Goal: Task Accomplishment & Management: Use online tool/utility

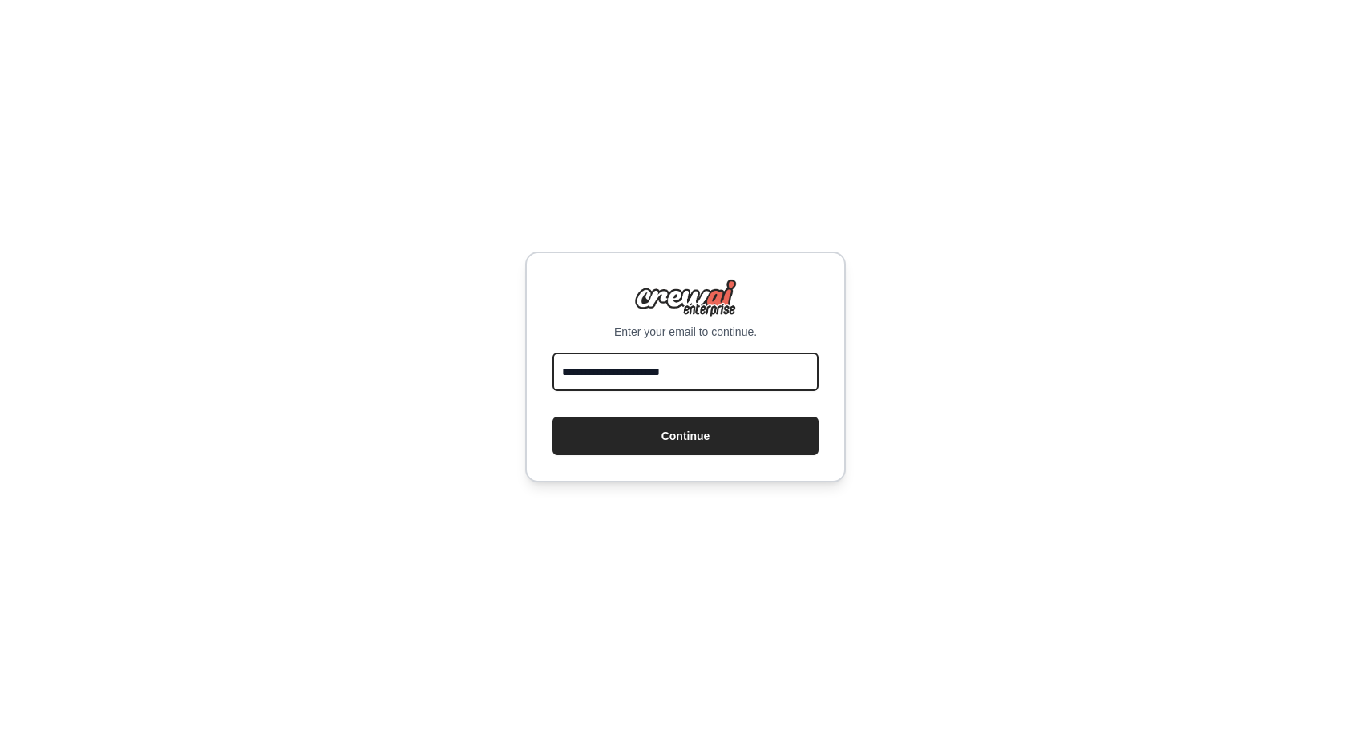
type input "**********"
click at [552, 417] on button "Continue" at bounding box center [685, 436] width 266 height 38
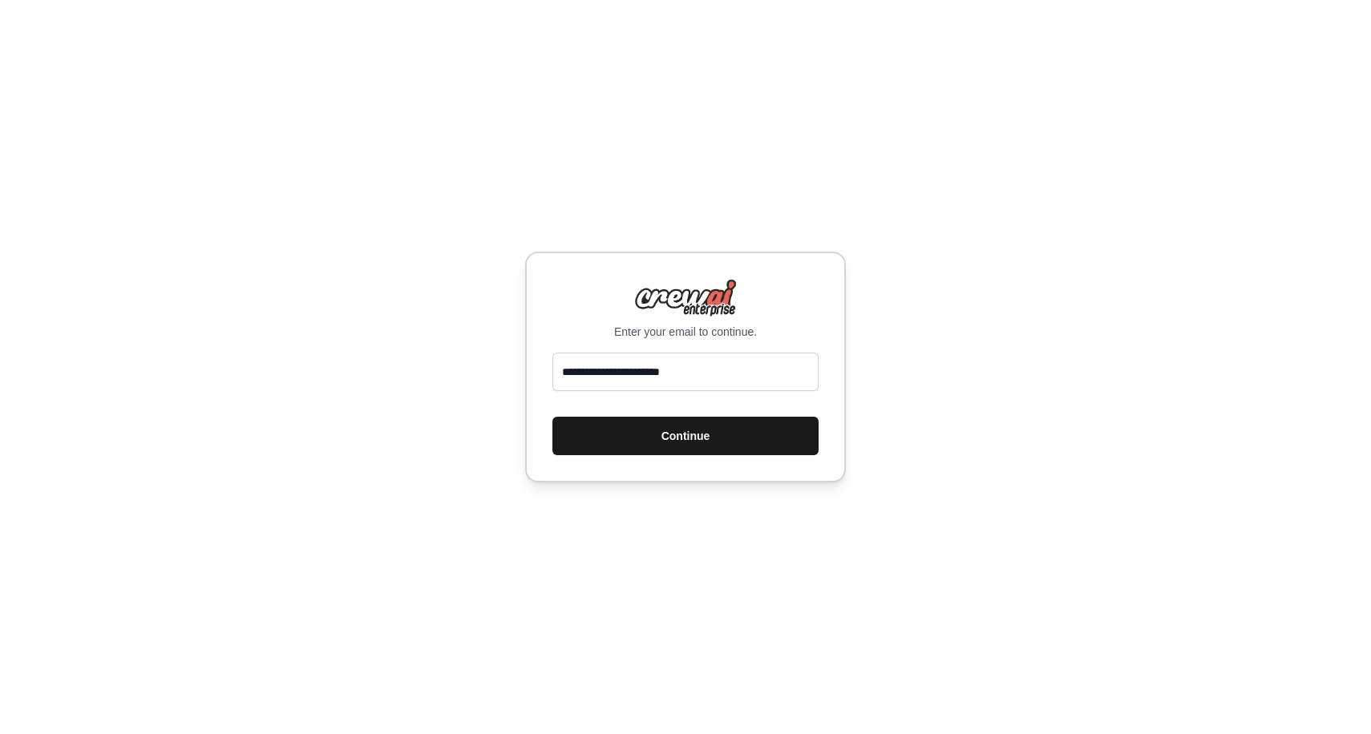
click at [638, 443] on button "Continue" at bounding box center [685, 436] width 266 height 38
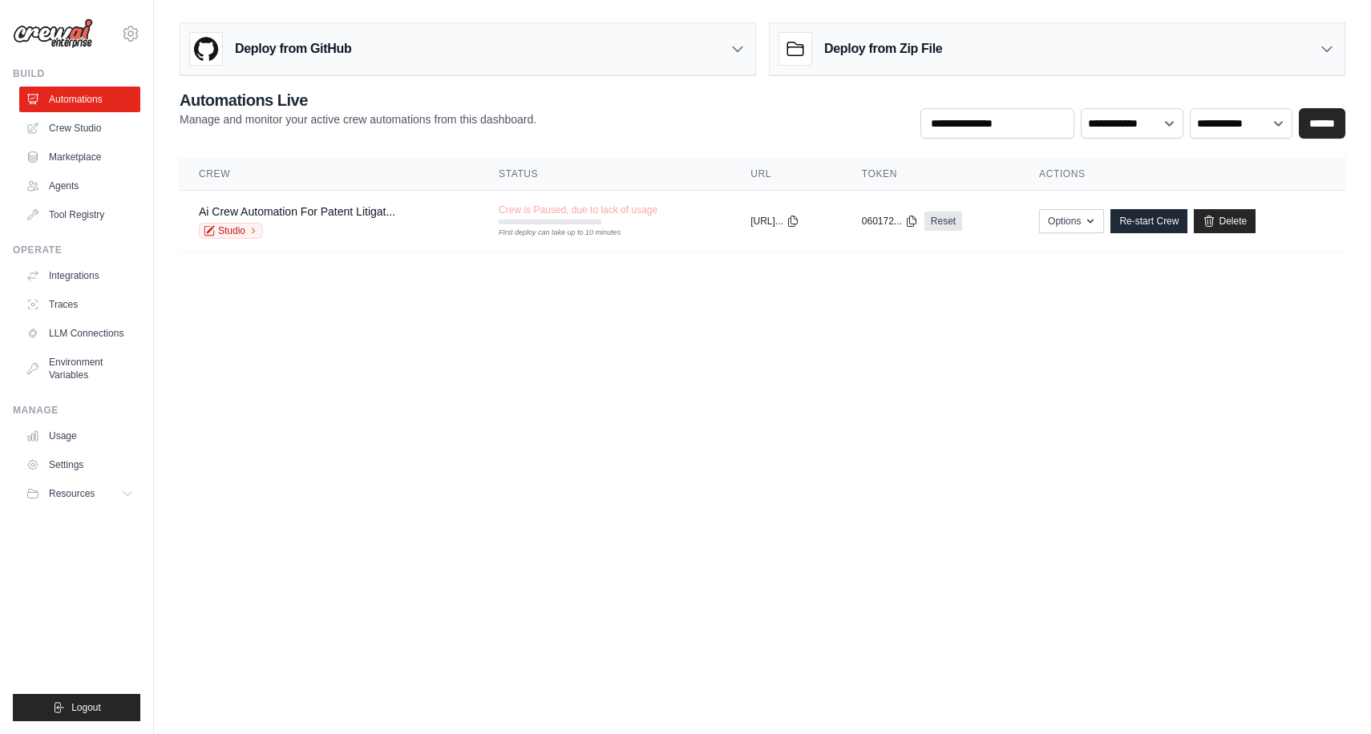
click at [671, 367] on body "srikanth.jandy@gmail.com Settings Build Automations Crew Studio" at bounding box center [685, 367] width 1371 height 734
click at [89, 131] on link "Crew Studio" at bounding box center [81, 128] width 121 height 26
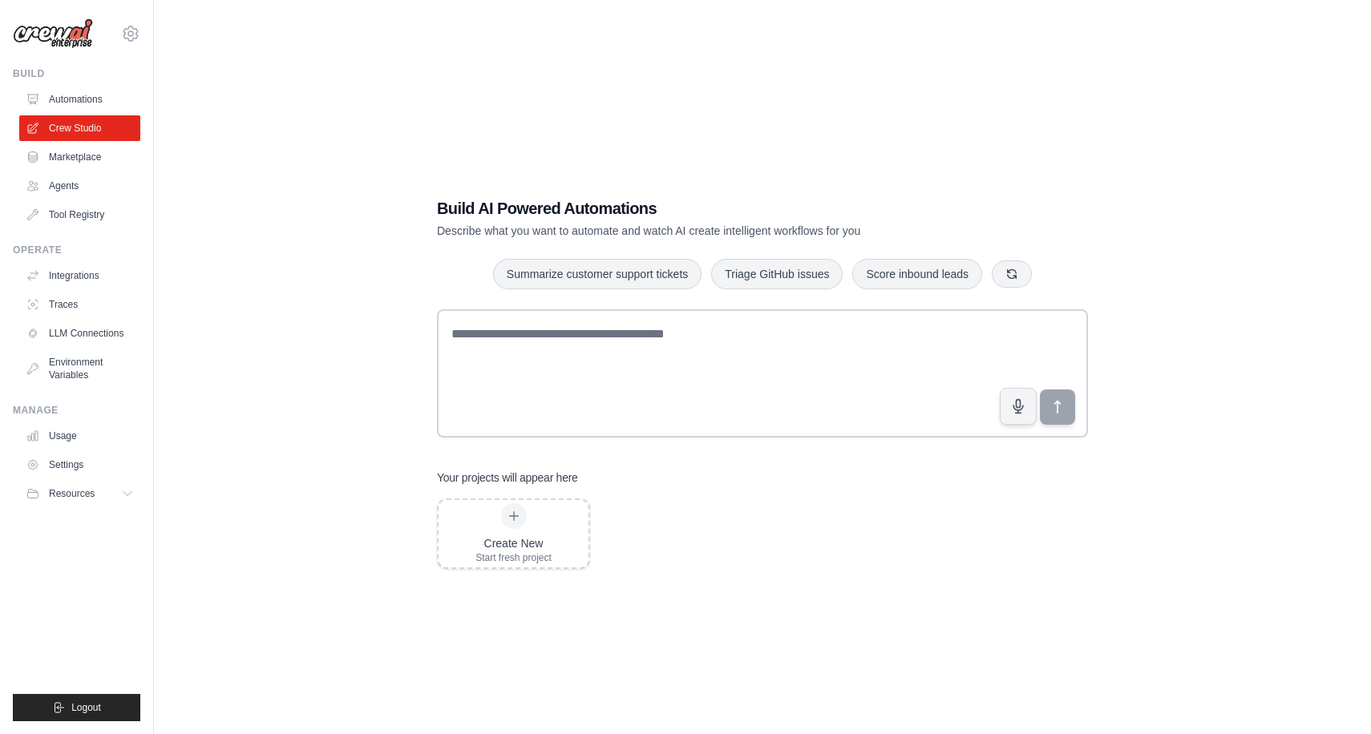
click at [267, 309] on div "Build AI Powered Automations Describe what you want to automate and watch AI cr…" at bounding box center [763, 383] width 1166 height 734
click at [97, 166] on link "Marketplace" at bounding box center [81, 157] width 121 height 26
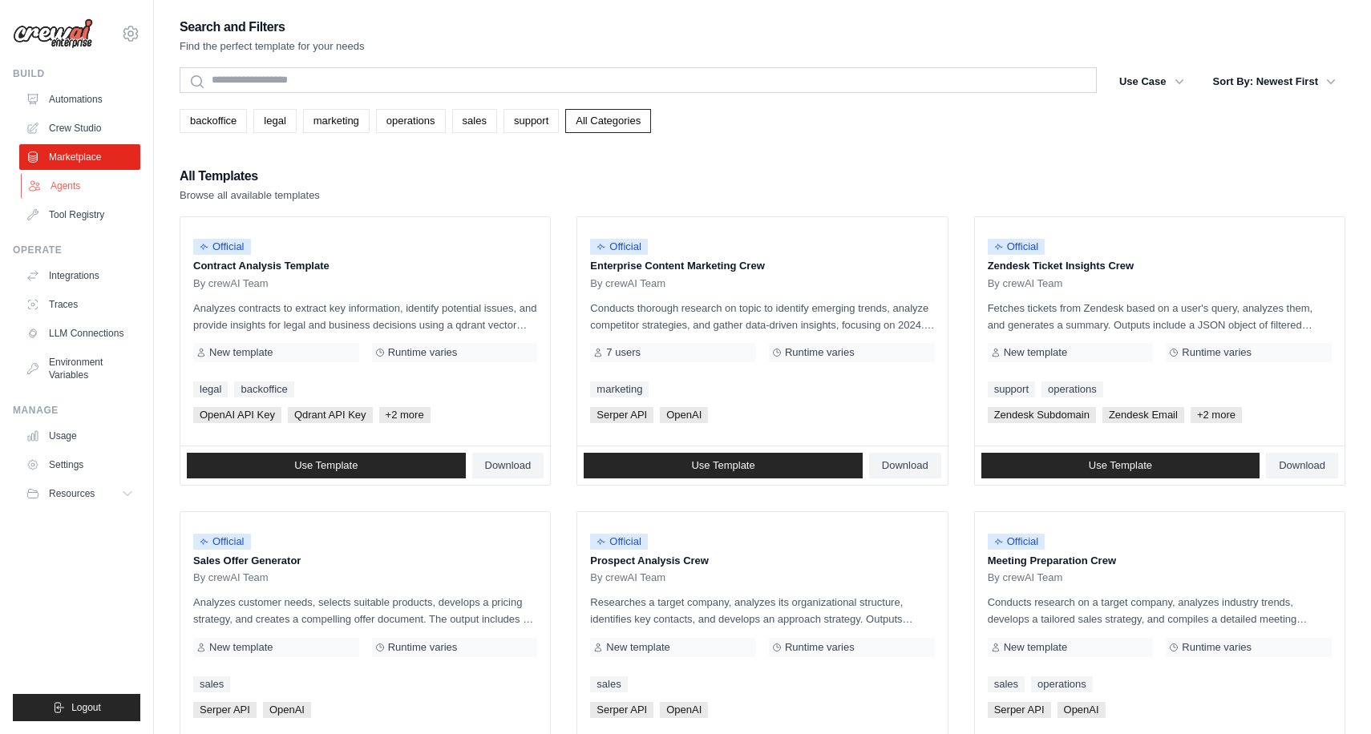
click at [46, 178] on link "Agents" at bounding box center [81, 186] width 121 height 26
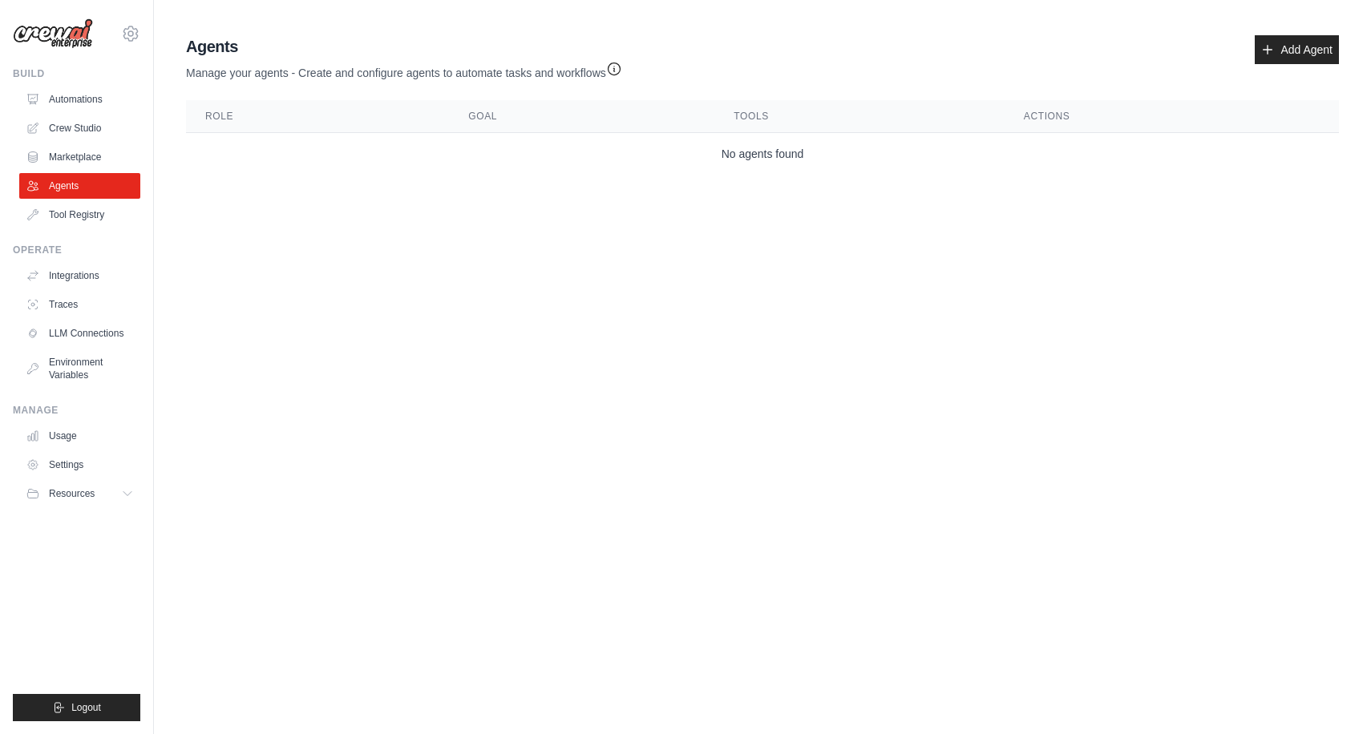
click at [843, 232] on body "srikanth.jandy@gmail.com Settings Build Automations Crew Studio" at bounding box center [685, 367] width 1371 height 734
click at [622, 65] on icon "button" at bounding box center [614, 68] width 16 height 16
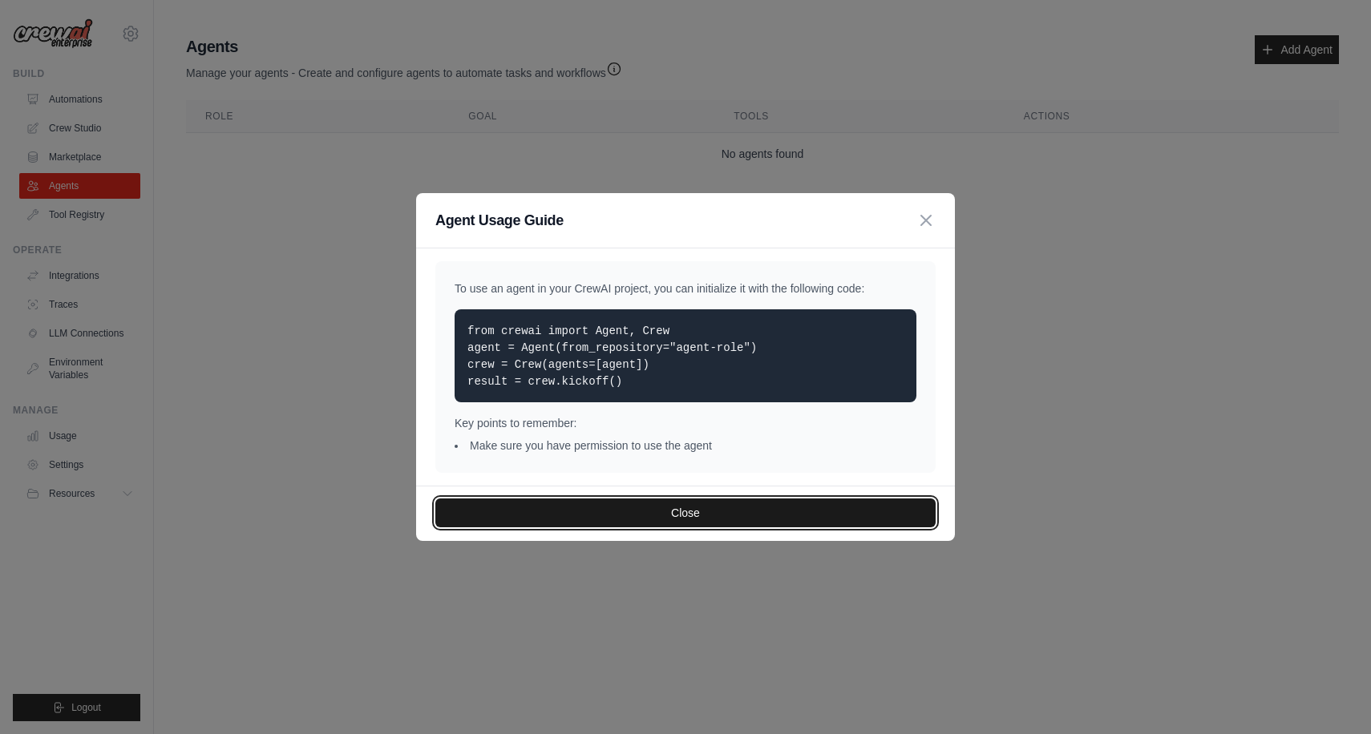
click at [696, 510] on button "Close" at bounding box center [685, 513] width 500 height 29
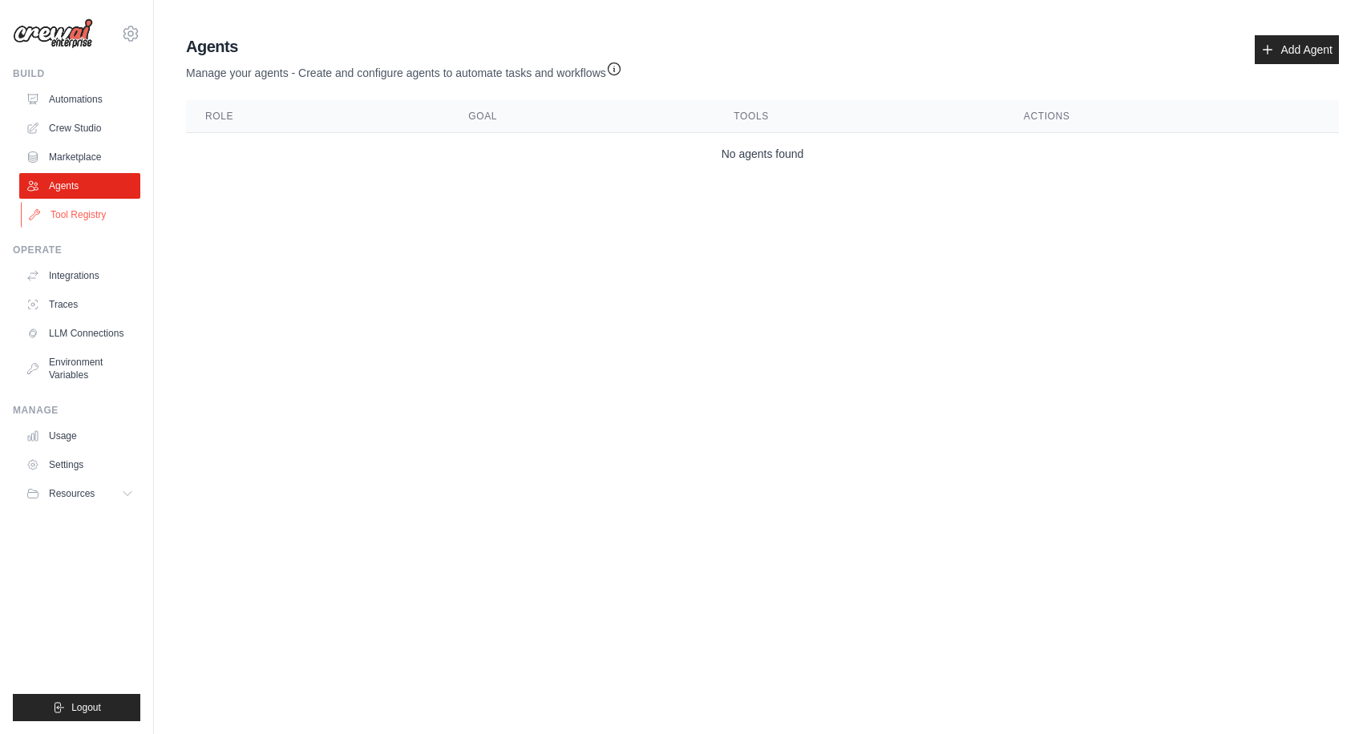
click at [54, 216] on link "Tool Registry" at bounding box center [81, 215] width 121 height 26
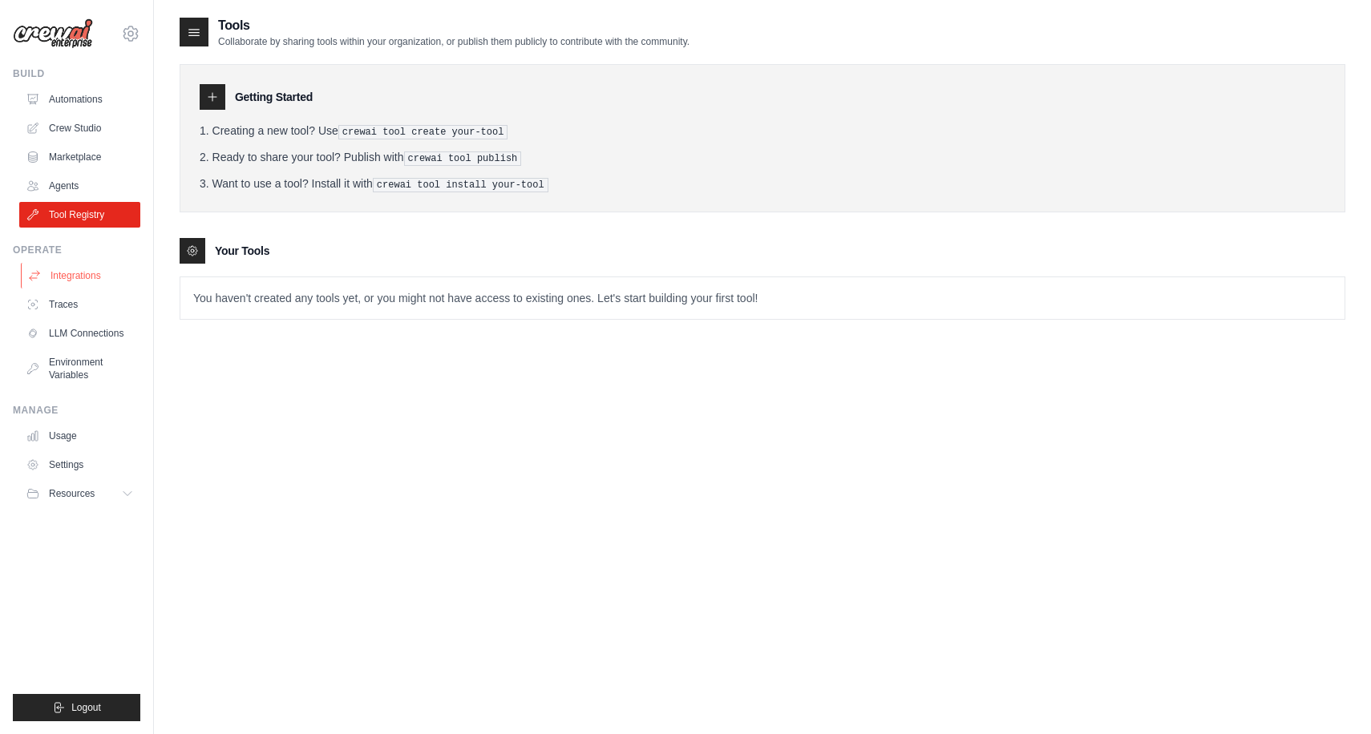
click at [59, 285] on link "Integrations" at bounding box center [81, 276] width 121 height 26
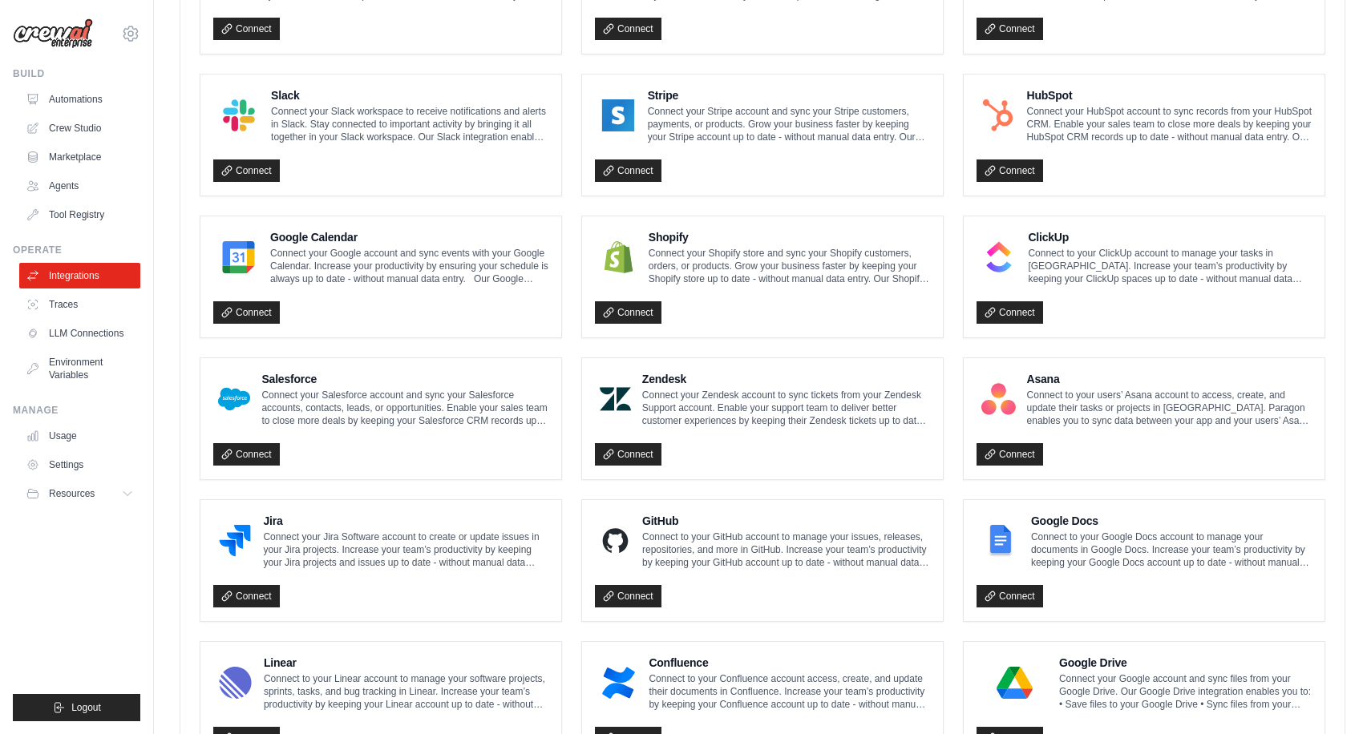
scroll to position [471, 0]
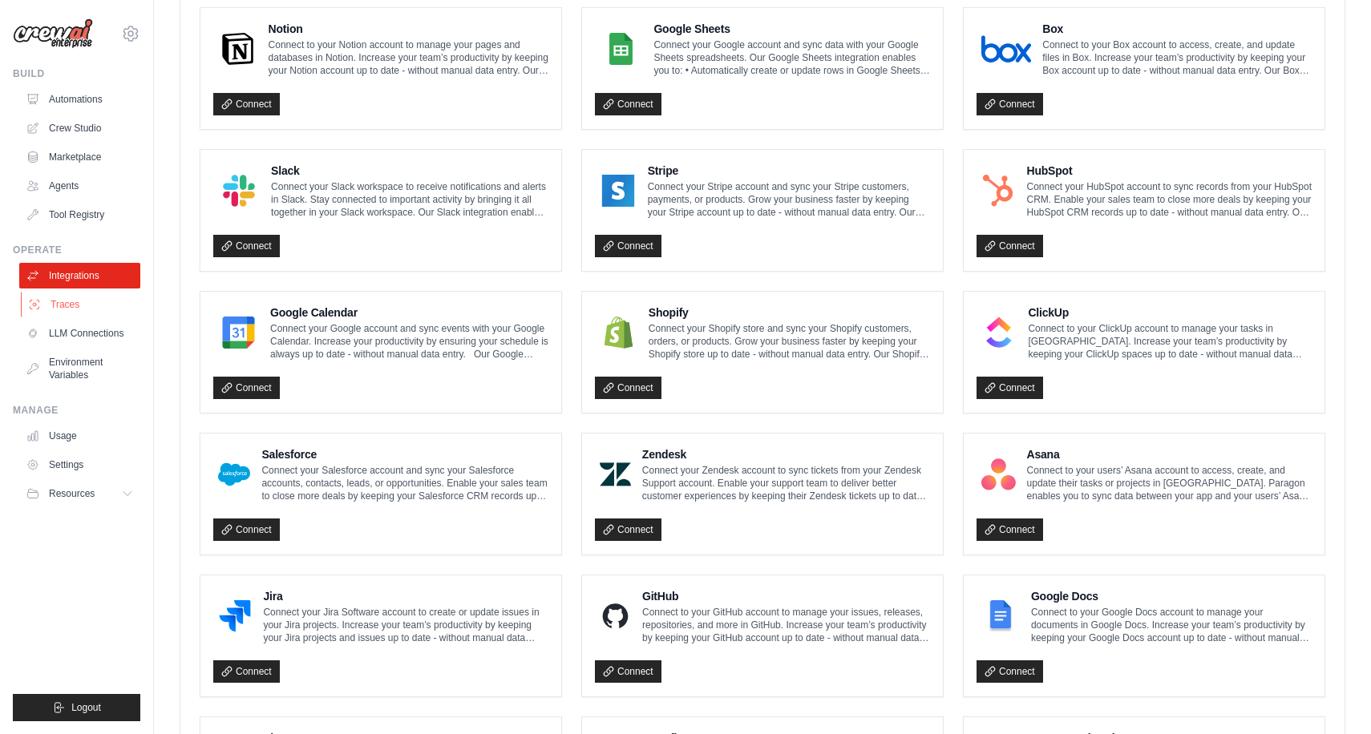
click at [90, 294] on link "Traces" at bounding box center [81, 305] width 121 height 26
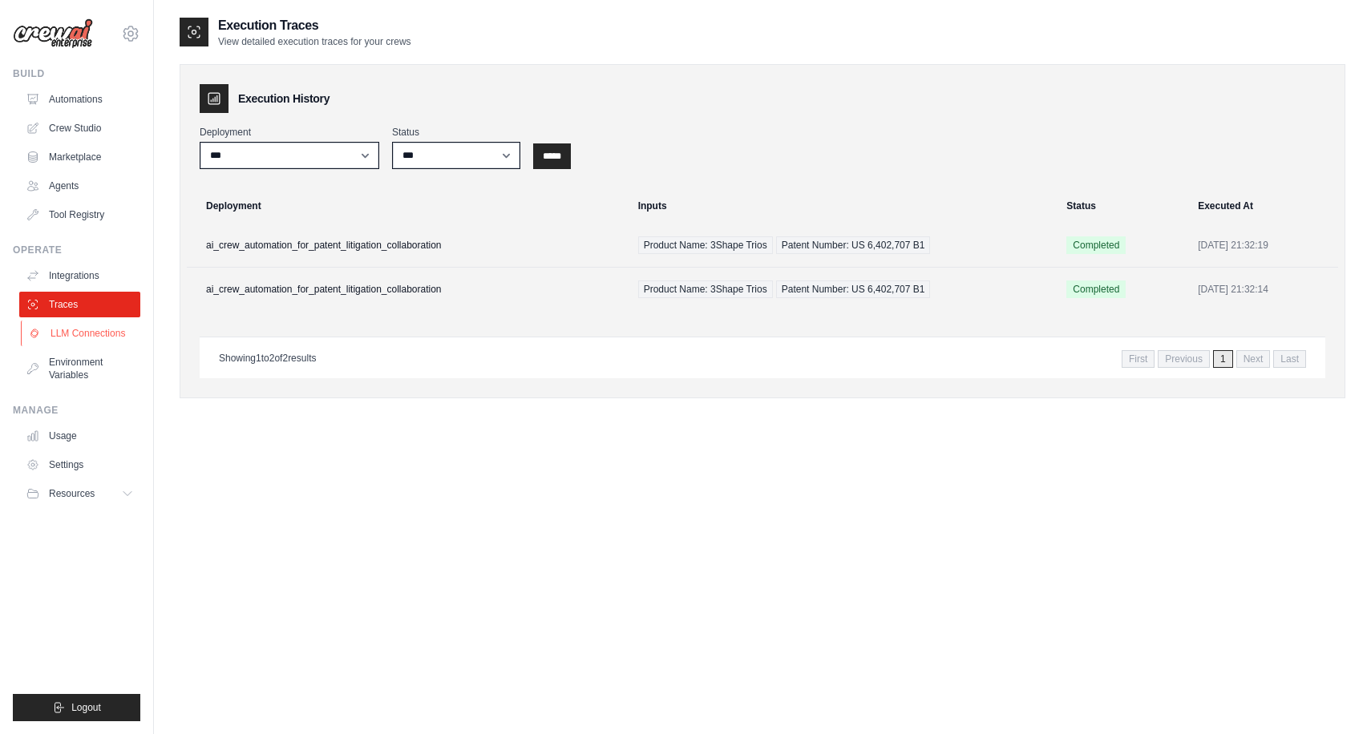
click at [67, 324] on link "LLM Connections" at bounding box center [81, 334] width 121 height 26
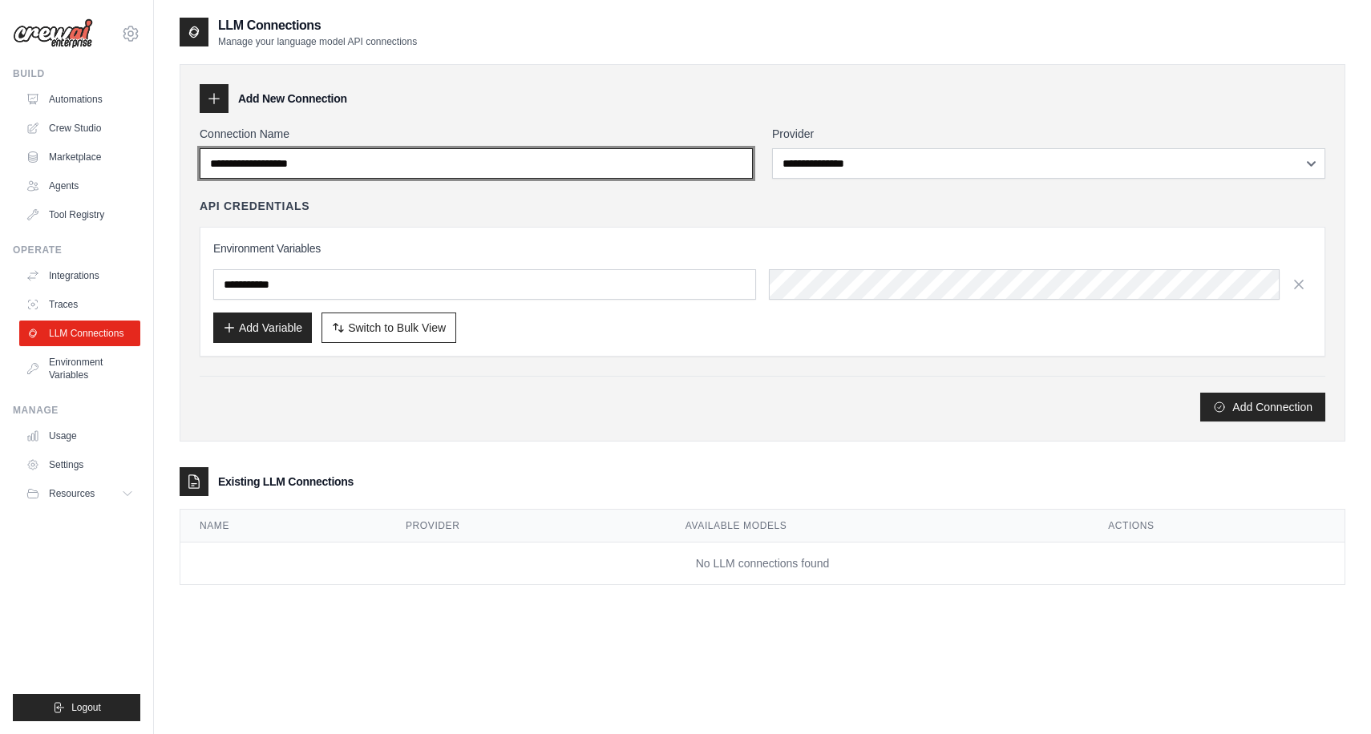
click at [234, 160] on input "Connection Name" at bounding box center [476, 163] width 553 height 30
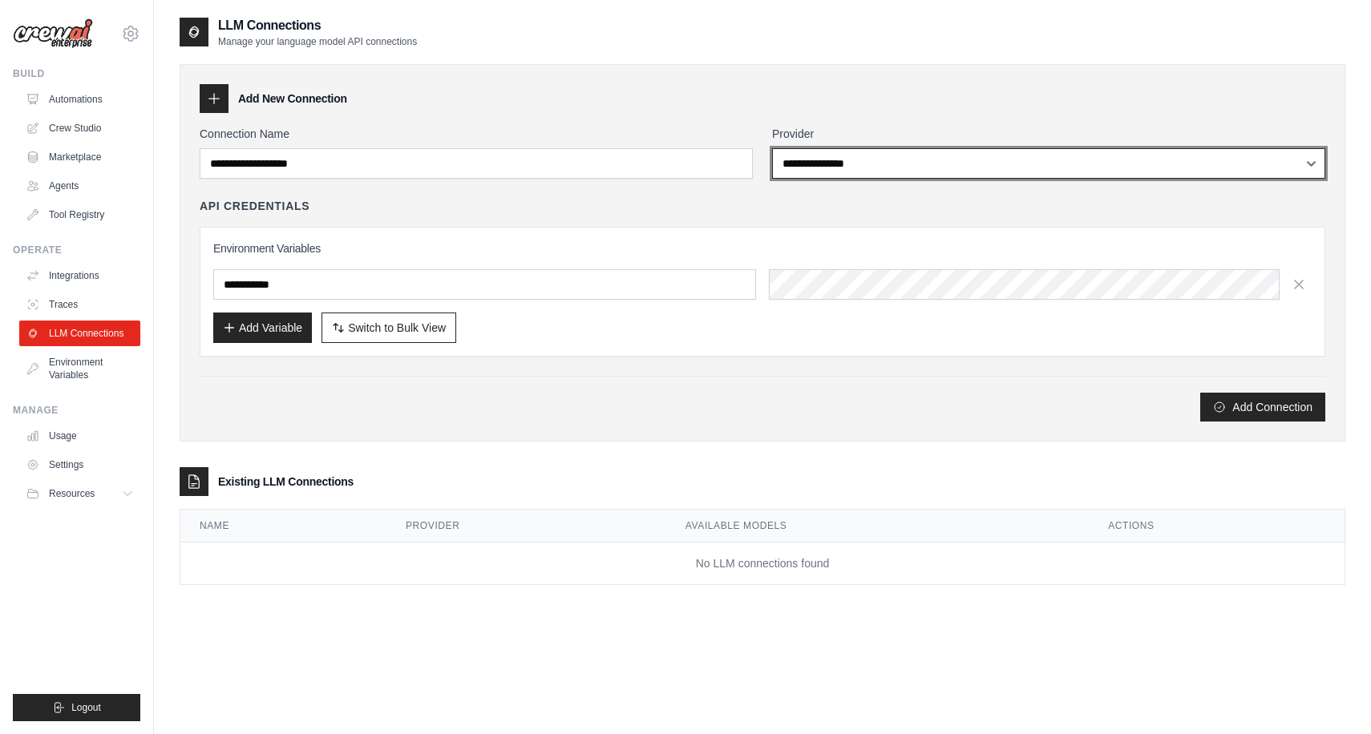
click at [794, 168] on select "**********" at bounding box center [1048, 163] width 553 height 30
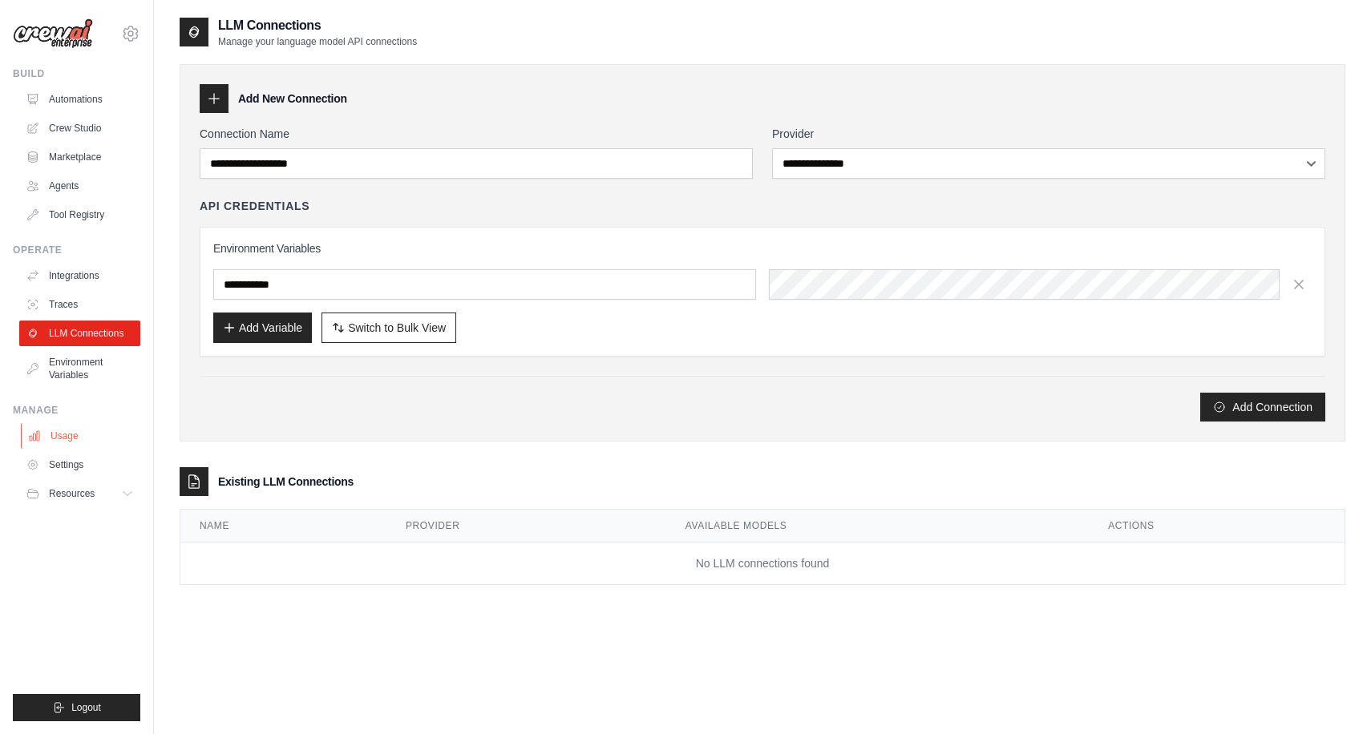
click at [63, 434] on link "Usage" at bounding box center [81, 436] width 121 height 26
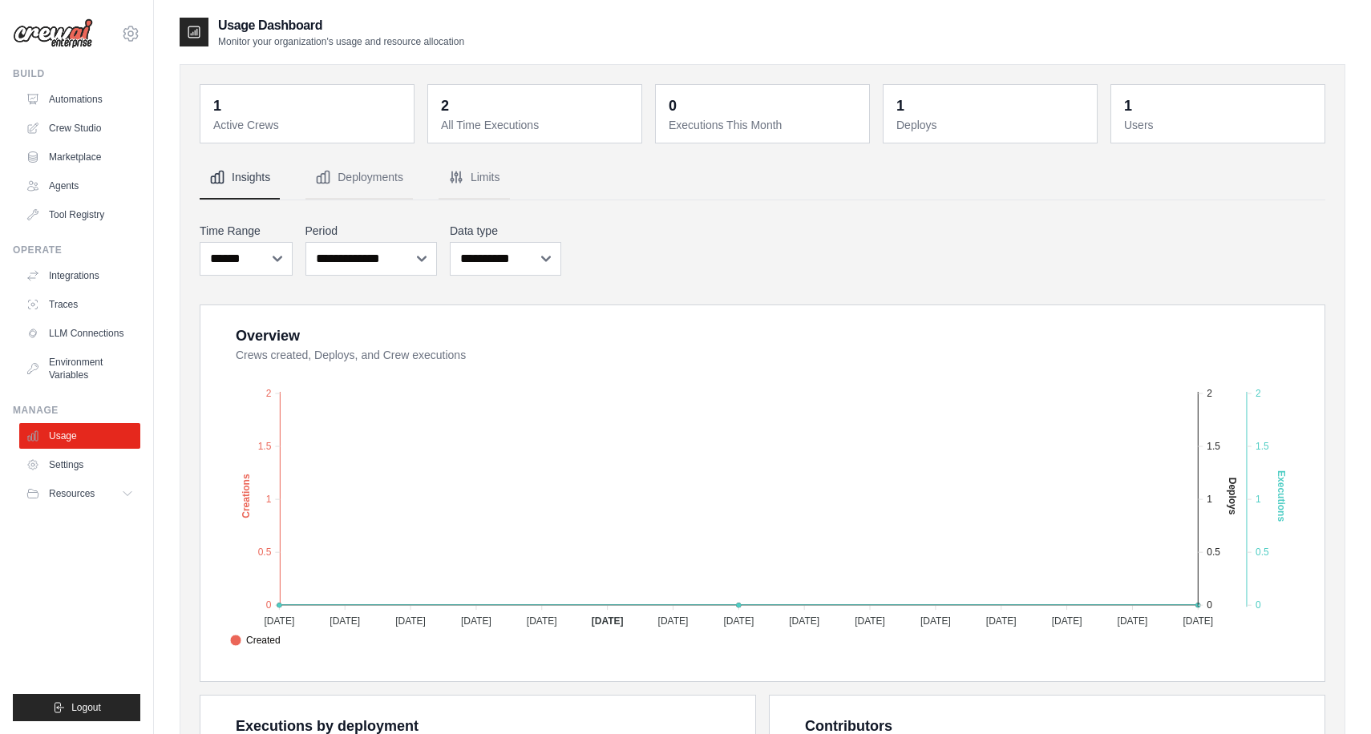
click at [470, 123] on dt "All Time Executions" at bounding box center [536, 125] width 191 height 16
click at [70, 456] on link "Settings" at bounding box center [81, 465] width 121 height 26
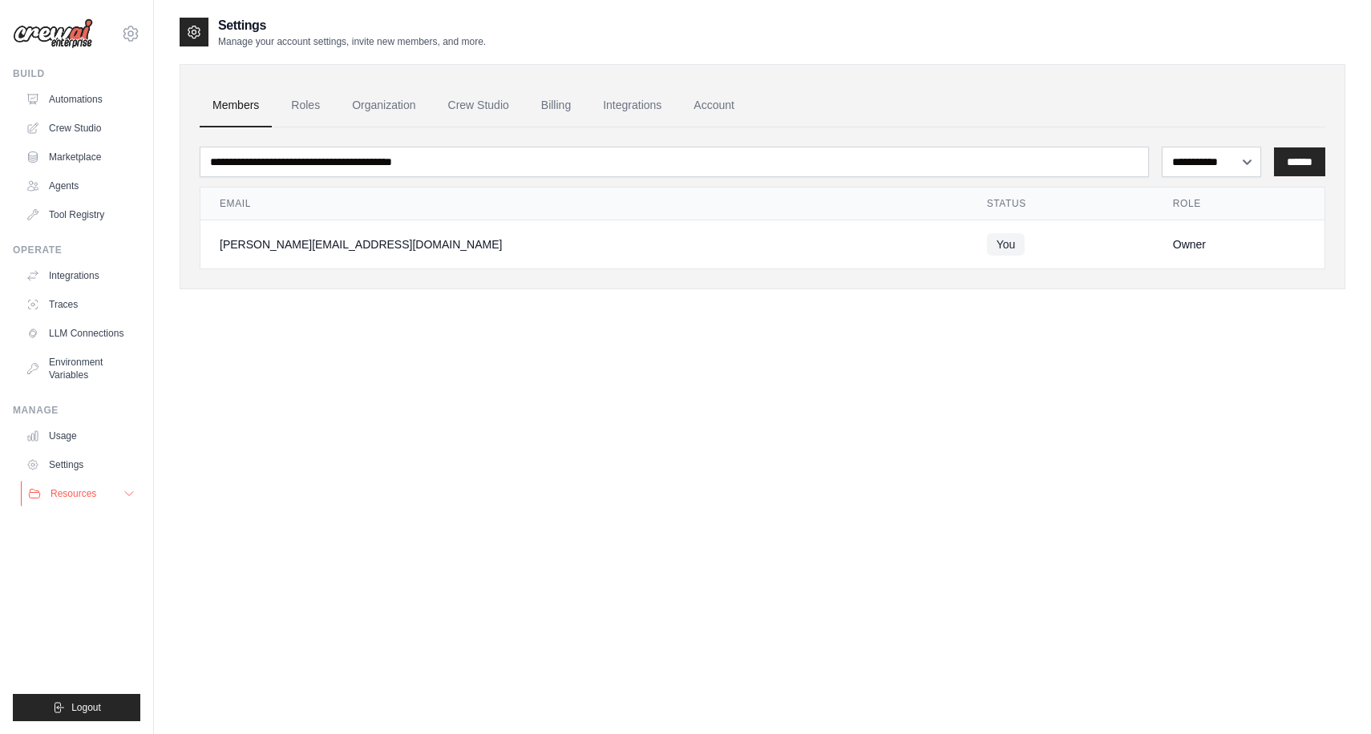
click at [46, 492] on div "Resources" at bounding box center [62, 493] width 68 height 13
click at [64, 518] on span "Documentation" at bounding box center [89, 521] width 65 height 13
click at [63, 593] on span "Video Tutorials" at bounding box center [88, 598] width 63 height 13
click at [70, 131] on link "Crew Studio" at bounding box center [81, 128] width 121 height 26
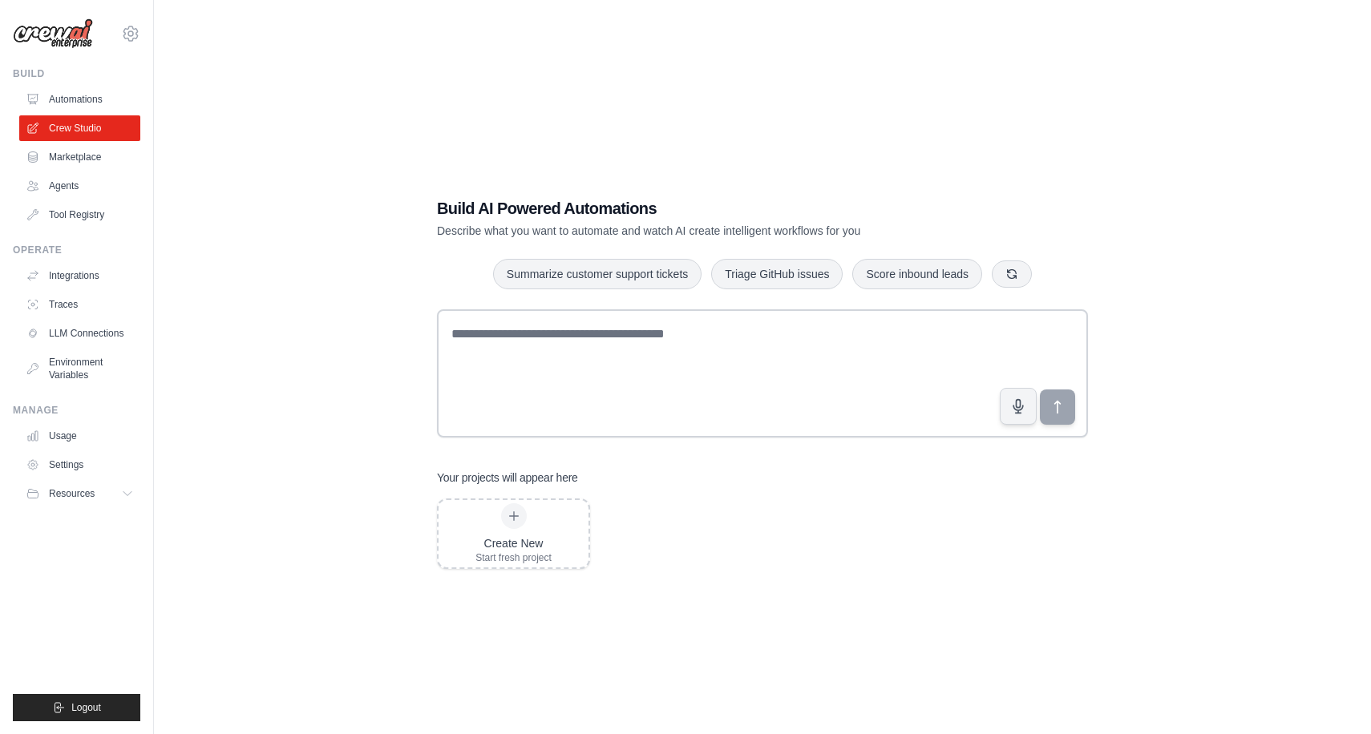
click at [176, 306] on div "Build AI Powered Automations Describe what you want to automate and watch AI cr…" at bounding box center [762, 383] width 1217 height 734
click at [71, 102] on link "Automations" at bounding box center [81, 100] width 121 height 26
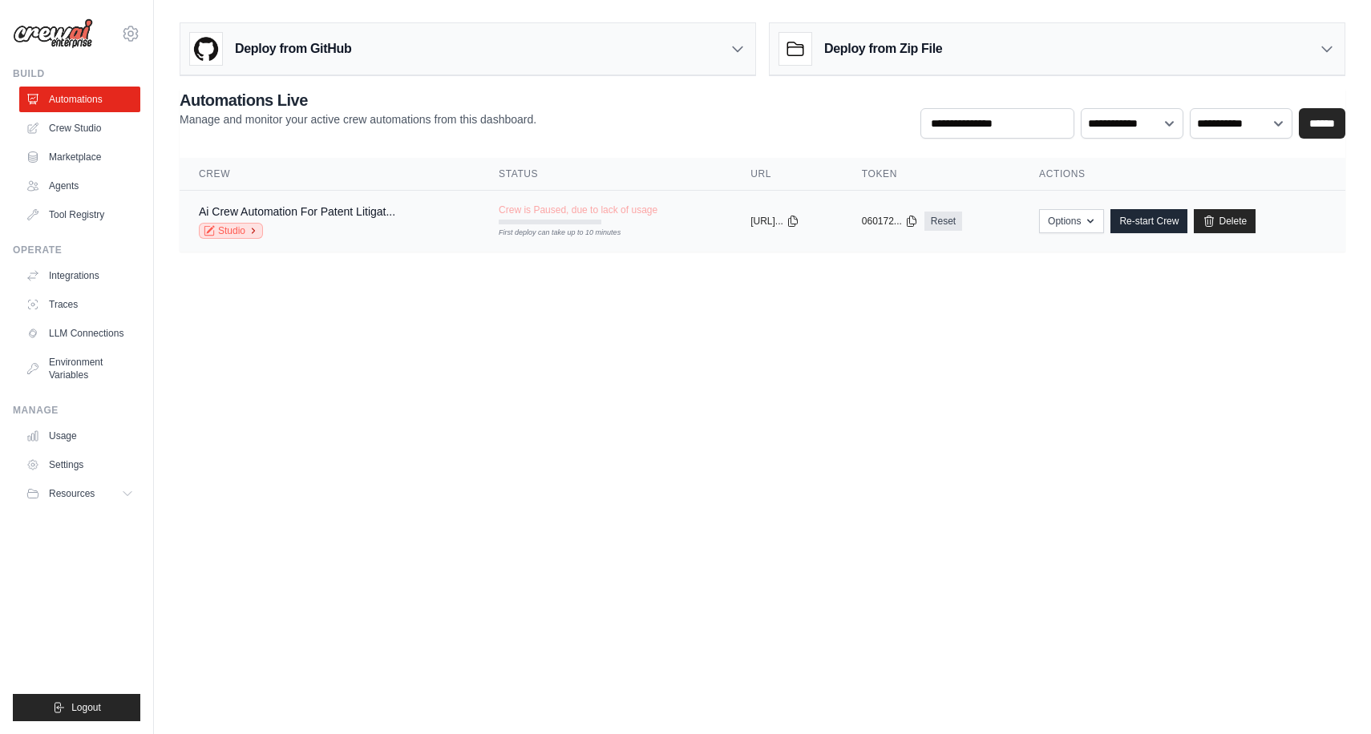
click at [225, 232] on link "Studio" at bounding box center [231, 231] width 64 height 16
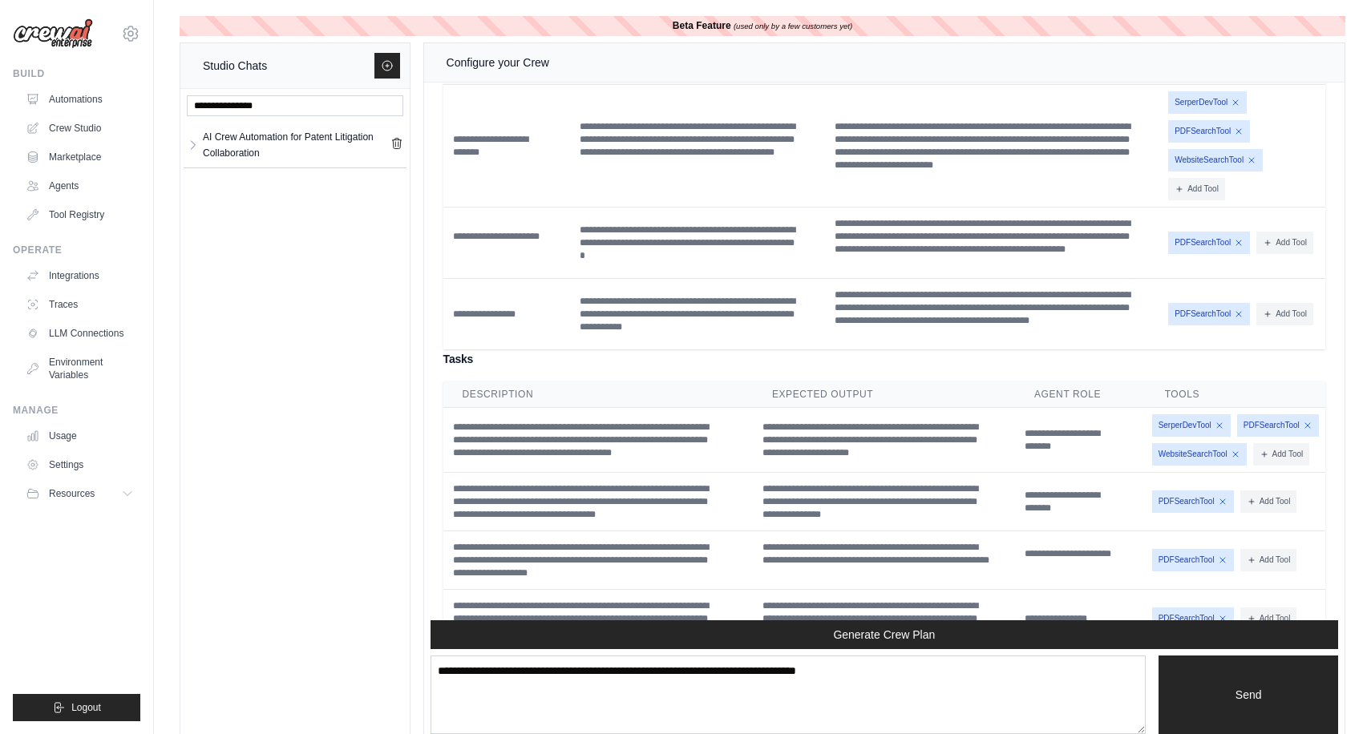
scroll to position [3869, 0]
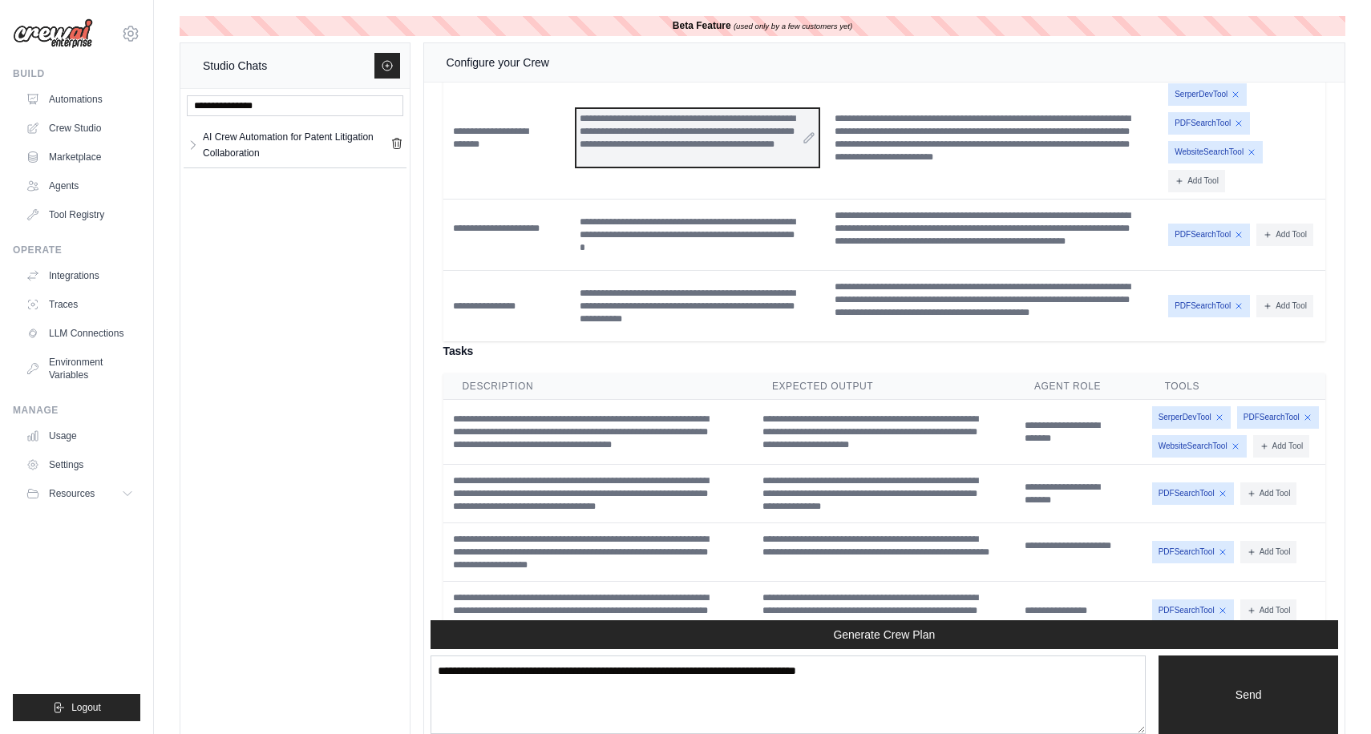
click at [584, 167] on div "**********" at bounding box center [696, 138] width 241 height 58
click at [74, 105] on link "Automations" at bounding box center [81, 100] width 121 height 26
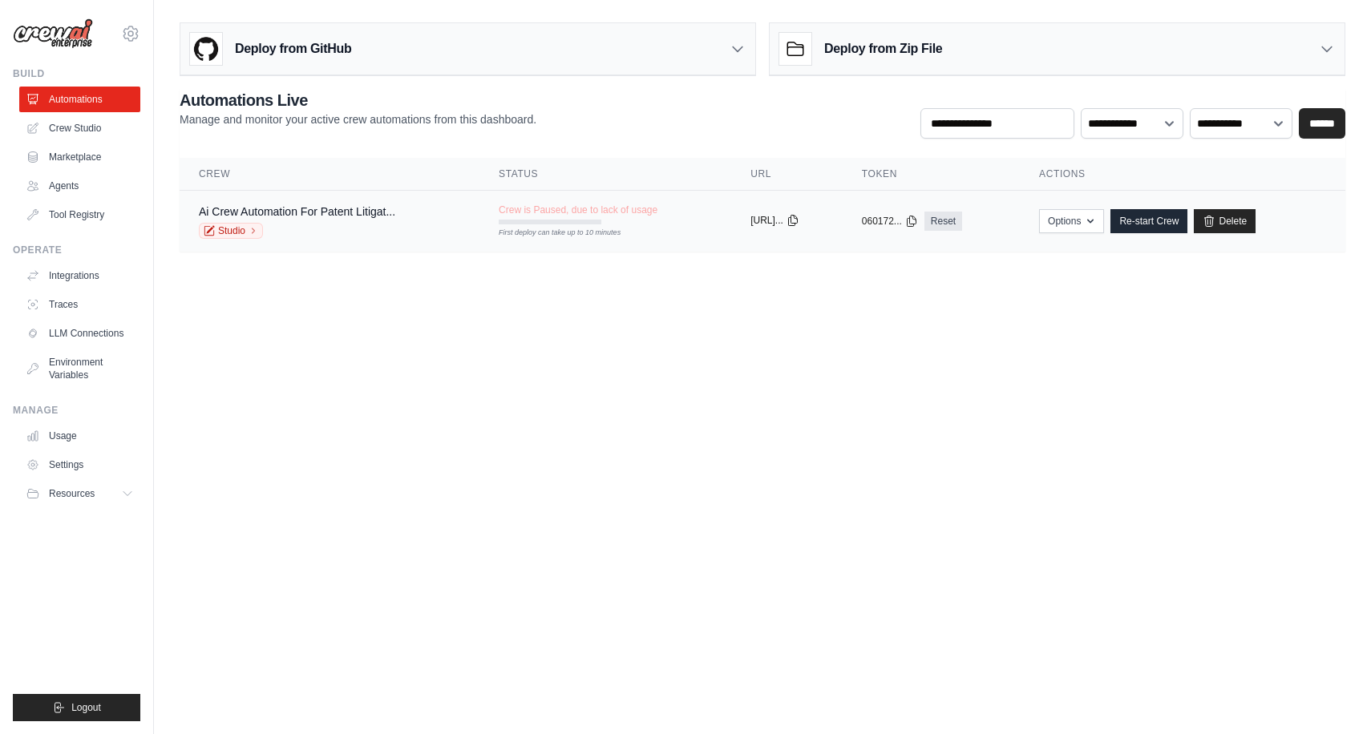
click at [799, 221] on icon at bounding box center [792, 220] width 13 height 13
click at [695, 285] on main "Deploy from GitHub Deploy your project directly from GitHub. Select a repositor…" at bounding box center [762, 143] width 1217 height 287
click at [612, 297] on body "srikanth.jandy@gmail.com Settings Build Automations Crew Studio" at bounding box center [685, 367] width 1371 height 734
click at [229, 232] on link "Studio" at bounding box center [231, 231] width 64 height 16
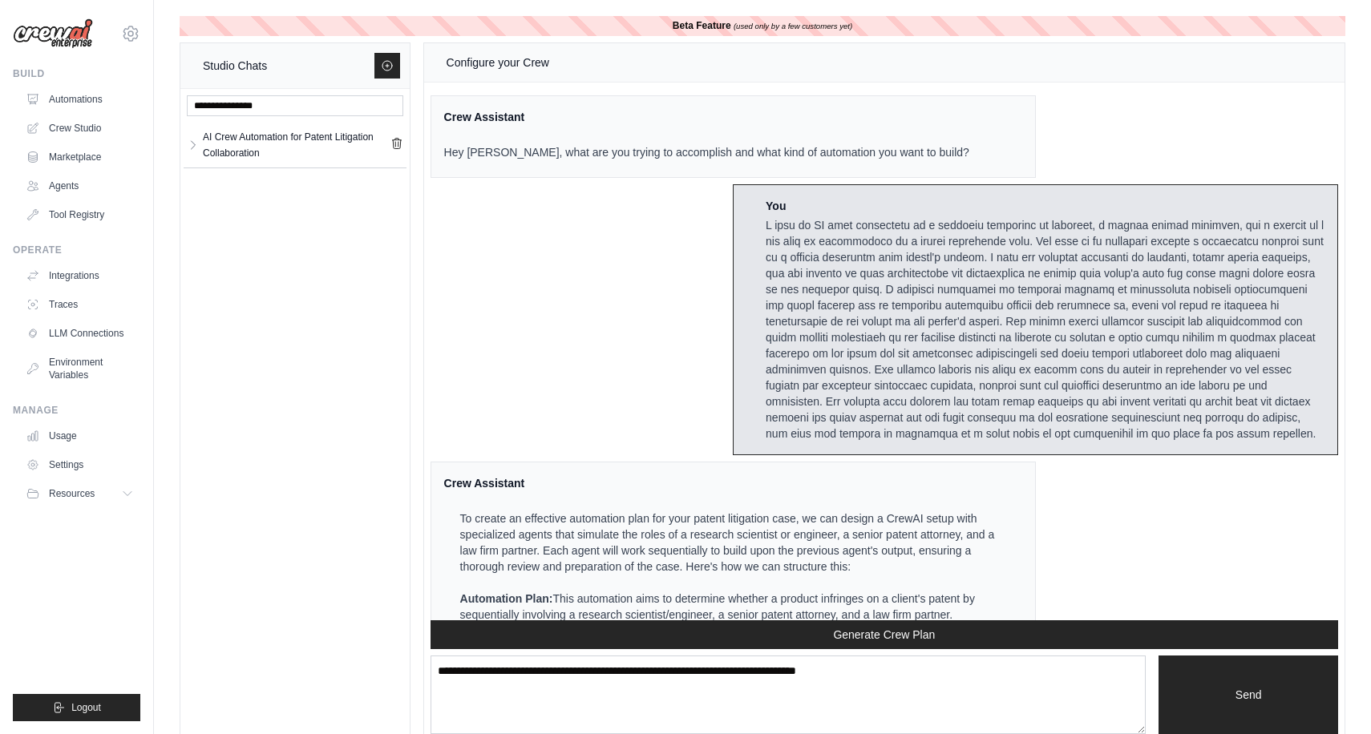
scroll to position [4097, 0]
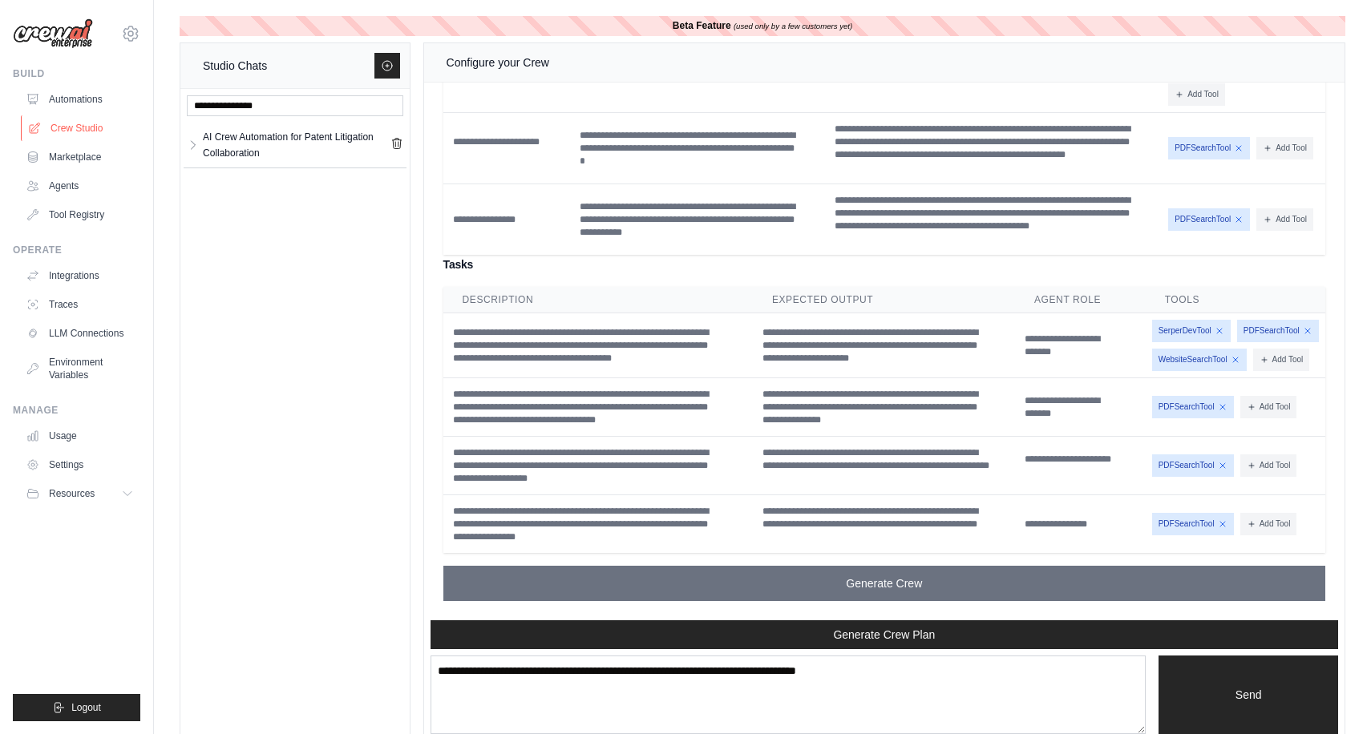
click at [70, 127] on link "Crew Studio" at bounding box center [81, 128] width 121 height 26
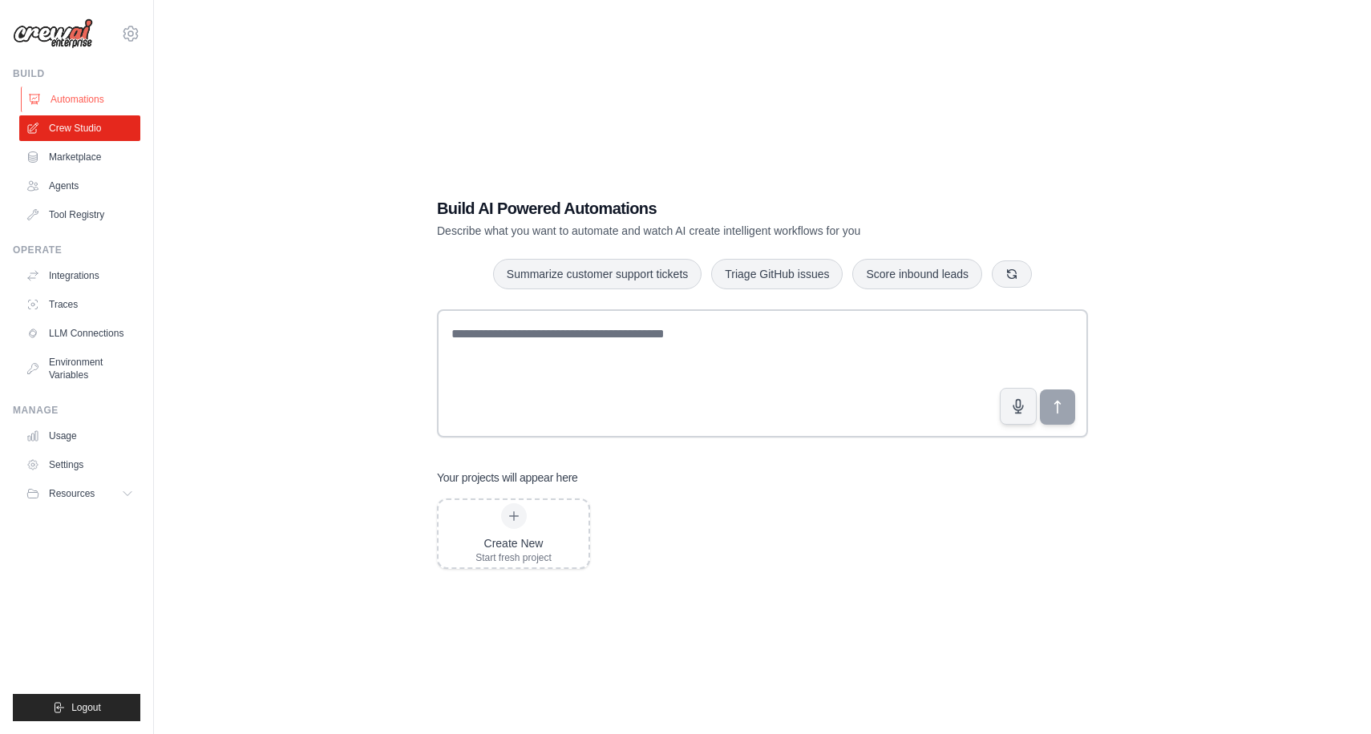
click at [68, 102] on link "Automations" at bounding box center [81, 100] width 121 height 26
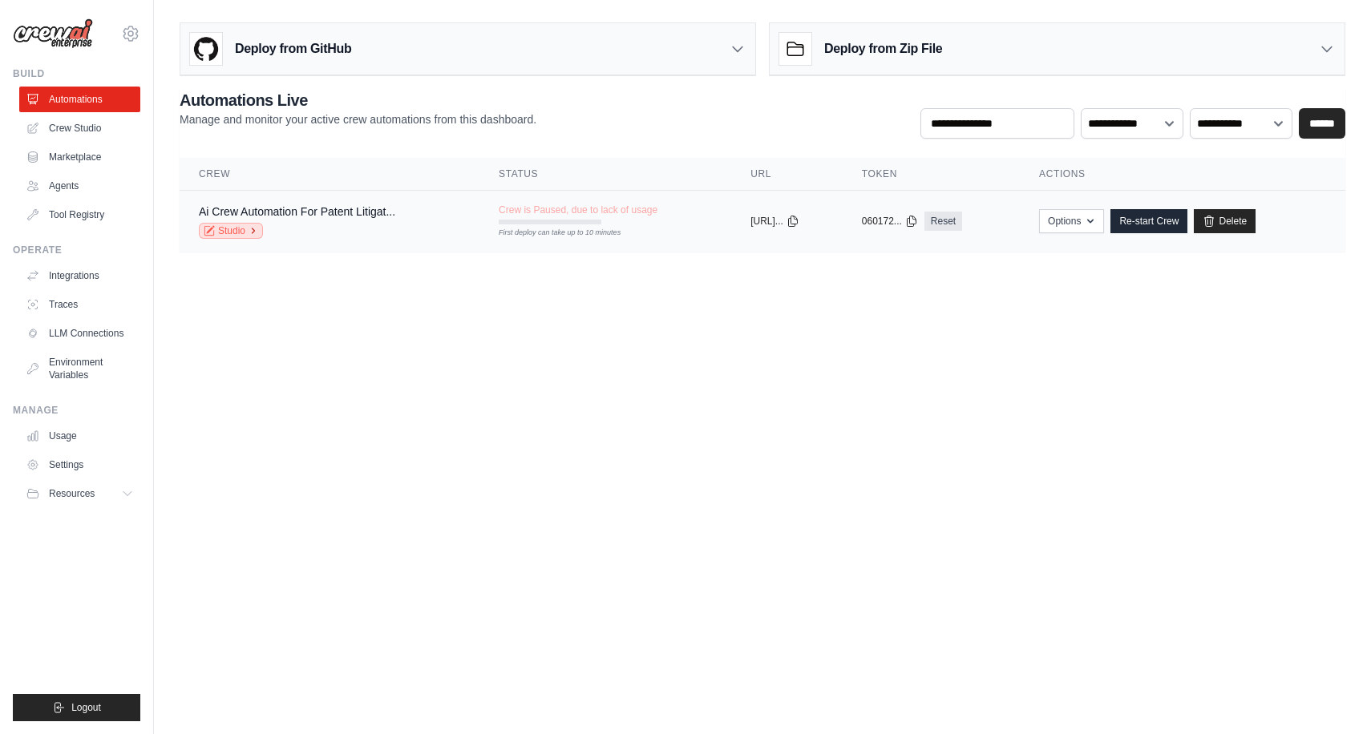
click at [218, 228] on link "Studio" at bounding box center [231, 231] width 64 height 16
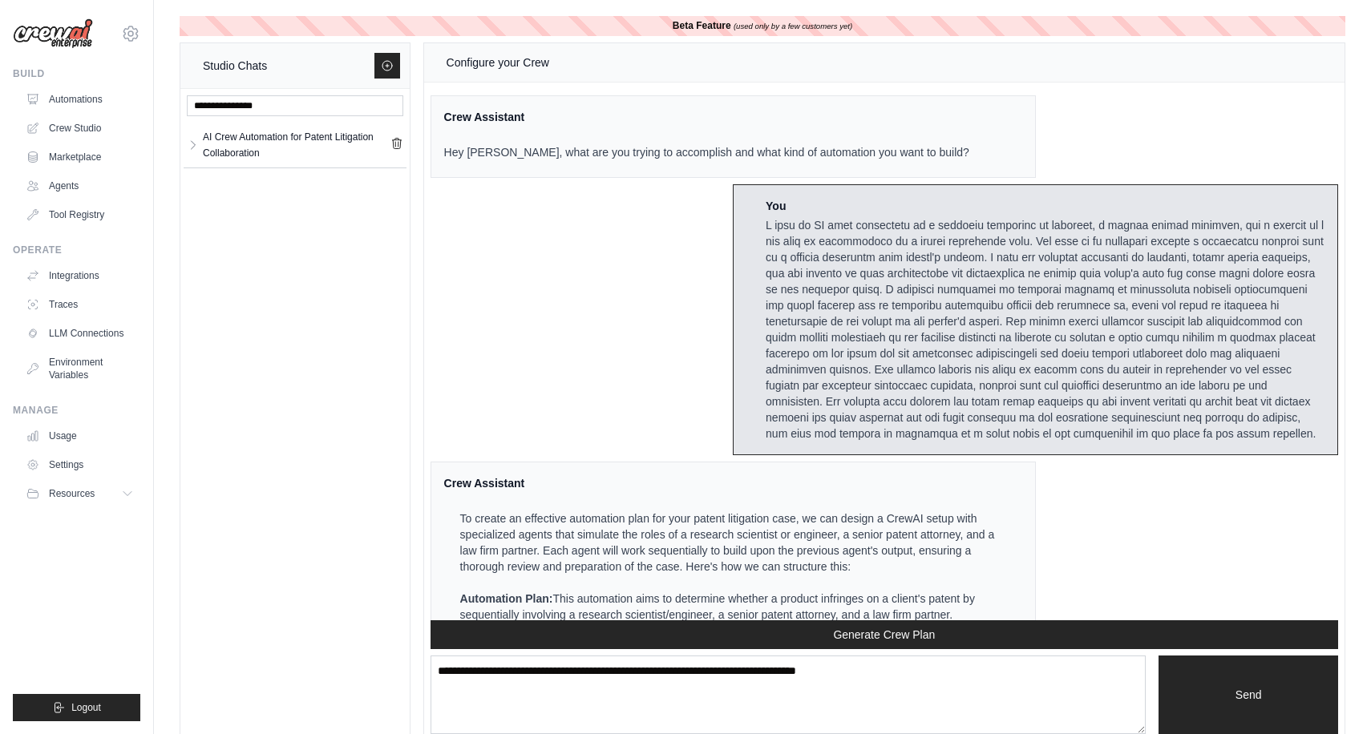
scroll to position [4097, 0]
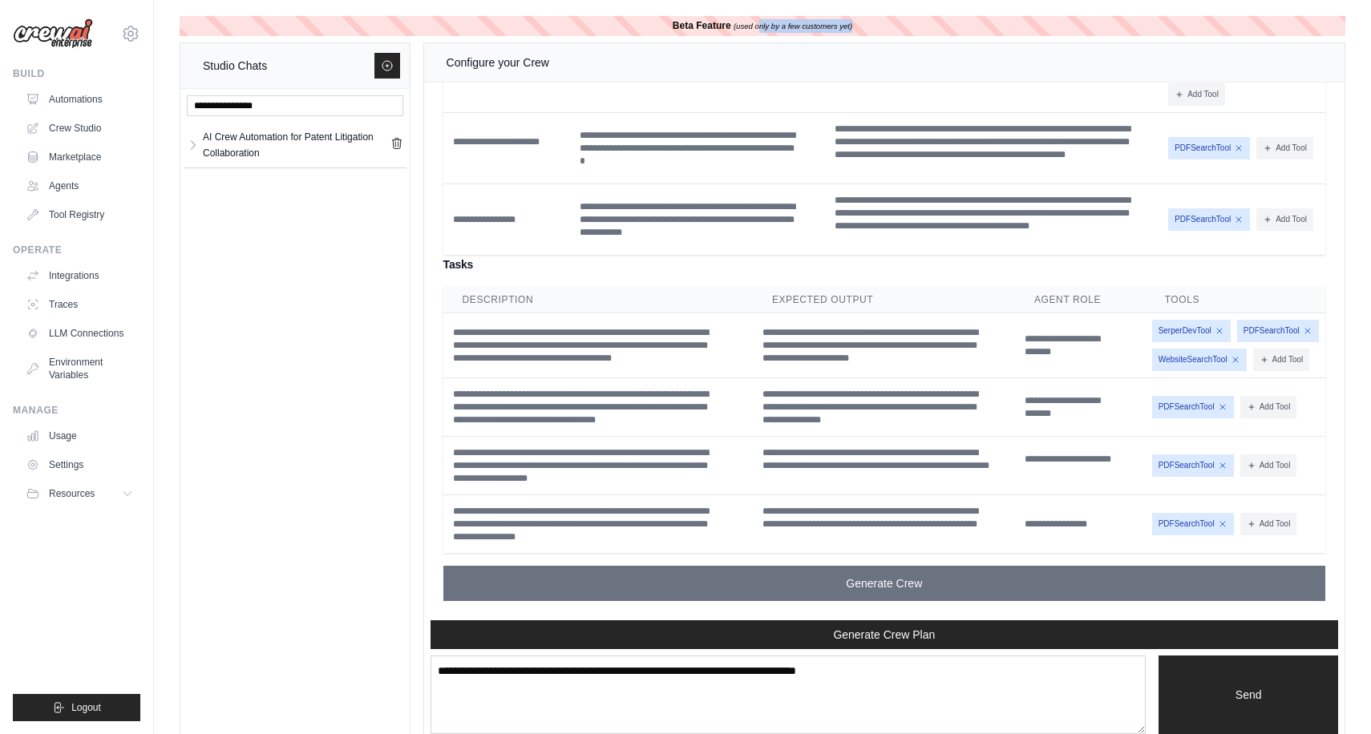
drag, startPoint x: 756, startPoint y: 24, endPoint x: 839, endPoint y: 34, distance: 83.9
click at [839, 34] on div "Beta Feature (used only by a few customers yet)" at bounding box center [763, 26] width 1166 height 20
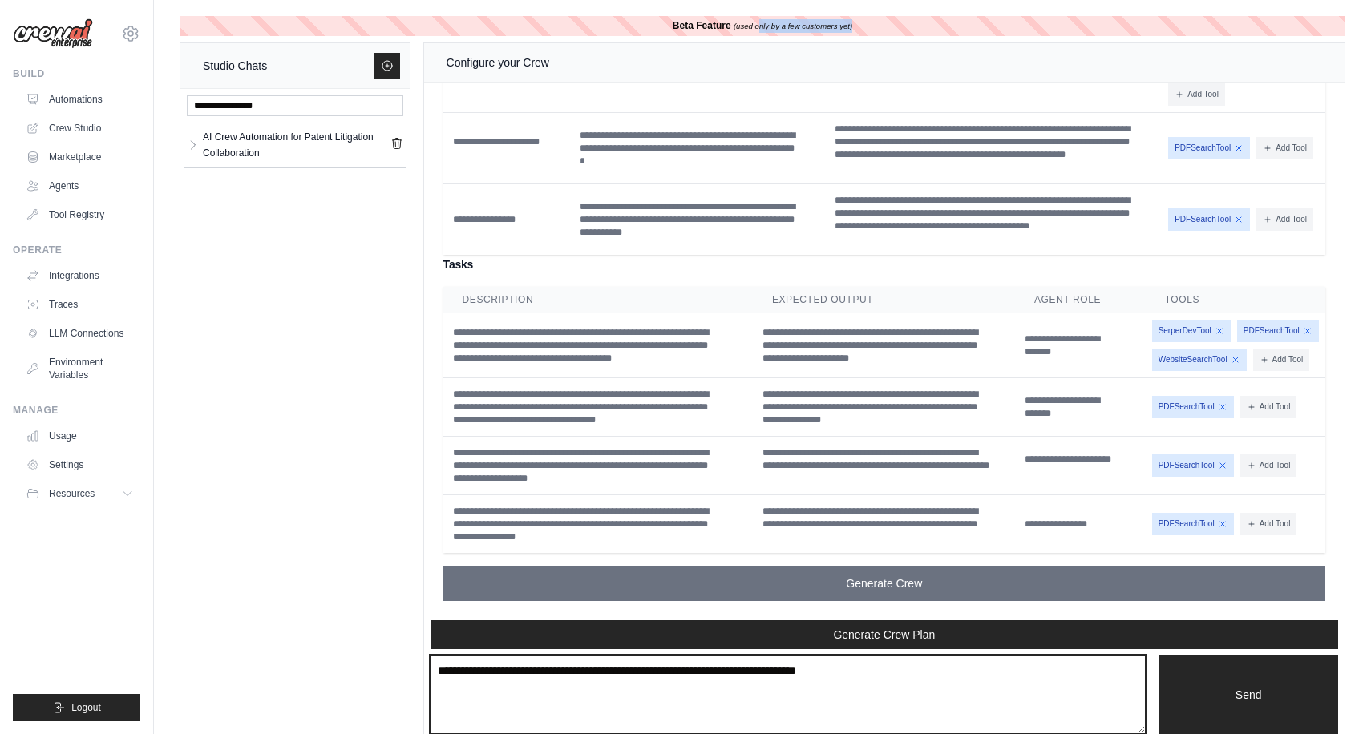
click at [666, 701] on textarea at bounding box center [789, 695] width 716 height 79
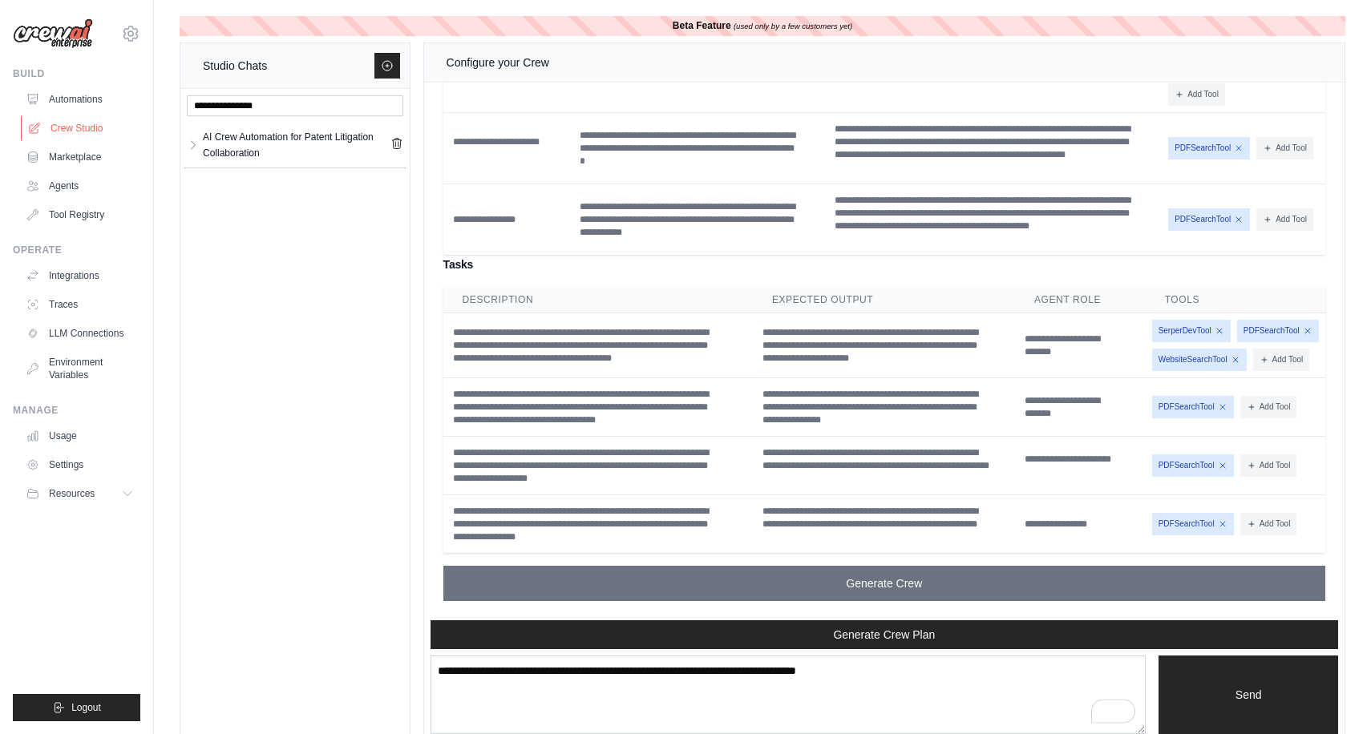
click at [72, 117] on link "Crew Studio" at bounding box center [81, 128] width 121 height 26
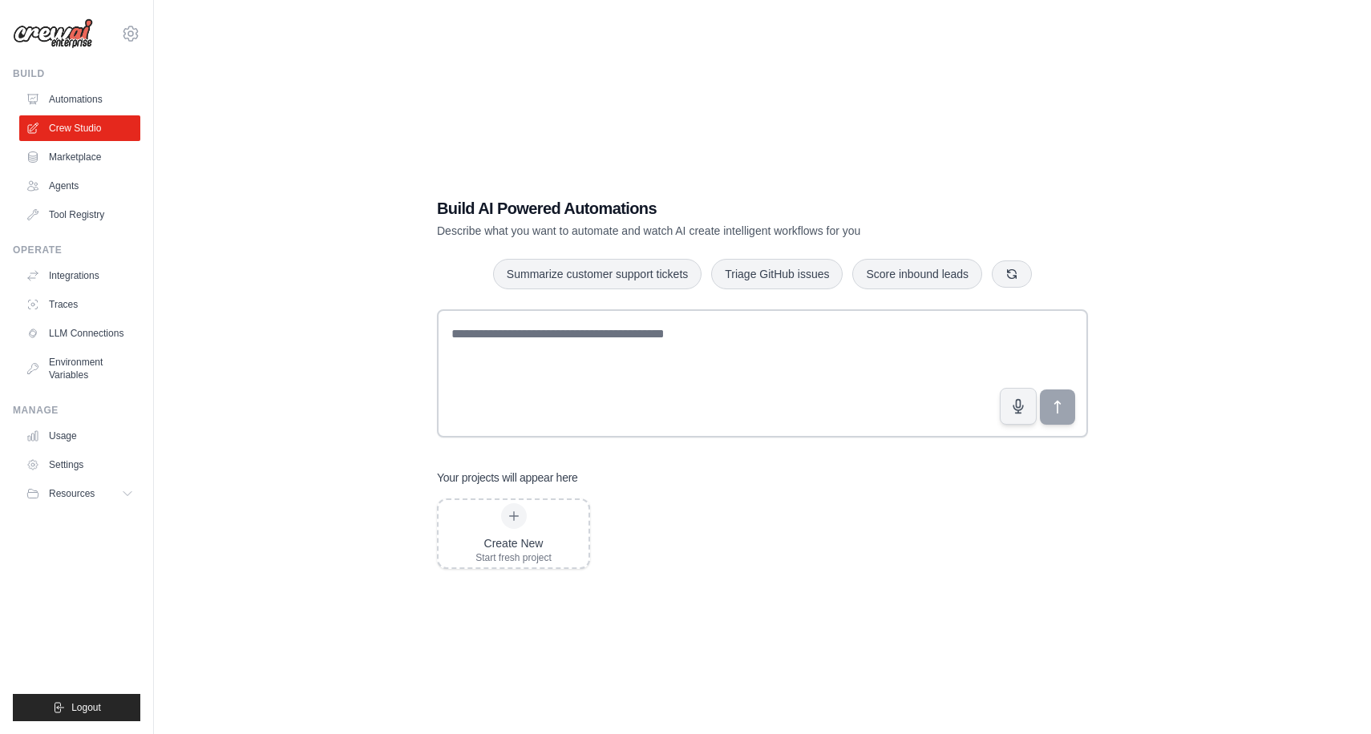
click at [181, 300] on div "Build AI Powered Automations Describe what you want to automate and watch AI cr…" at bounding box center [763, 383] width 1166 height 734
click at [59, 338] on link "LLM Connections" at bounding box center [81, 334] width 121 height 26
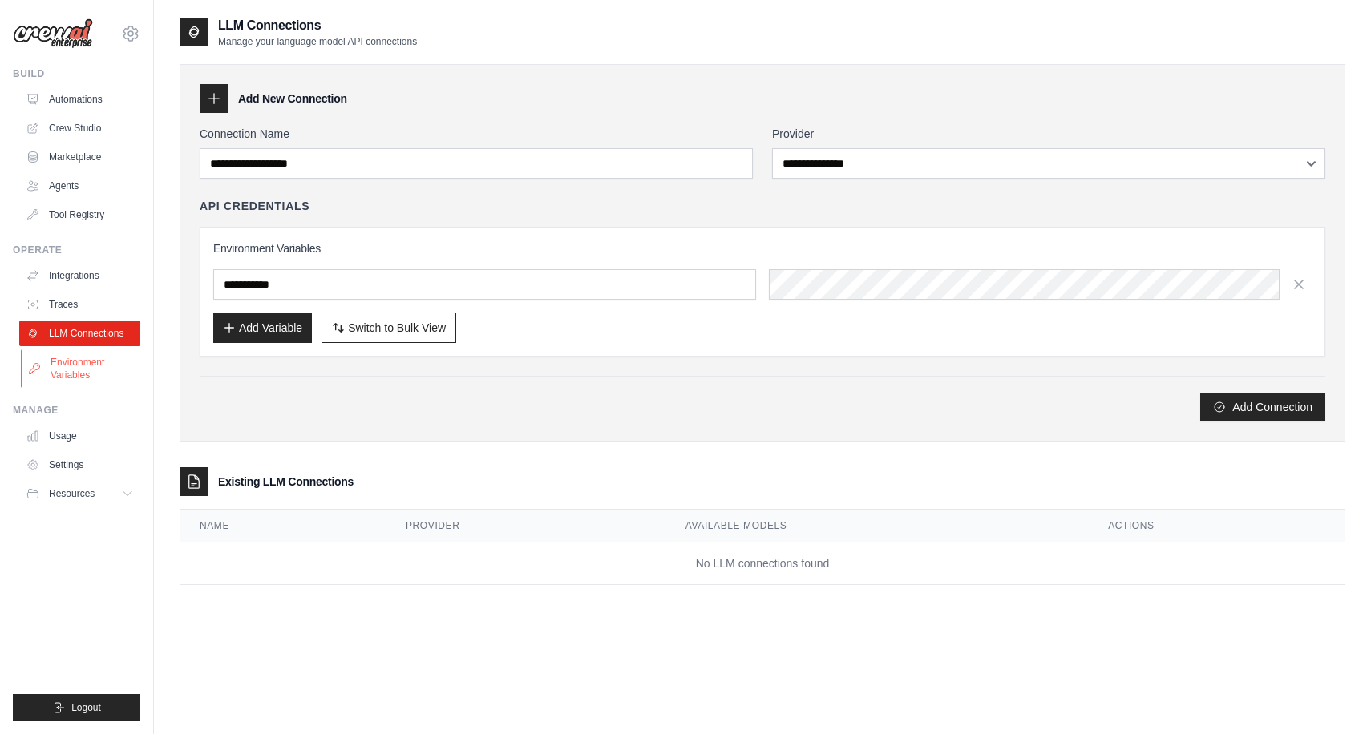
click at [48, 371] on link "Environment Variables" at bounding box center [81, 369] width 121 height 38
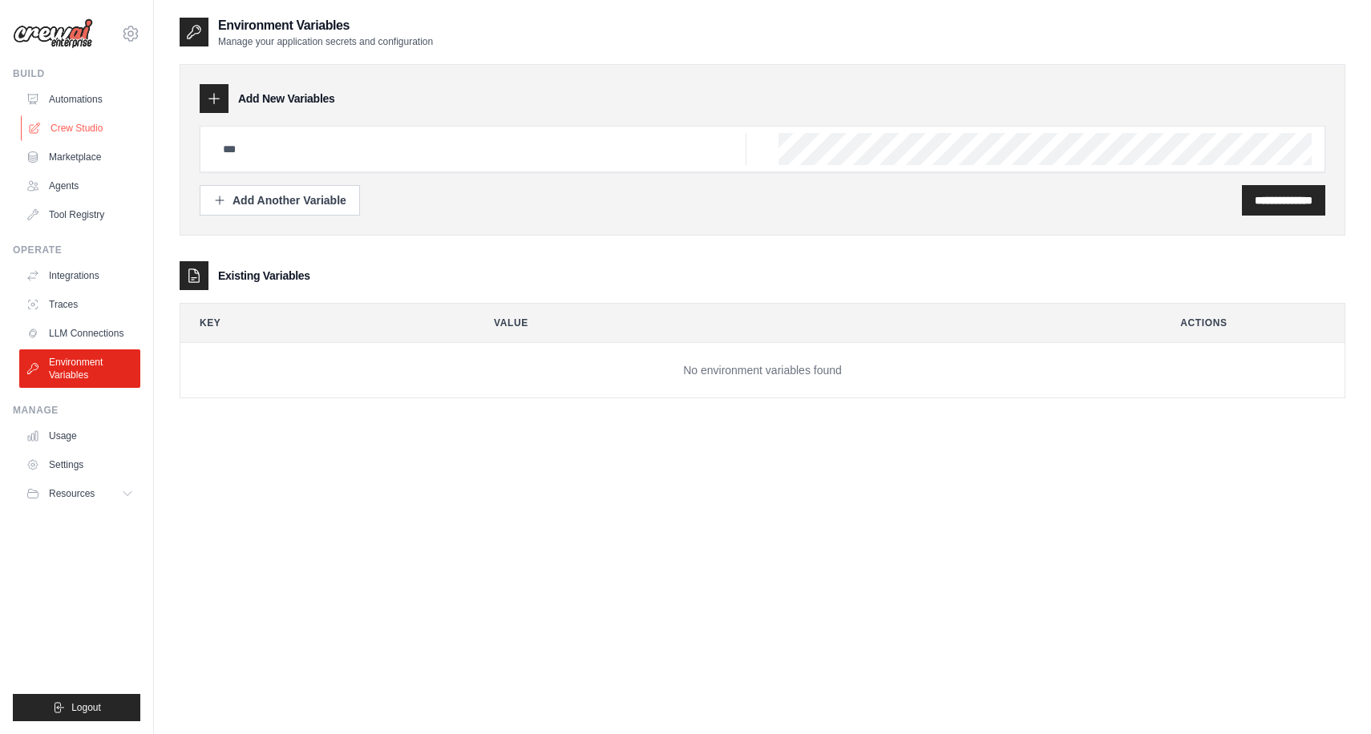
click at [68, 127] on link "Crew Studio" at bounding box center [81, 128] width 121 height 26
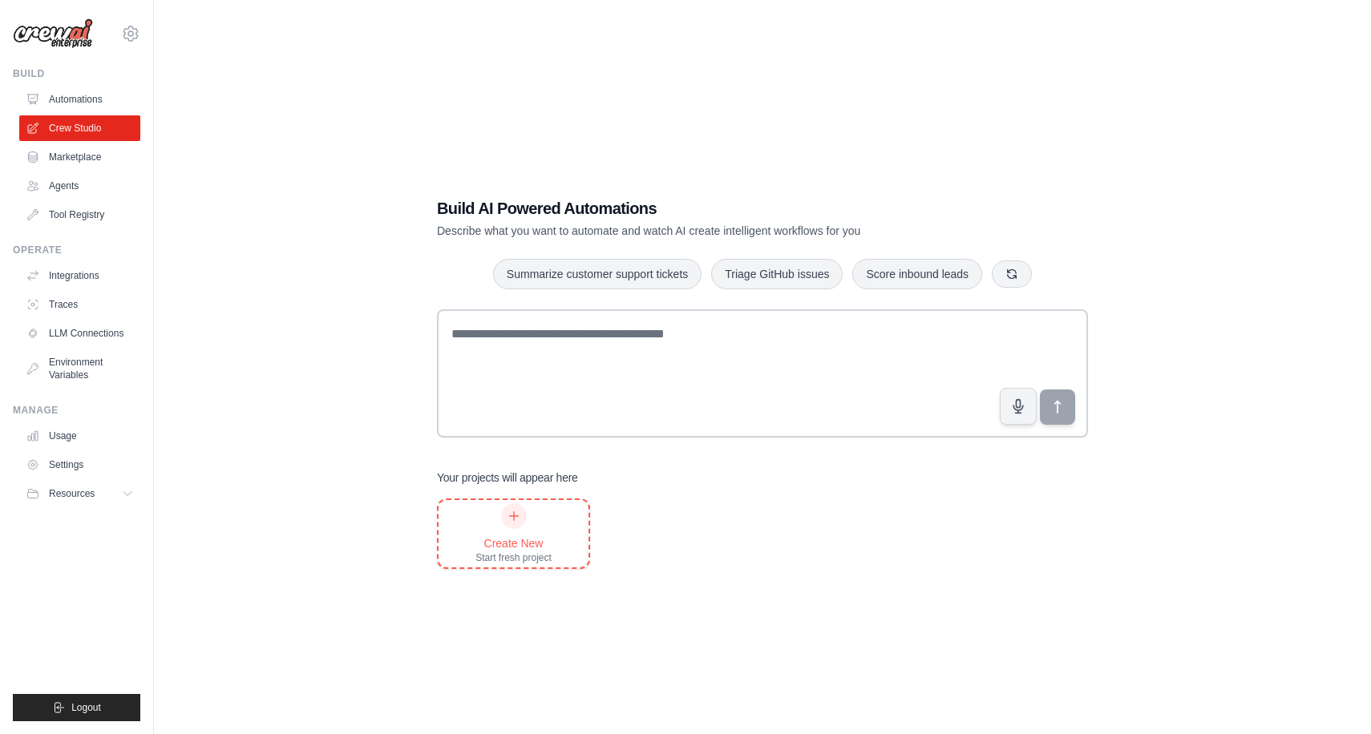
click at [515, 531] on div "Create New Start fresh project" at bounding box center [513, 533] width 76 height 61
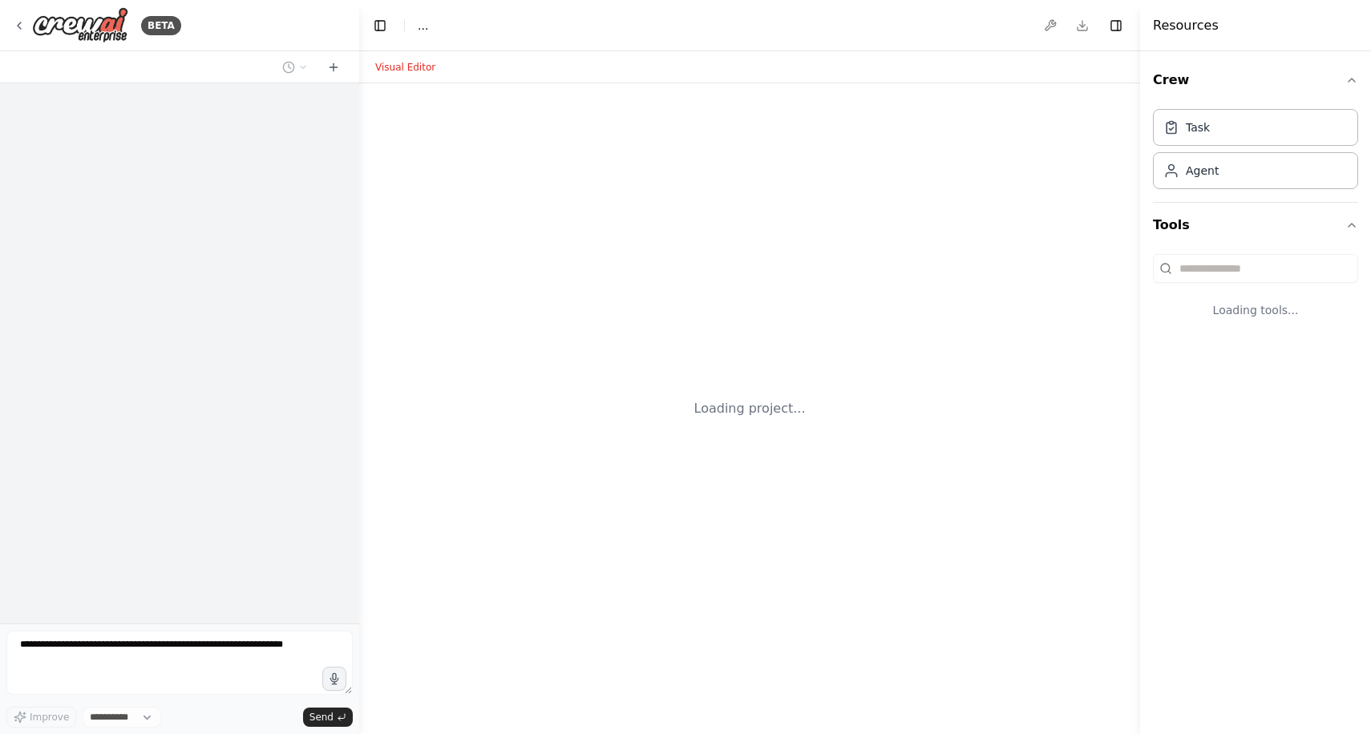
select select "****"
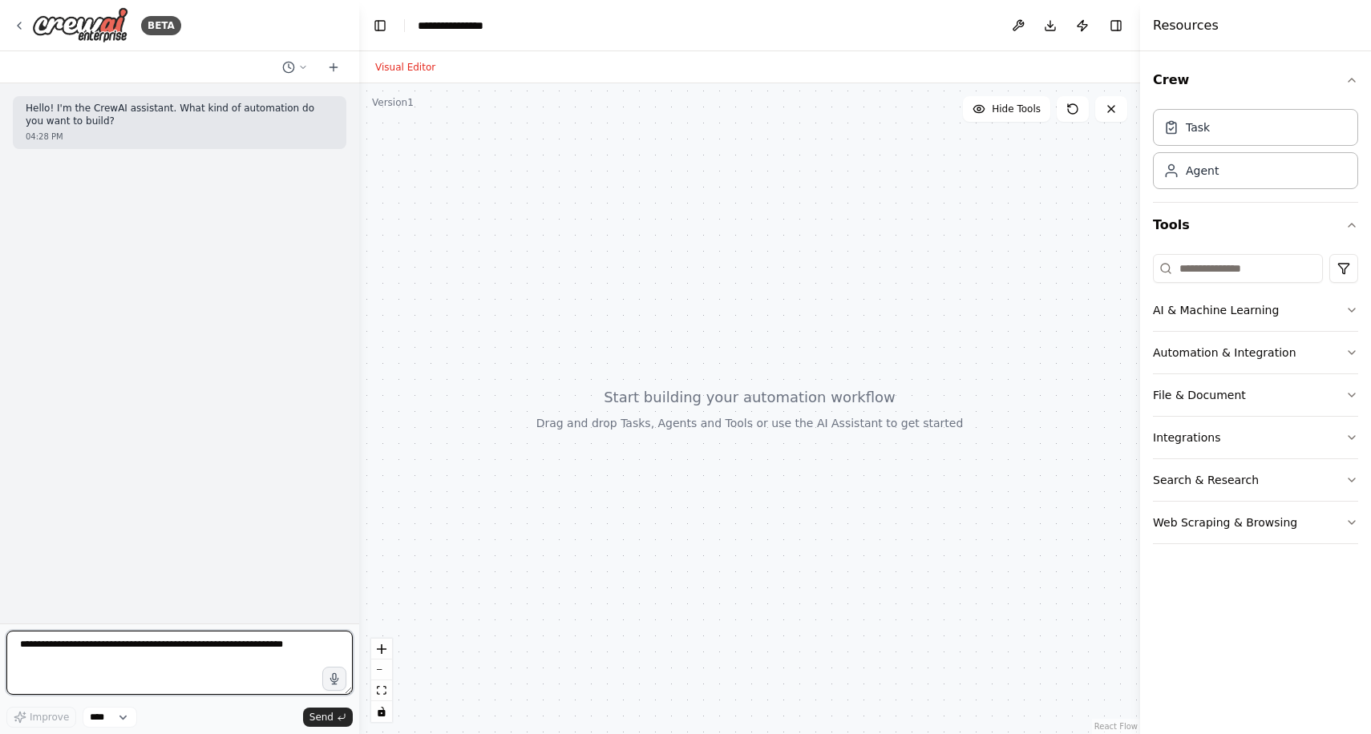
click at [103, 661] on textarea at bounding box center [179, 663] width 346 height 64
click at [332, 69] on icon at bounding box center [333, 67] width 13 height 13
click at [334, 69] on icon at bounding box center [334, 66] width 0 height 7
click at [89, 662] on textarea "To enrich screen reader interactions, please activate Accessibility in Grammarl…" at bounding box center [179, 663] width 346 height 64
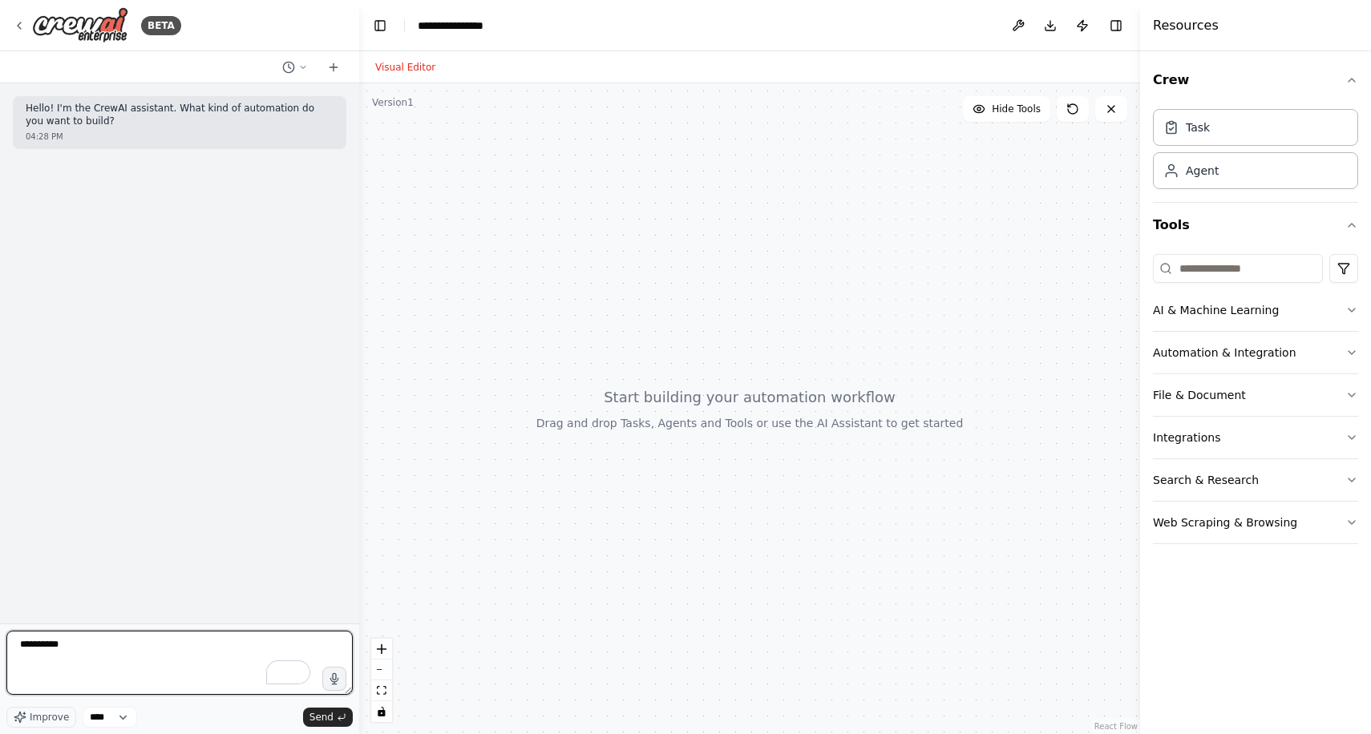
click at [85, 646] on textarea "*********" at bounding box center [179, 663] width 346 height 64
type textarea "*"
paste textarea "**********"
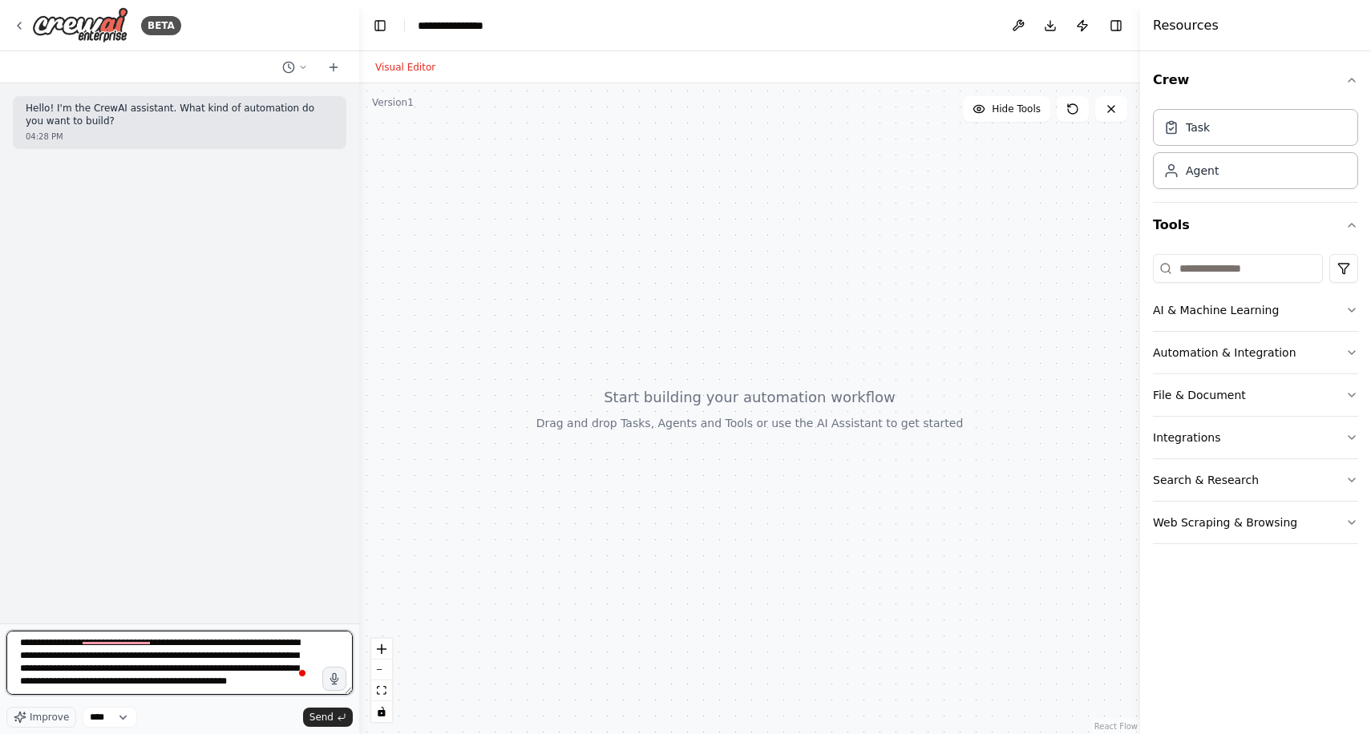
click at [91, 693] on textarea "**********" at bounding box center [179, 663] width 346 height 64
click at [184, 644] on textarea "**********" at bounding box center [179, 663] width 346 height 64
type textarea "**********"
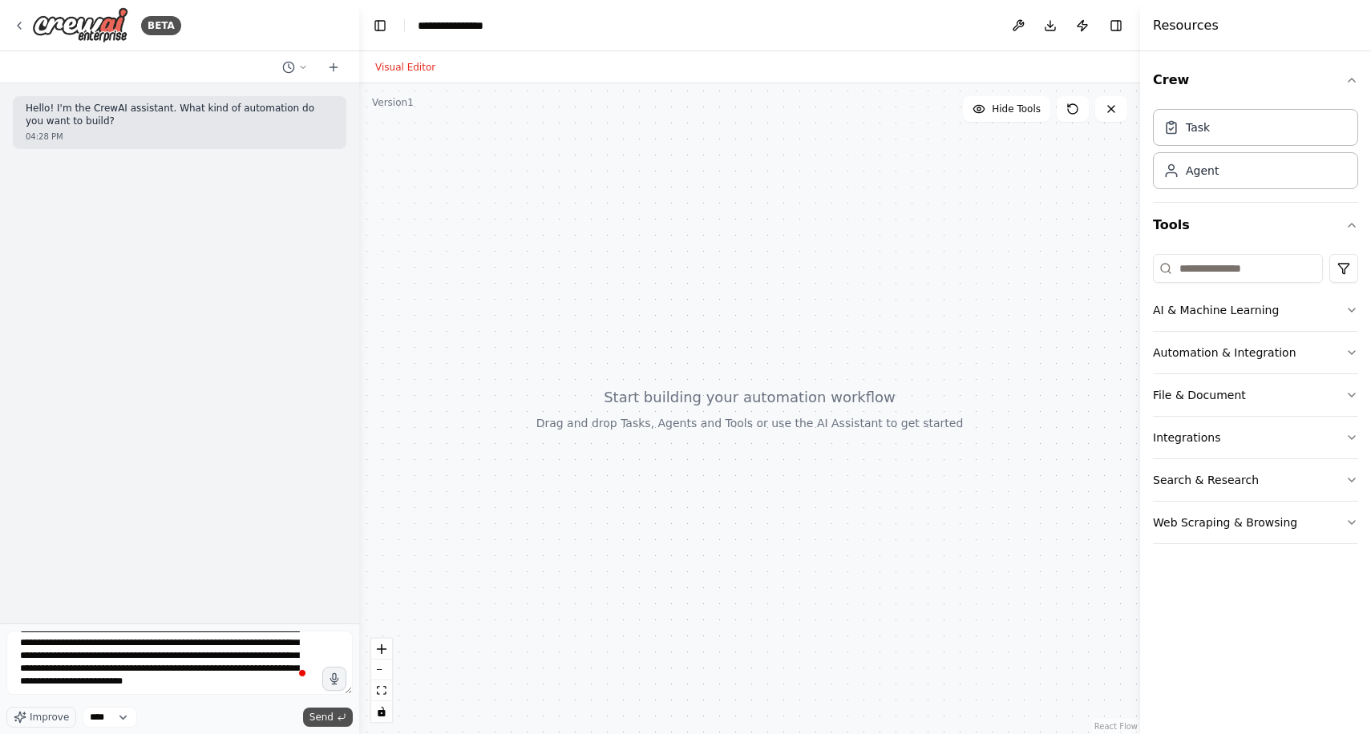
click at [327, 716] on span "Send" at bounding box center [321, 717] width 24 height 13
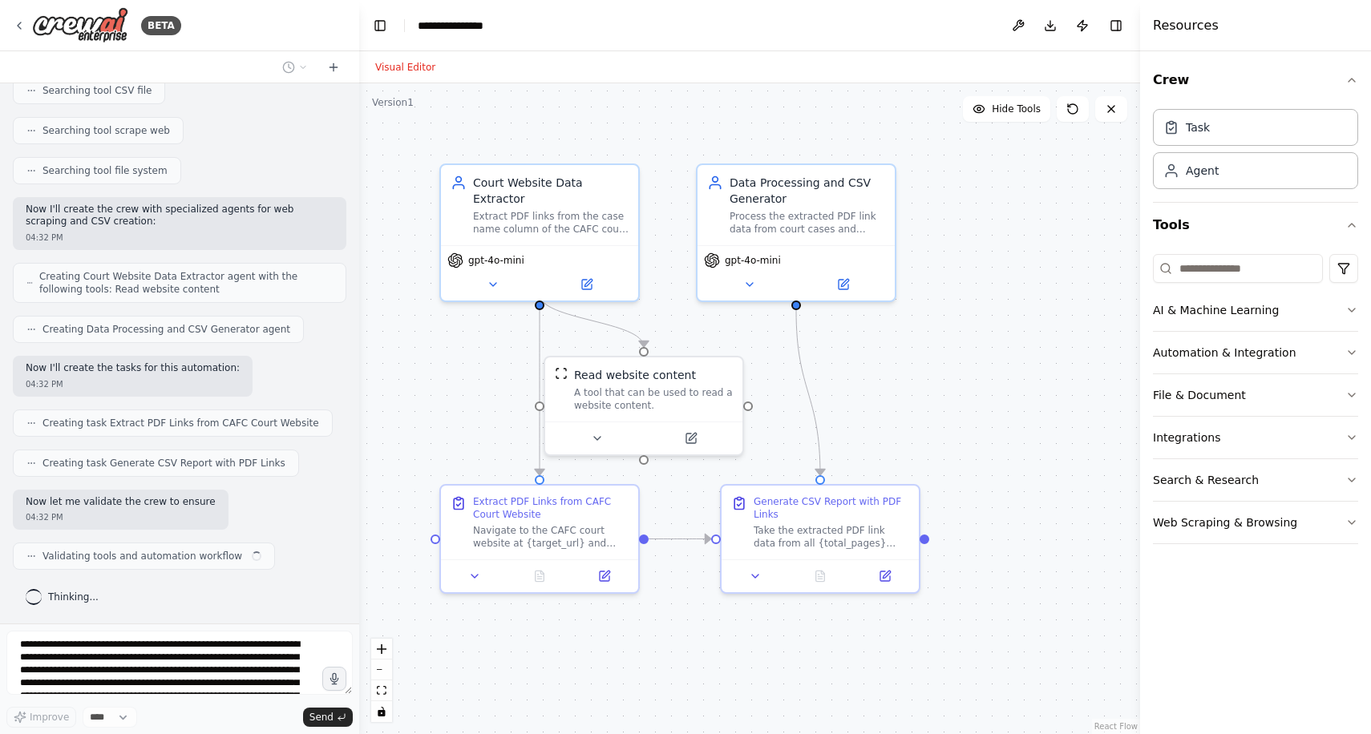
scroll to position [426, 0]
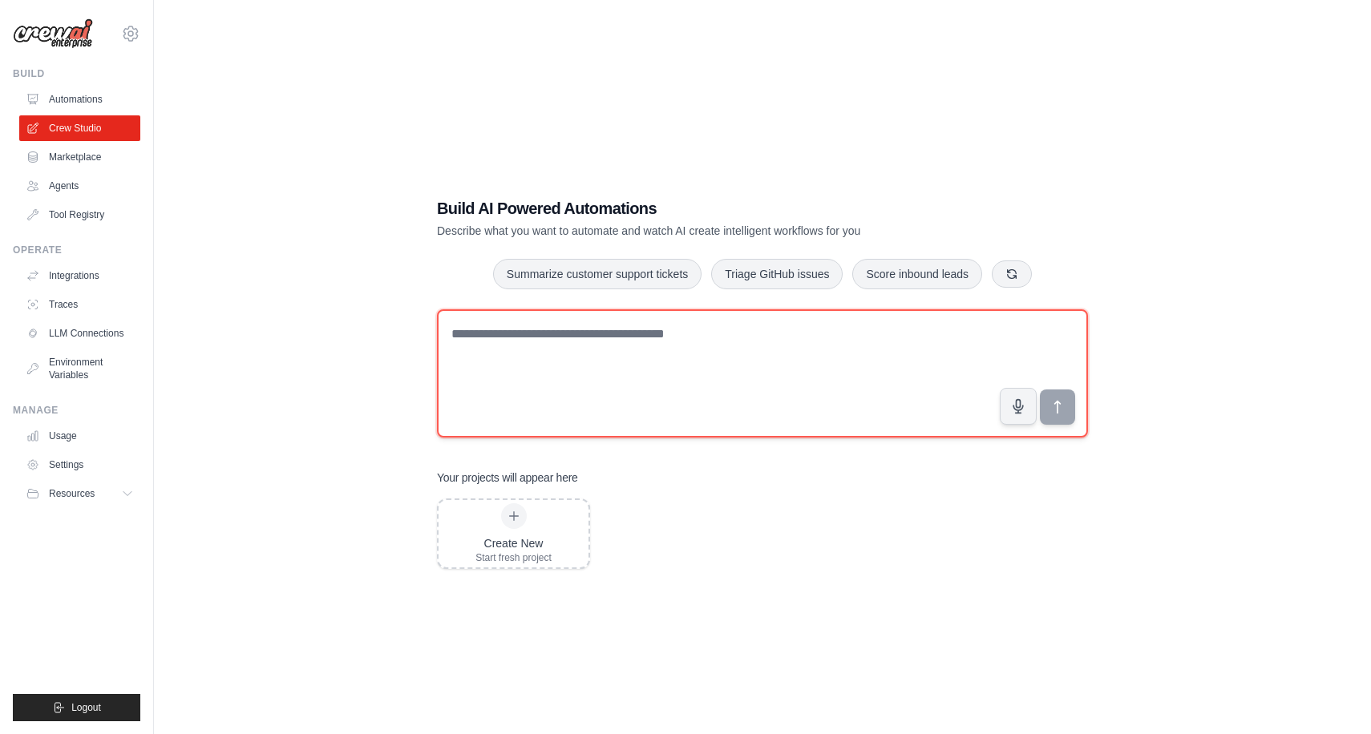
click at [541, 357] on textarea at bounding box center [762, 373] width 651 height 128
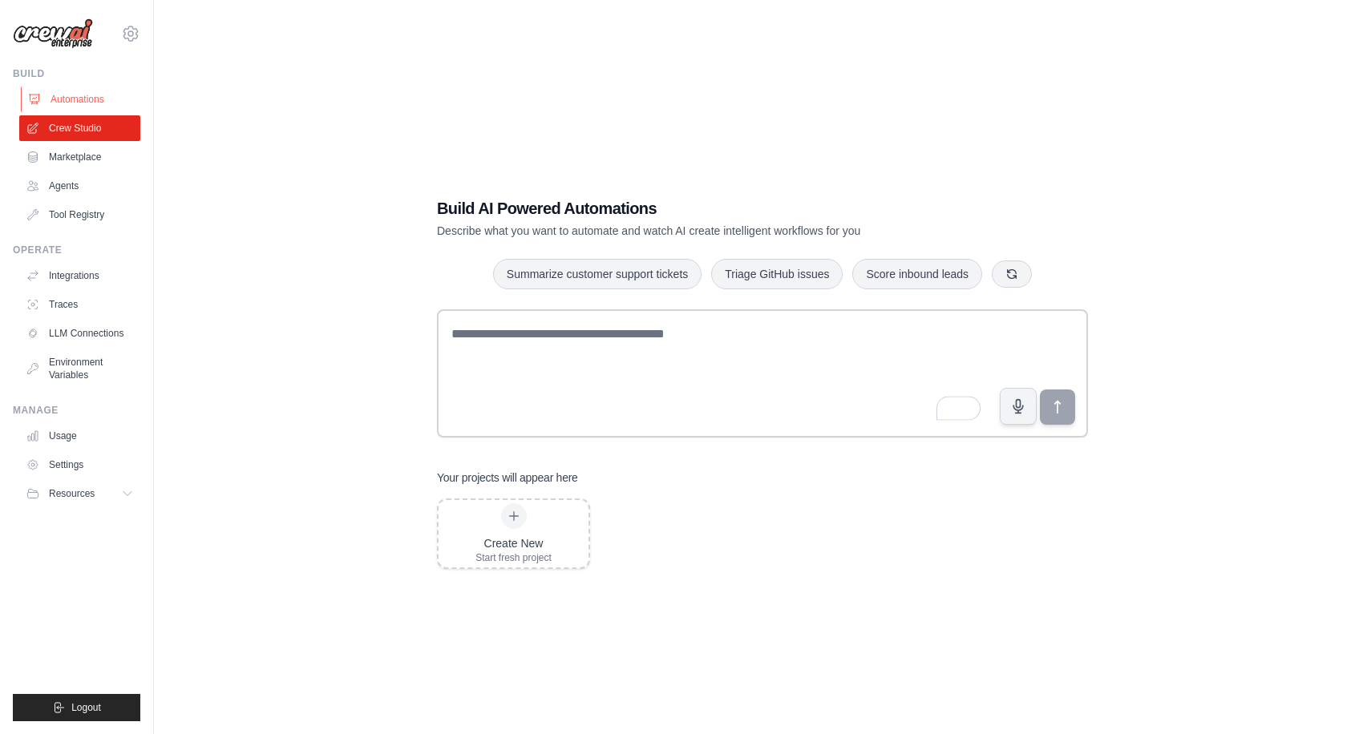
click at [84, 93] on link "Automations" at bounding box center [81, 100] width 121 height 26
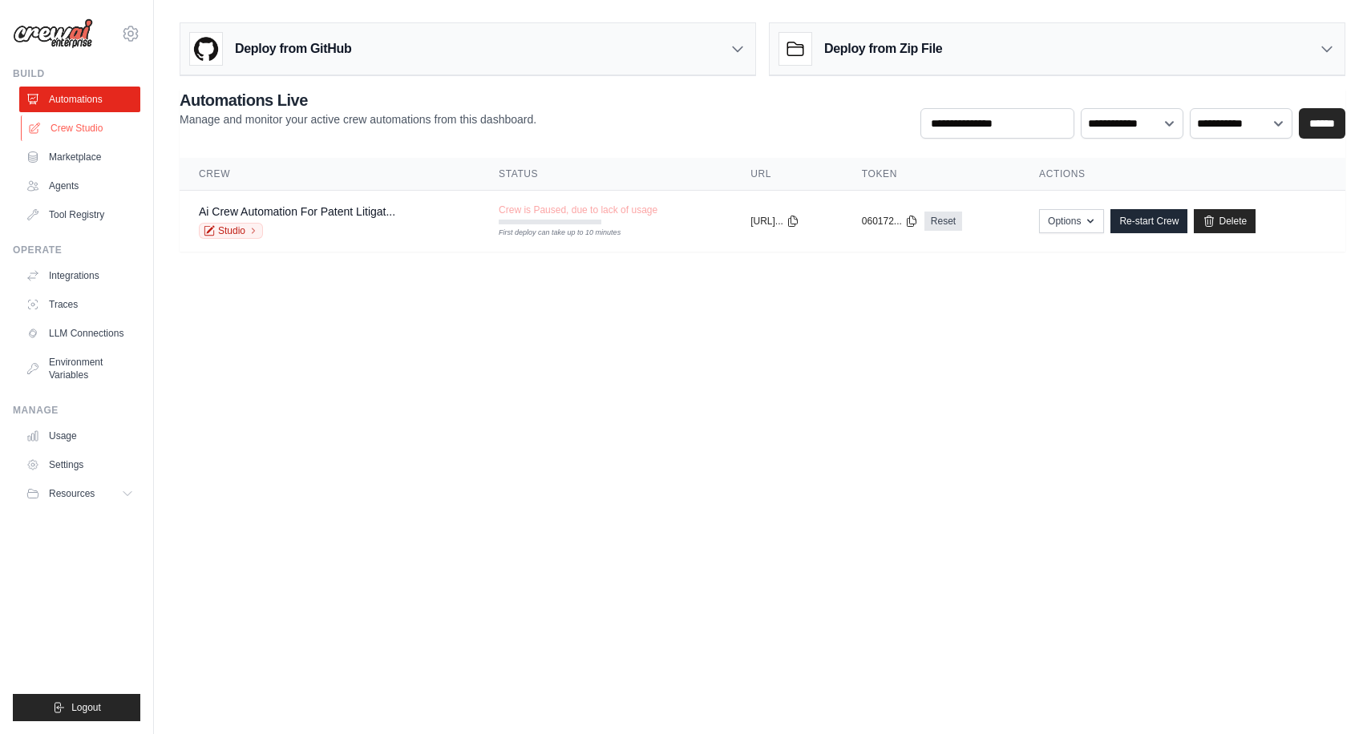
click at [74, 124] on link "Crew Studio" at bounding box center [81, 128] width 121 height 26
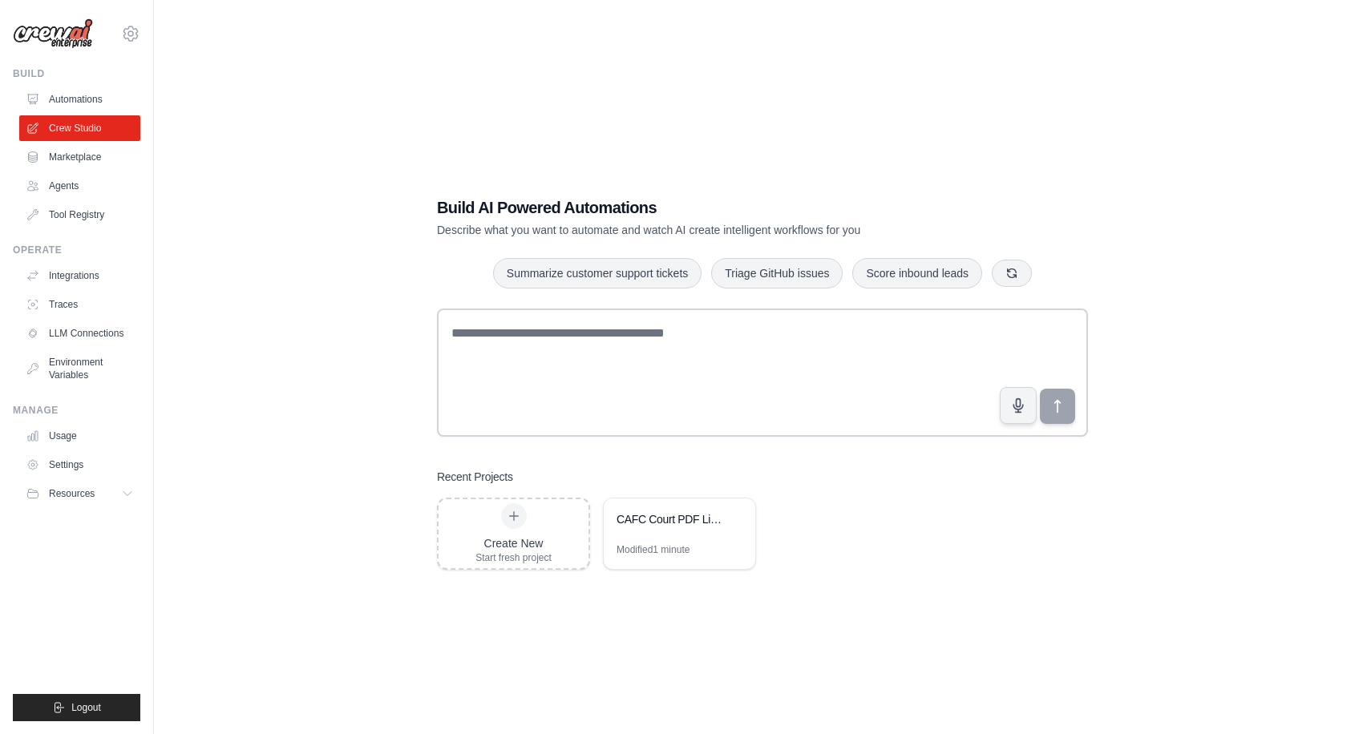
click at [322, 445] on div "Build AI Powered Automations Describe what you want to automate and watch AI cr…" at bounding box center [763, 383] width 1166 height 734
click at [82, 93] on link "Automations" at bounding box center [81, 100] width 121 height 26
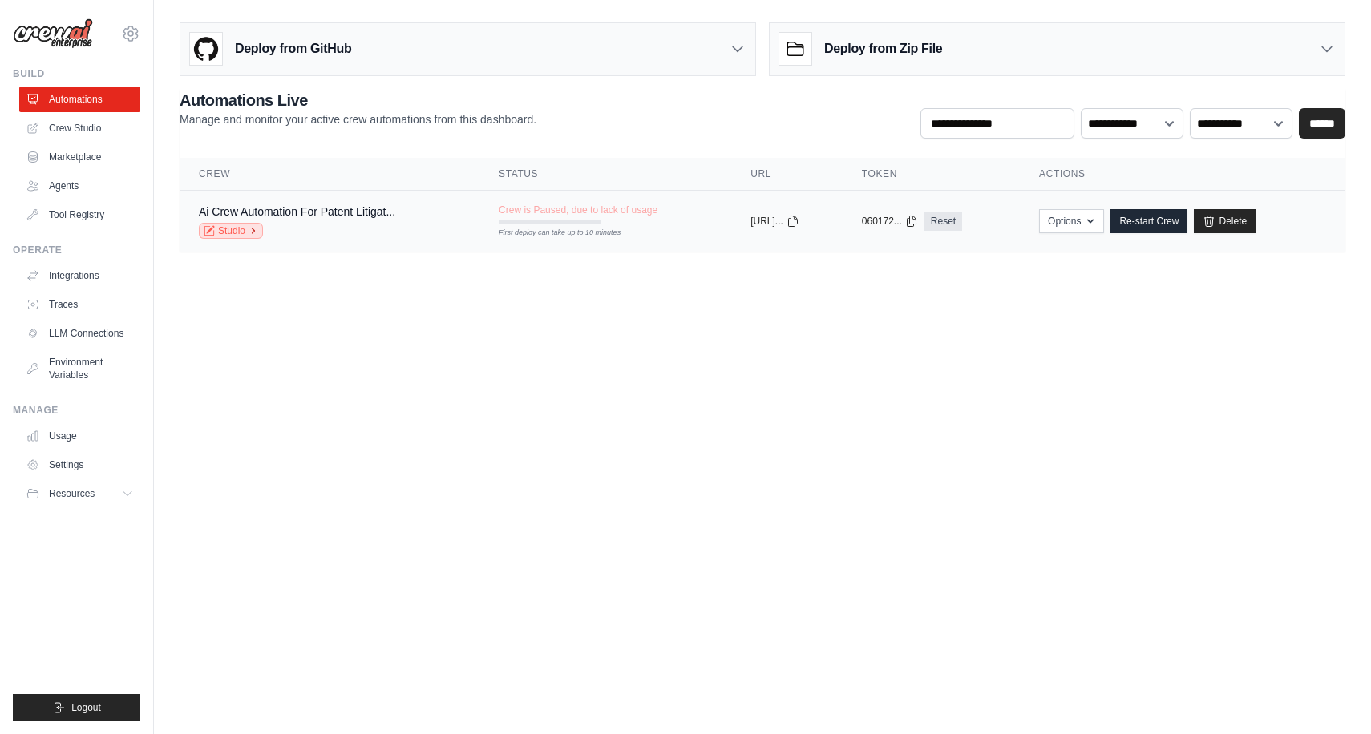
click at [256, 228] on icon at bounding box center [254, 231] width 10 height 10
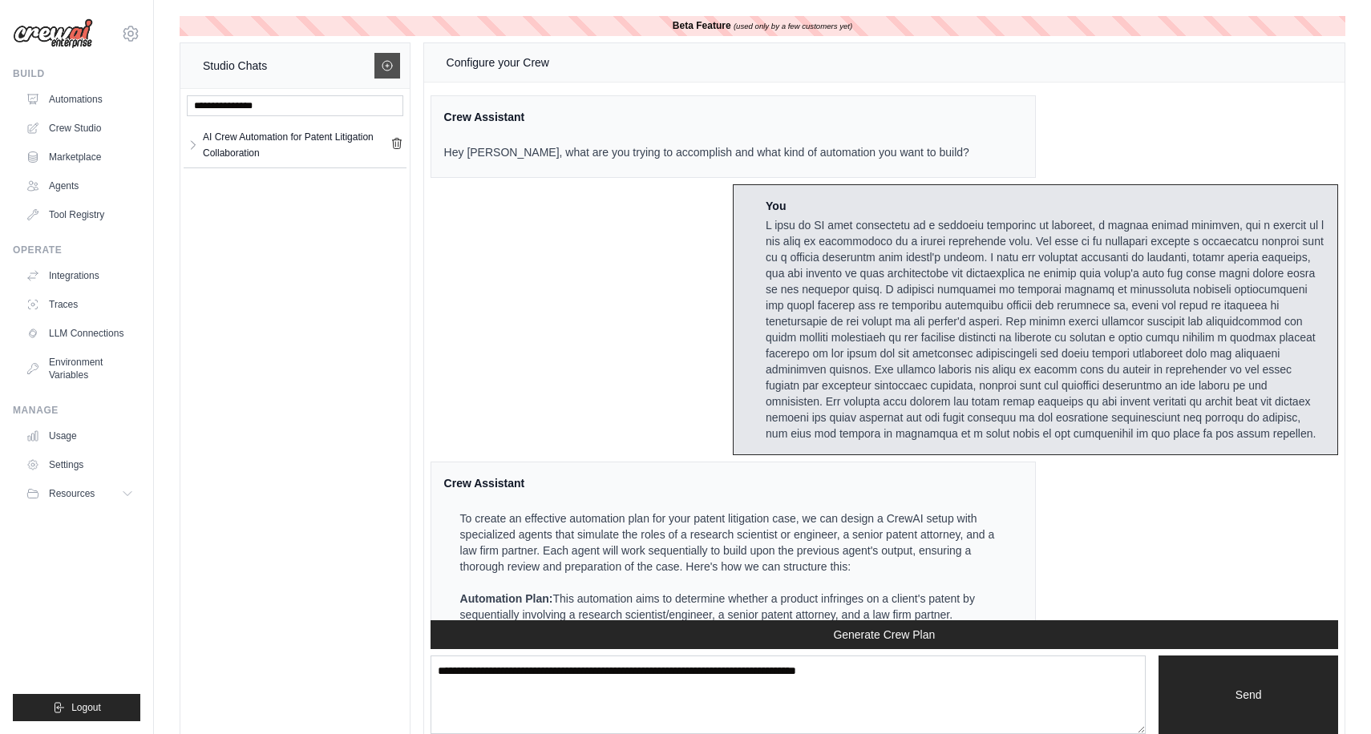
click at [385, 70] on icon at bounding box center [387, 66] width 10 height 10
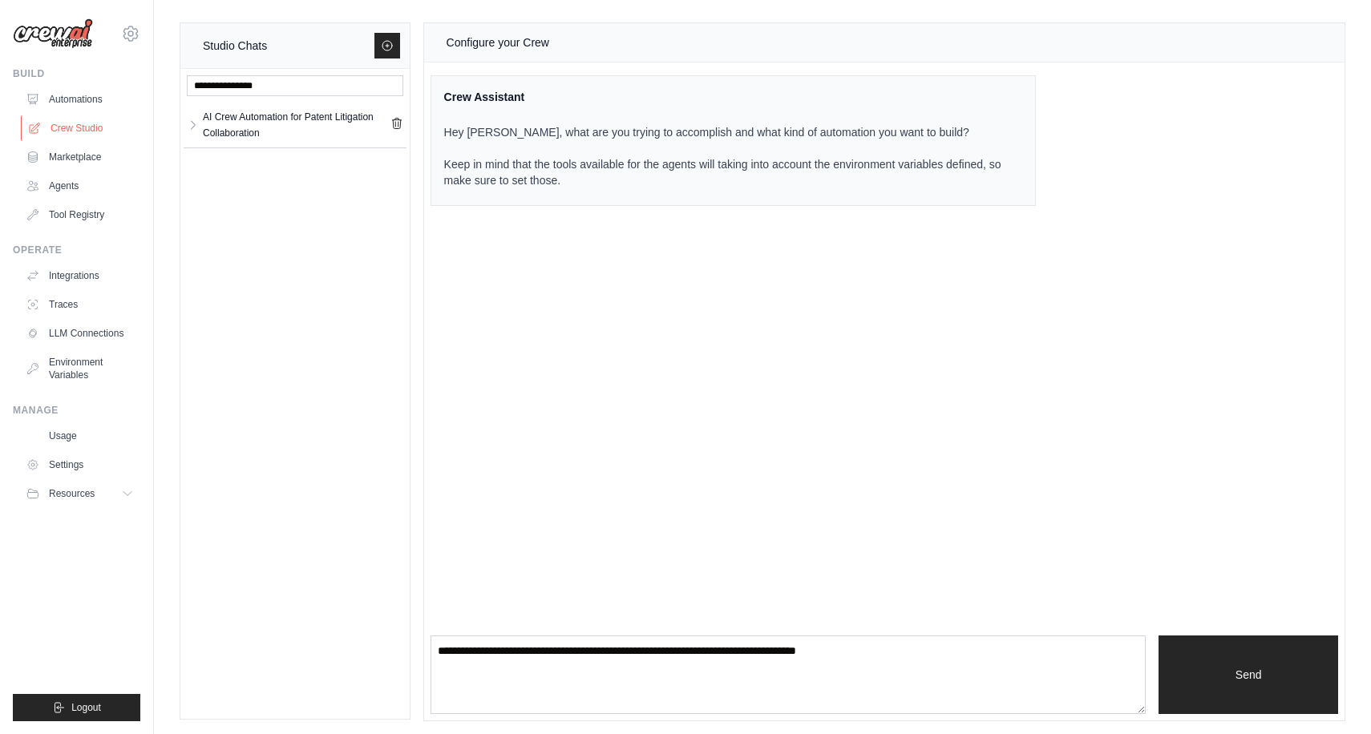
click at [88, 123] on link "Crew Studio" at bounding box center [81, 128] width 121 height 26
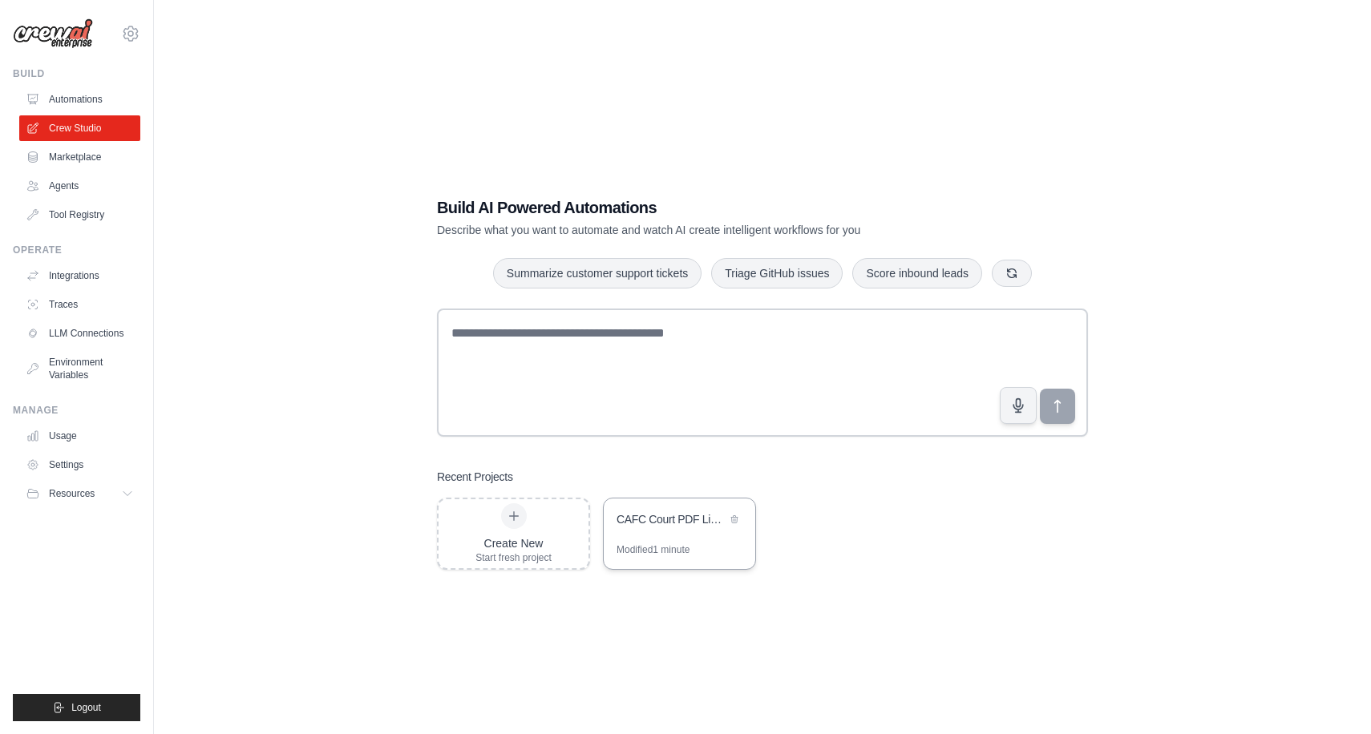
click at [667, 516] on div "CAFC Court PDF Links Extractor" at bounding box center [671, 519] width 110 height 16
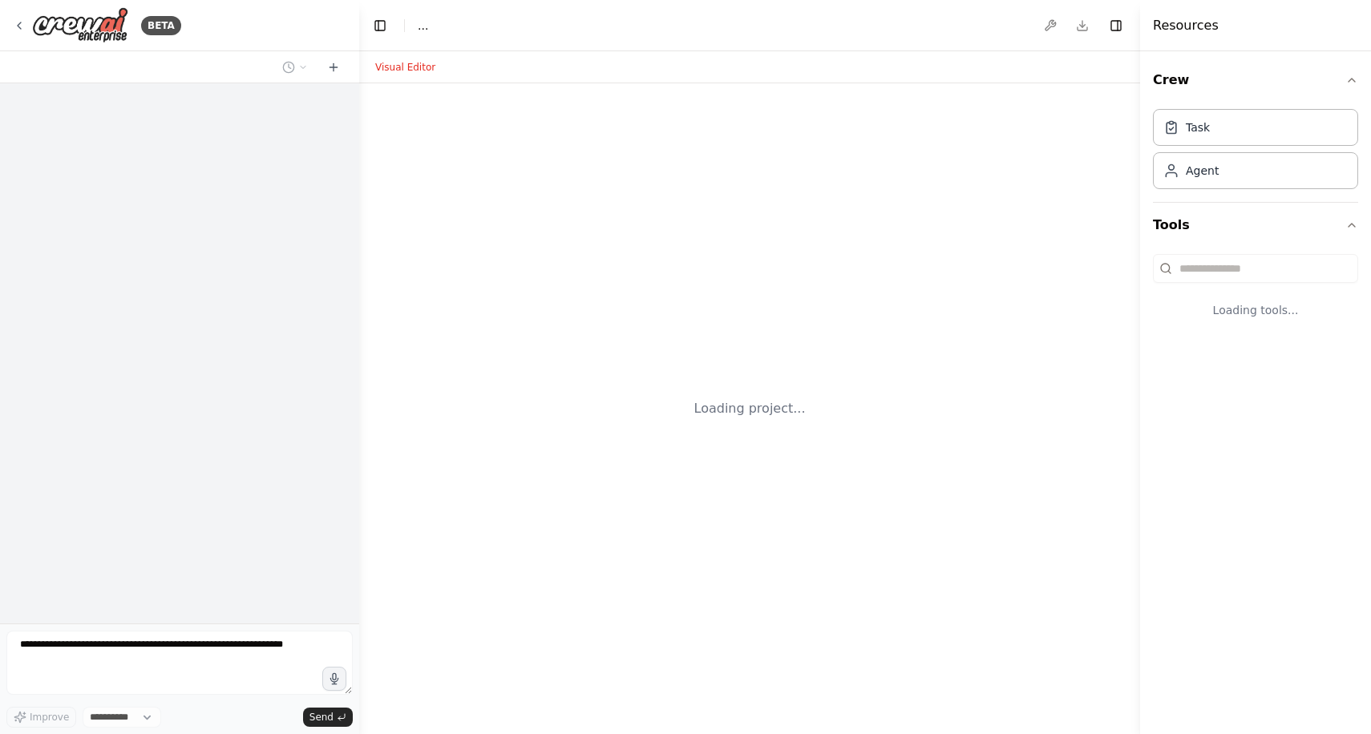
select select "****"
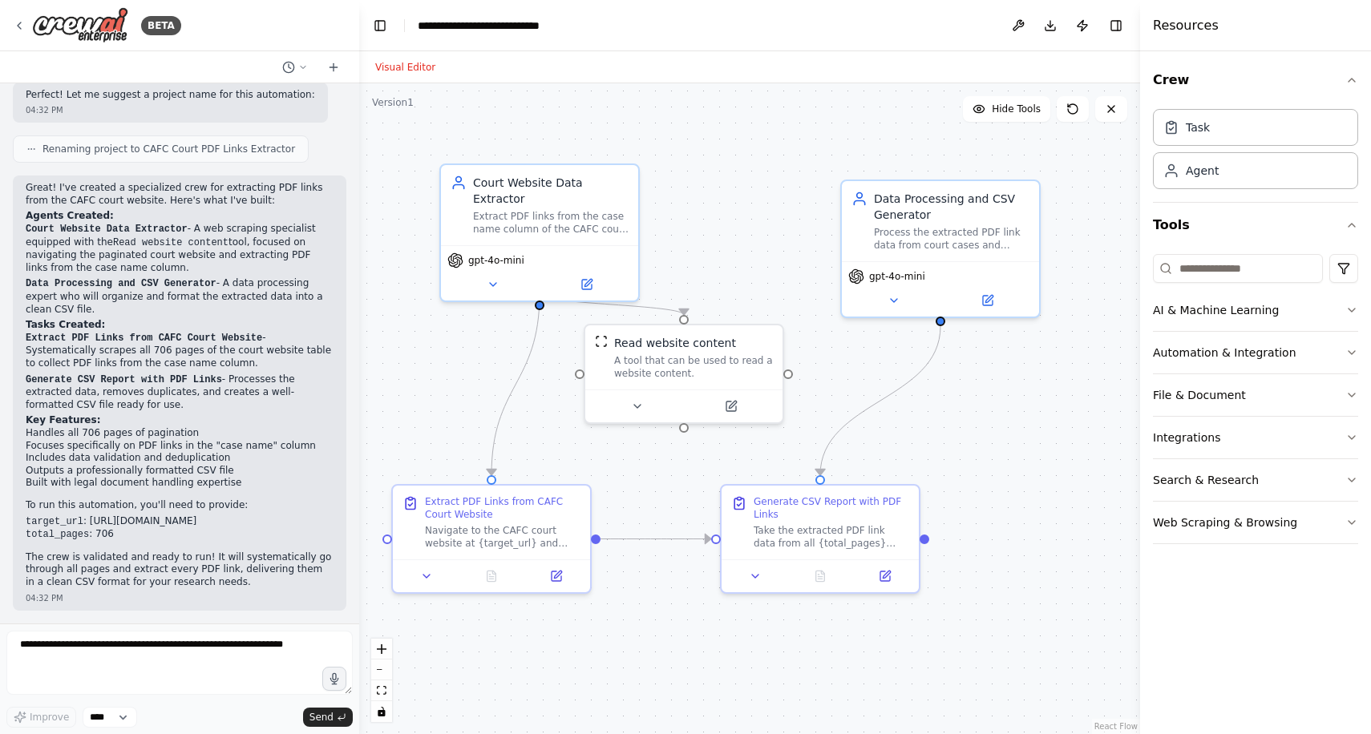
scroll to position [936, 0]
click at [498, 275] on icon at bounding box center [493, 281] width 13 height 13
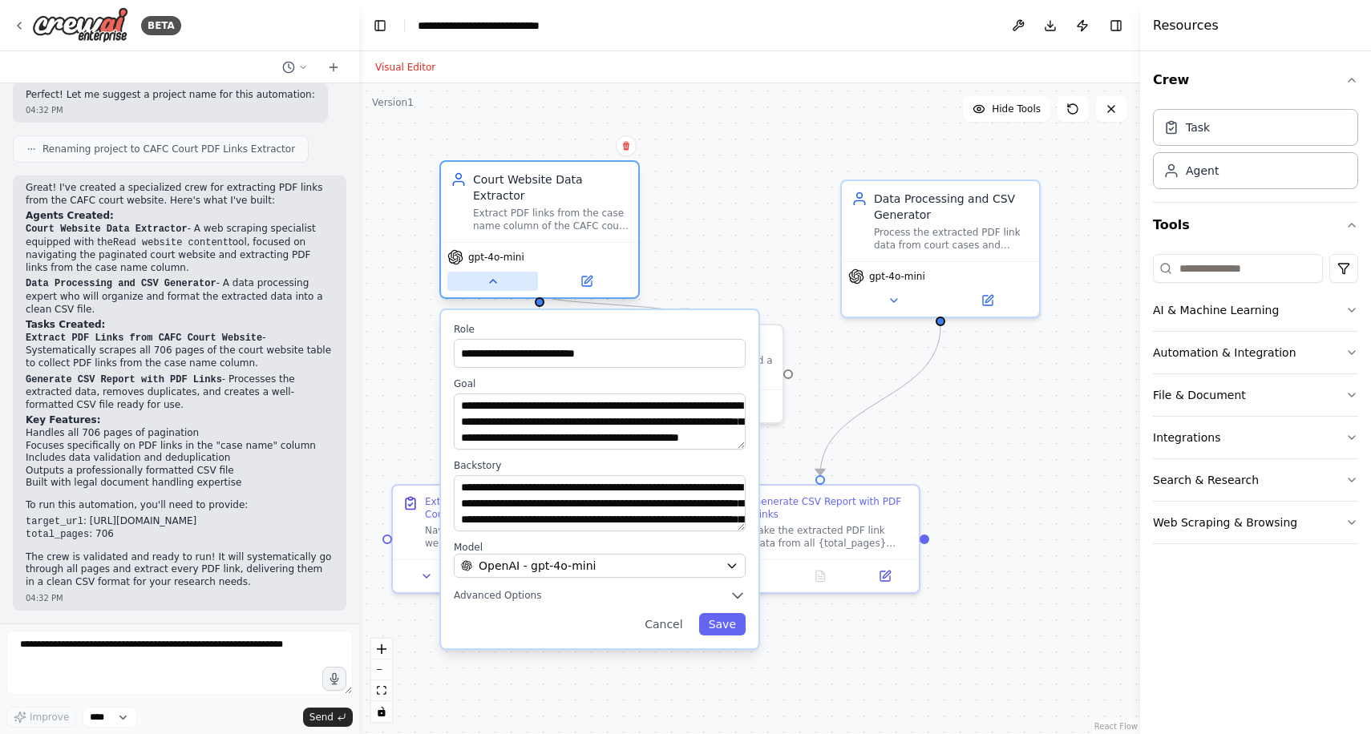
click at [496, 275] on icon at bounding box center [493, 281] width 13 height 13
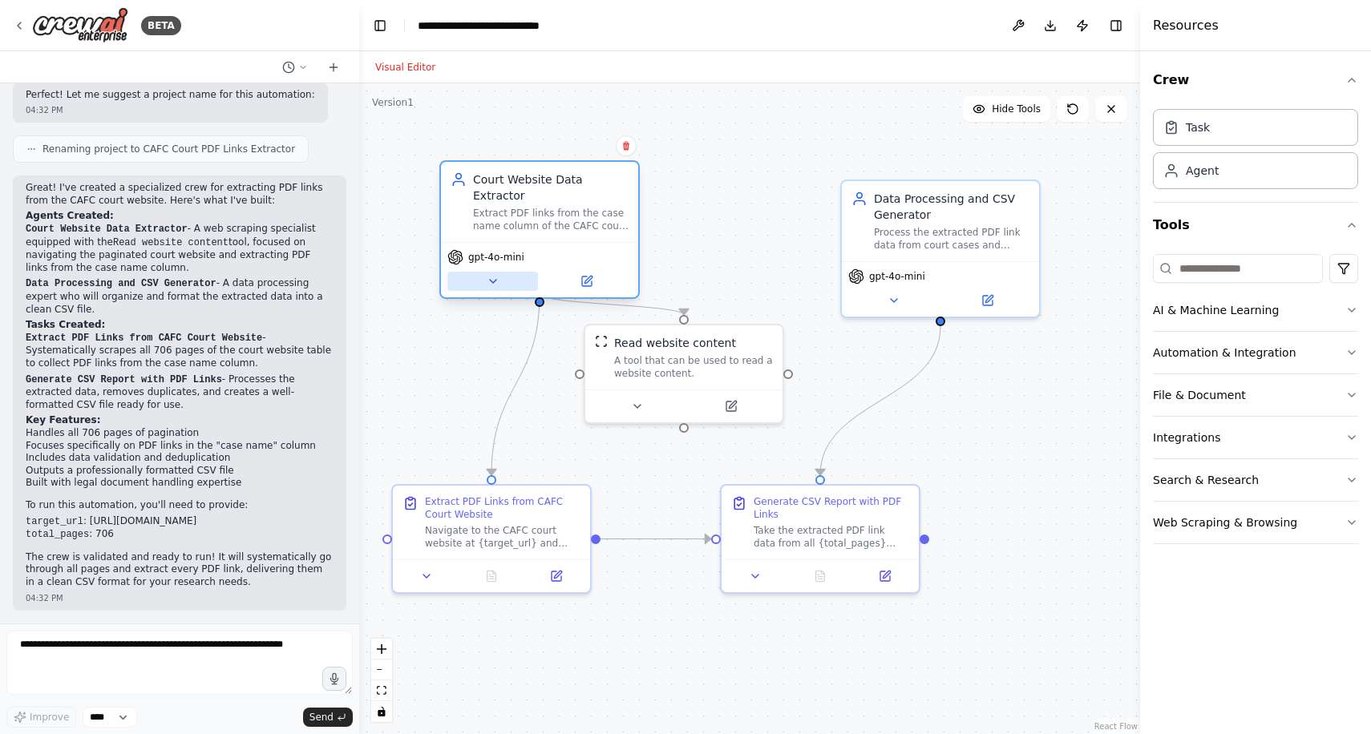
click at [491, 275] on icon at bounding box center [493, 281] width 13 height 13
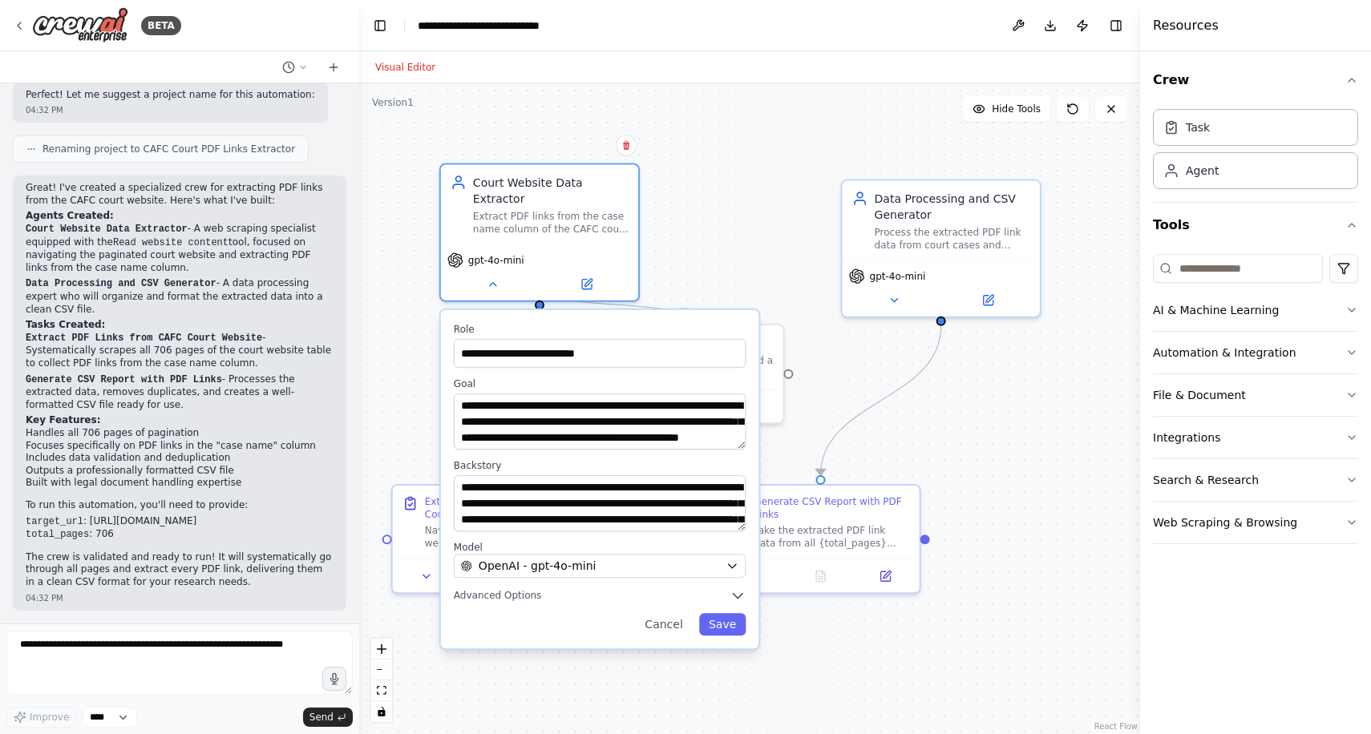
click at [702, 236] on div ".deletable-edge-delete-btn { width: 20px; height: 20px; border: 0px solid #ffff…" at bounding box center [749, 408] width 781 height 651
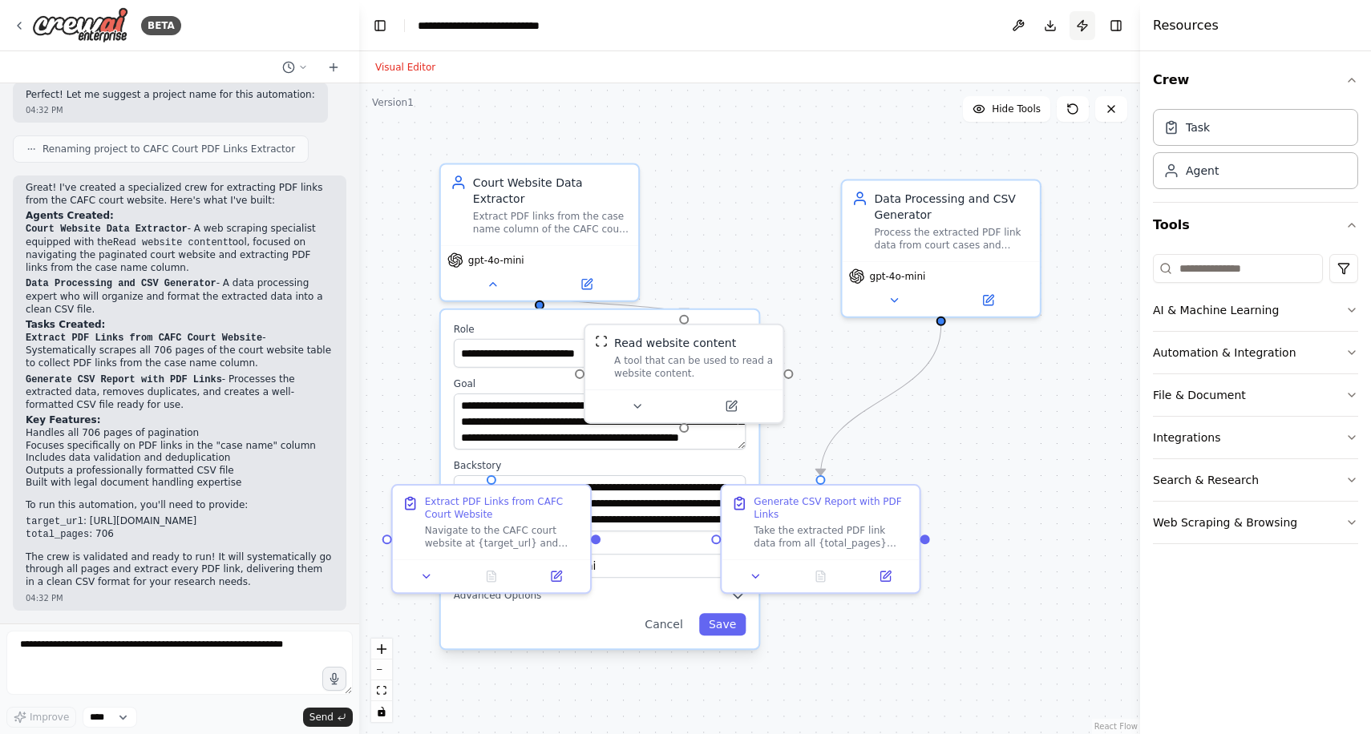
click at [1081, 26] on button "Publish" at bounding box center [1082, 25] width 26 height 29
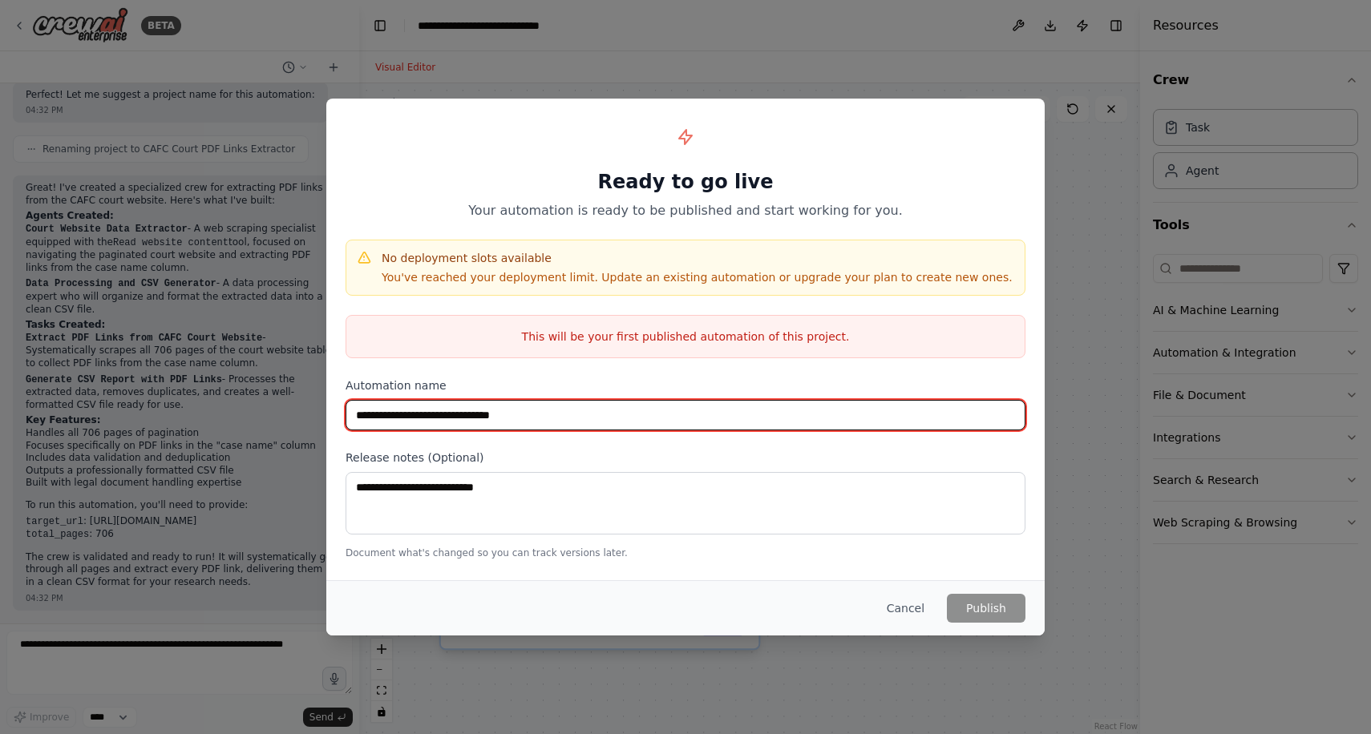
click at [586, 421] on input "**********" at bounding box center [686, 415] width 680 height 30
type input "**********"
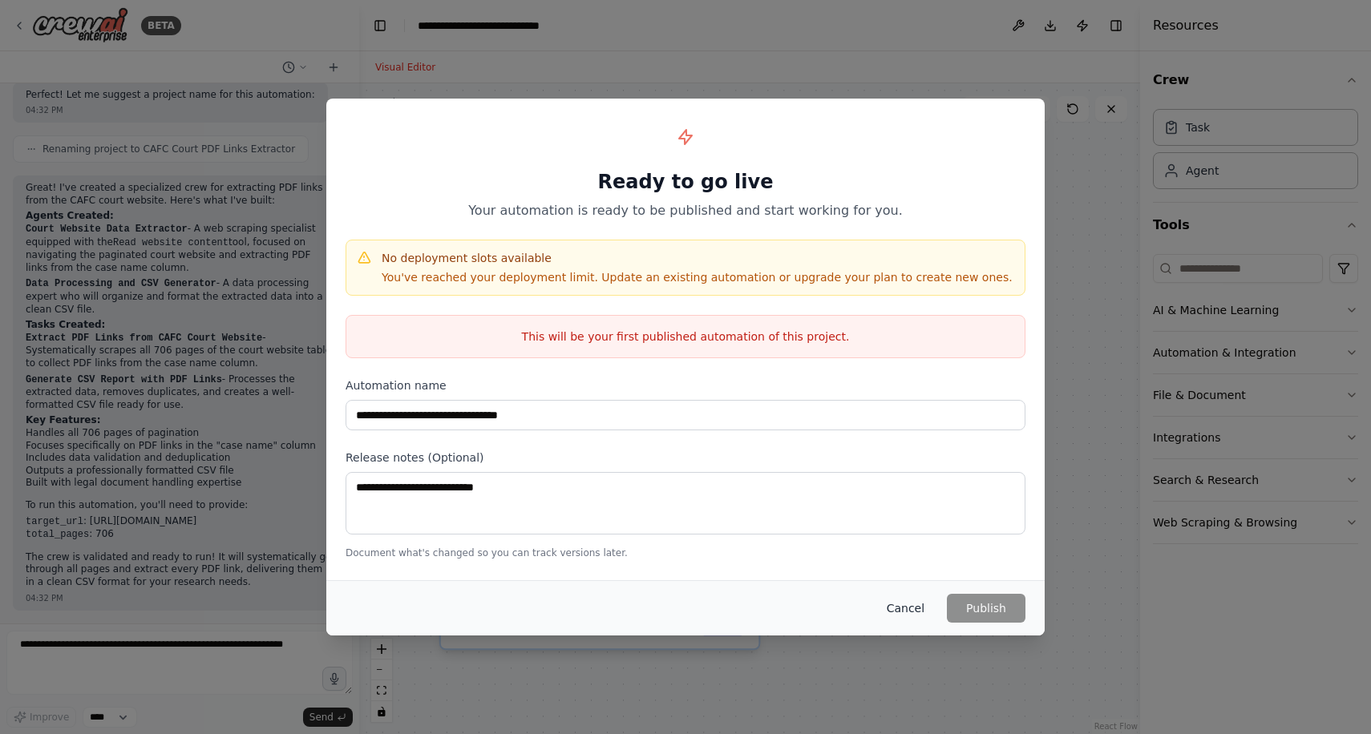
click at [908, 608] on button "Cancel" at bounding box center [905, 608] width 63 height 29
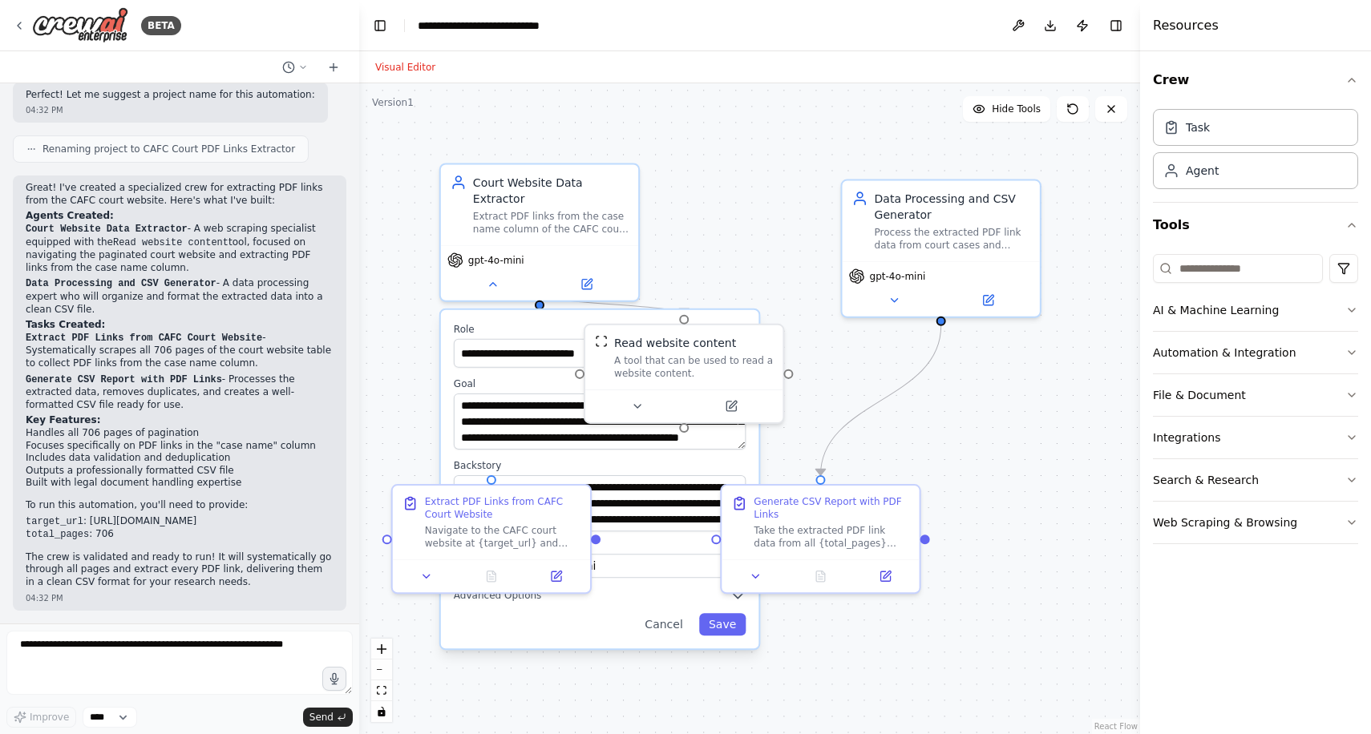
click at [586, 115] on div ".deletable-edge-delete-btn { width: 20px; height: 20px; border: 0px solid #ffff…" at bounding box center [749, 408] width 781 height 651
click at [118, 31] on img at bounding box center [80, 25] width 96 height 36
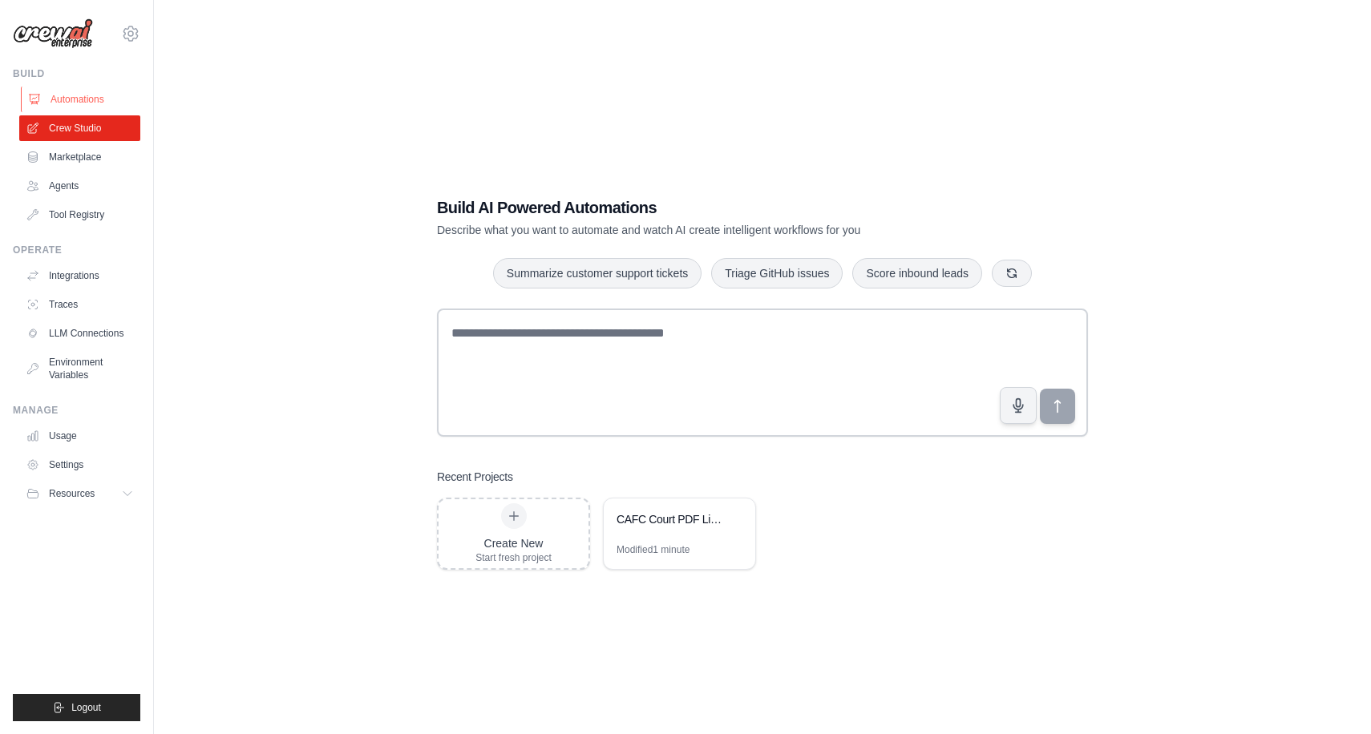
click at [83, 99] on link "Automations" at bounding box center [81, 100] width 121 height 26
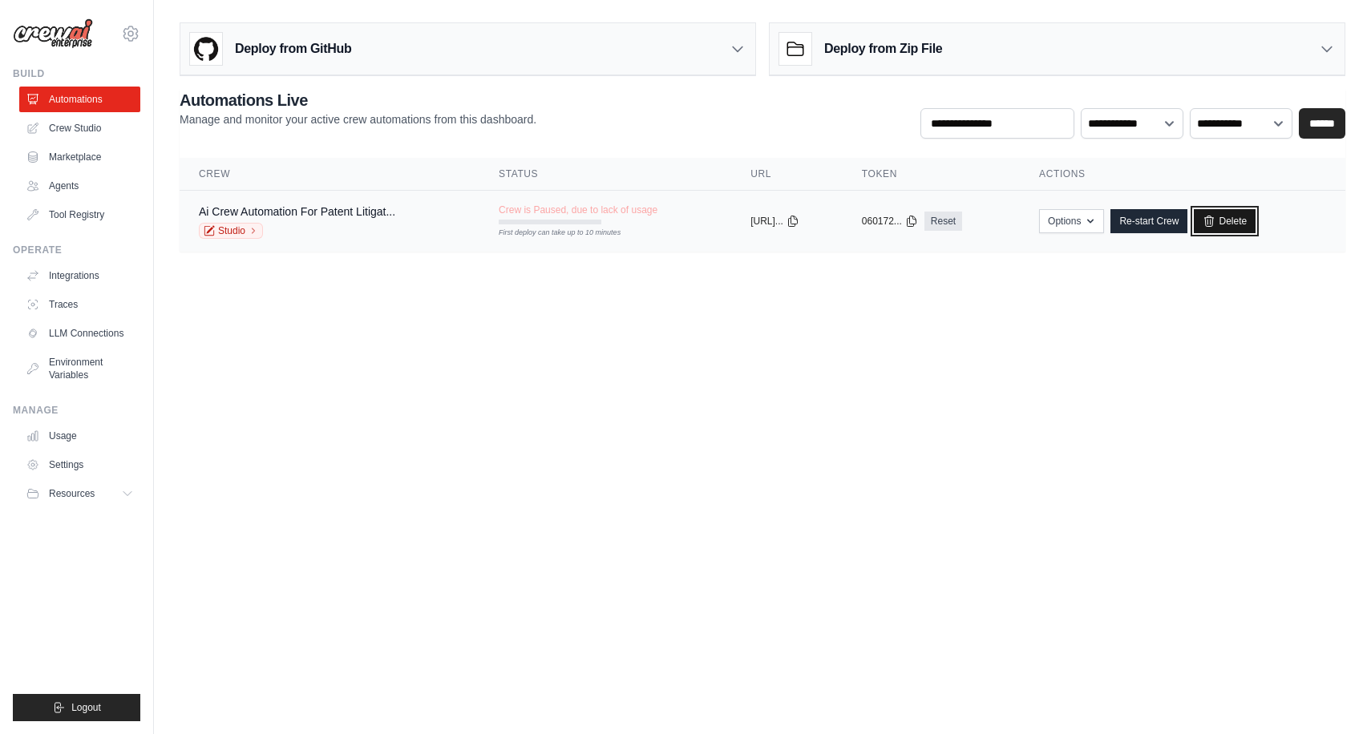
click at [1255, 221] on link "Delete" at bounding box center [1225, 221] width 62 height 24
click at [1246, 220] on link "Delete" at bounding box center [1225, 221] width 62 height 24
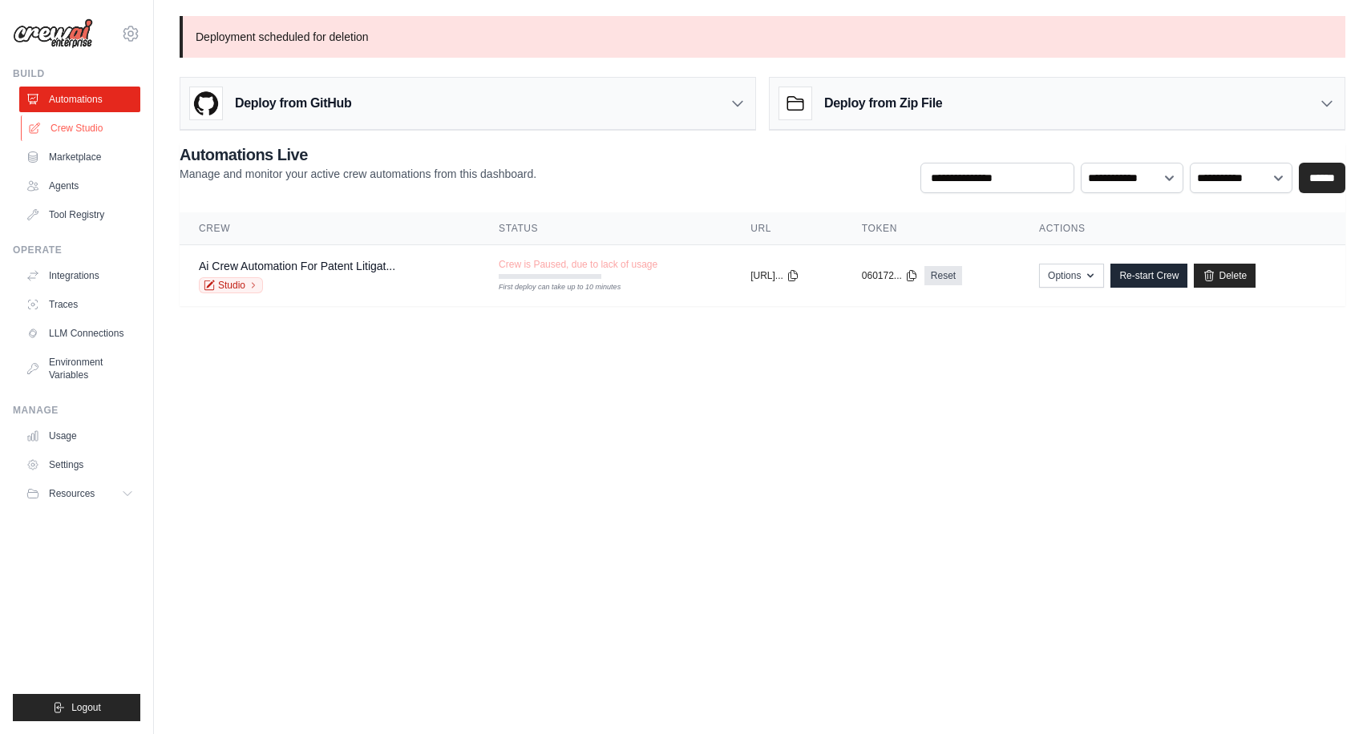
click at [56, 135] on link "Crew Studio" at bounding box center [81, 128] width 121 height 26
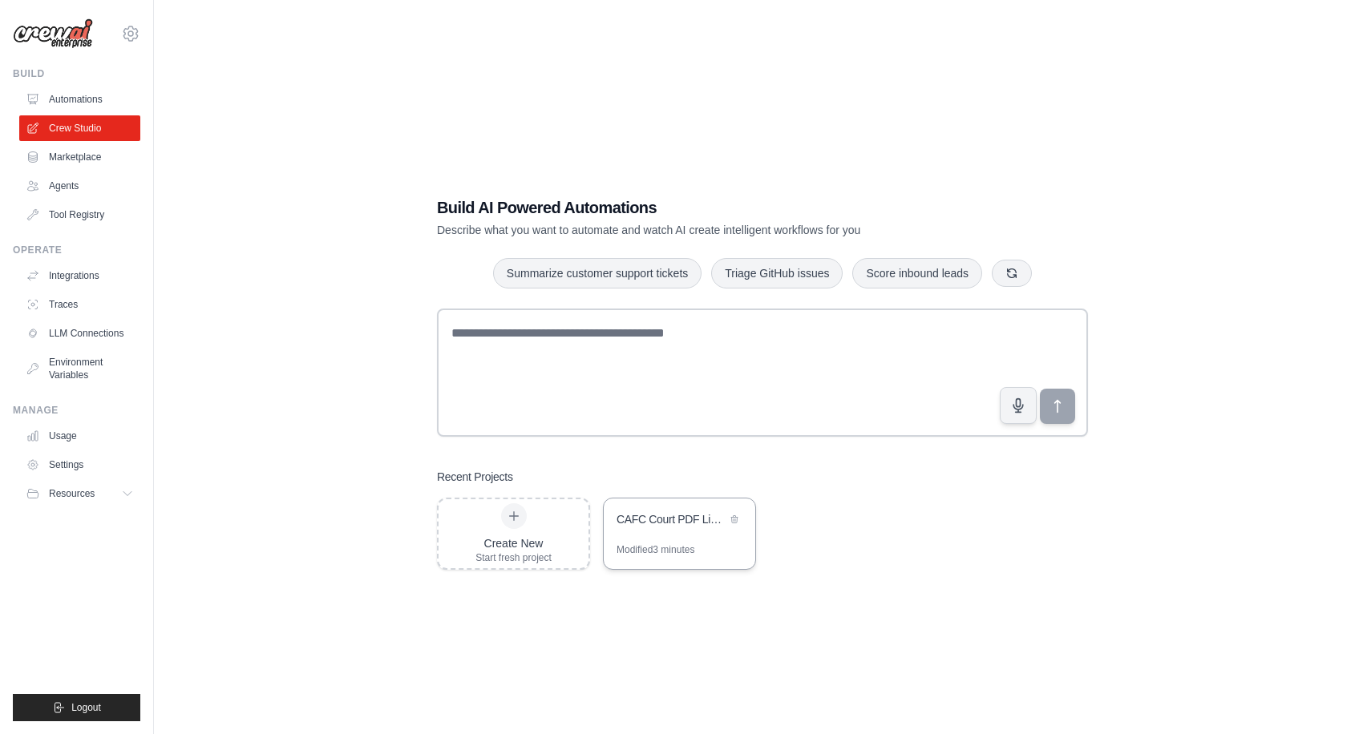
click at [649, 515] on div "CAFC Court PDF Links Extractor" at bounding box center [671, 519] width 110 height 16
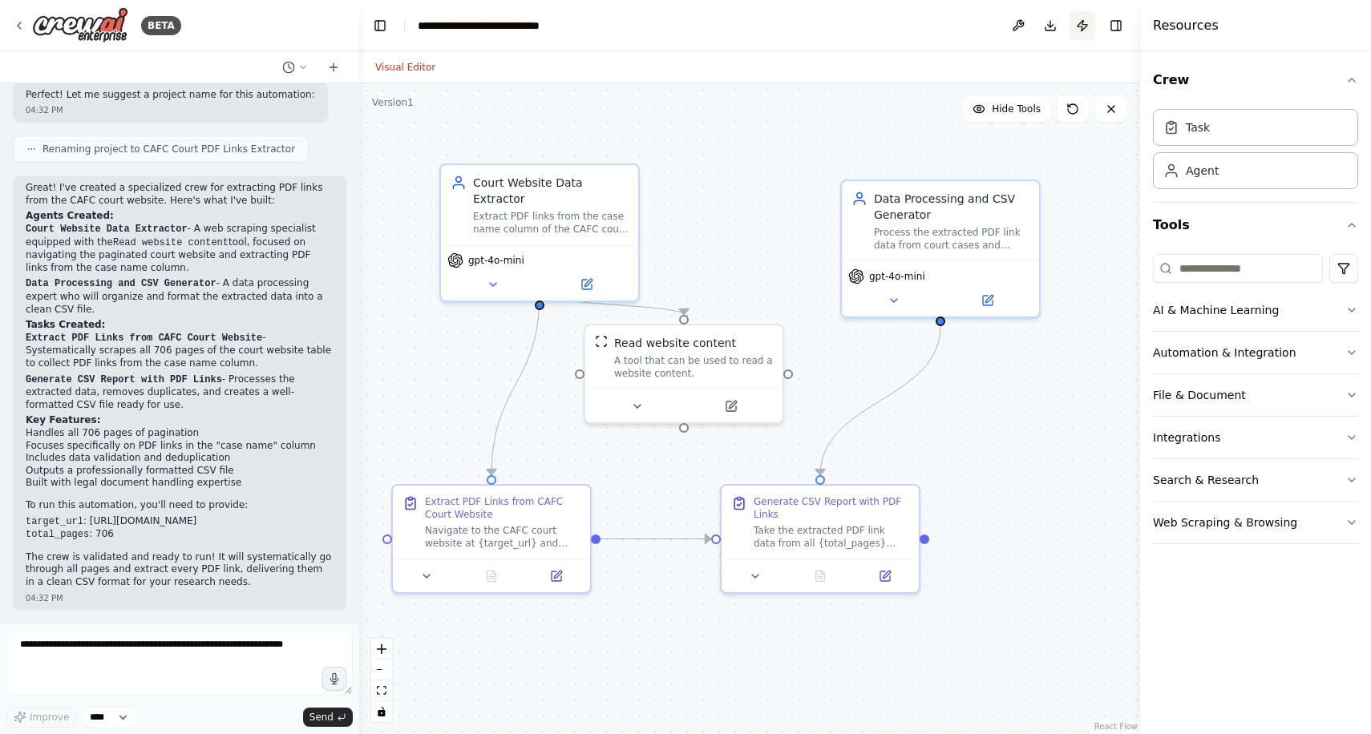
click at [1083, 23] on button "Publish" at bounding box center [1082, 25] width 26 height 29
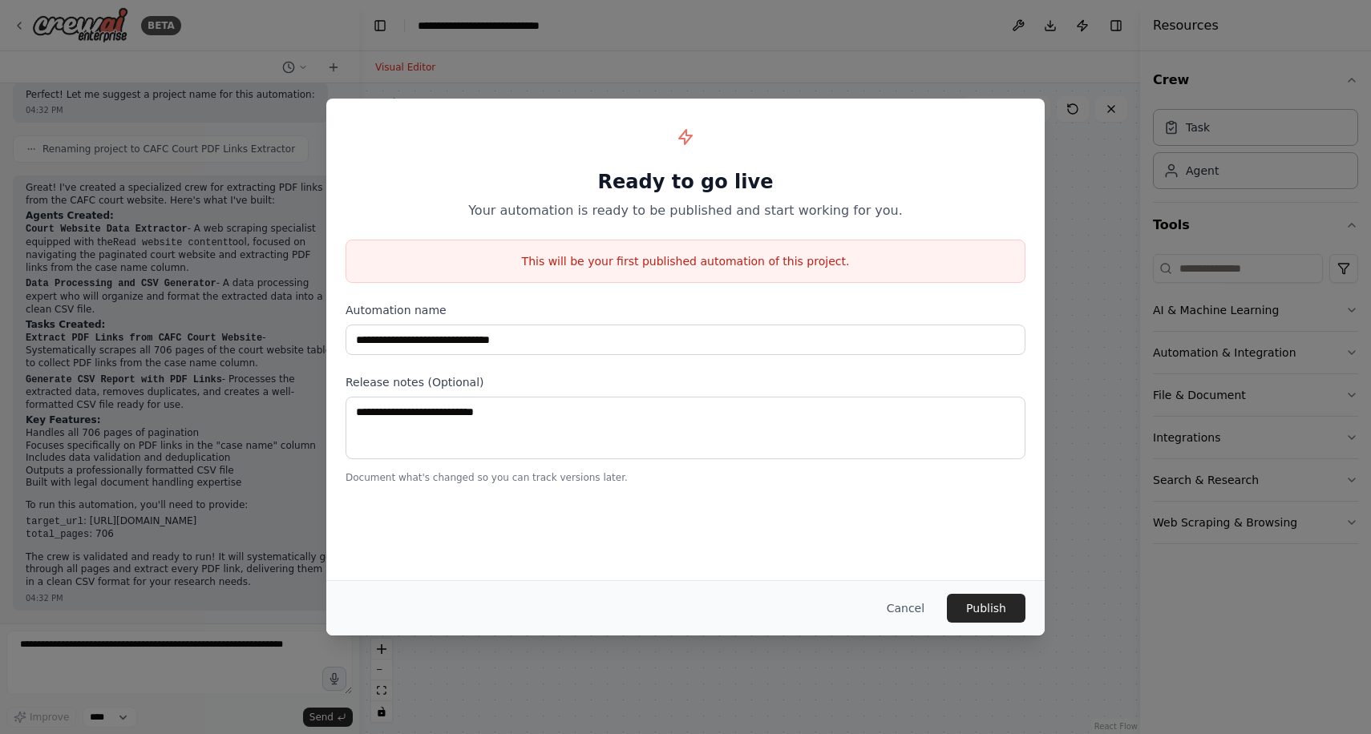
click at [653, 257] on p "This will be your first published automation of this project." at bounding box center [685, 261] width 678 height 16
click at [985, 608] on button "Publish" at bounding box center [986, 608] width 79 height 29
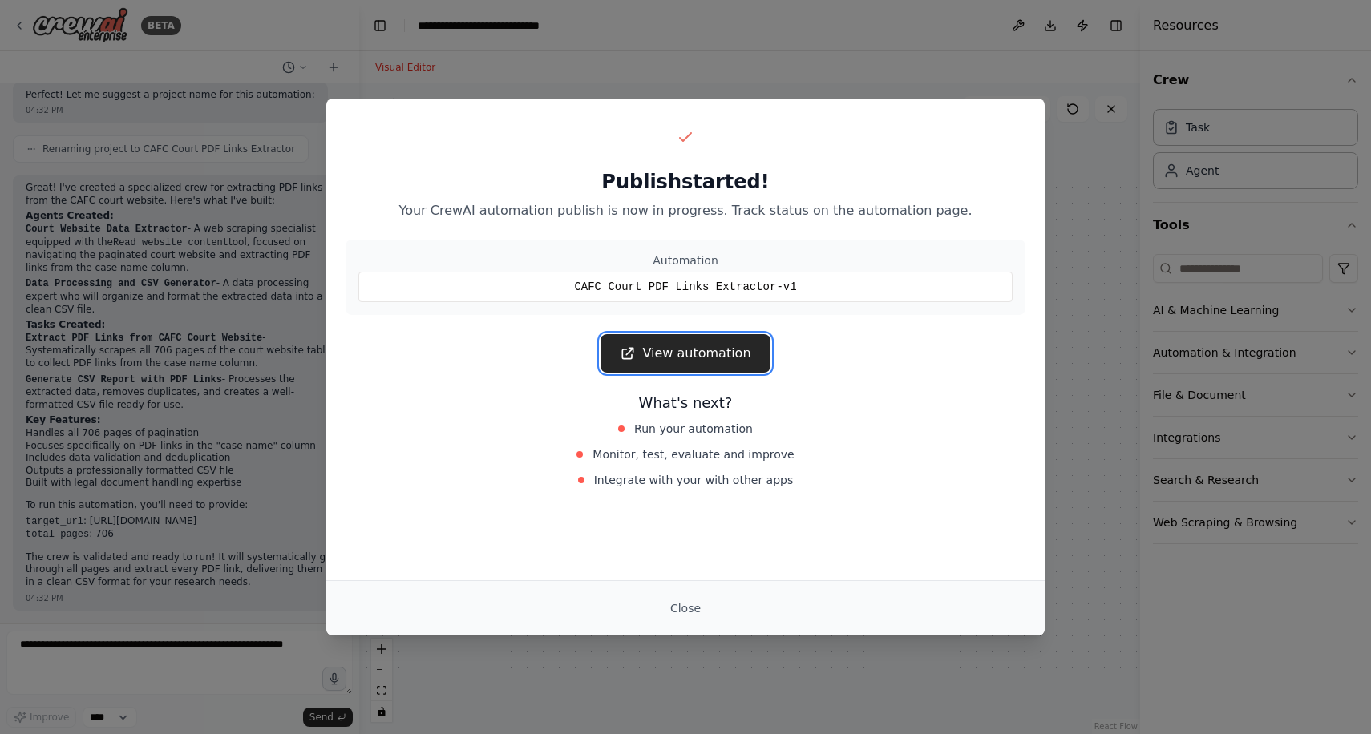
click at [718, 360] on link "View automation" at bounding box center [684, 353] width 169 height 38
click at [657, 608] on button "Close" at bounding box center [685, 608] width 56 height 29
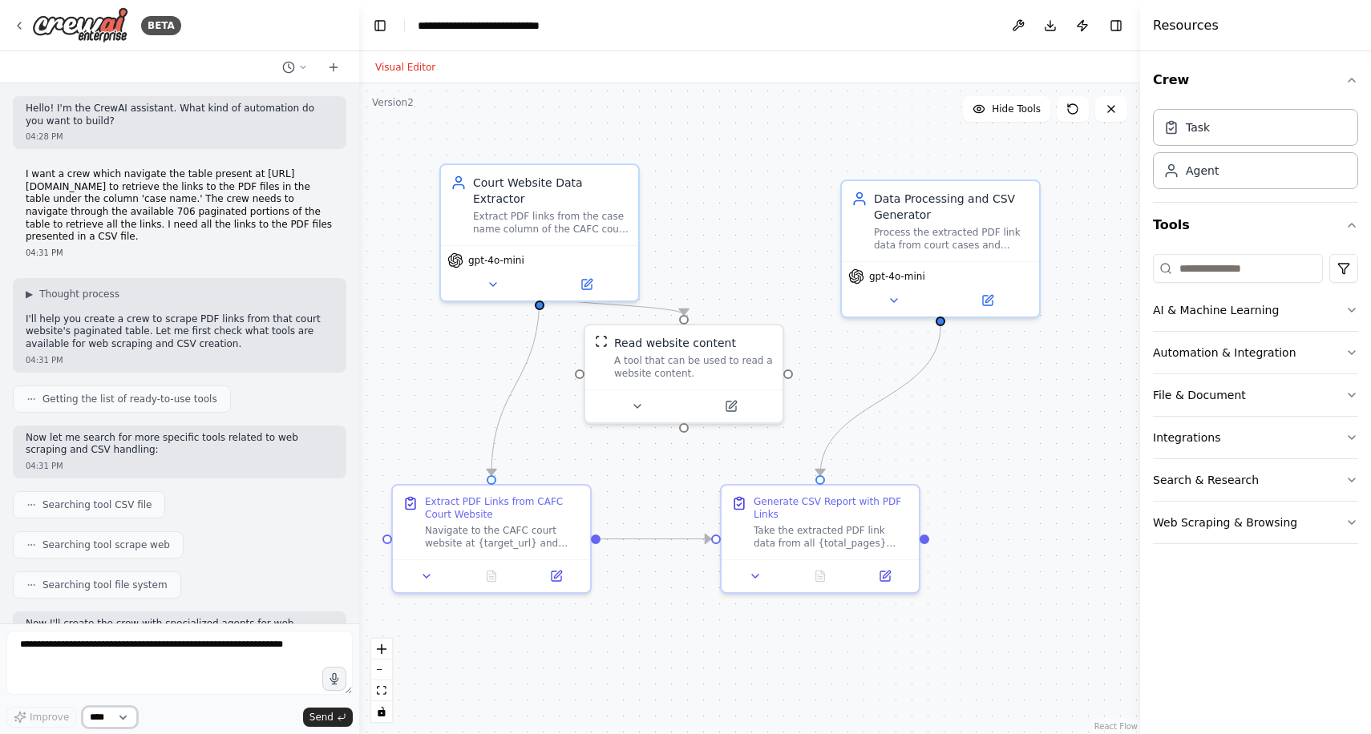
click at [102, 718] on select "****" at bounding box center [110, 717] width 55 height 21
click at [300, 66] on icon at bounding box center [303, 68] width 10 height 10
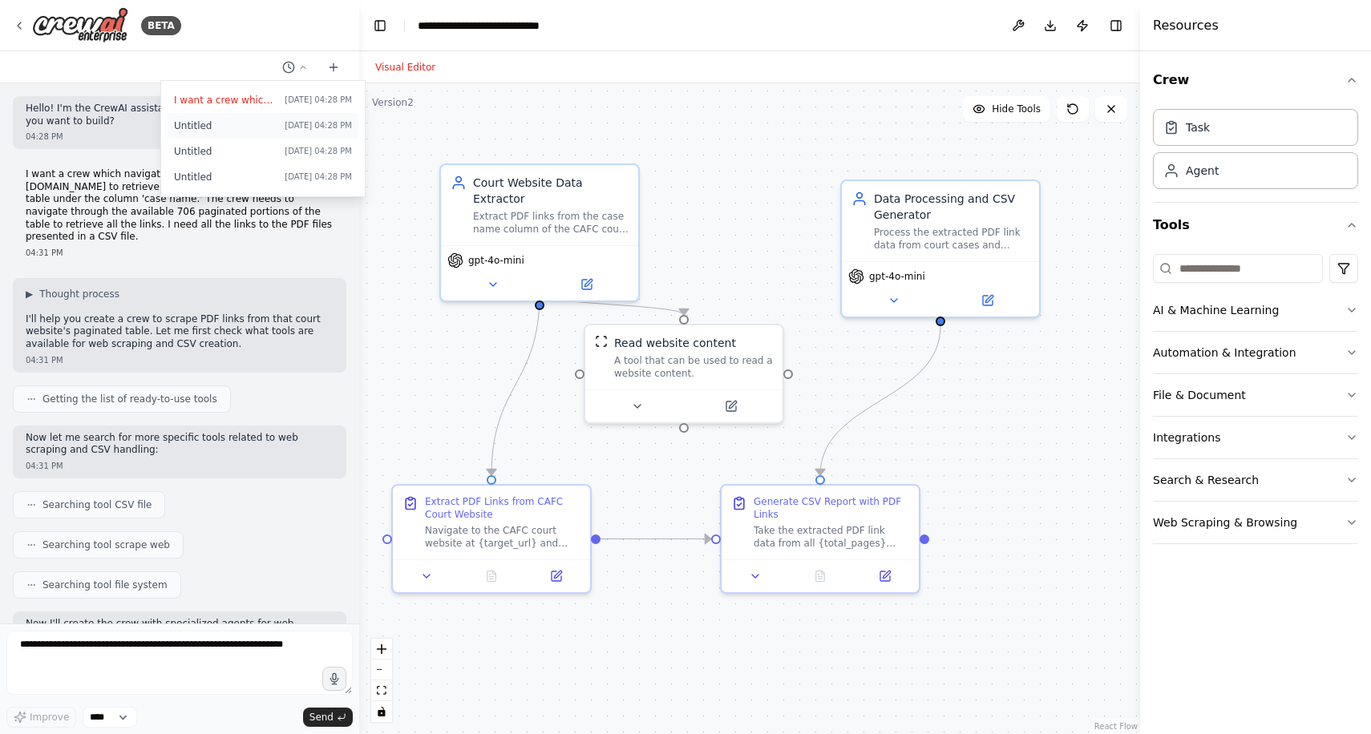
click at [278, 128] on span "Untitled" at bounding box center [226, 125] width 104 height 13
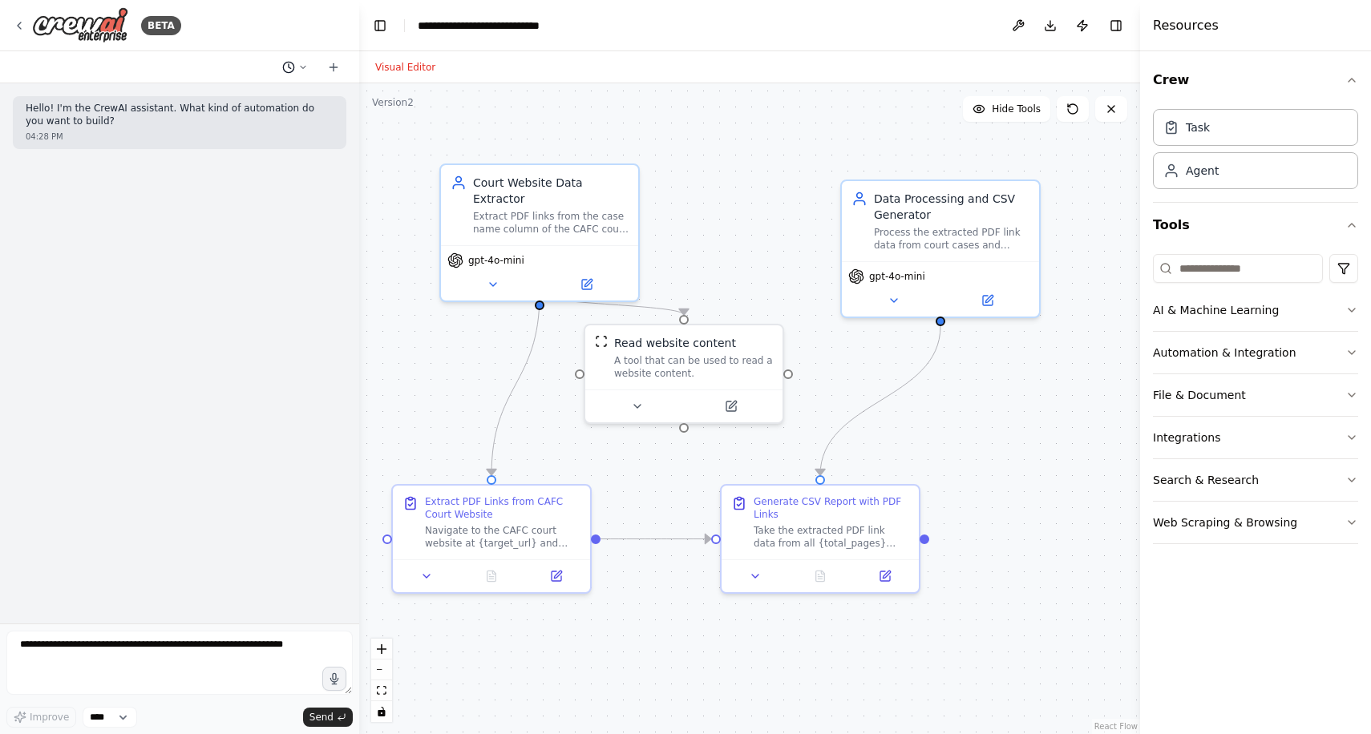
click at [299, 71] on button at bounding box center [295, 67] width 38 height 19
click at [236, 391] on div at bounding box center [179, 367] width 359 height 734
click at [300, 74] on button at bounding box center [295, 67] width 38 height 19
click at [267, 155] on span "Untitled" at bounding box center [226, 151] width 104 height 13
click at [288, 75] on button at bounding box center [295, 67] width 38 height 19
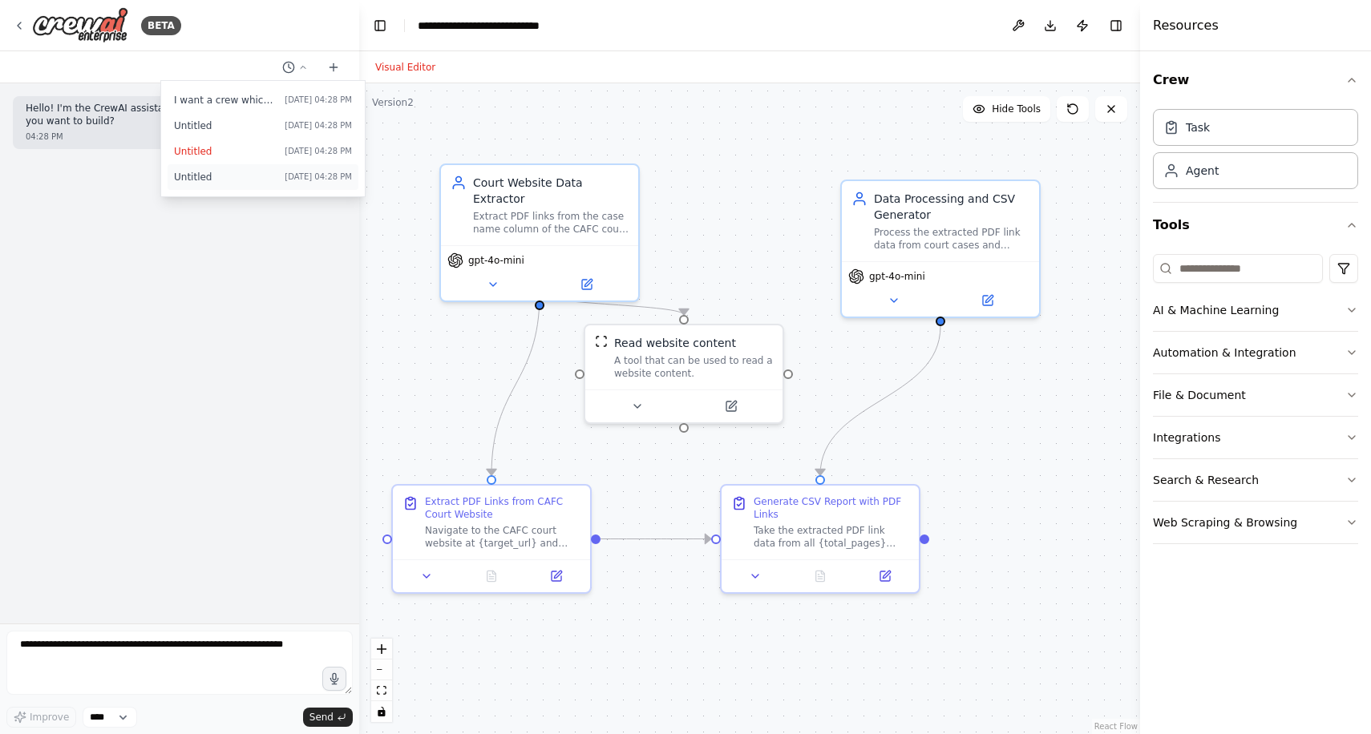
click at [241, 180] on span "Untitled" at bounding box center [226, 177] width 104 height 13
click at [216, 387] on div "Hello! I'm the CrewAI assistant. What kind of automation do you want to build? …" at bounding box center [179, 353] width 359 height 540
click at [285, 65] on icon at bounding box center [288, 67] width 13 height 13
click at [256, 99] on span "I want a crew which navigate the table present at https://www.cafc.uscourts.gov…" at bounding box center [226, 100] width 104 height 13
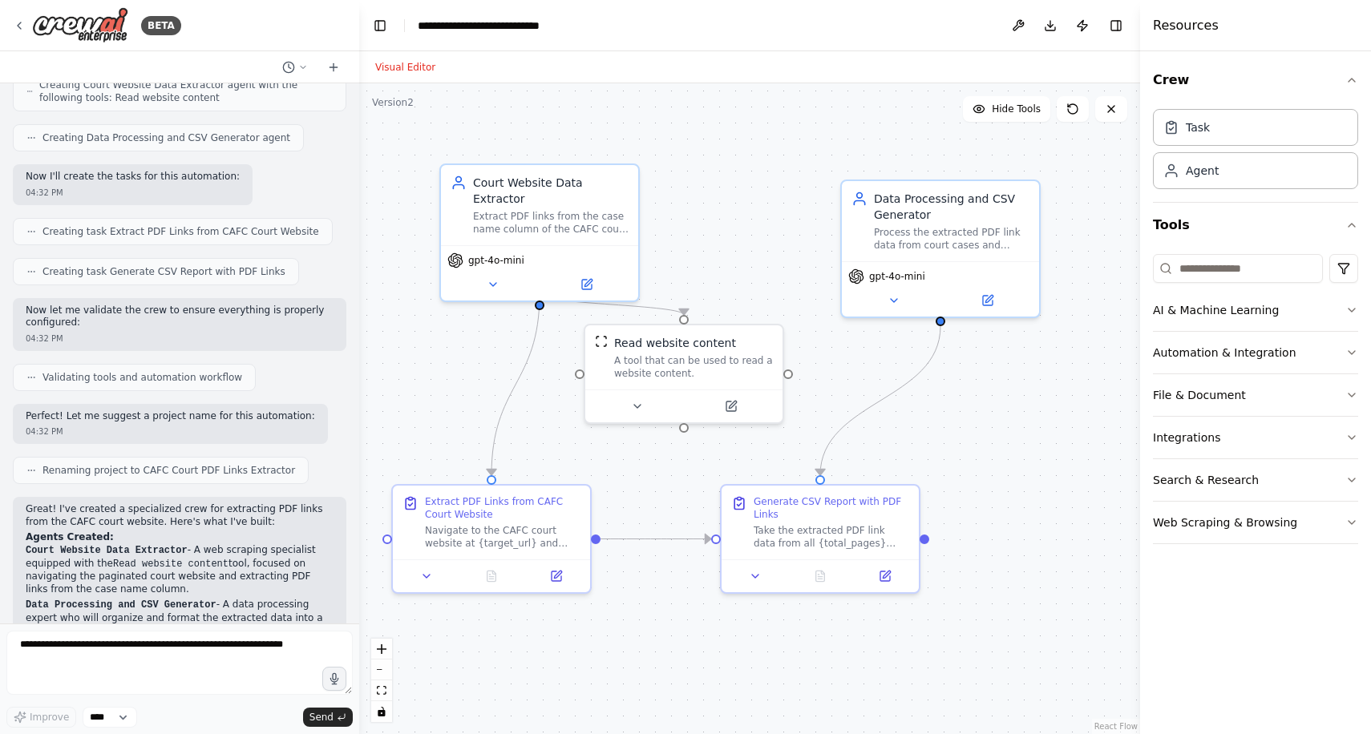
scroll to position [390, 0]
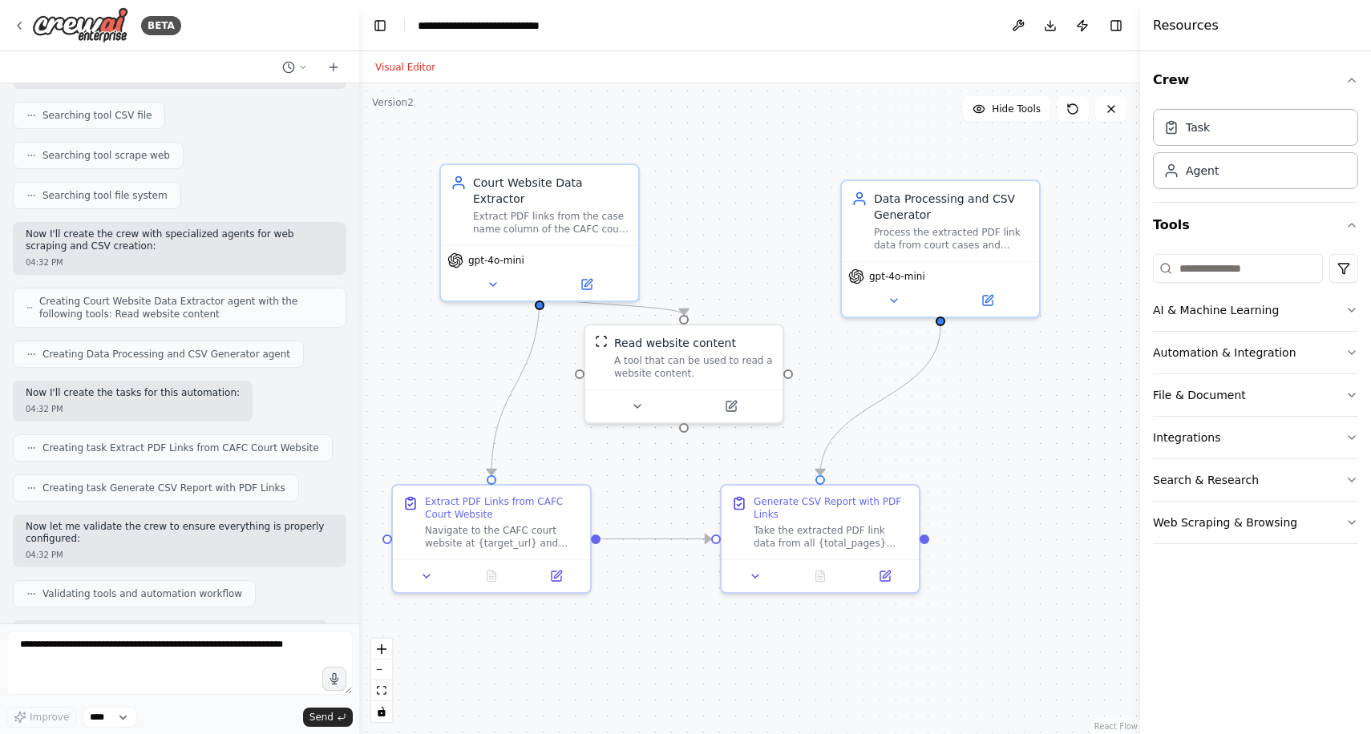
click at [762, 141] on div ".deletable-edge-delete-btn { width: 20px; height: 20px; border: 0px solid #ffff…" at bounding box center [749, 408] width 781 height 651
click at [637, 404] on icon at bounding box center [637, 403] width 13 height 13
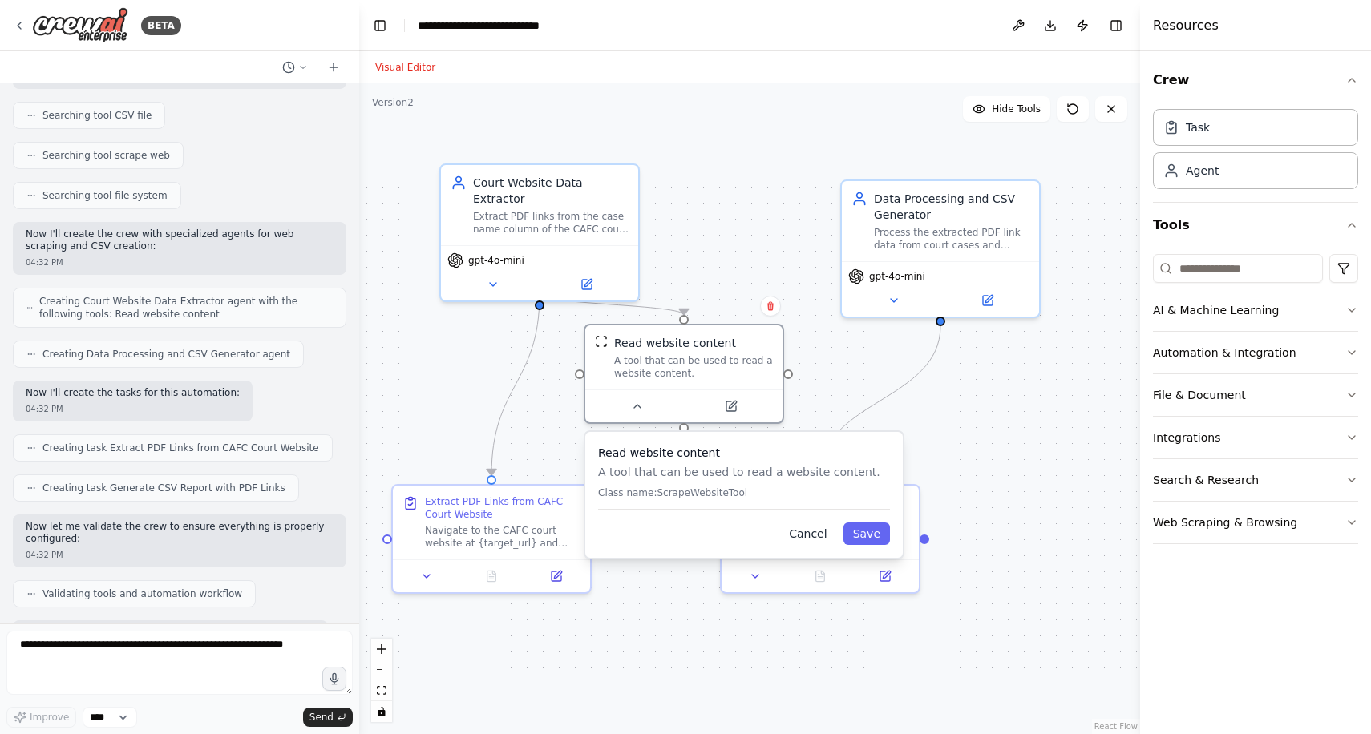
click at [815, 531] on button "Cancel" at bounding box center [807, 534] width 57 height 22
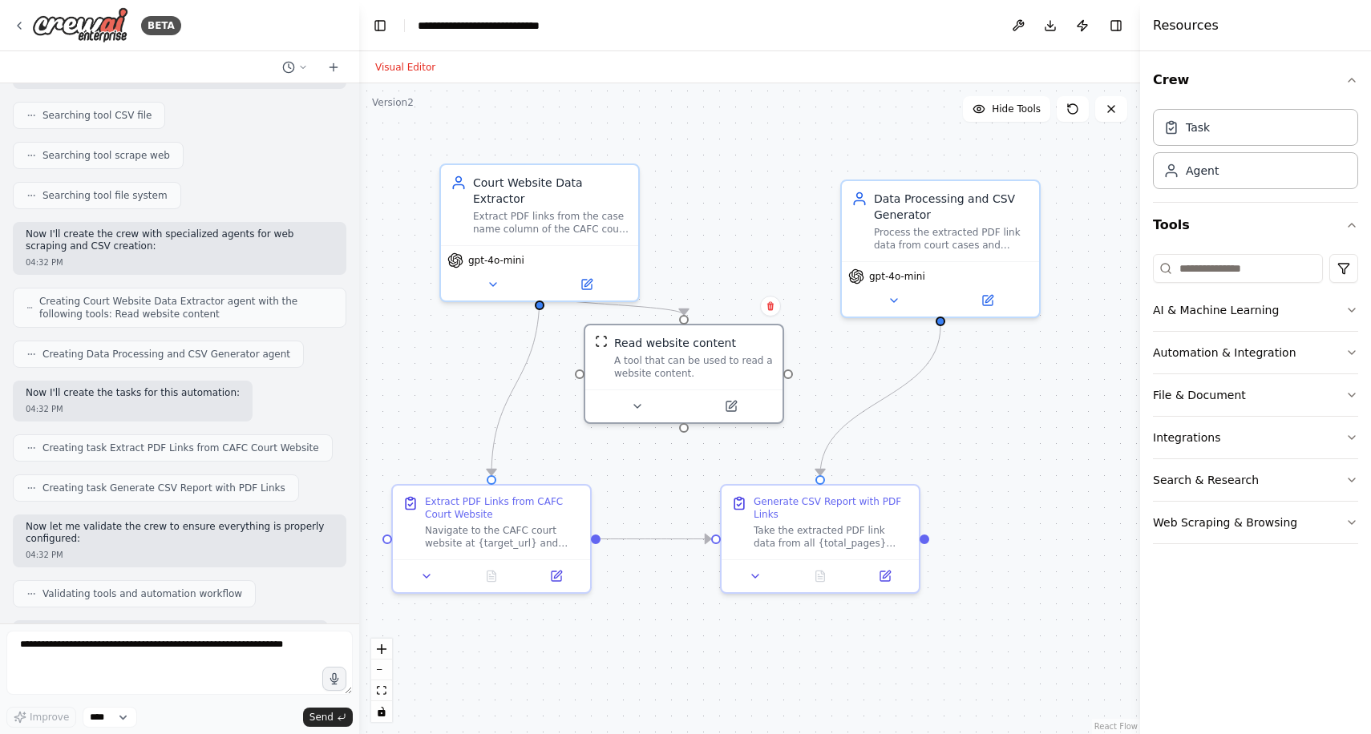
click at [705, 151] on div ".deletable-edge-delete-btn { width: 20px; height: 20px; border: 0px solid #ffff…" at bounding box center [749, 408] width 781 height 651
click at [1198, 133] on div "Task" at bounding box center [1198, 127] width 24 height 16
click at [1191, 176] on div "Agent" at bounding box center [1202, 170] width 33 height 16
click at [376, 28] on button "Toggle Left Sidebar" at bounding box center [380, 25] width 22 height 22
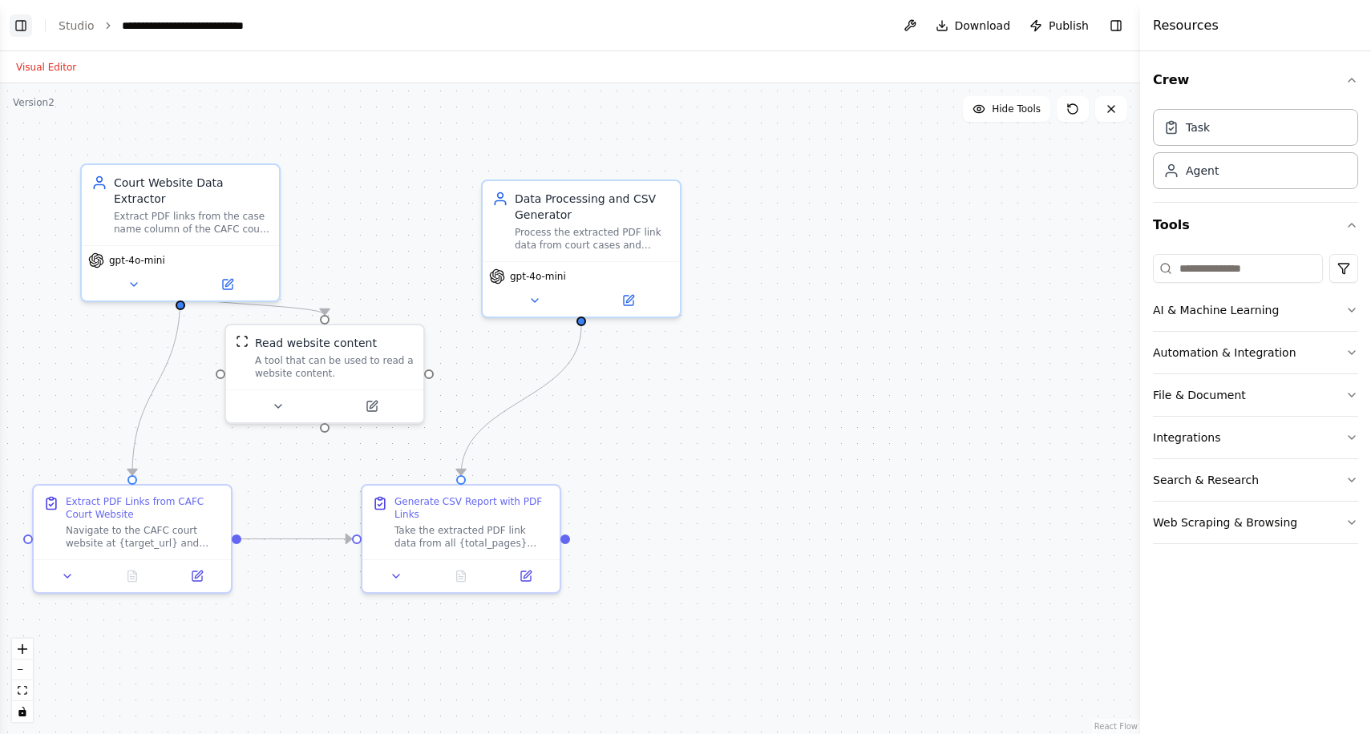
click at [15, 26] on button "Toggle Left Sidebar" at bounding box center [21, 25] width 22 height 22
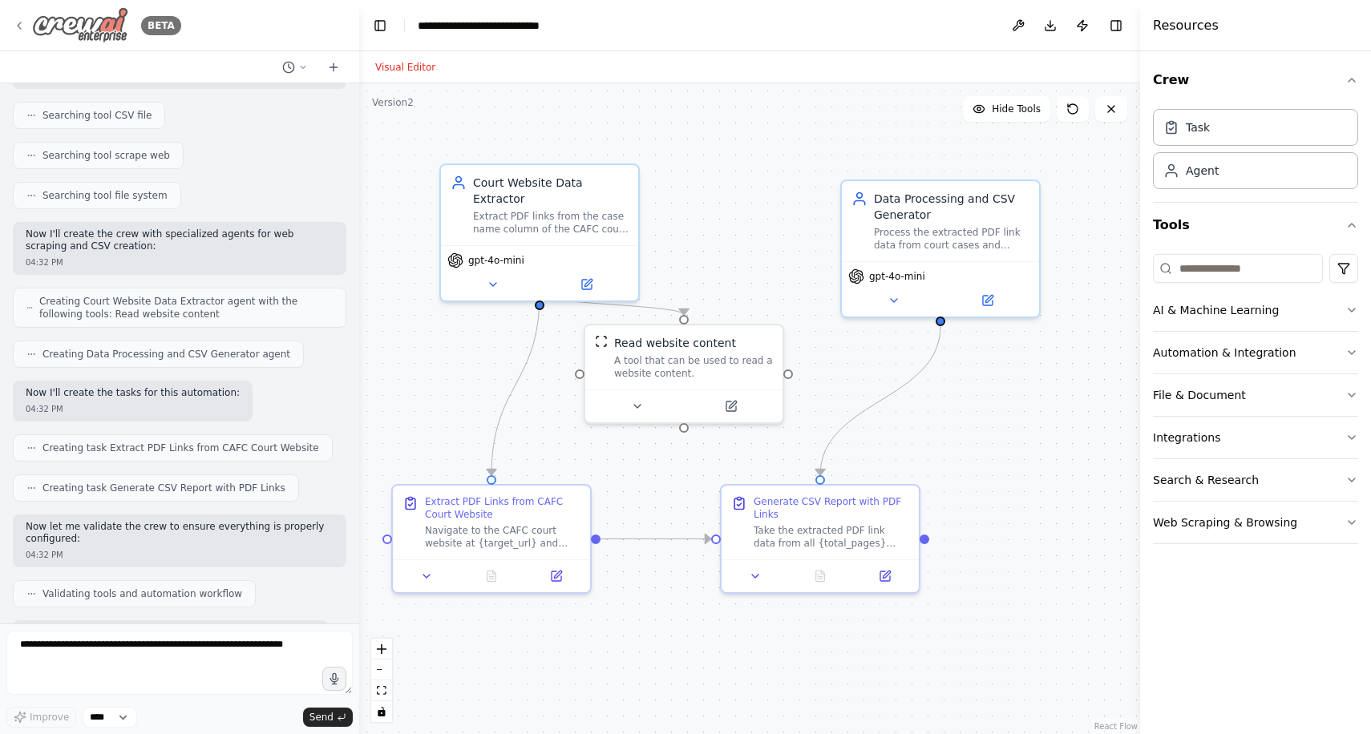
click at [75, 27] on img at bounding box center [80, 25] width 96 height 36
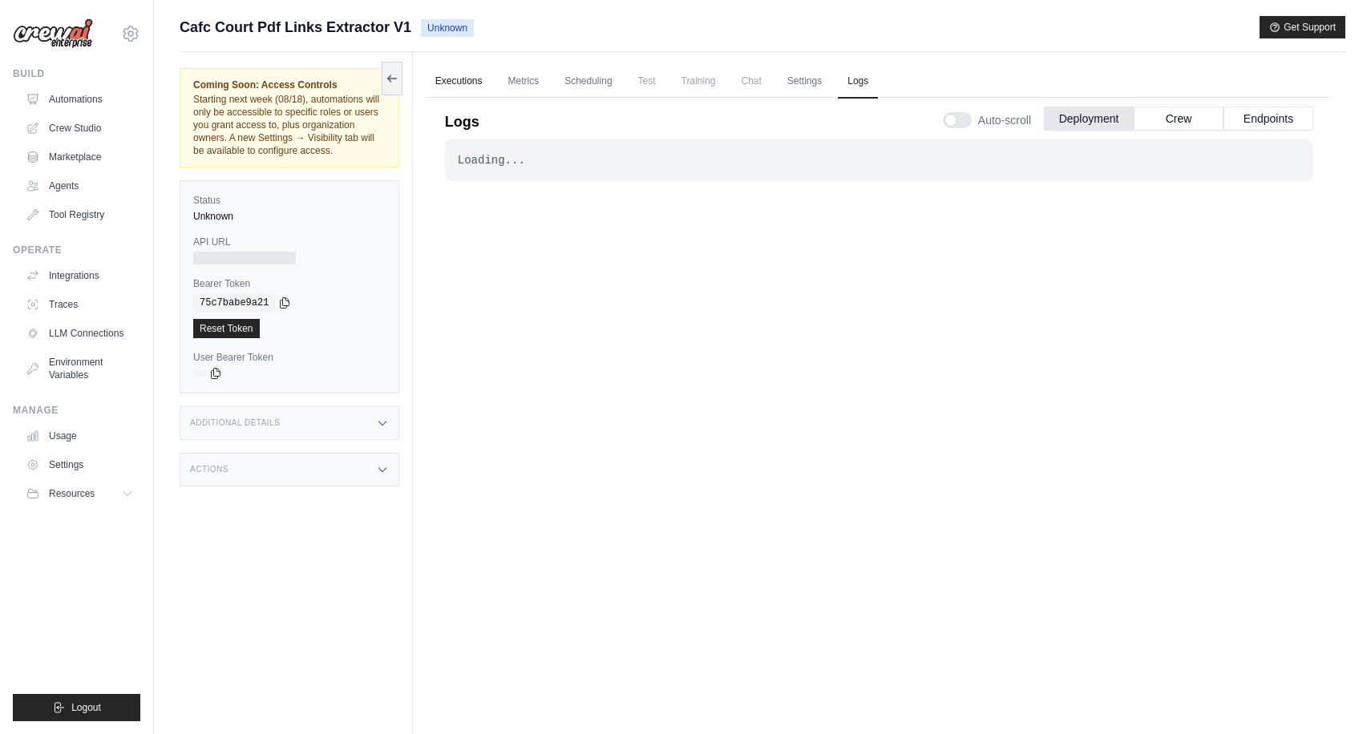
click at [441, 86] on link "Executions" at bounding box center [459, 82] width 67 height 34
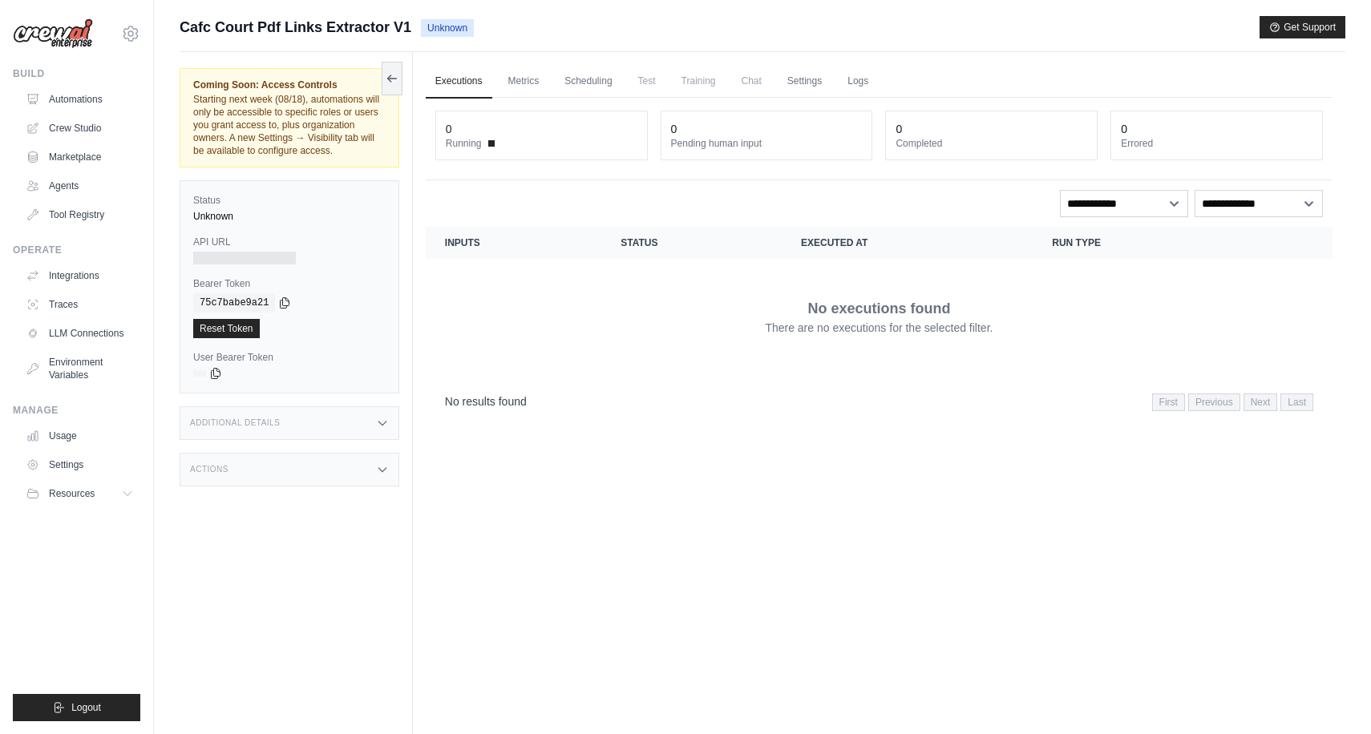
click at [495, 79] on ul "Executions Metrics Scheduling Test Training Chat Settings Logs" at bounding box center [879, 81] width 907 height 33
click at [531, 79] on link "Metrics" at bounding box center [524, 82] width 51 height 34
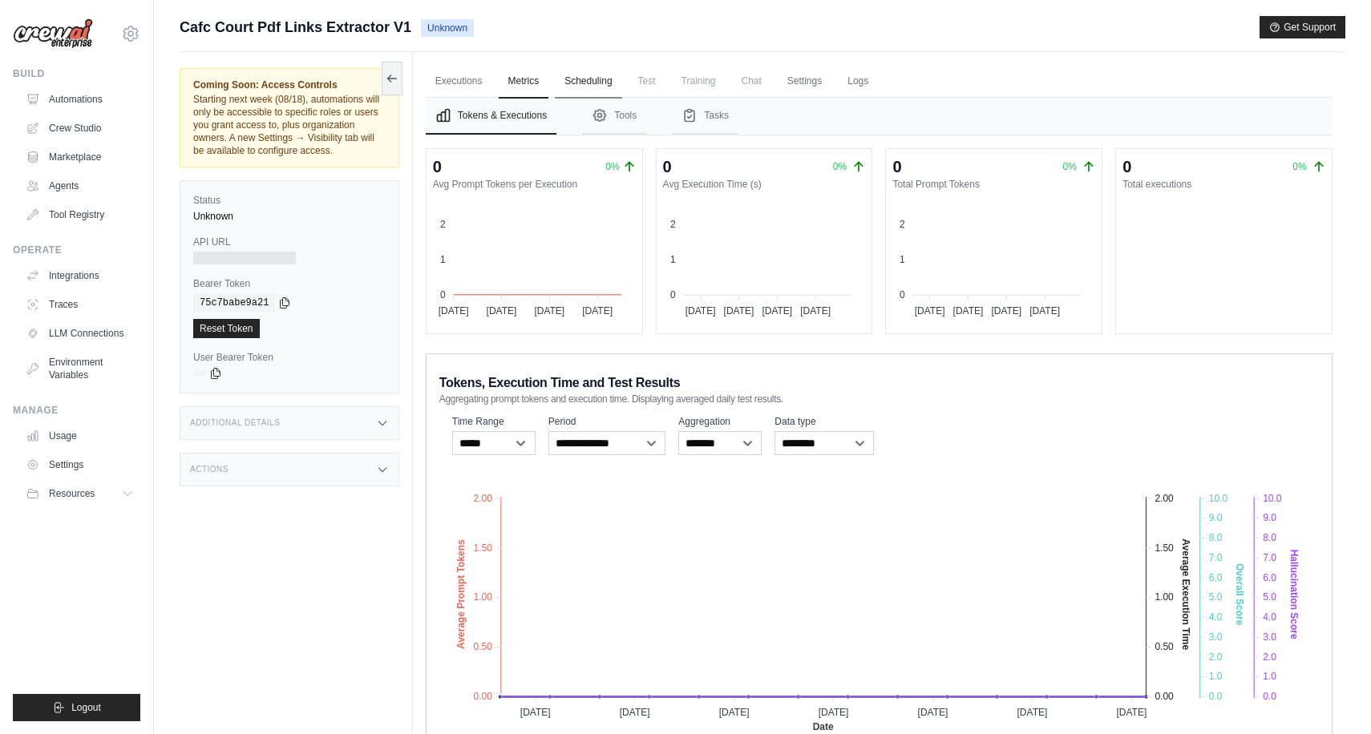
click at [602, 87] on link "Scheduling" at bounding box center [588, 82] width 67 height 34
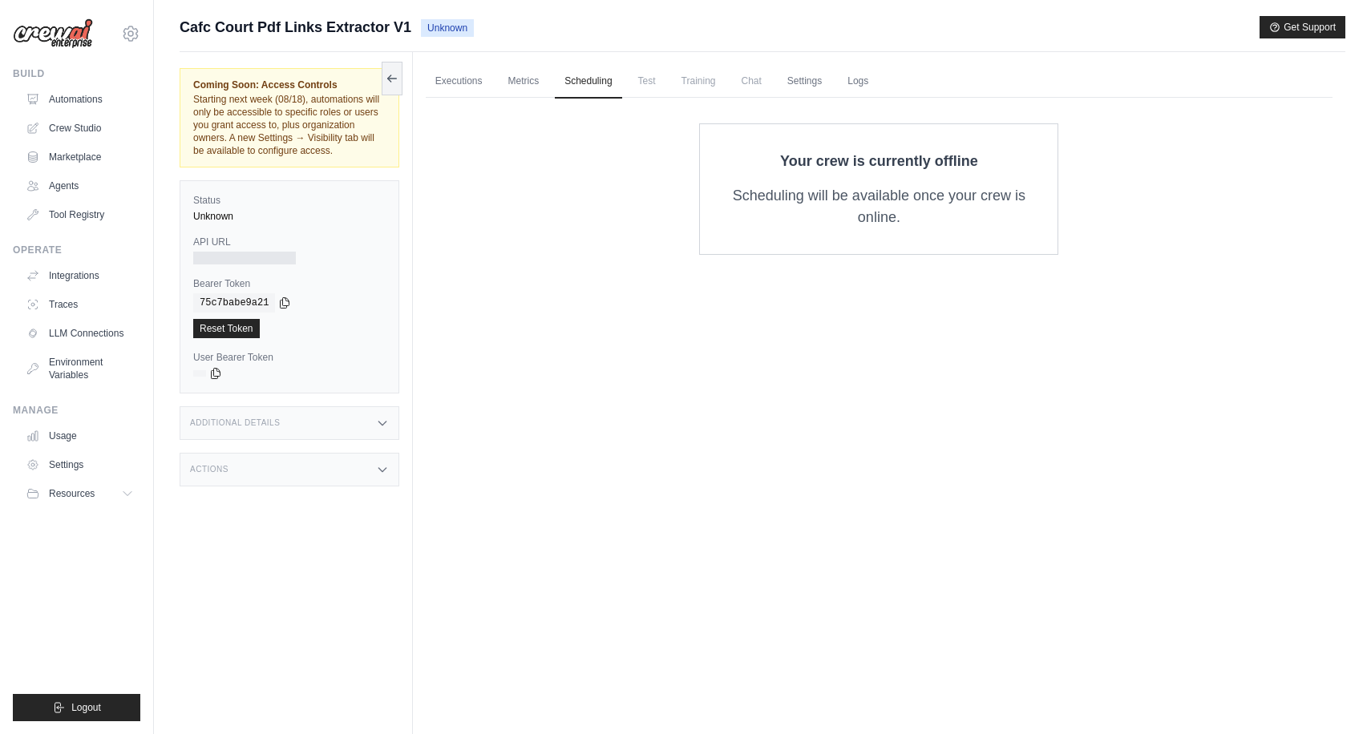
click at [688, 88] on span "Training" at bounding box center [699, 81] width 54 height 32
click at [878, 83] on link "Logs" at bounding box center [858, 82] width 40 height 34
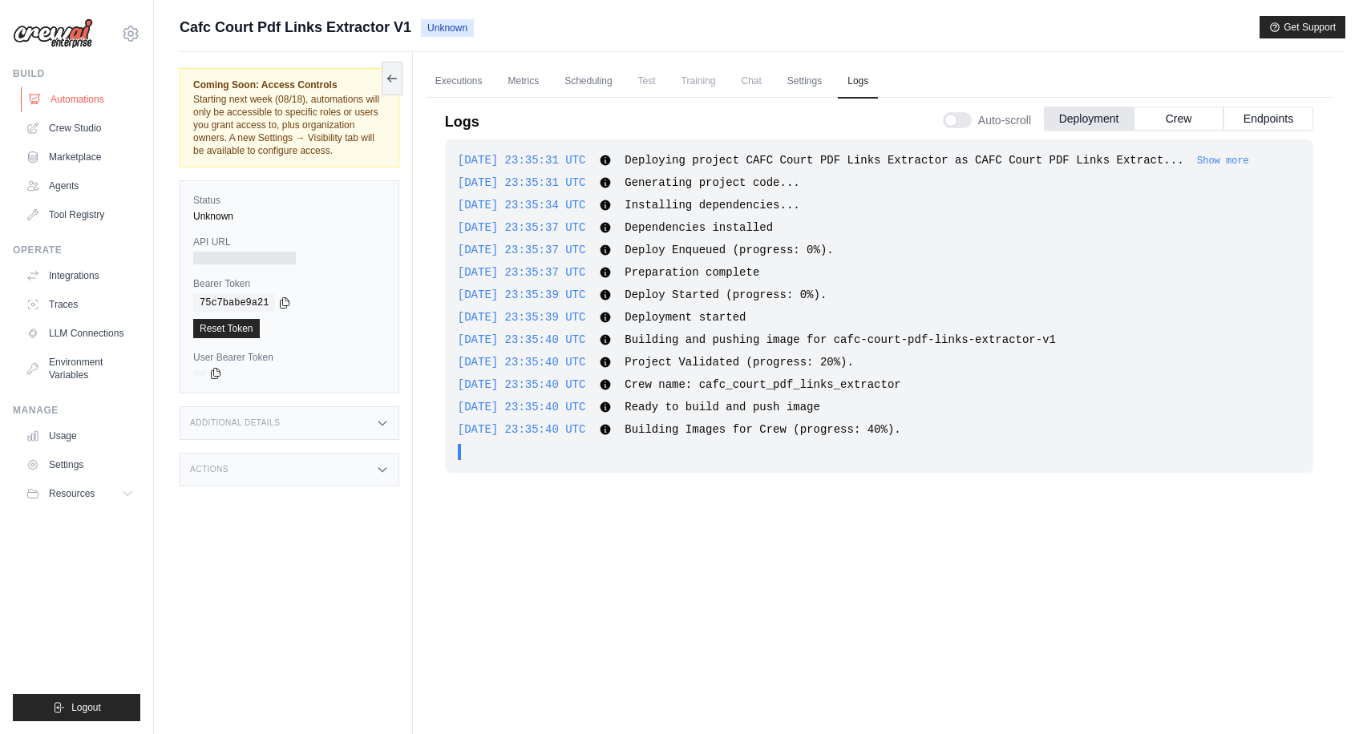
click at [83, 99] on link "Automations" at bounding box center [81, 100] width 121 height 26
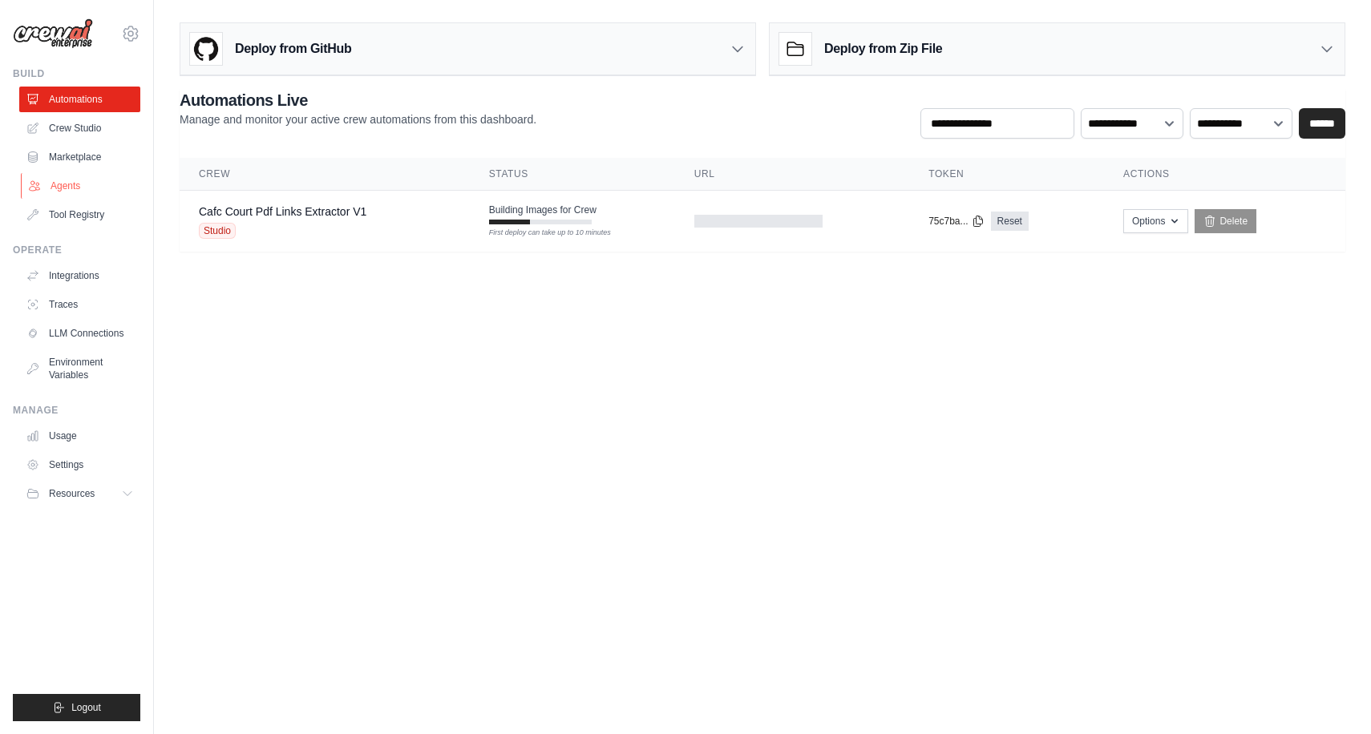
click at [81, 188] on link "Agents" at bounding box center [81, 186] width 121 height 26
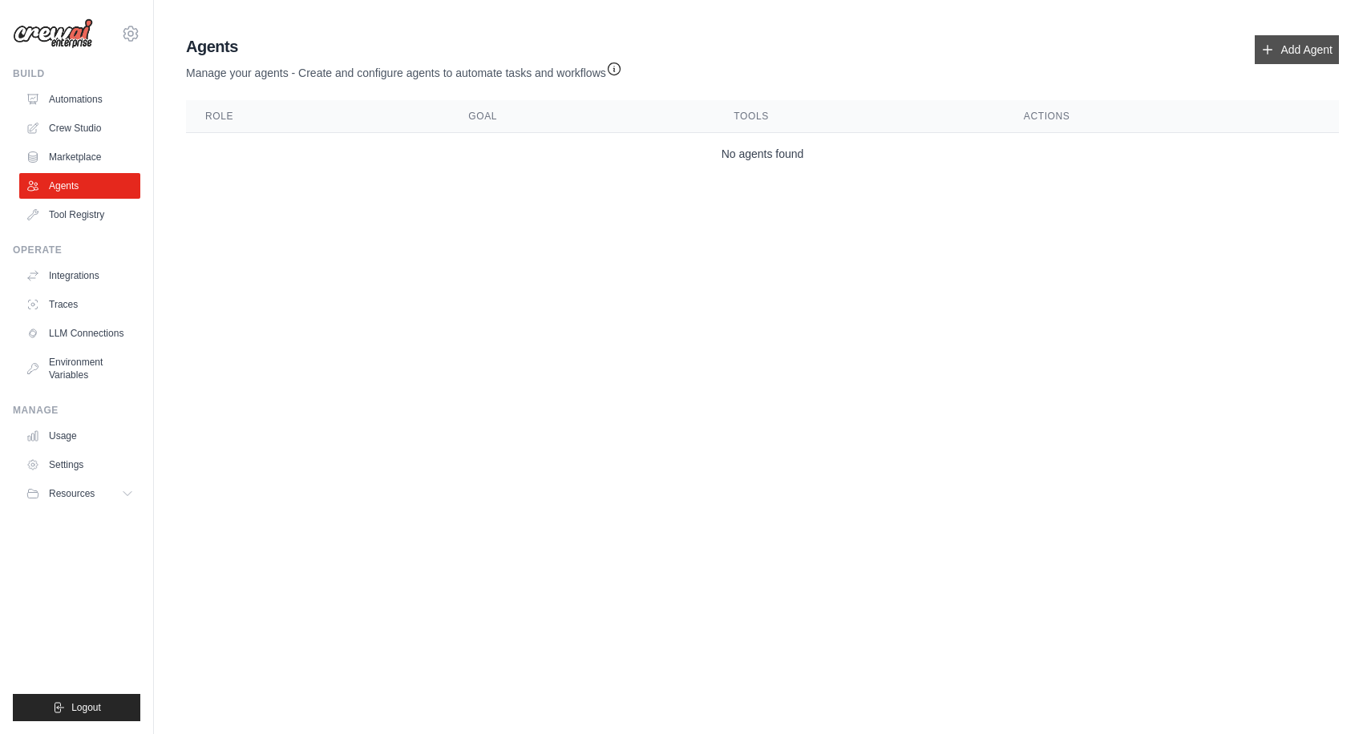
click at [1314, 57] on link "Add Agent" at bounding box center [1297, 49] width 84 height 29
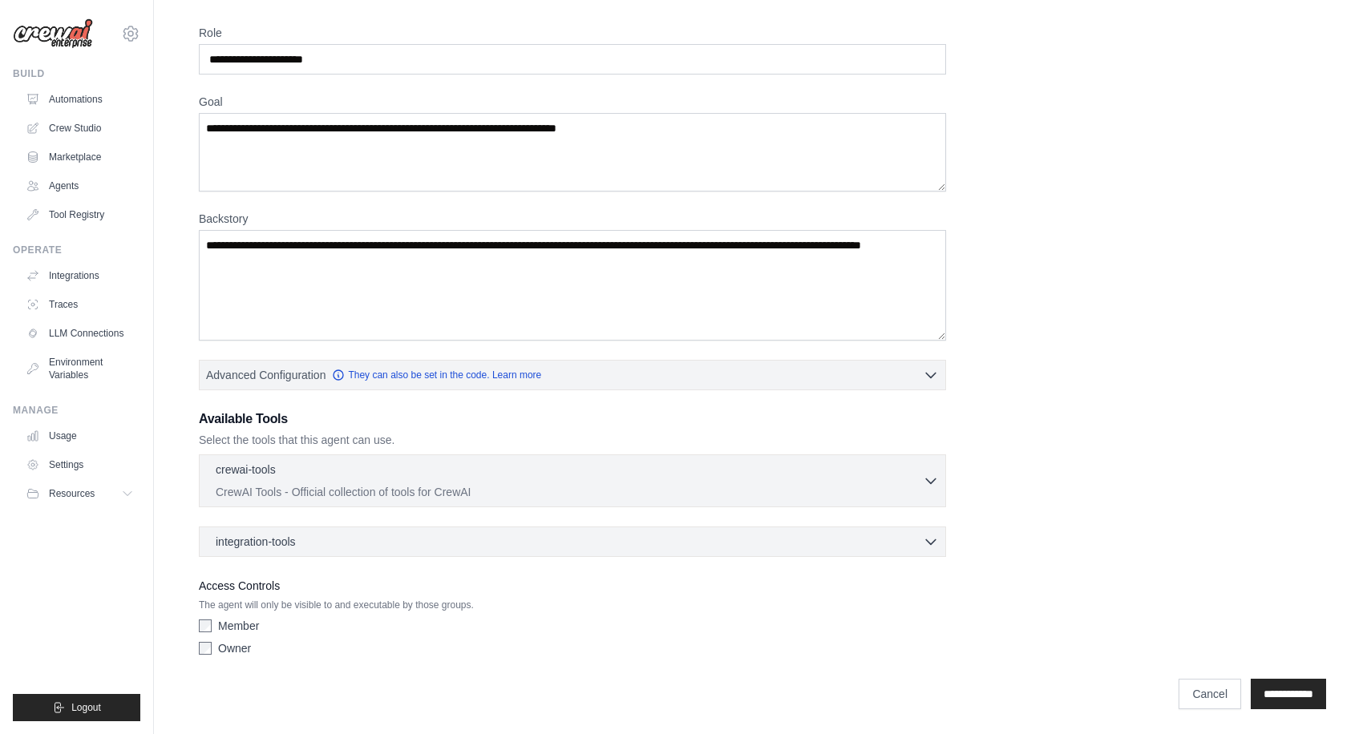
scroll to position [54, 0]
click at [542, 479] on div "crewai-tools 0 selected" at bounding box center [569, 469] width 707 height 19
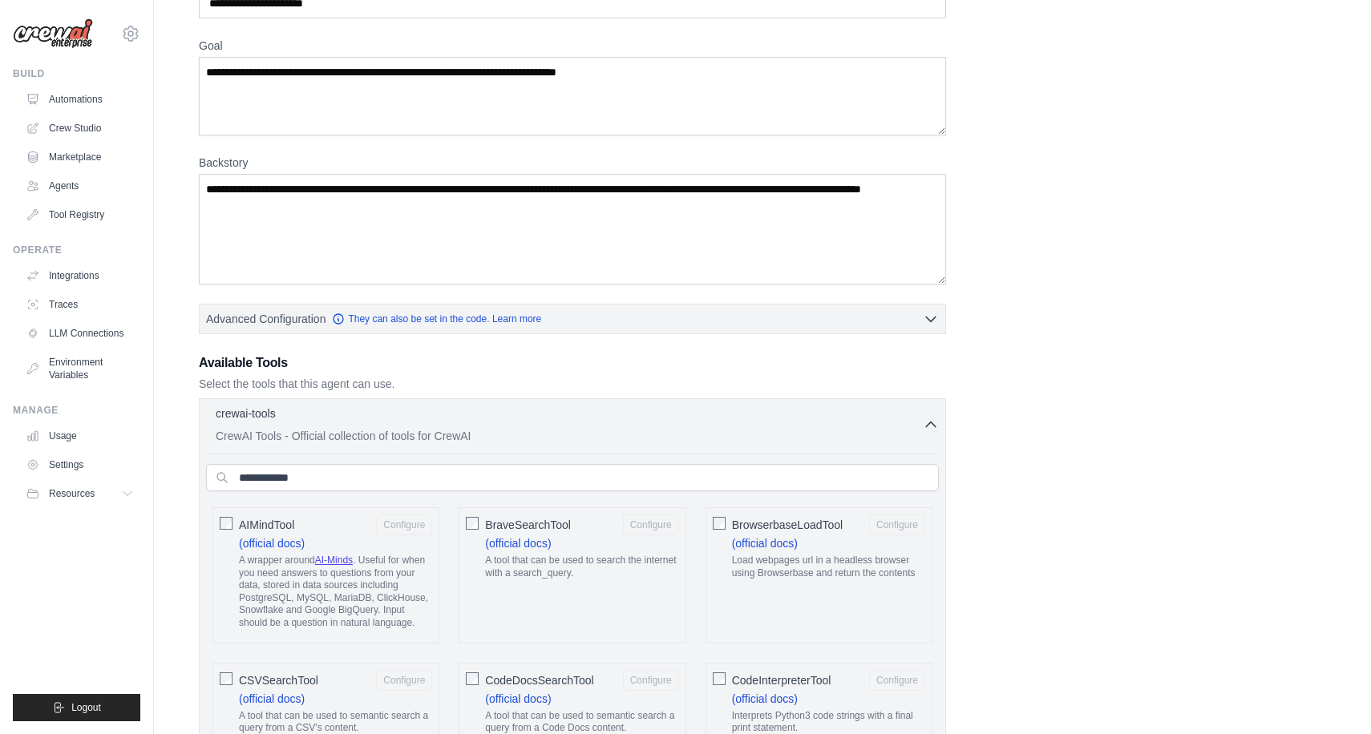
scroll to position [0, 0]
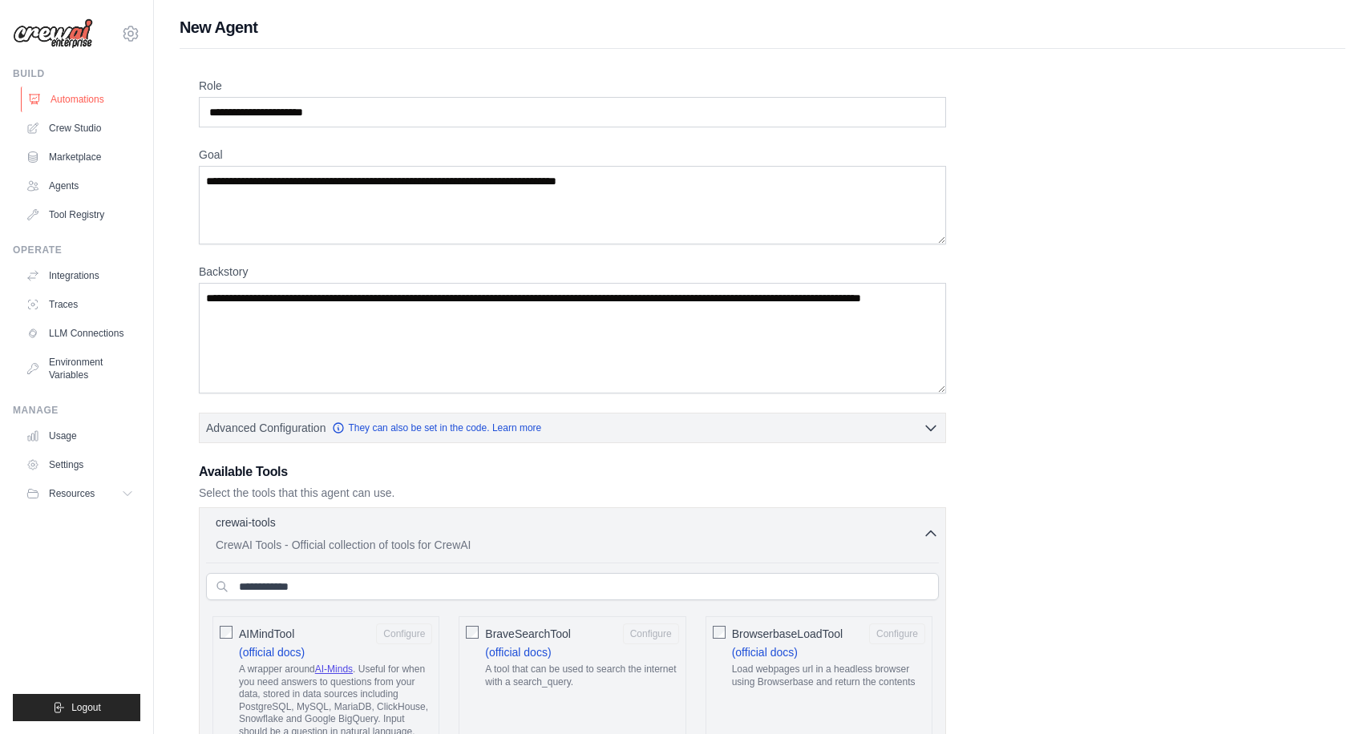
click at [93, 100] on link "Automations" at bounding box center [81, 100] width 121 height 26
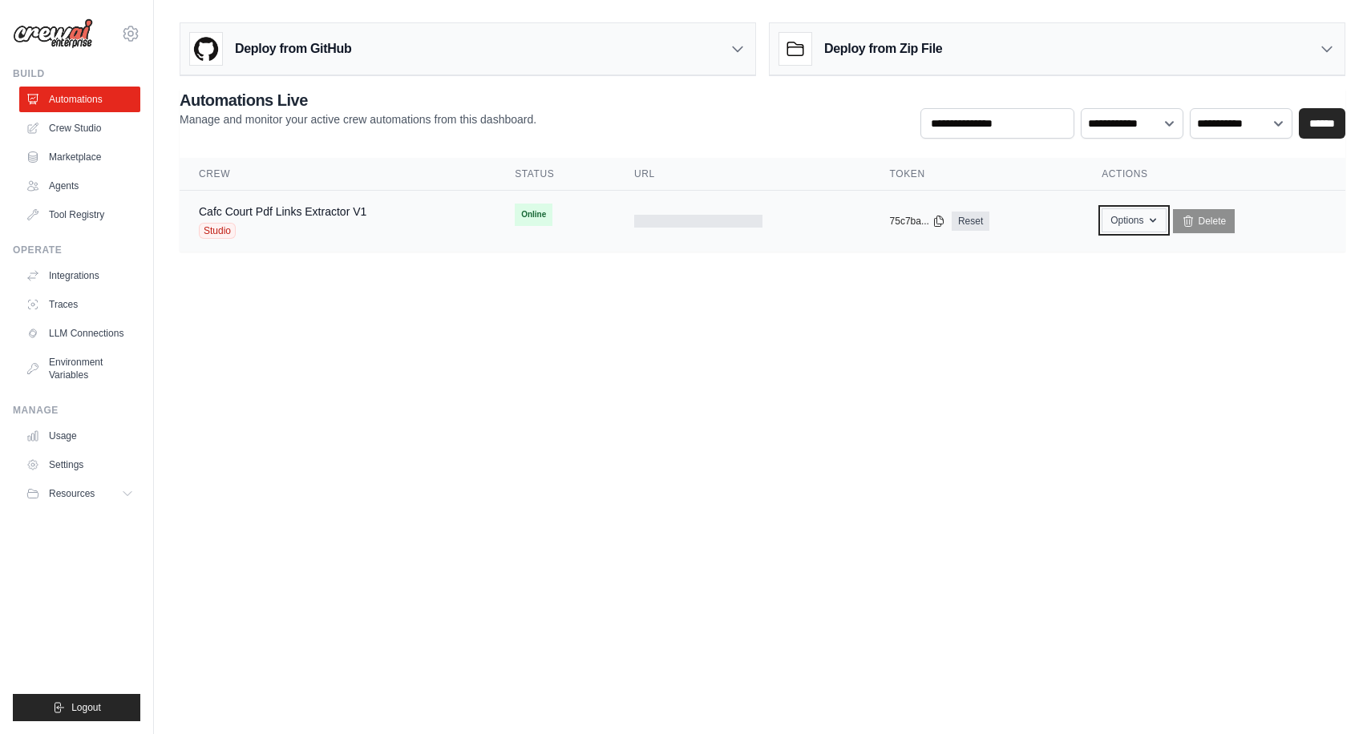
click at [1127, 226] on button "Options" at bounding box center [1134, 220] width 65 height 24
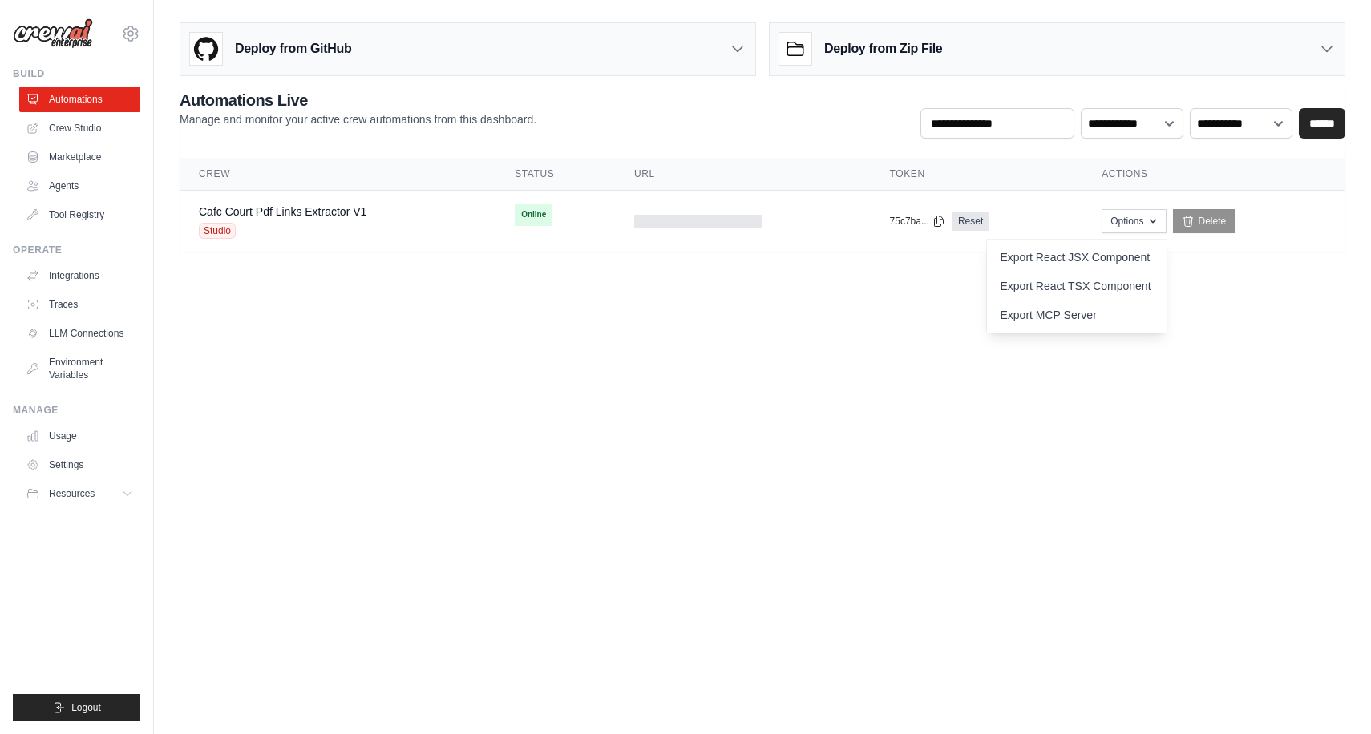
click at [843, 403] on body "[PERSON_NAME][EMAIL_ADDRESS][DOMAIN_NAME] Settings Build Automations Crew Studio" at bounding box center [685, 367] width 1371 height 734
click at [550, 218] on span "Online" at bounding box center [534, 215] width 38 height 22
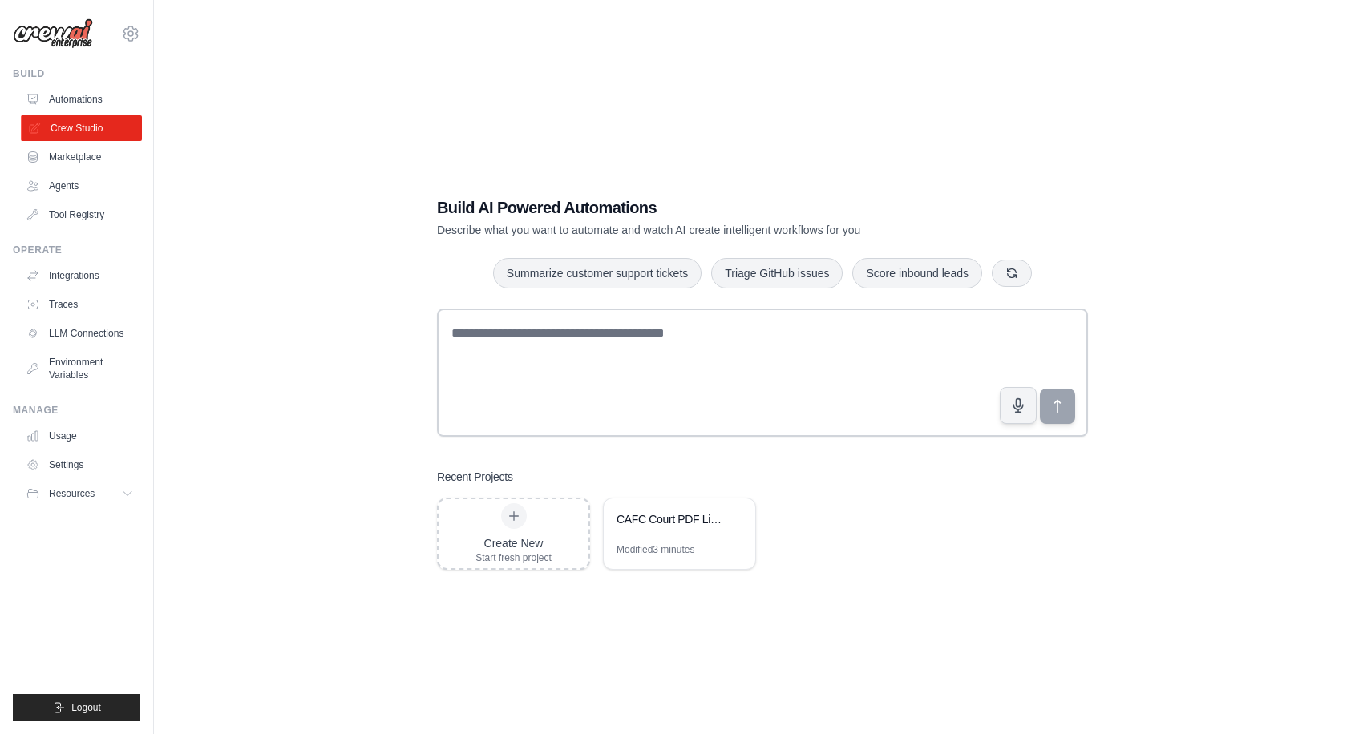
click at [81, 126] on link "Crew Studio" at bounding box center [81, 128] width 121 height 26
click at [636, 526] on div "CAFC Court PDF Links Extractor" at bounding box center [671, 519] width 110 height 16
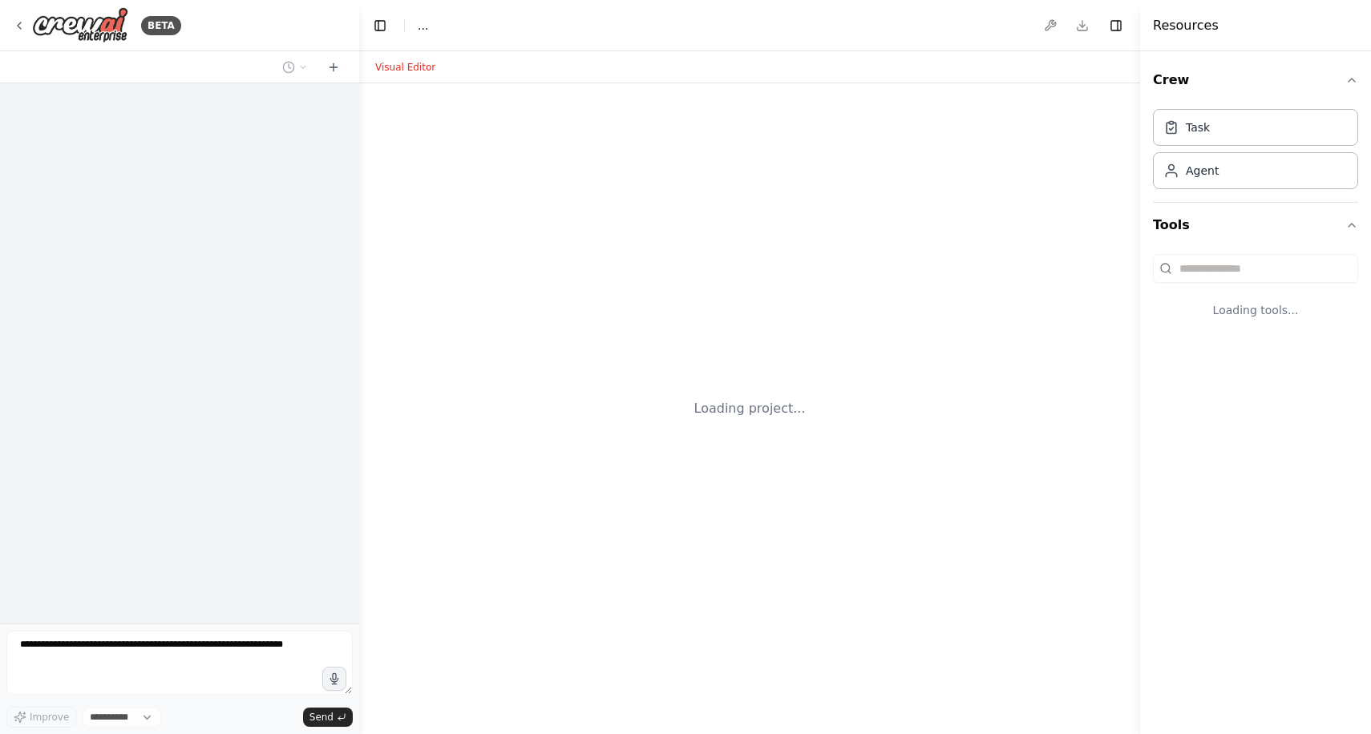
select select "****"
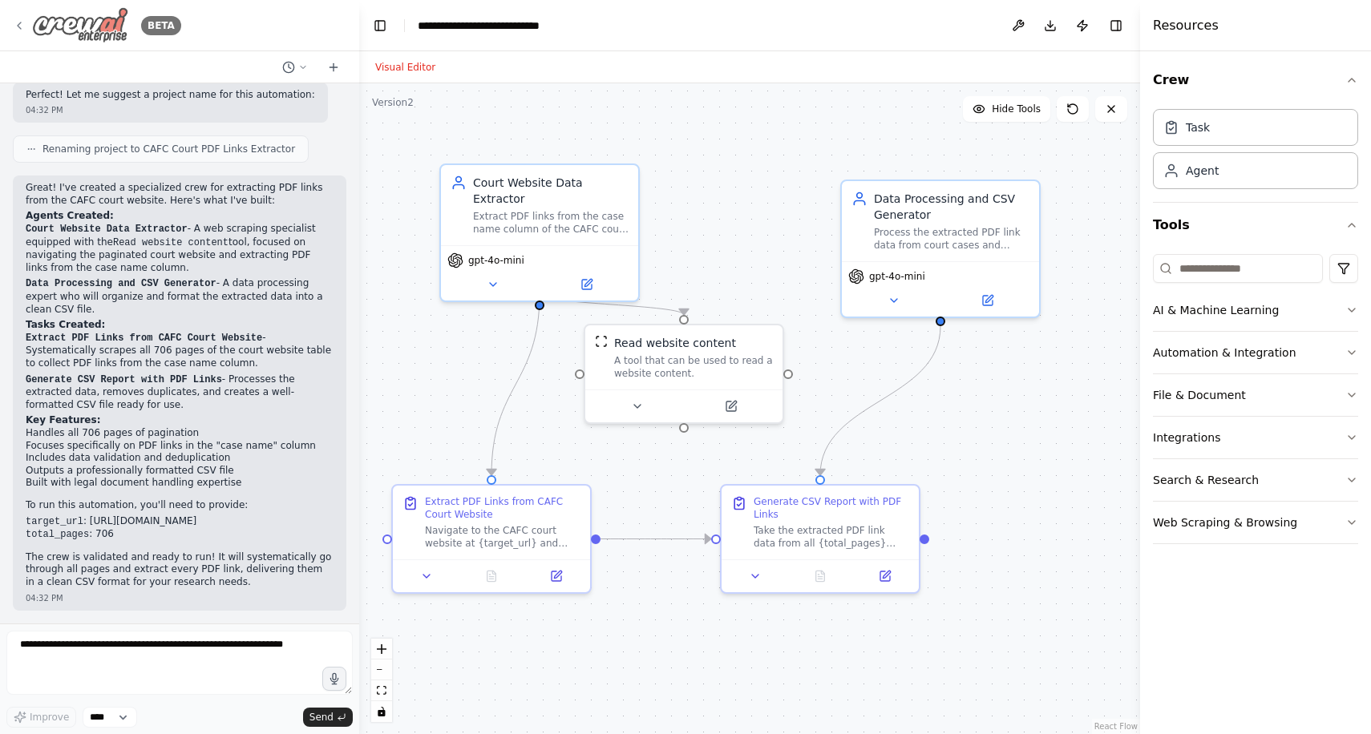
click at [22, 30] on icon at bounding box center [19, 25] width 13 height 13
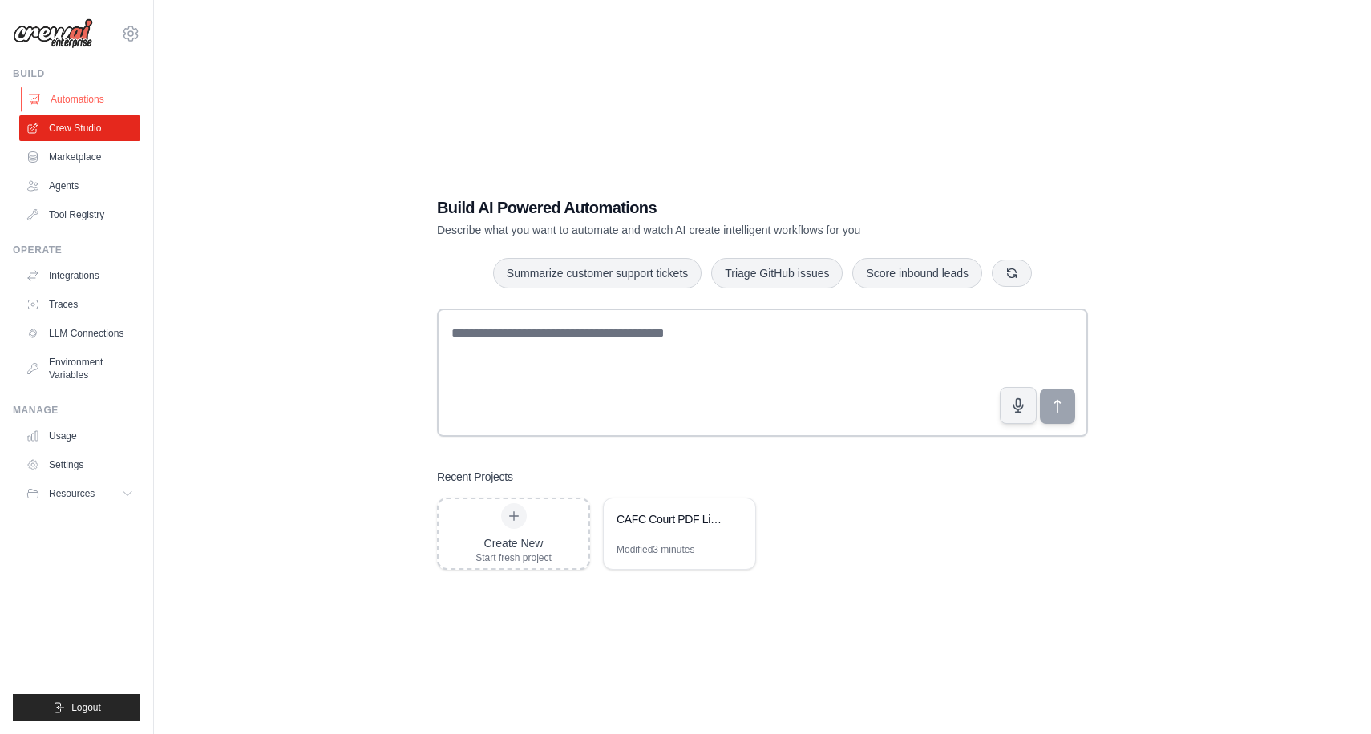
click at [79, 94] on link "Automations" at bounding box center [81, 100] width 121 height 26
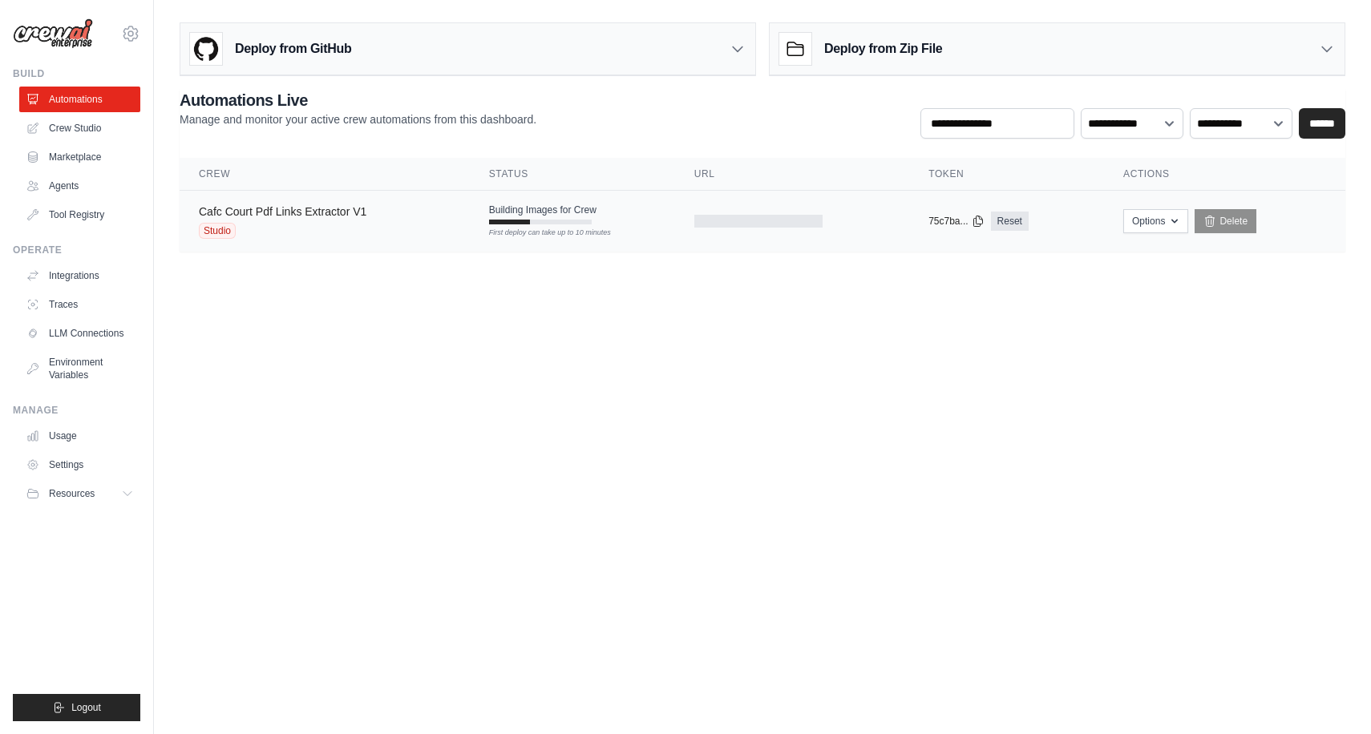
click at [289, 215] on link "Cafc Court Pdf Links Extractor V1" at bounding box center [283, 211] width 168 height 13
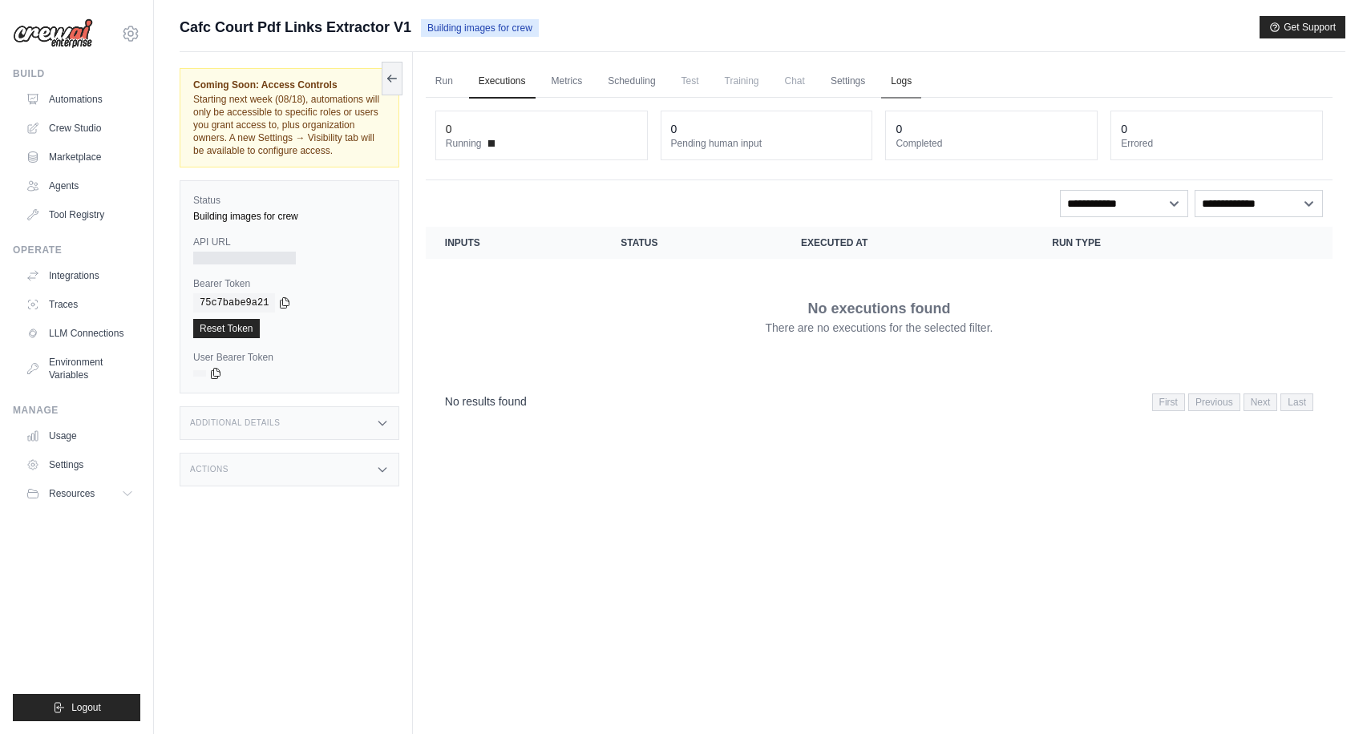
click at [918, 79] on link "Logs" at bounding box center [901, 82] width 40 height 34
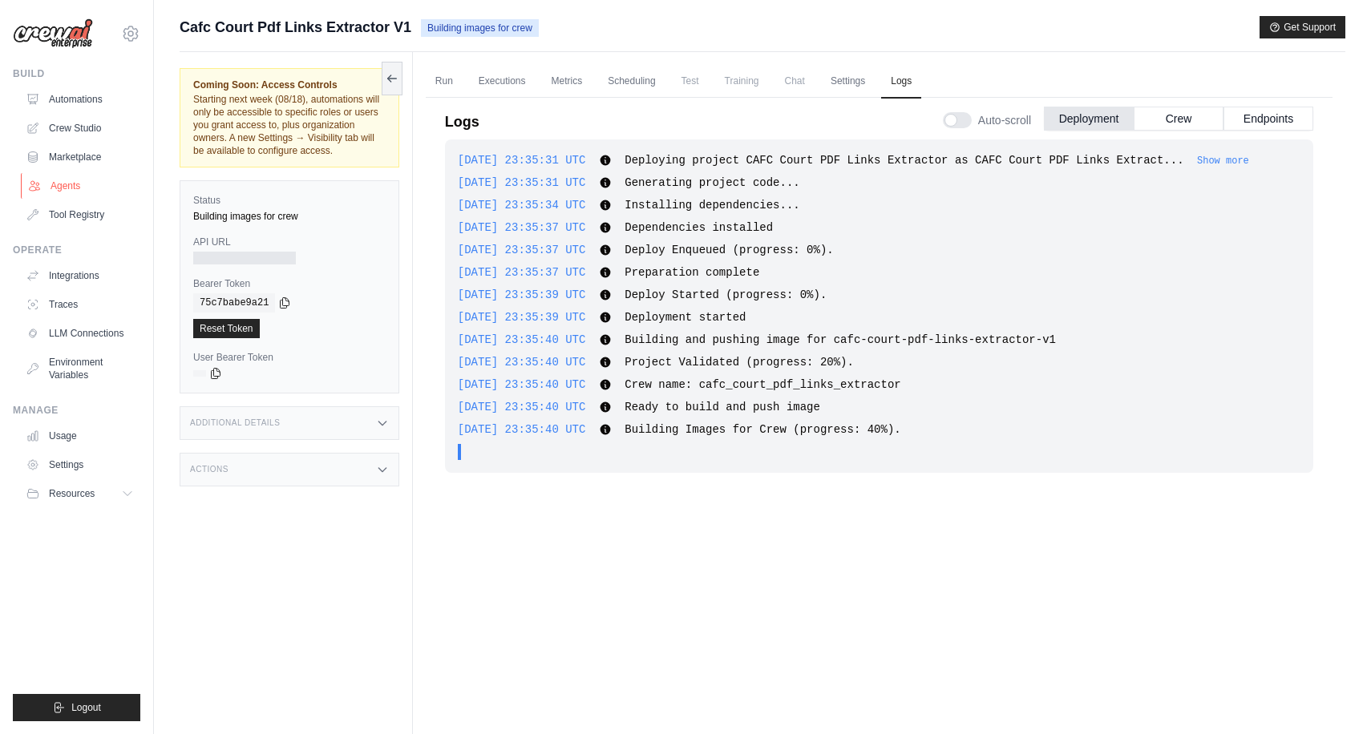
click at [71, 184] on link "Agents" at bounding box center [81, 186] width 121 height 26
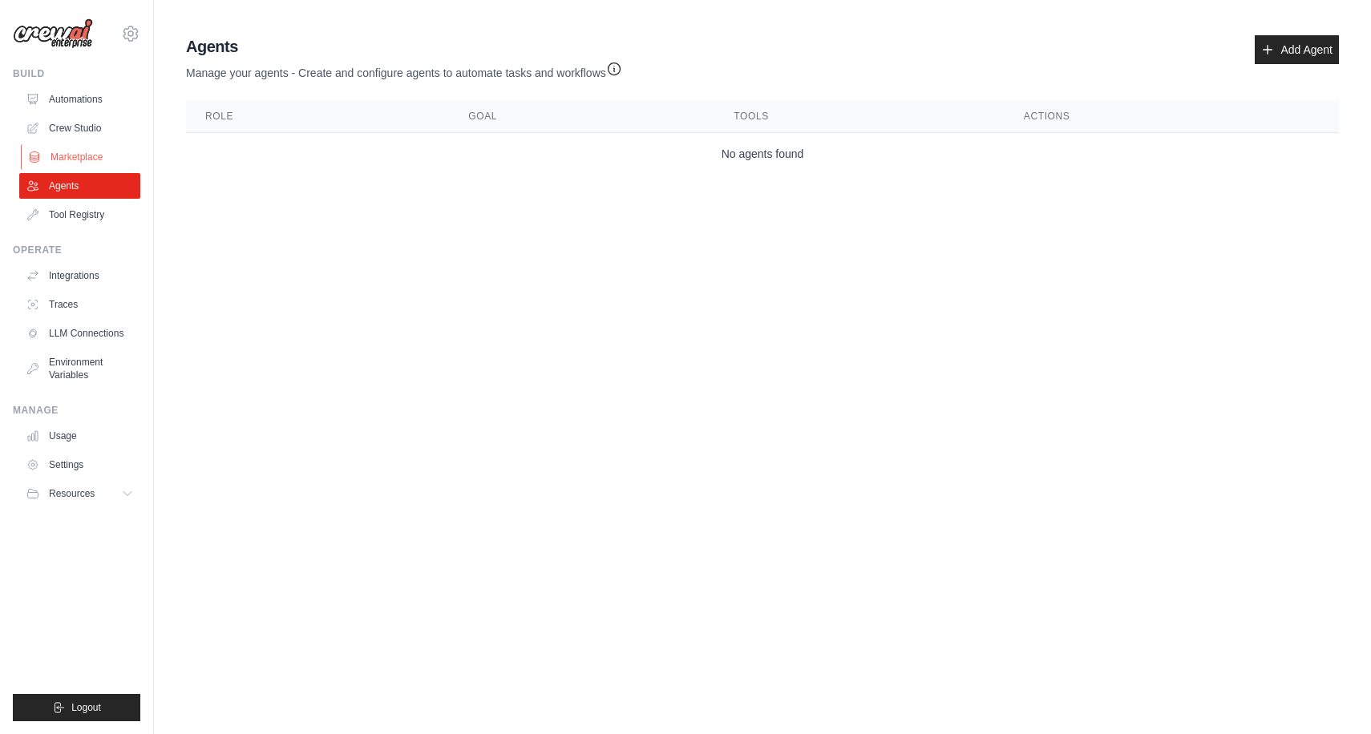
click at [67, 160] on link "Marketplace" at bounding box center [81, 157] width 121 height 26
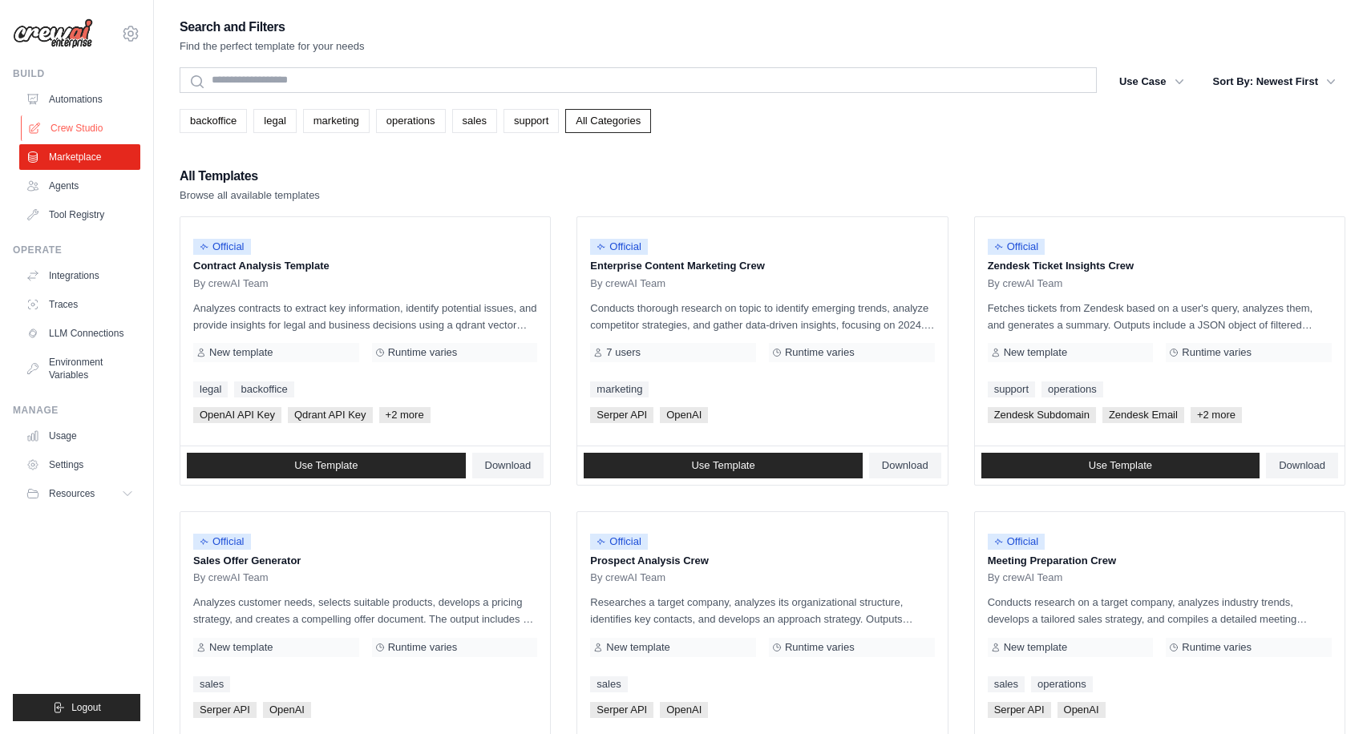
click at [64, 134] on link "Crew Studio" at bounding box center [81, 128] width 121 height 26
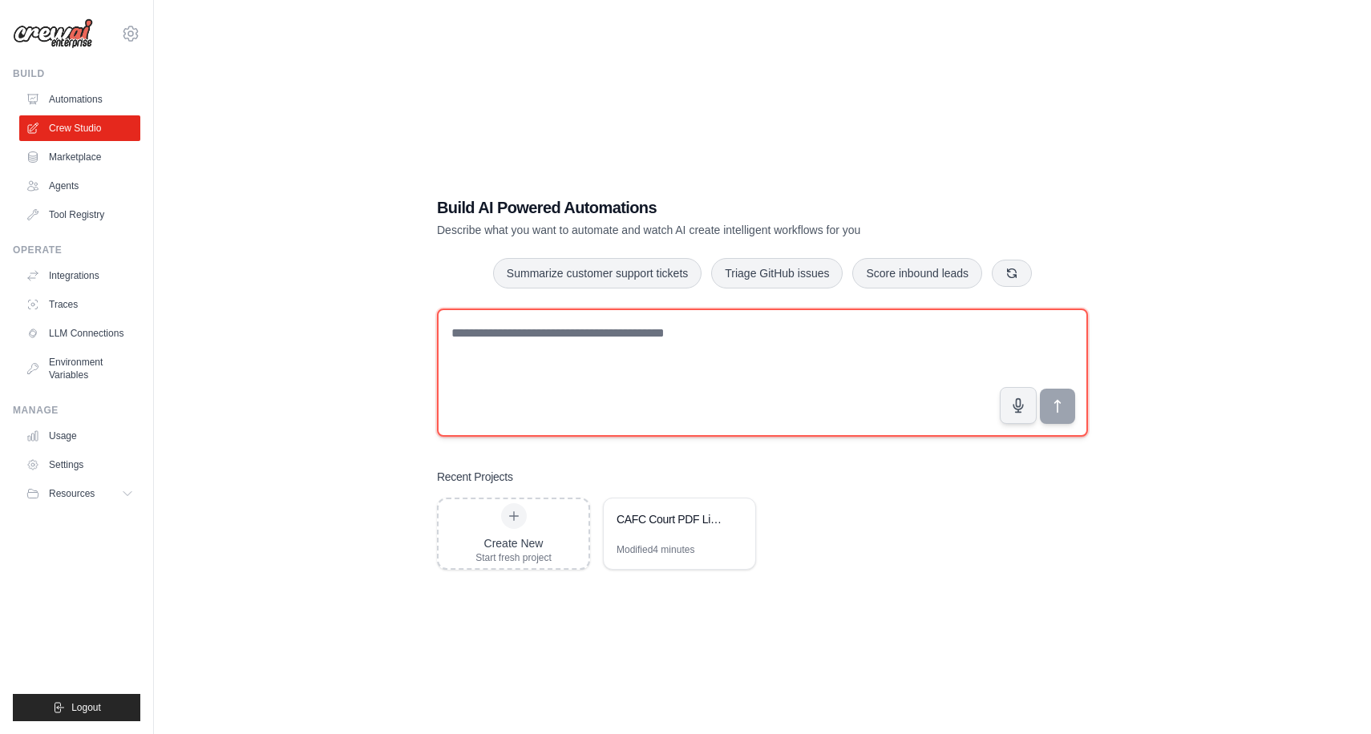
click at [630, 402] on textarea at bounding box center [762, 373] width 651 height 128
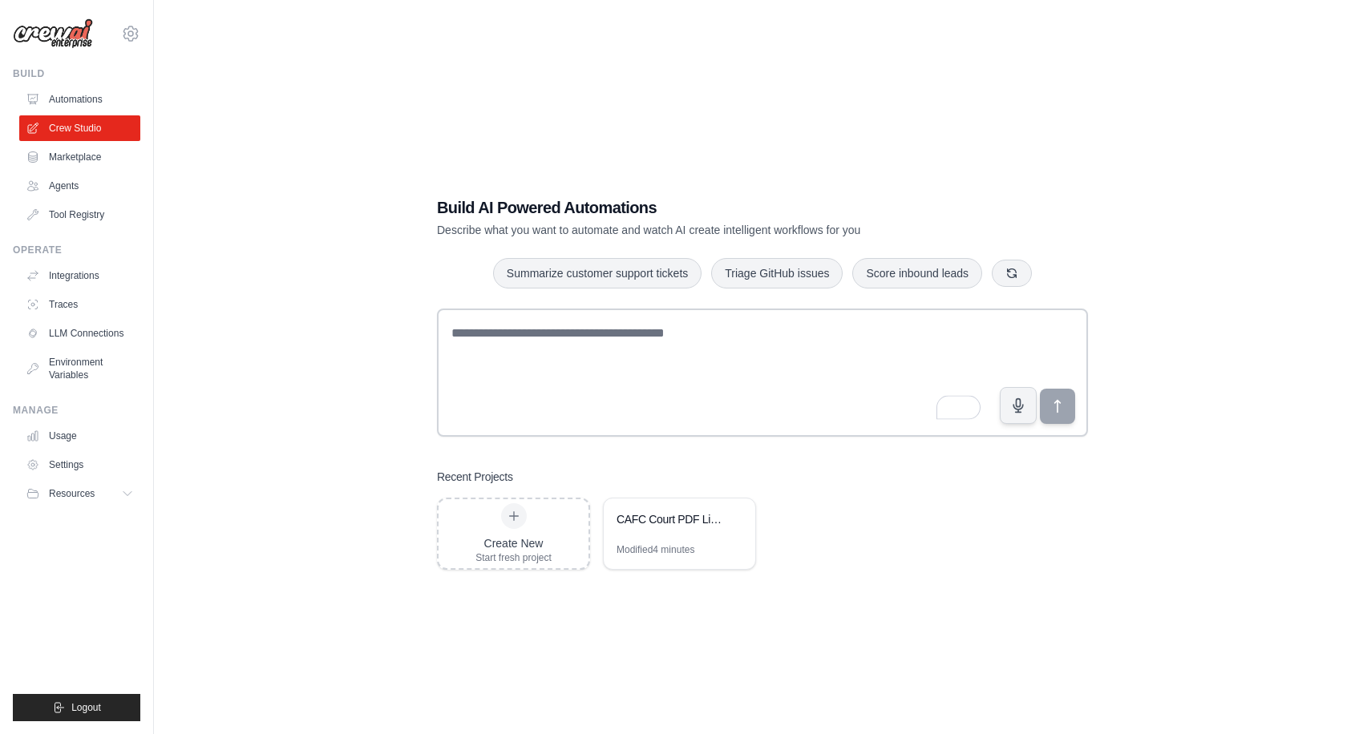
click at [378, 447] on div "Build AI Powered Automations Describe what you want to automate and watch AI cr…" at bounding box center [763, 383] width 1166 height 734
click at [87, 99] on link "Automations" at bounding box center [81, 100] width 121 height 26
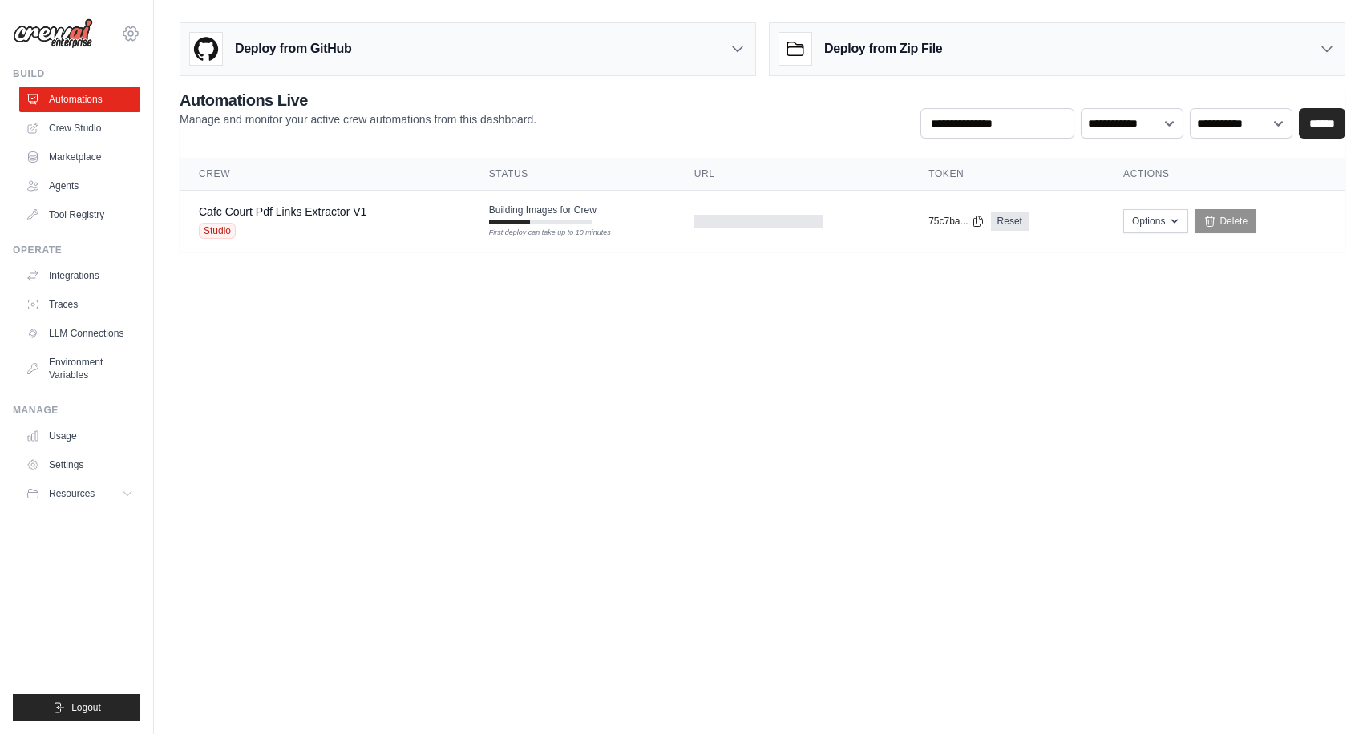
click at [130, 37] on icon at bounding box center [130, 33] width 19 height 19
click at [100, 106] on link "Settings" at bounding box center [130, 108] width 141 height 29
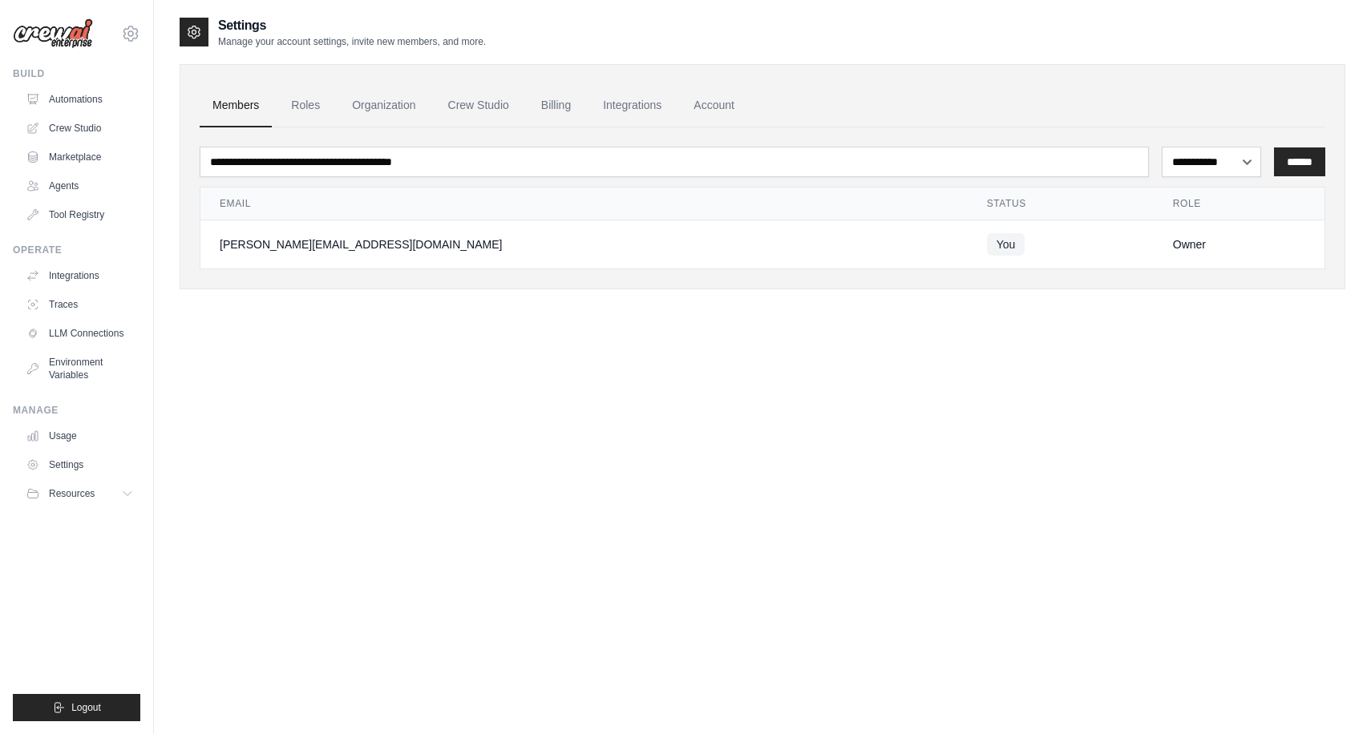
click at [381, 353] on div "**********" at bounding box center [763, 383] width 1166 height 734
click at [313, 113] on link "Roles" at bounding box center [305, 105] width 55 height 43
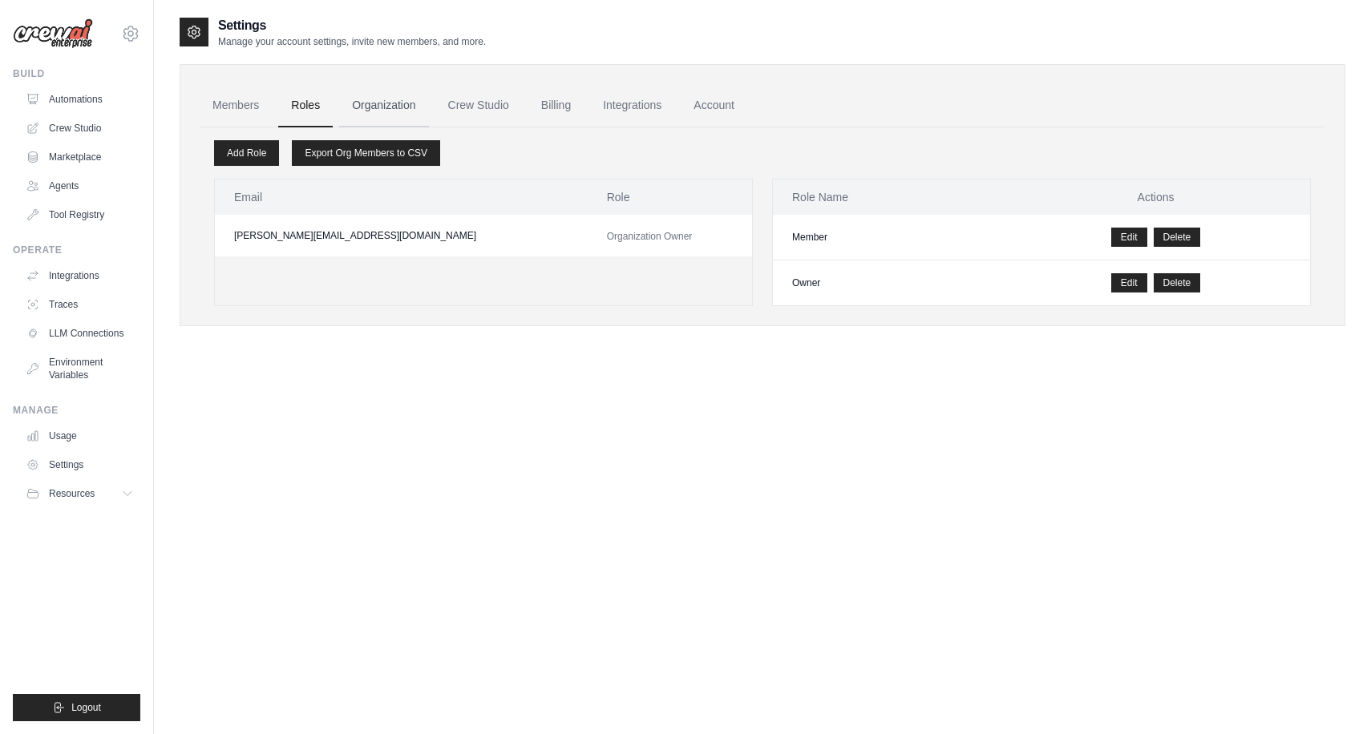
click at [370, 101] on link "Organization" at bounding box center [383, 105] width 89 height 43
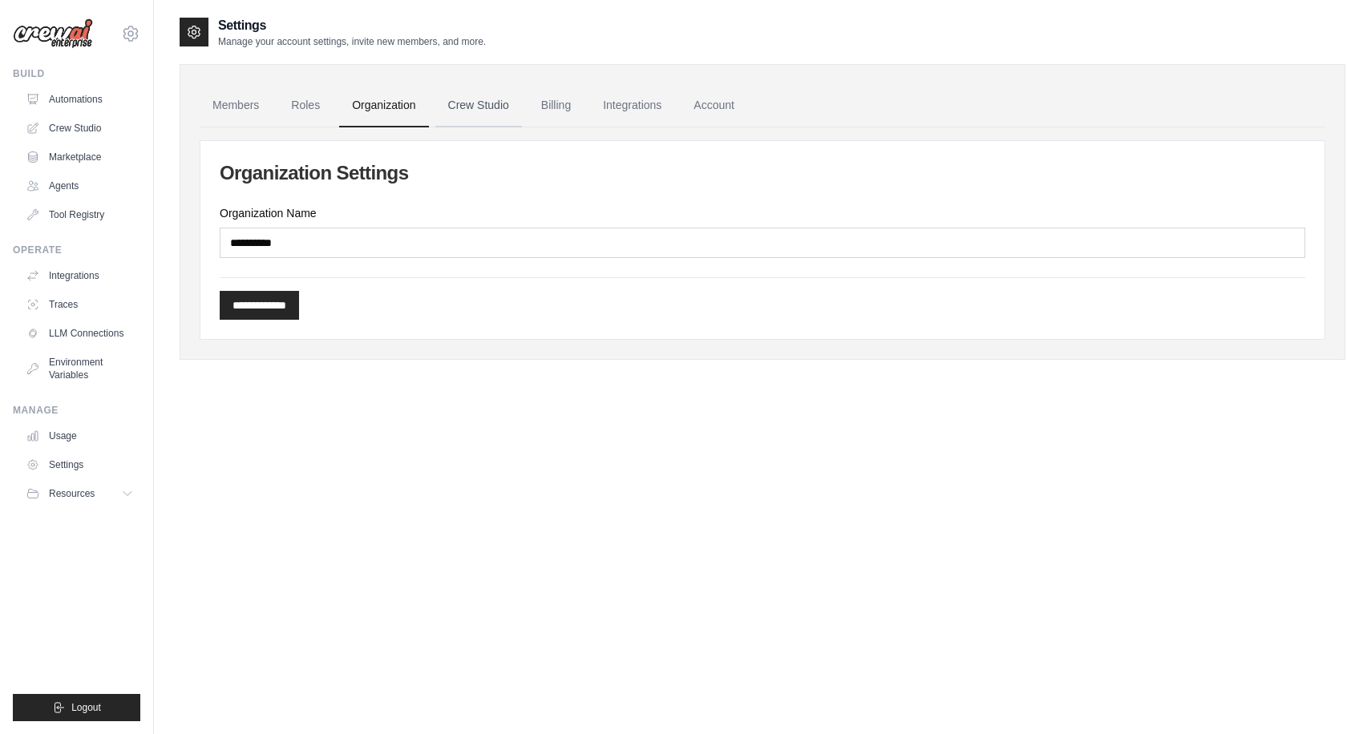
click at [458, 109] on link "Crew Studio" at bounding box center [478, 105] width 87 height 43
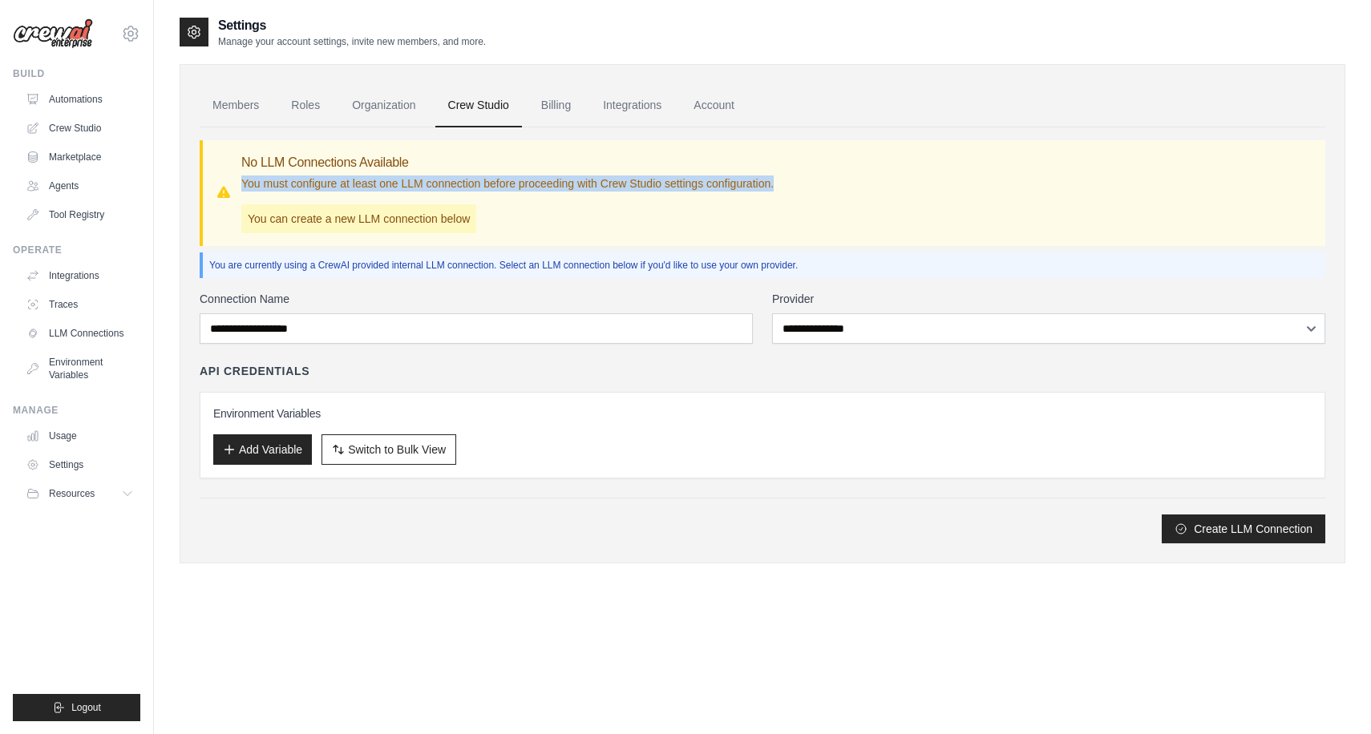
drag, startPoint x: 242, startPoint y: 176, endPoint x: 835, endPoint y: 181, distance: 592.5
click at [835, 181] on div "No LLM Connections Available You must configure at least one LLM connection bef…" at bounding box center [764, 193] width 1097 height 80
click at [569, 101] on link "Billing" at bounding box center [555, 105] width 55 height 43
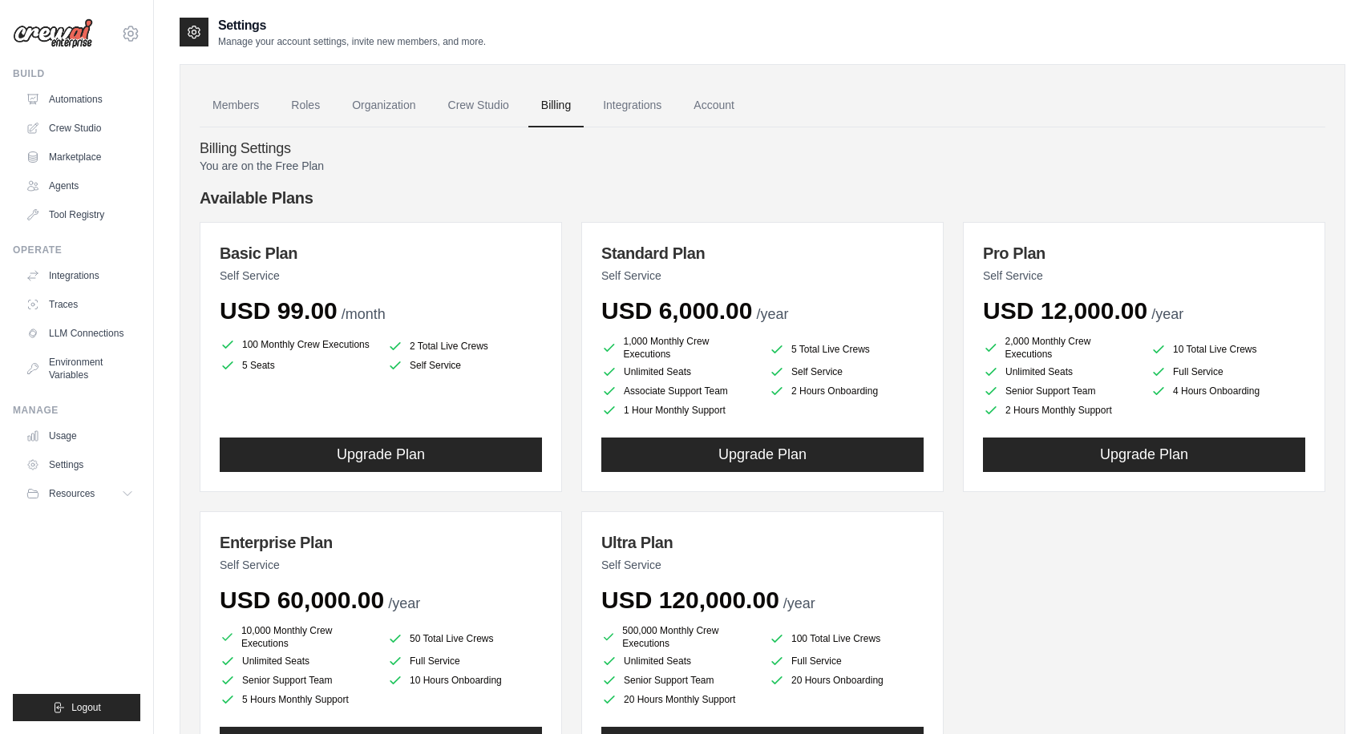
click at [532, 164] on p "You are on the Free Plan" at bounding box center [763, 166] width 1126 height 16
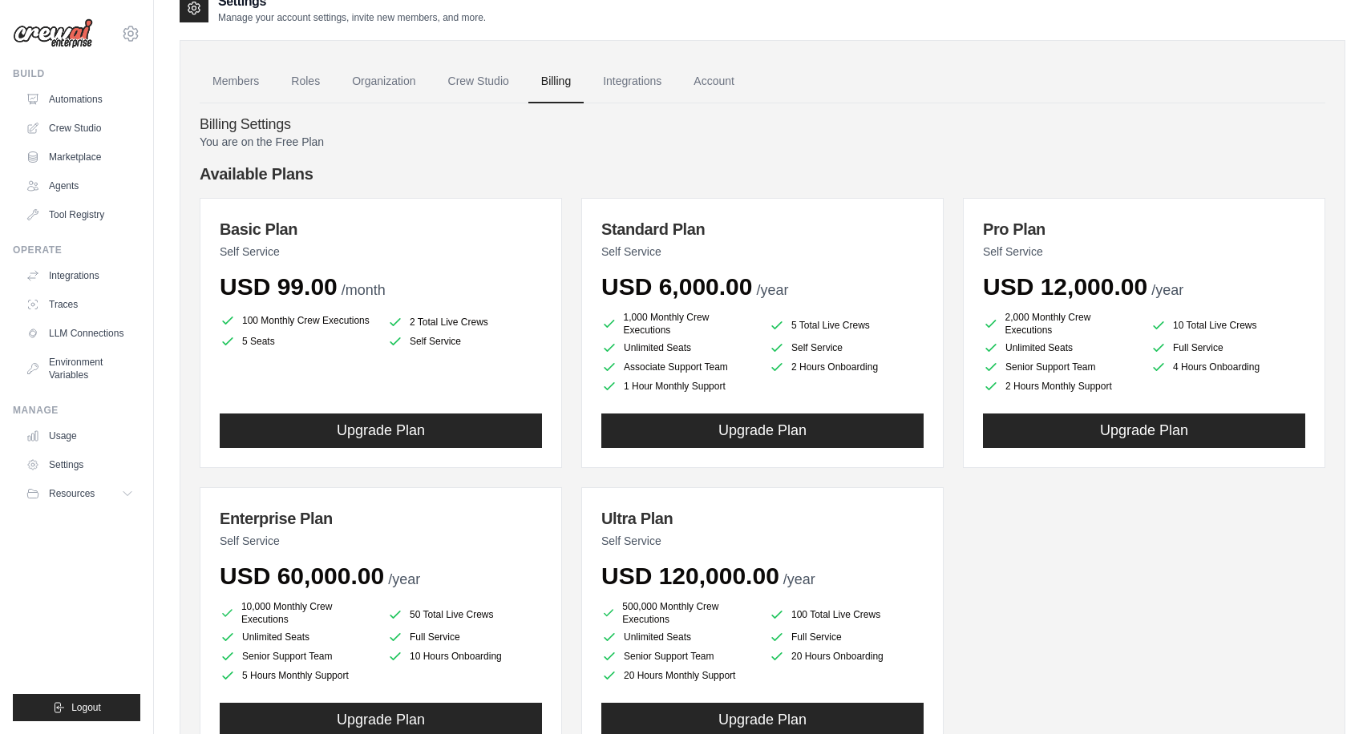
scroll to position [26, 0]
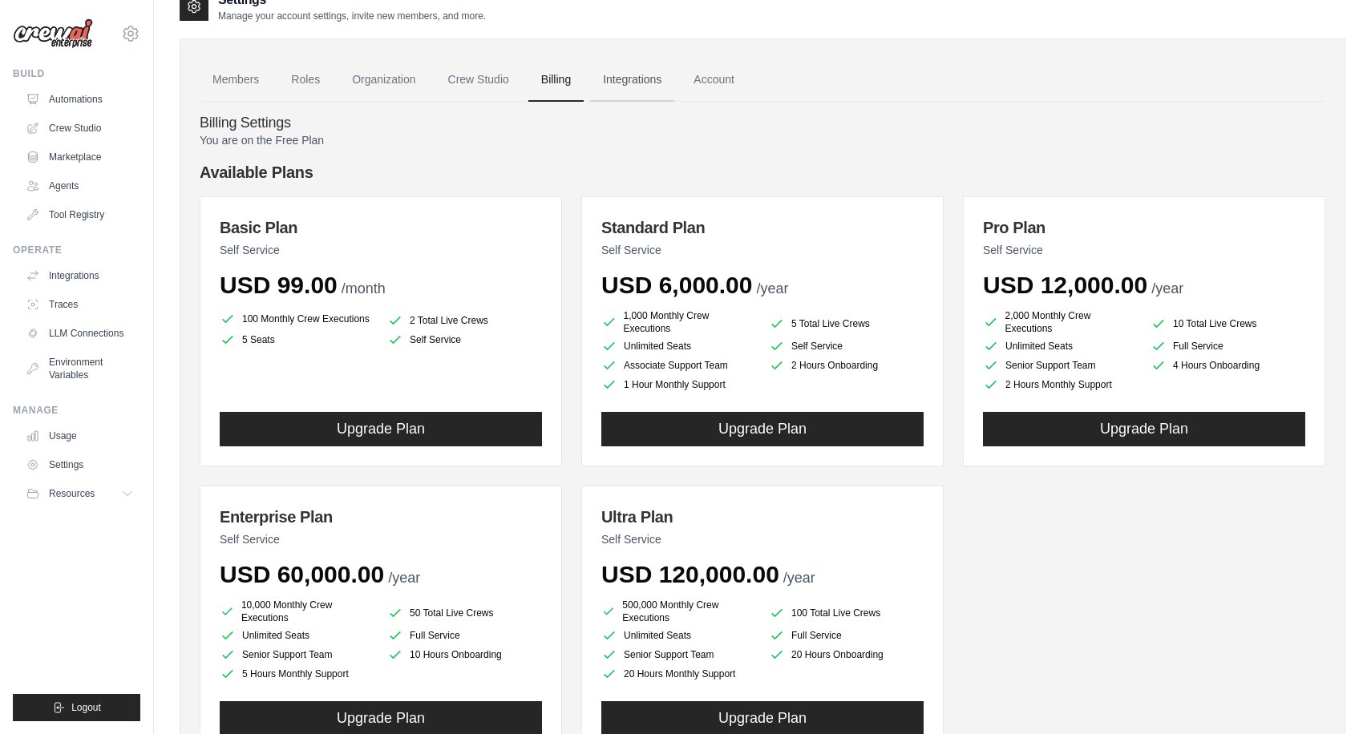
click at [637, 90] on link "Integrations" at bounding box center [632, 80] width 84 height 43
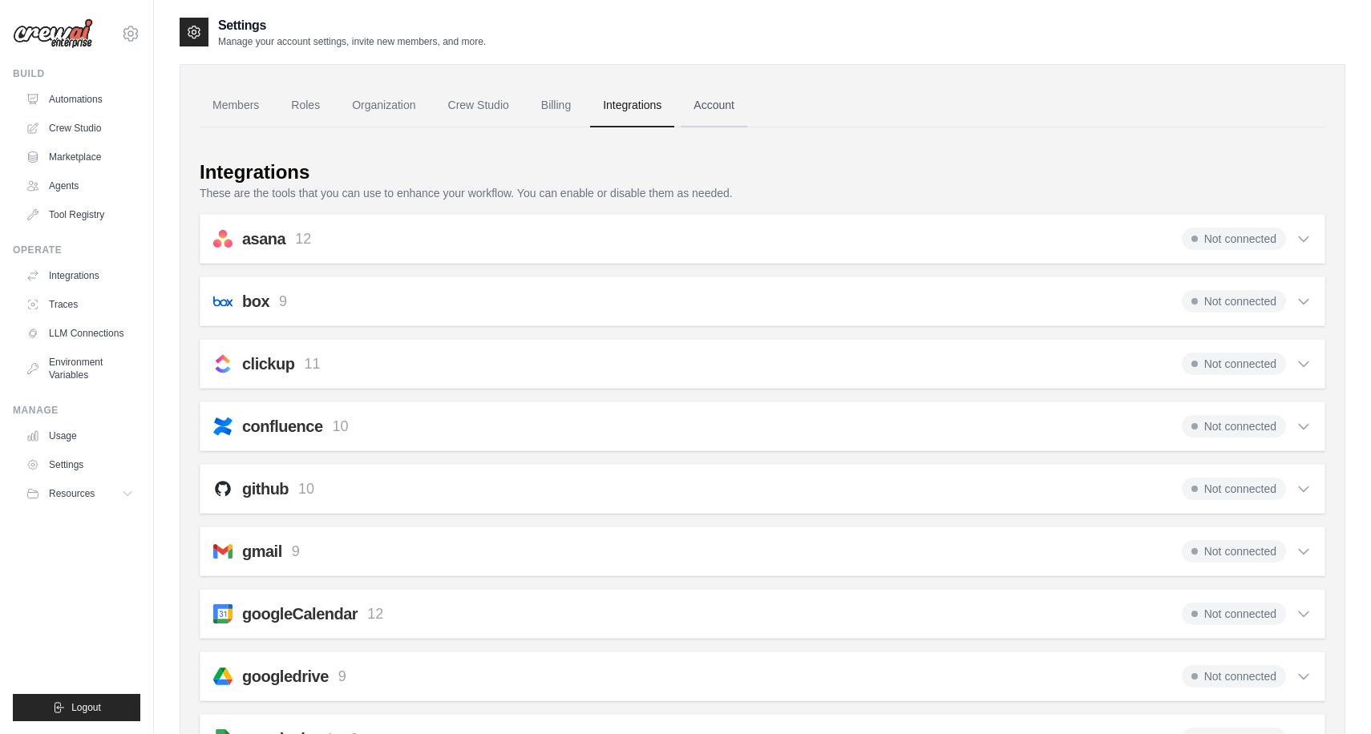
click at [747, 103] on link "Account" at bounding box center [714, 105] width 67 height 43
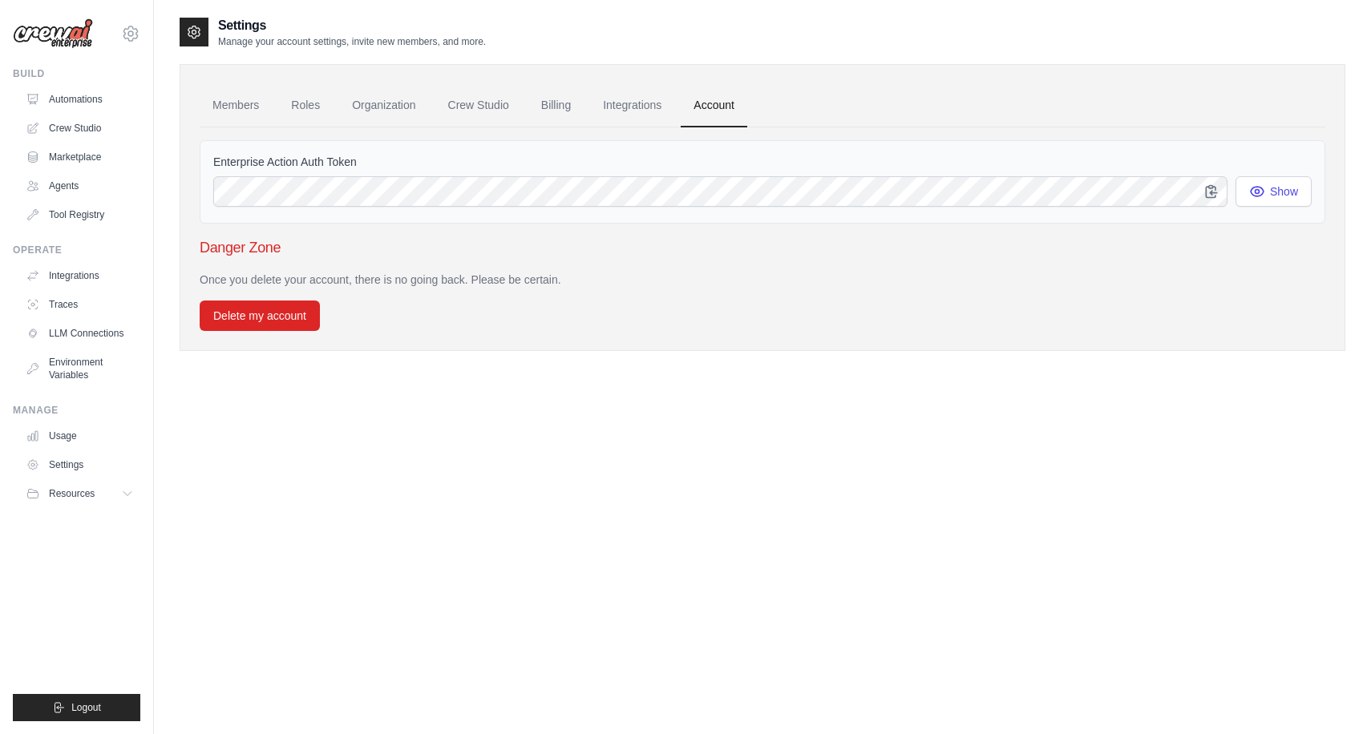
click at [472, 298] on div "Once you delete your account, there is no going back. Please be certain. Delete…" at bounding box center [763, 301] width 1126 height 59
click at [257, 106] on link "Members" at bounding box center [236, 105] width 72 height 43
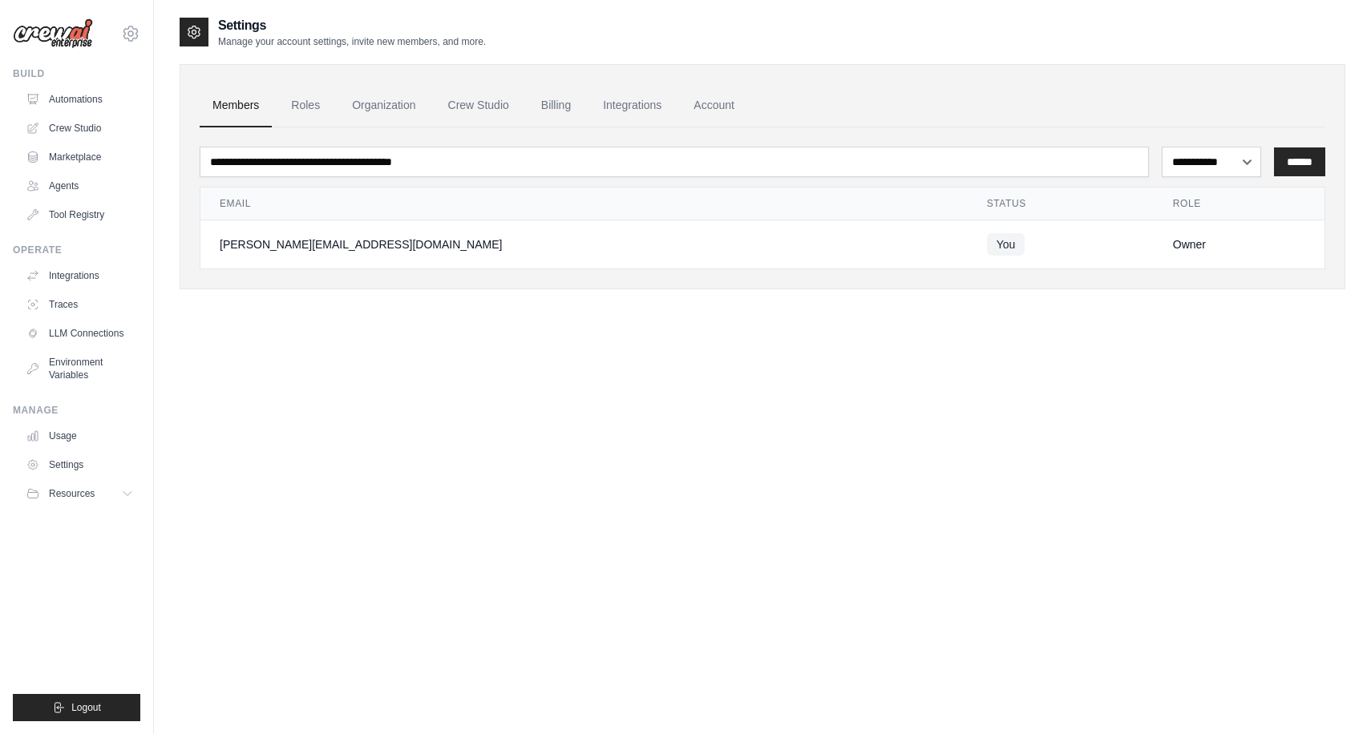
click at [267, 321] on div "**********" at bounding box center [763, 383] width 1166 height 734
click at [88, 135] on link "Crew Studio" at bounding box center [81, 128] width 121 height 26
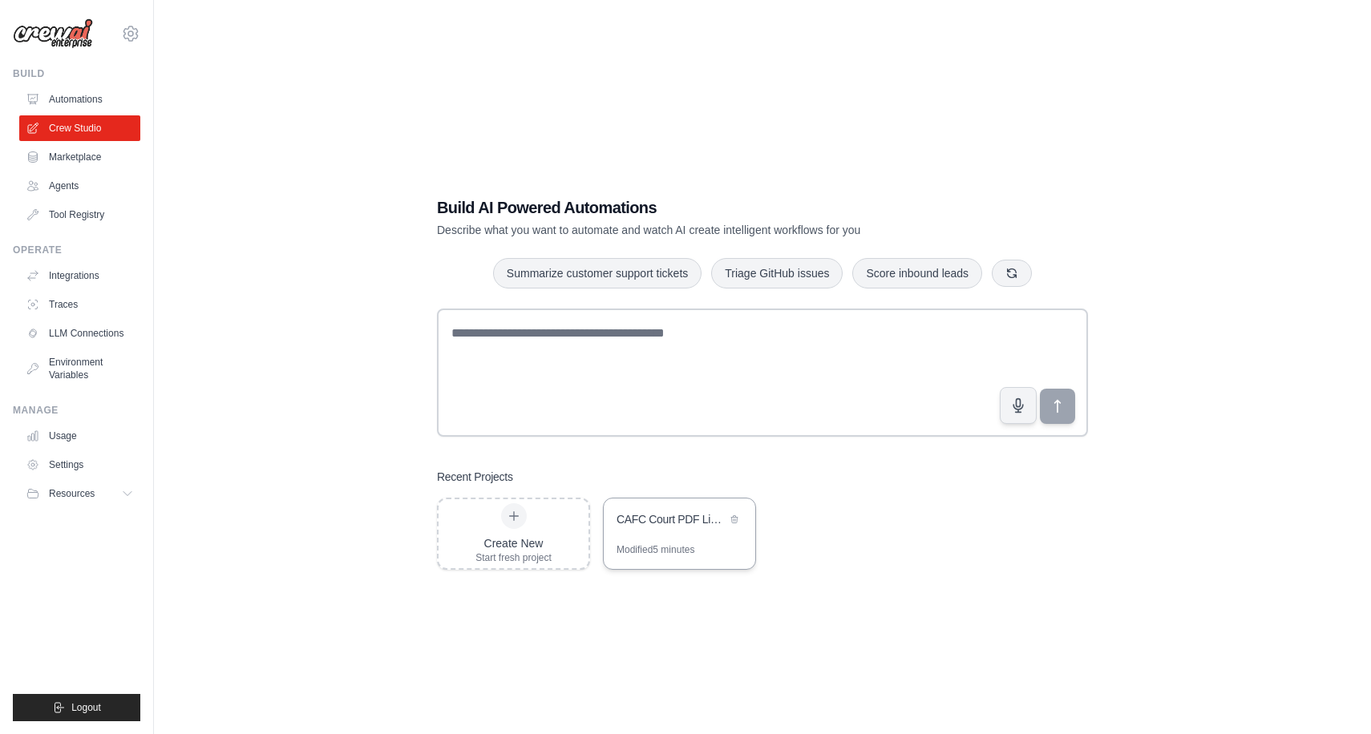
click at [658, 551] on div "Modified 5 minutes" at bounding box center [655, 550] width 78 height 13
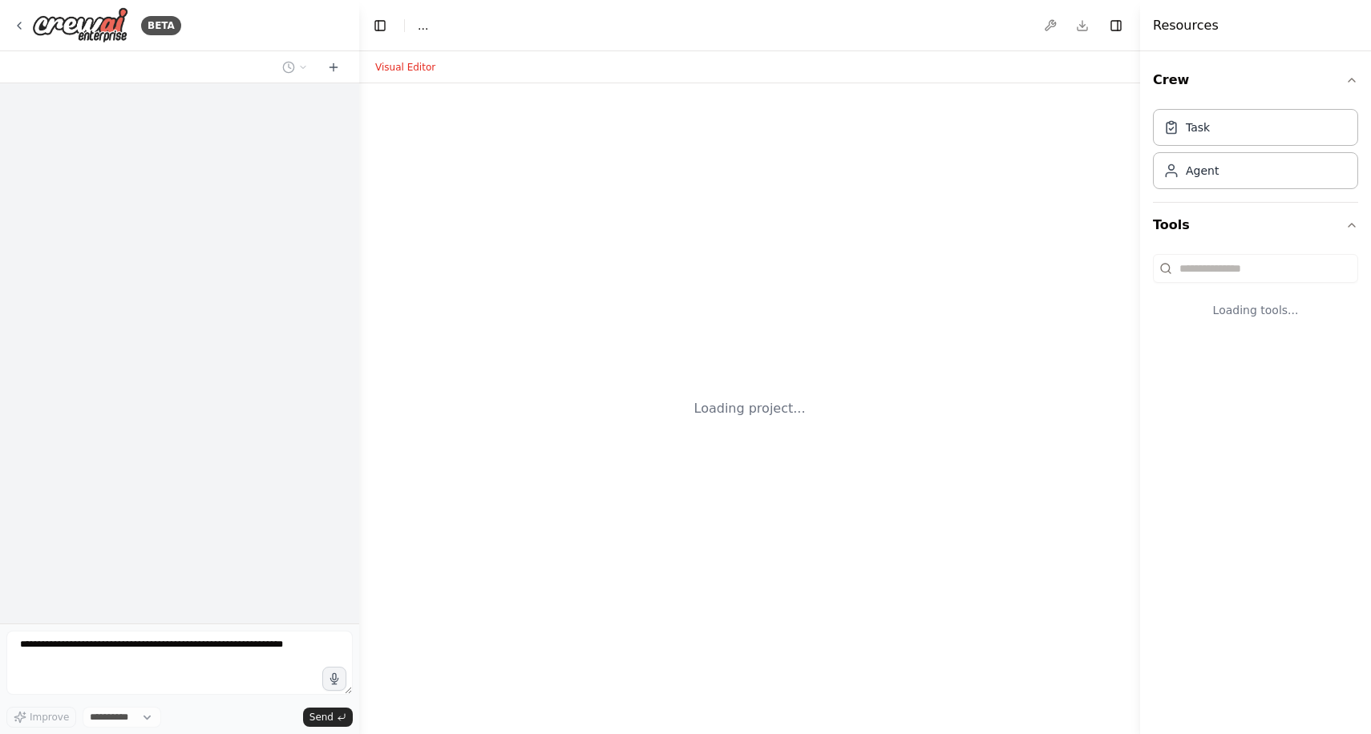
select select "****"
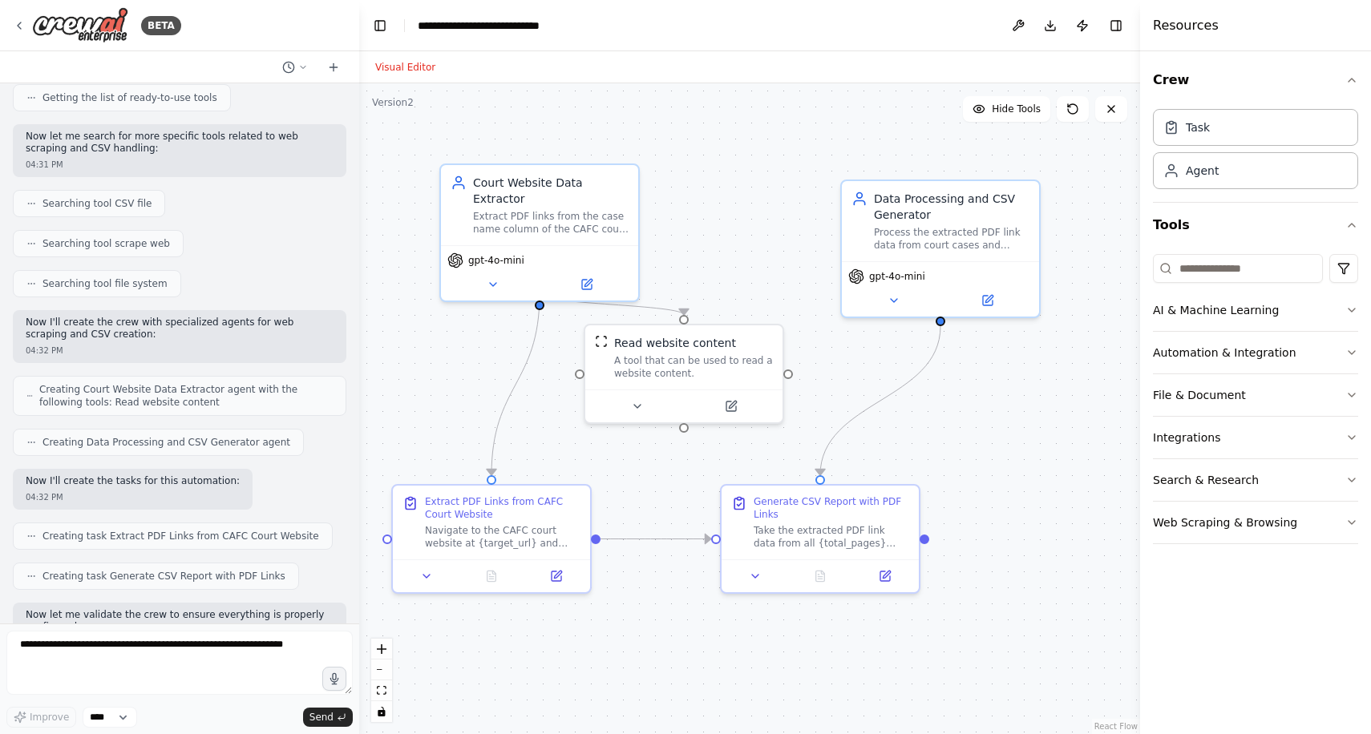
scroll to position [252, 0]
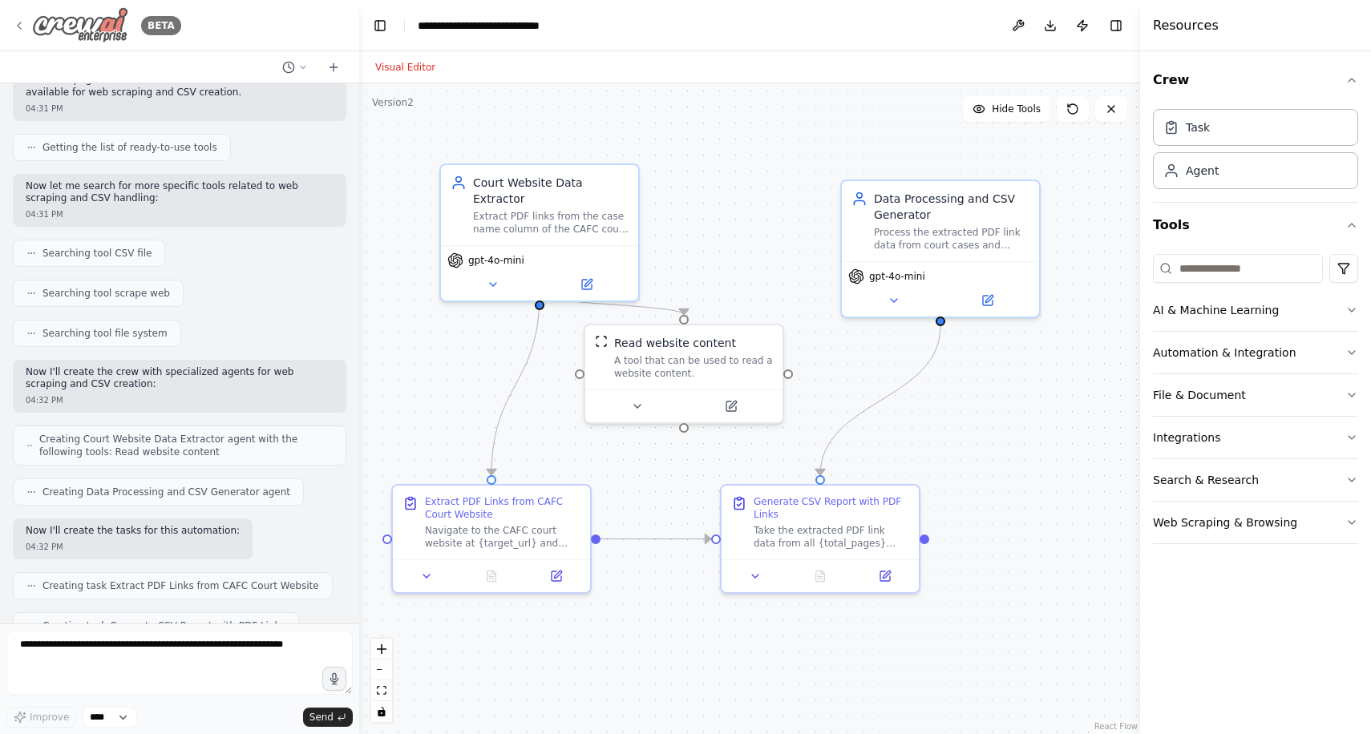
click at [24, 17] on div "BETA" at bounding box center [97, 25] width 168 height 36
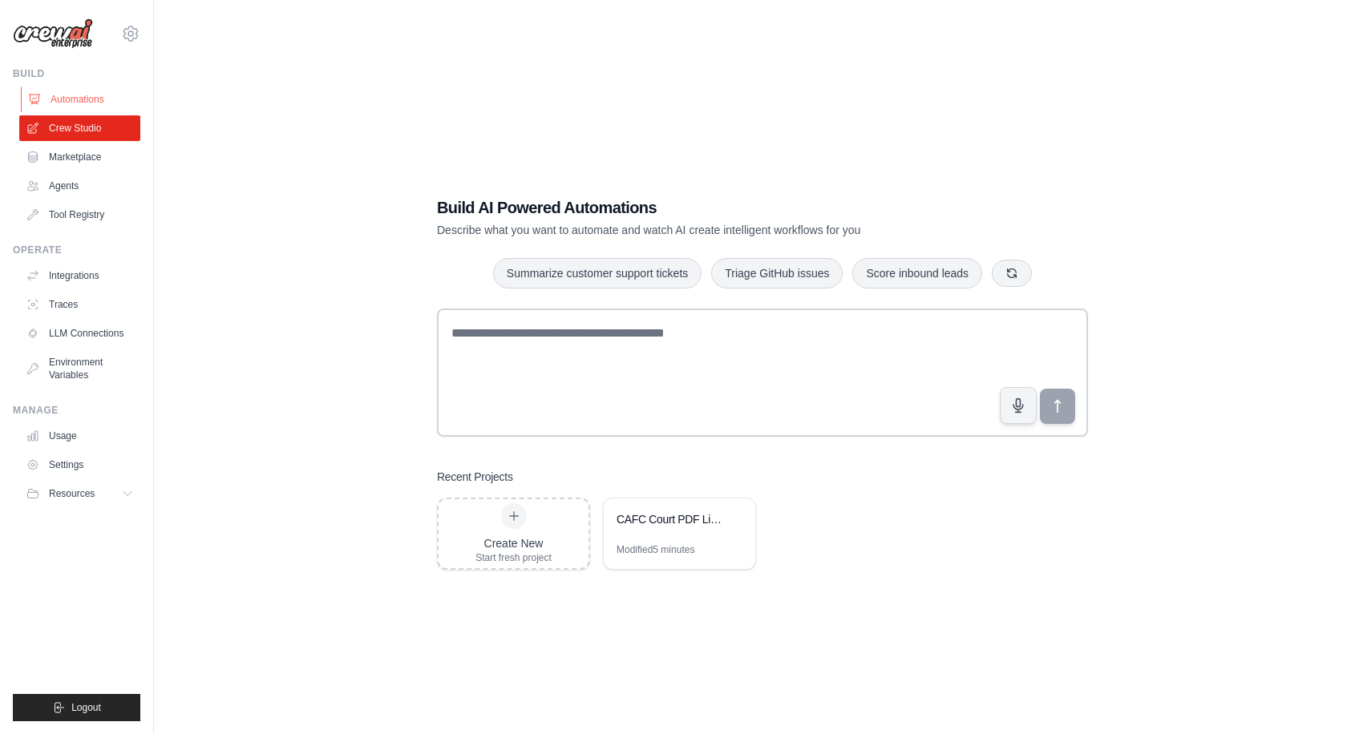
click at [67, 104] on link "Automations" at bounding box center [81, 100] width 121 height 26
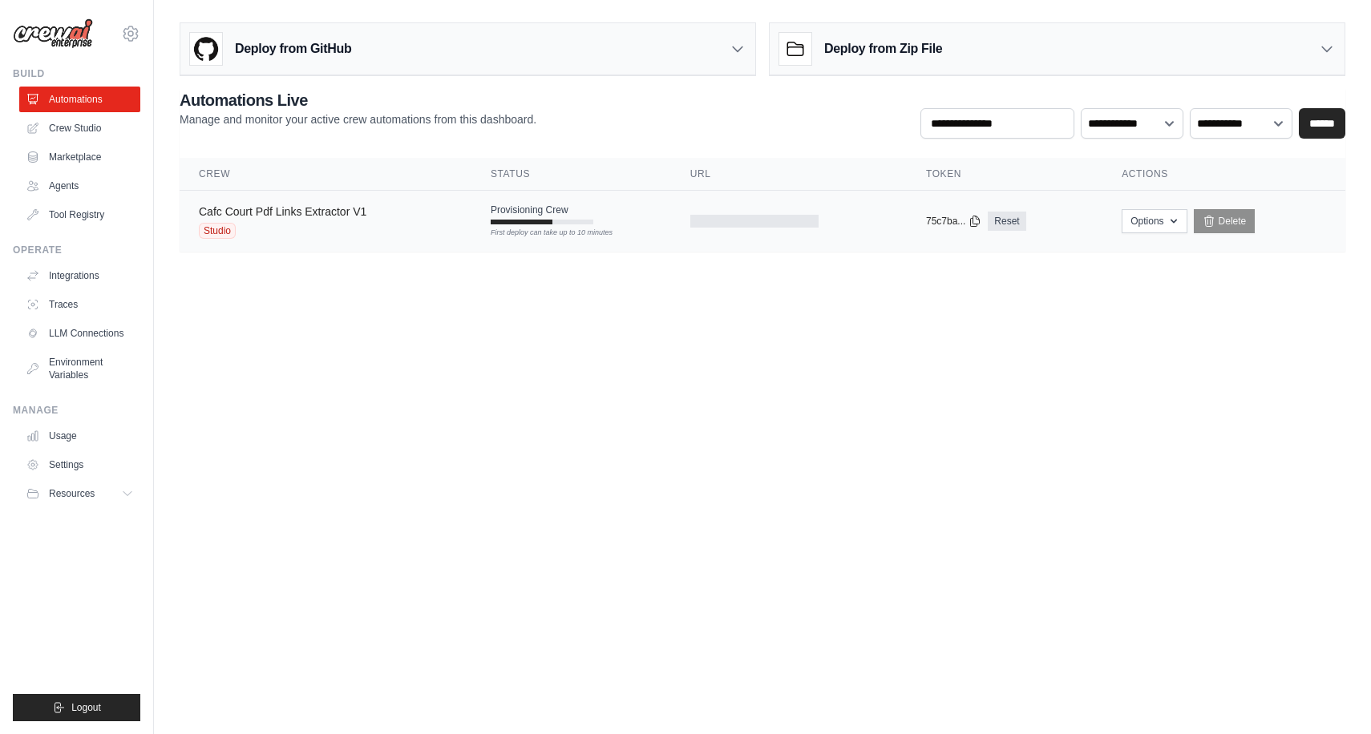
click at [364, 215] on link "Cafc Court Pdf Links Extractor V1" at bounding box center [283, 211] width 168 height 13
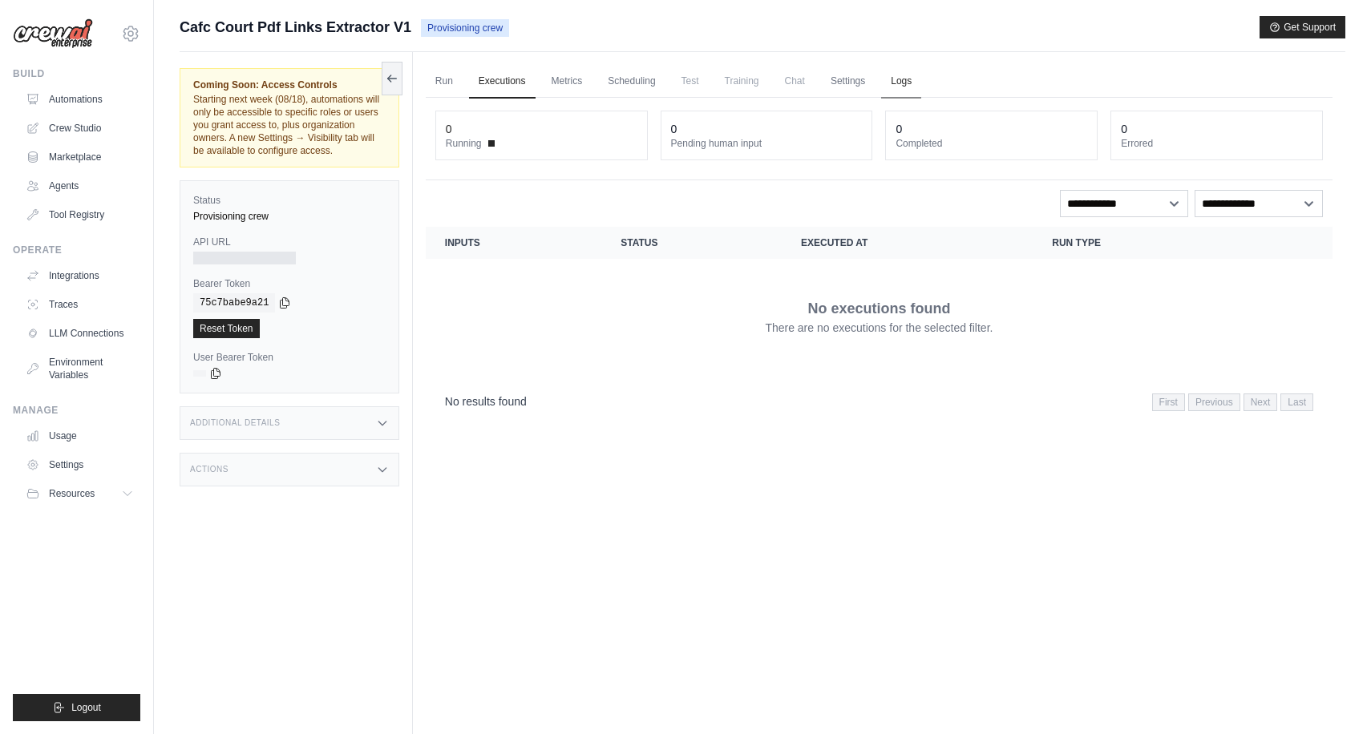
click at [916, 88] on link "Logs" at bounding box center [901, 82] width 40 height 34
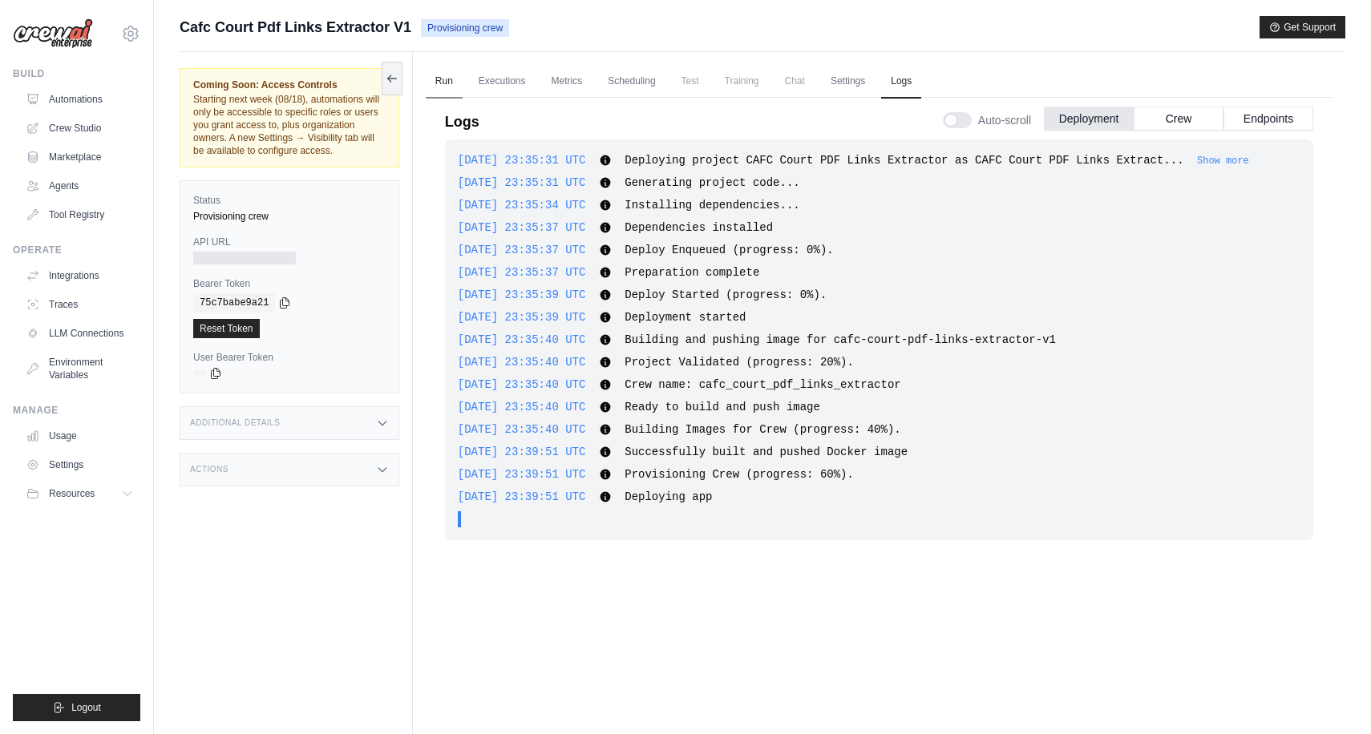
click at [440, 75] on link "Run" at bounding box center [444, 82] width 37 height 34
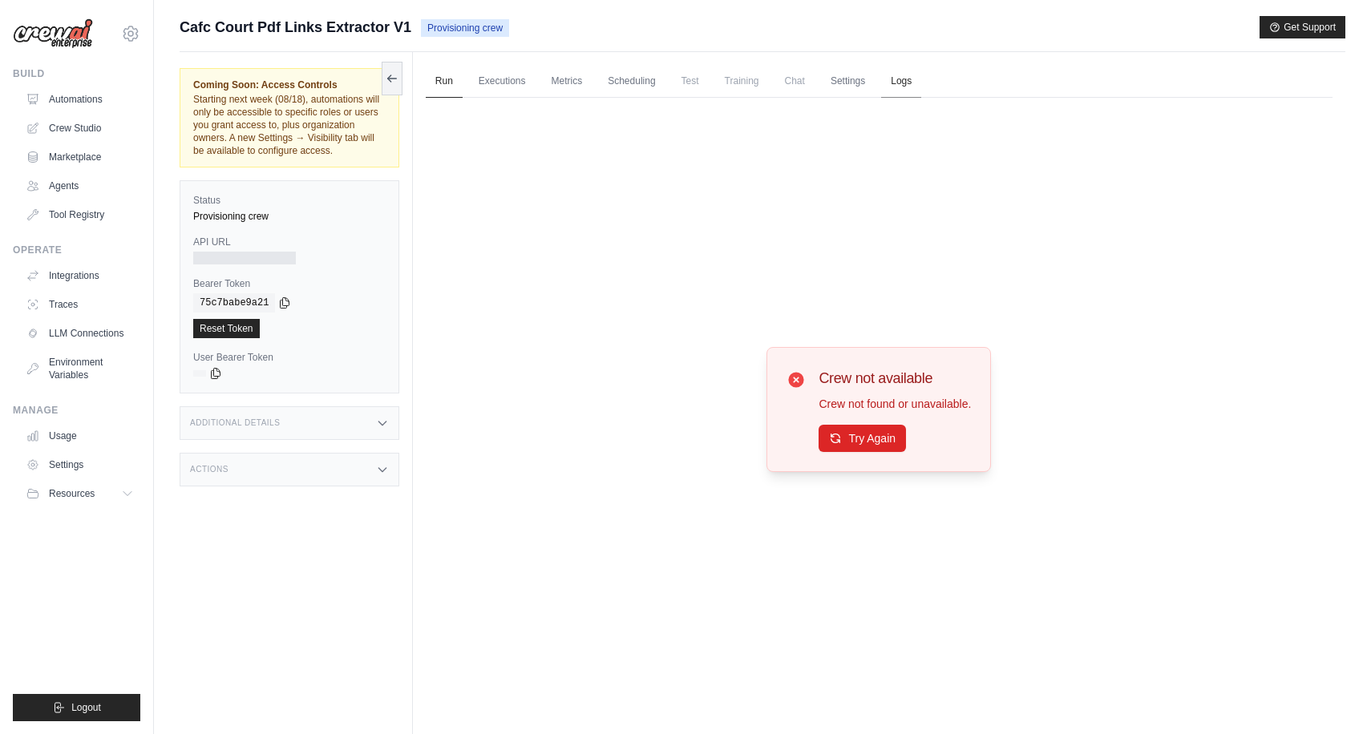
click at [913, 77] on link "Logs" at bounding box center [901, 82] width 40 height 34
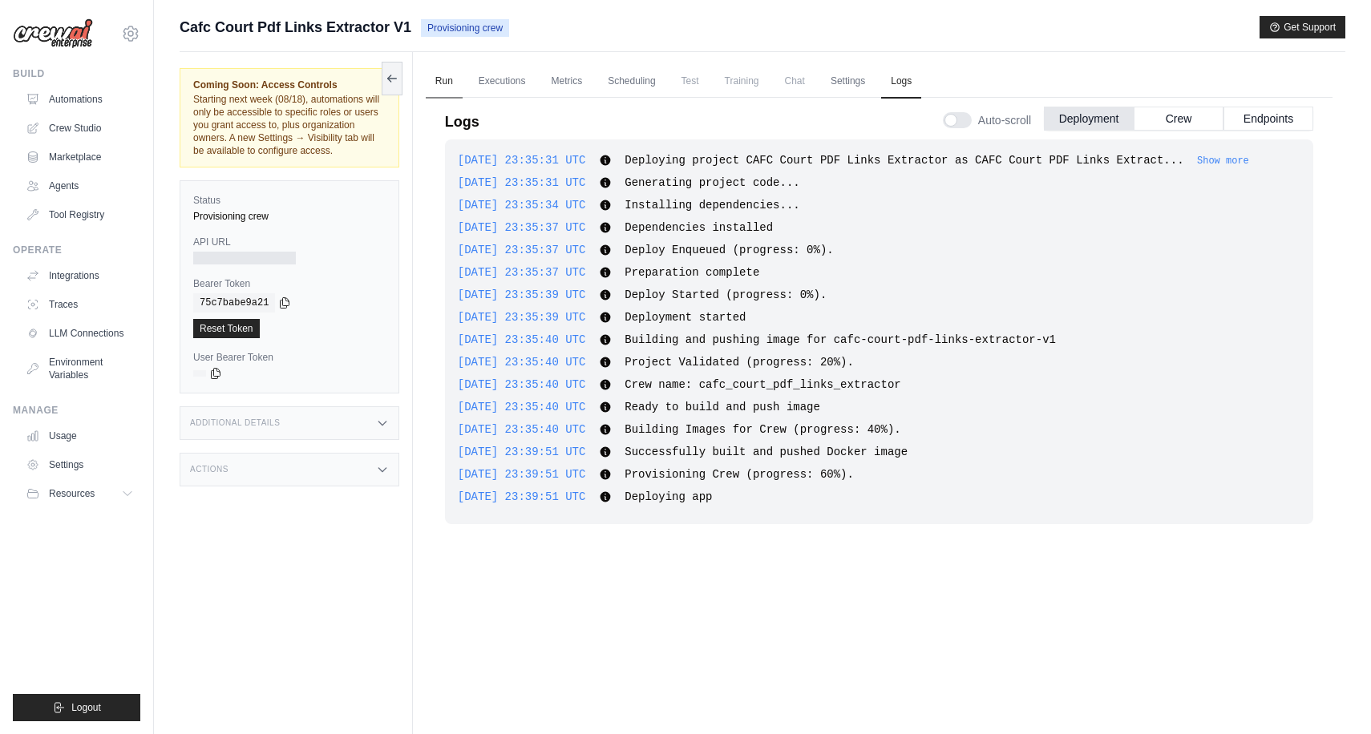
click at [437, 72] on link "Run" at bounding box center [444, 82] width 37 height 34
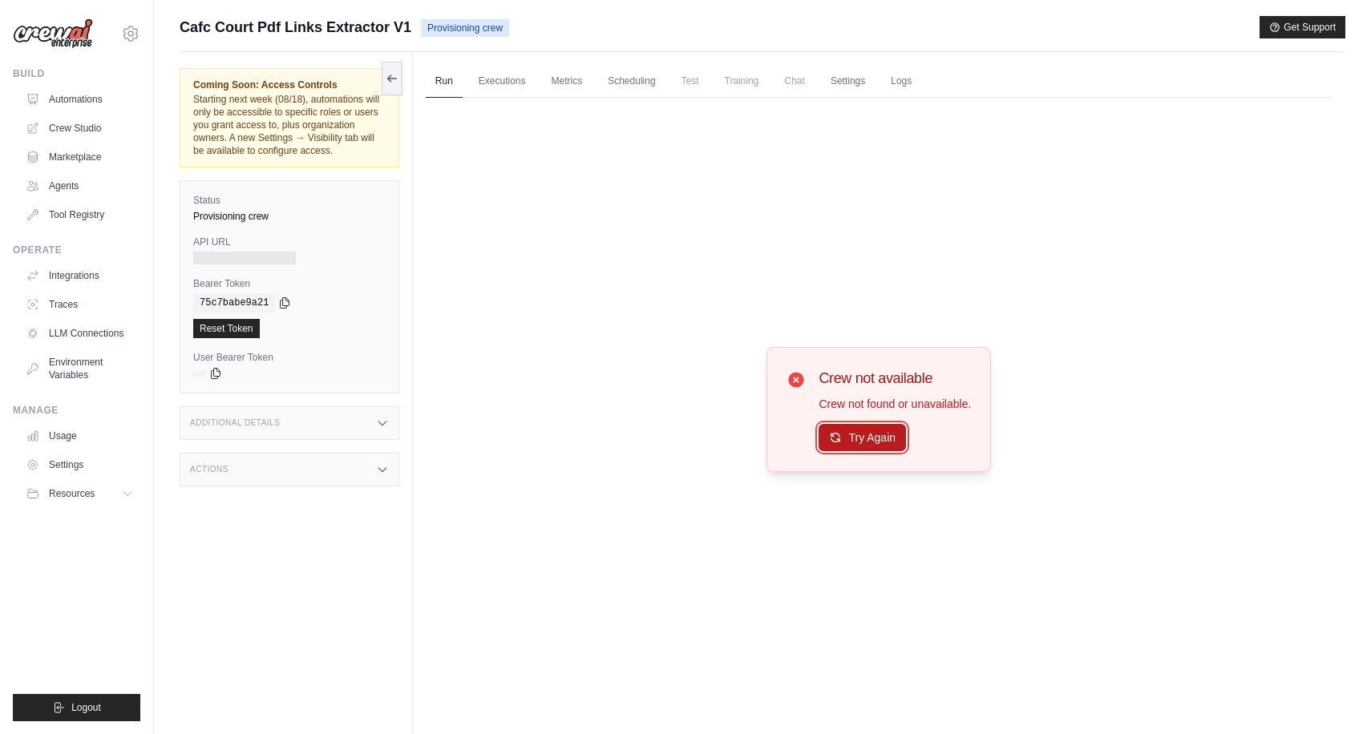
click at [834, 432] on icon at bounding box center [835, 437] width 13 height 13
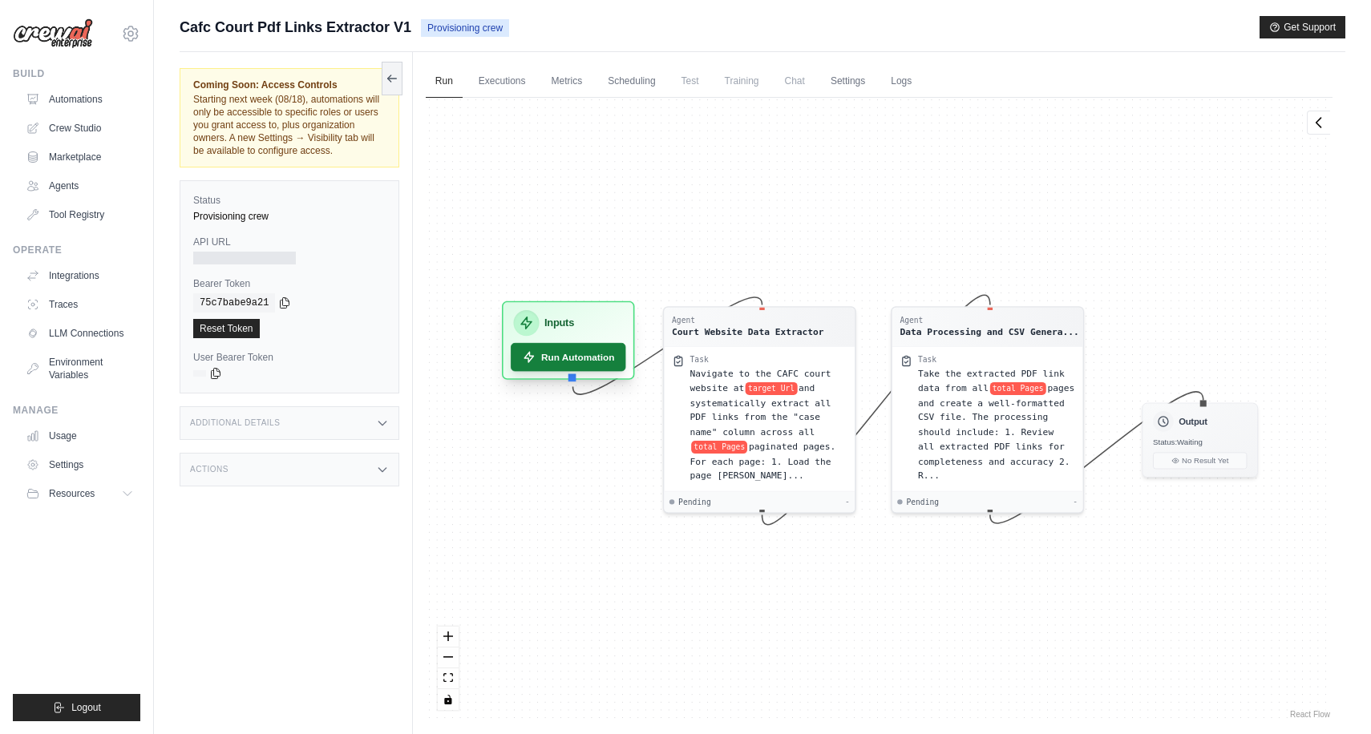
click at [554, 358] on button "Run Automation" at bounding box center [568, 357] width 115 height 28
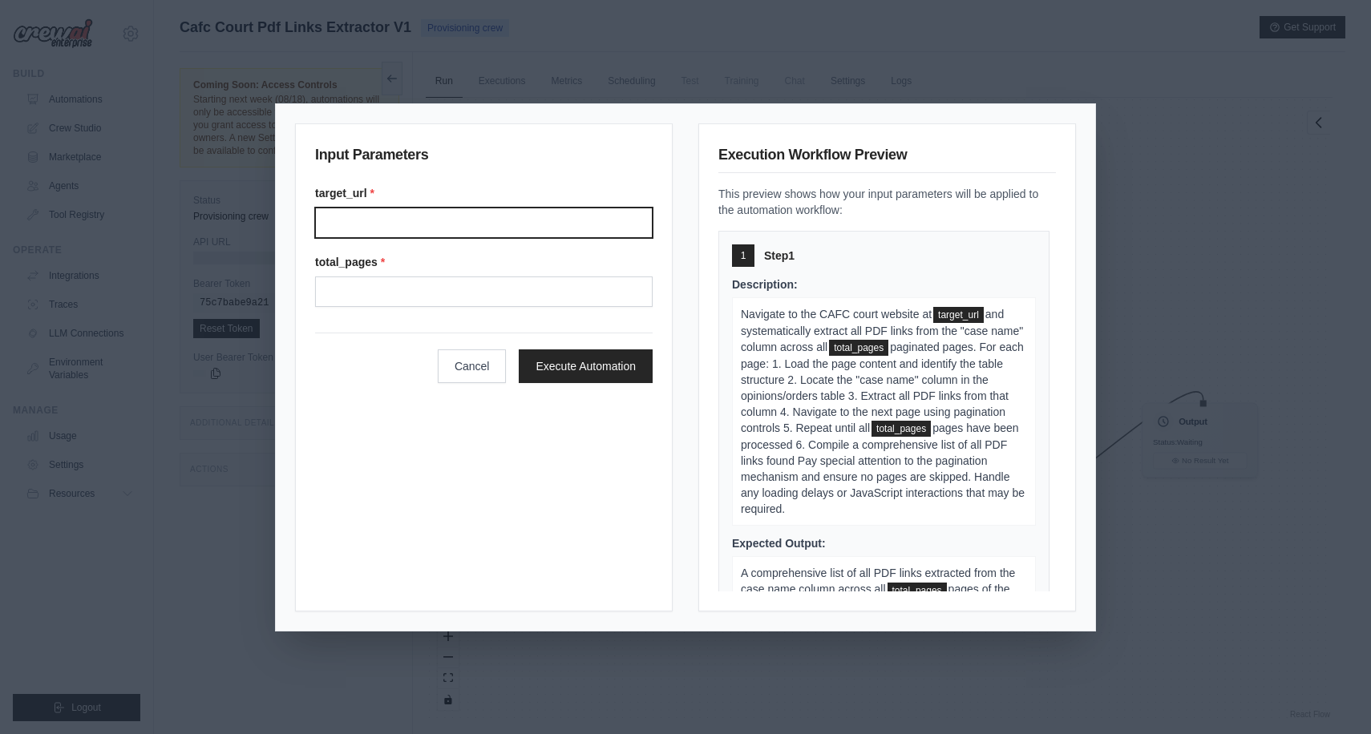
click at [408, 230] on input "target_url *" at bounding box center [484, 223] width 338 height 30
paste input "**********"
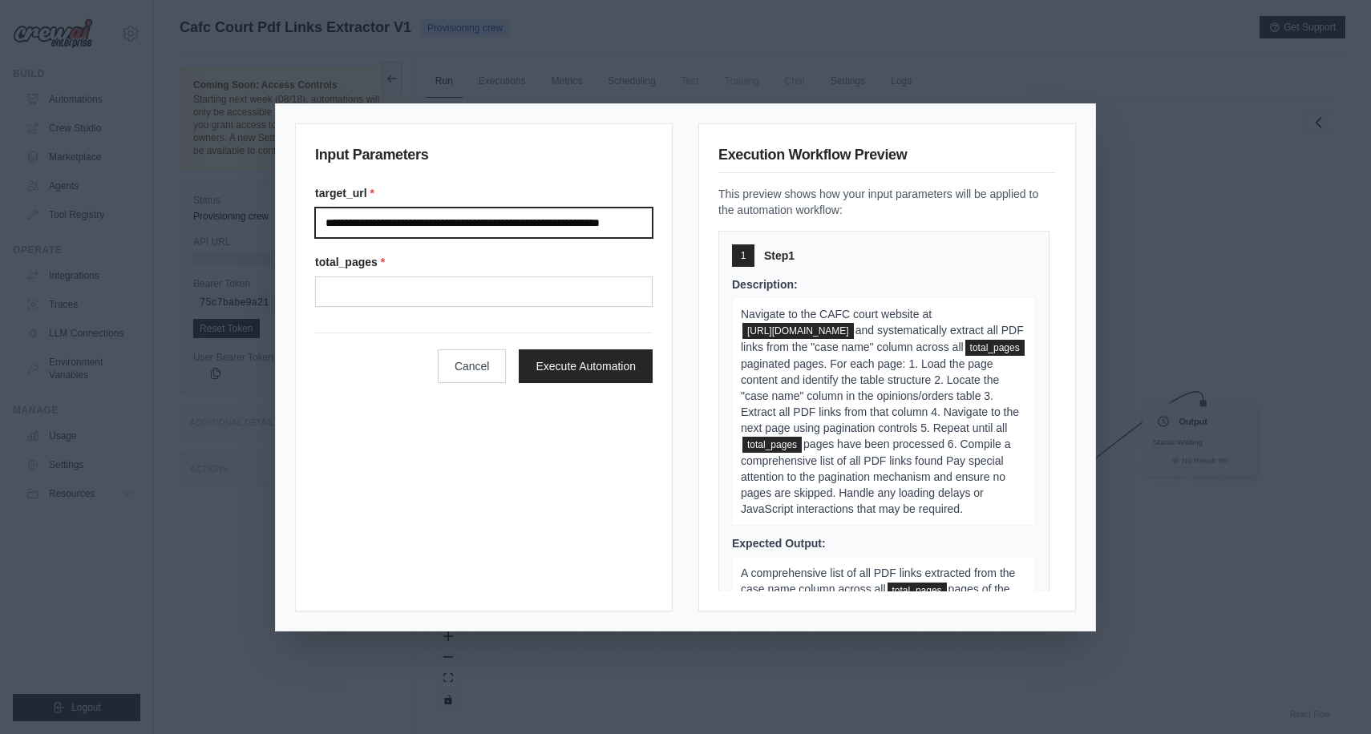
type input "**********"
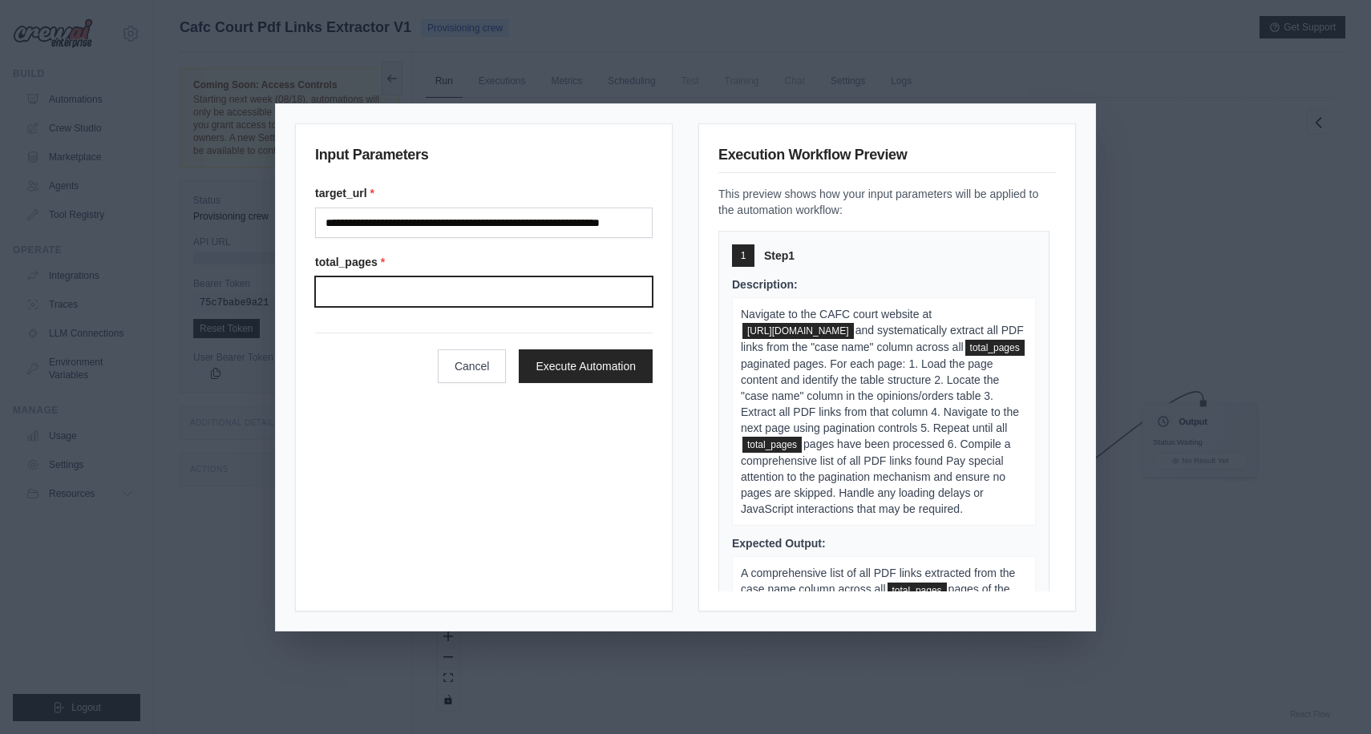
scroll to position [0, 0]
type input "***"
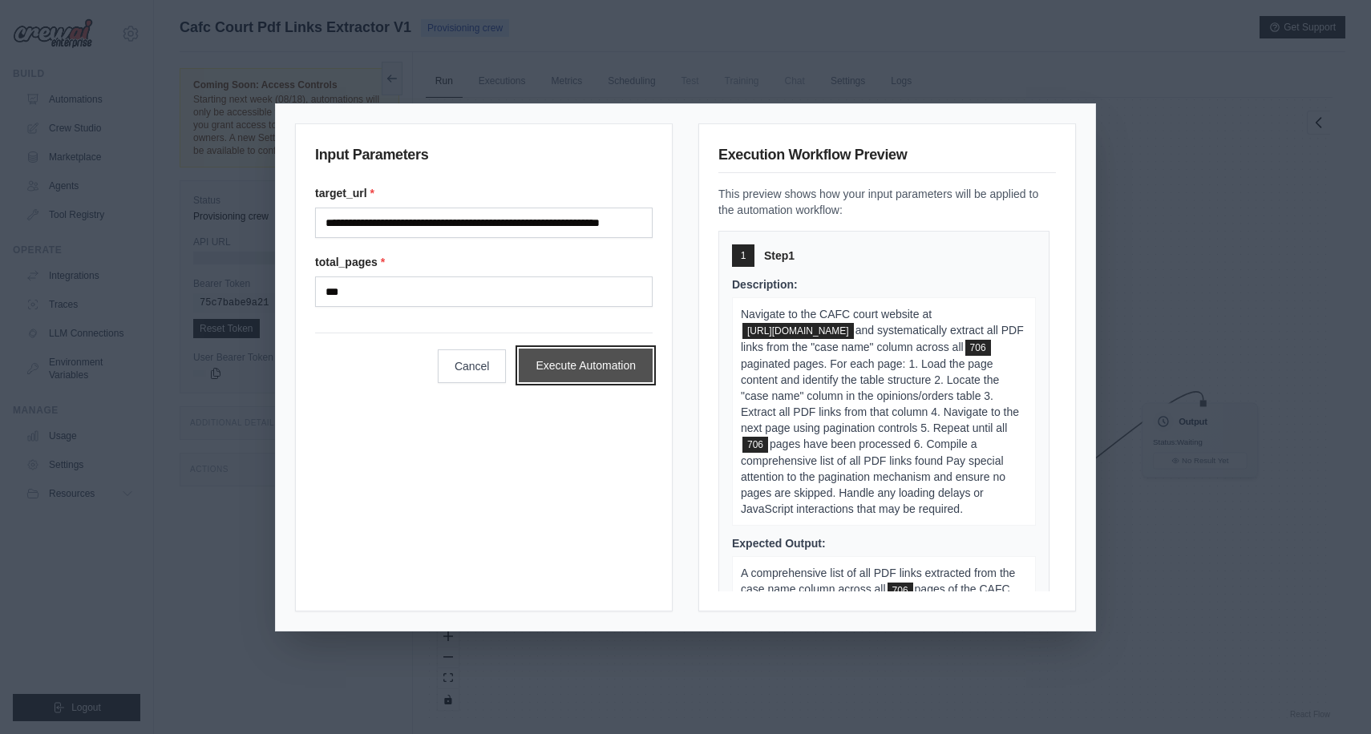
click at [584, 362] on button "Execute Automation" at bounding box center [586, 366] width 134 height 34
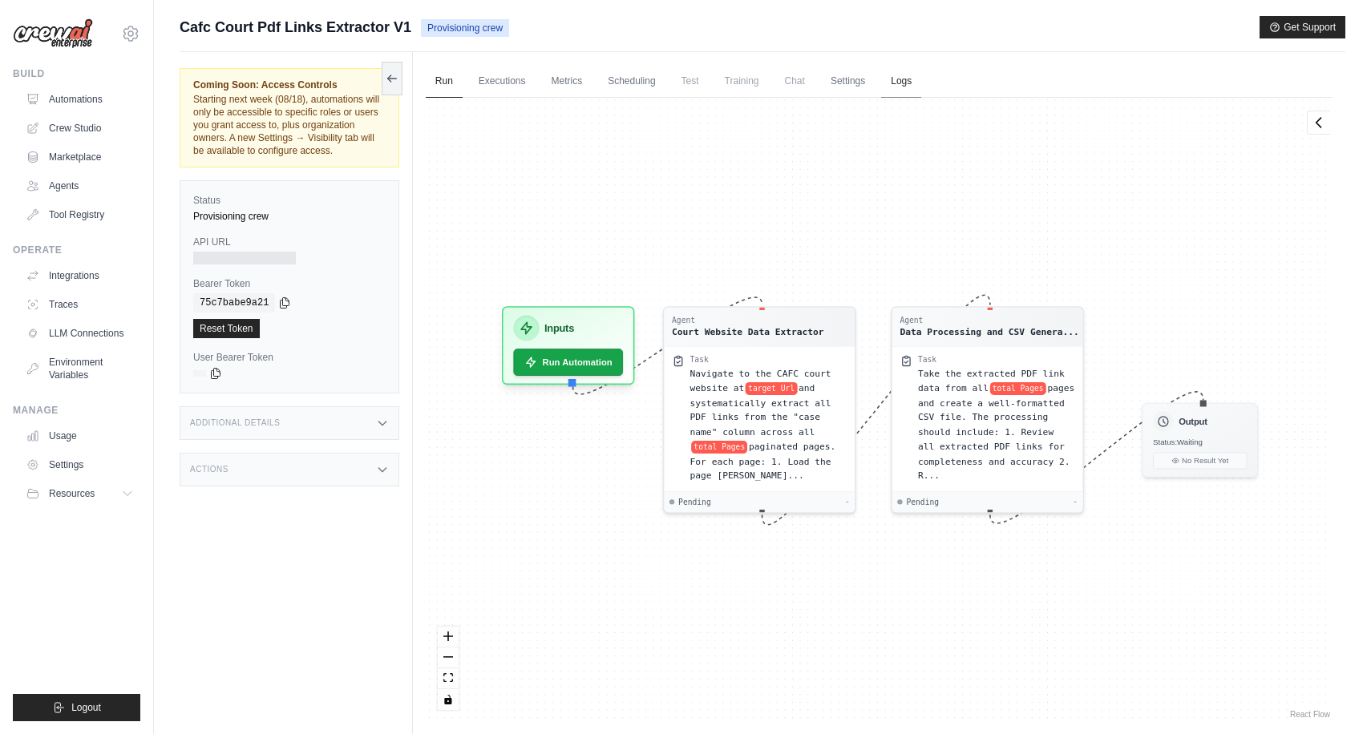
click at [912, 82] on link "Logs" at bounding box center [901, 82] width 40 height 34
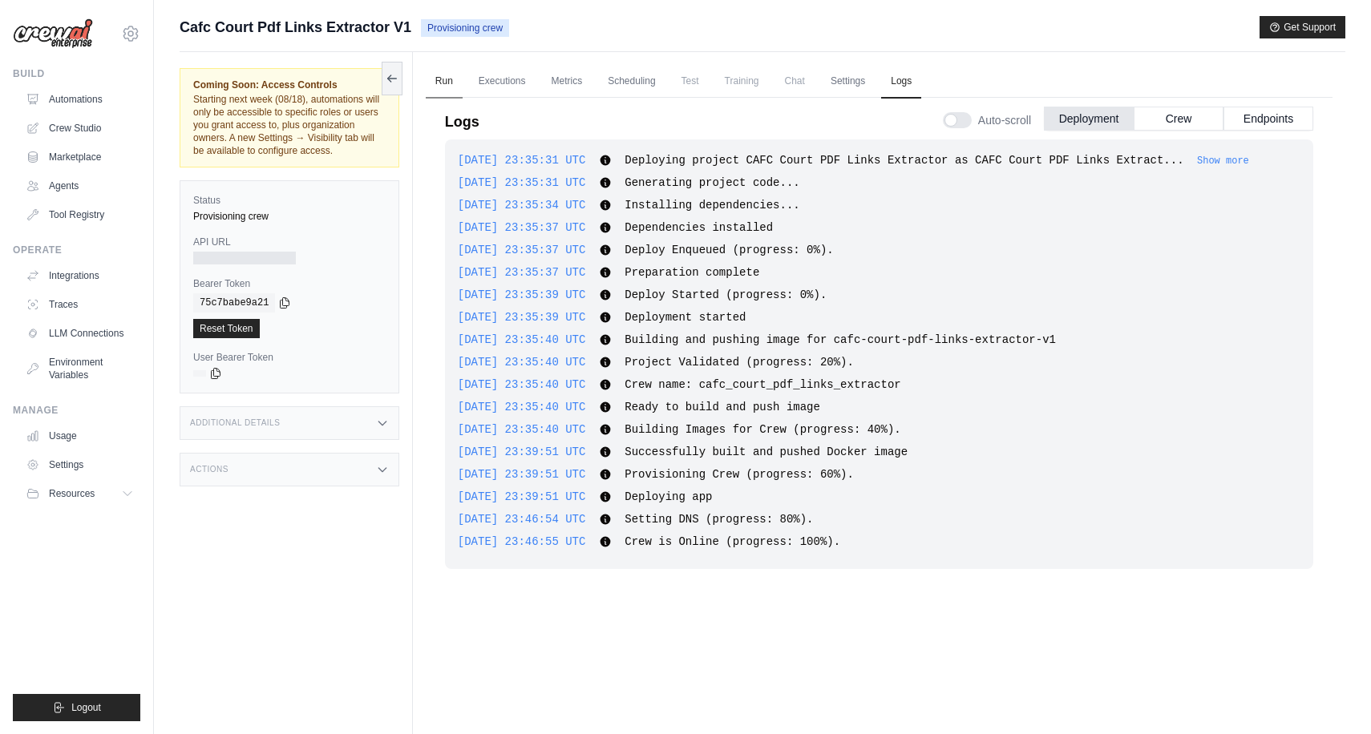
click at [444, 81] on link "Run" at bounding box center [444, 82] width 37 height 34
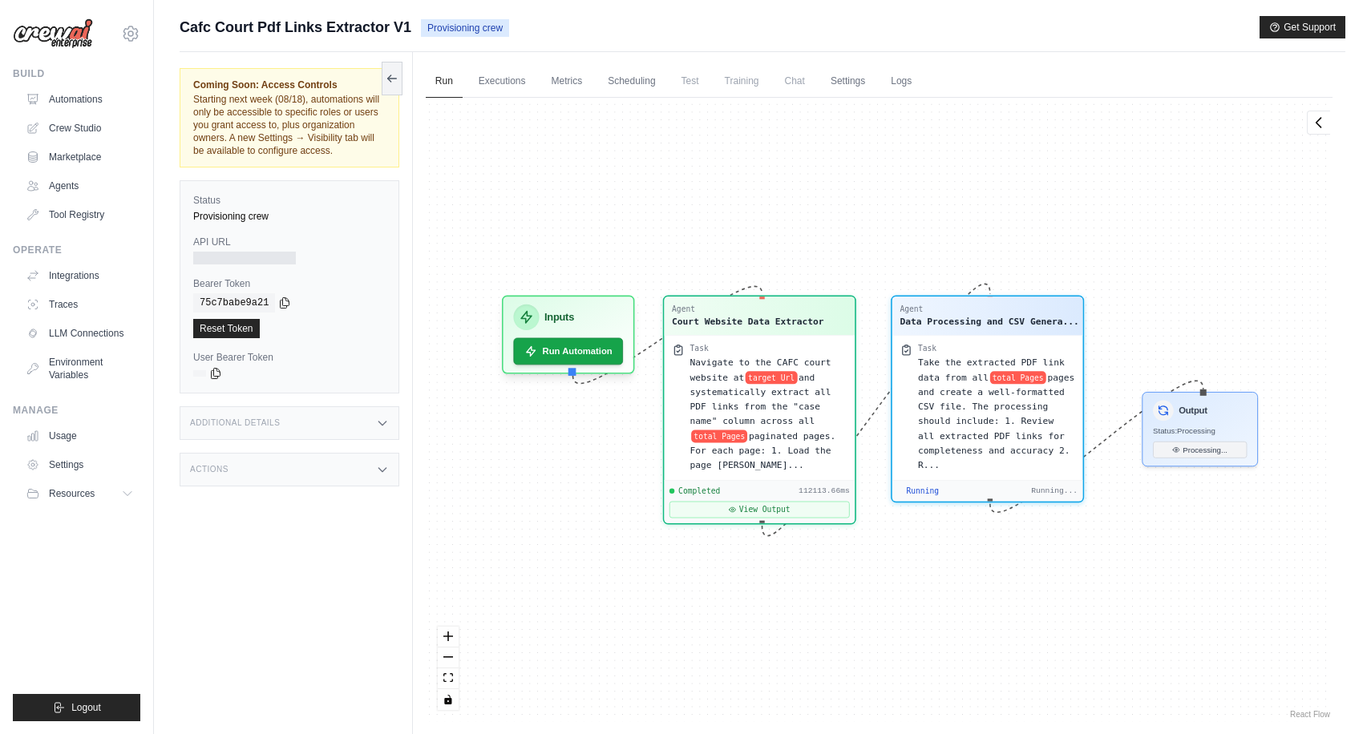
scroll to position [3190, 0]
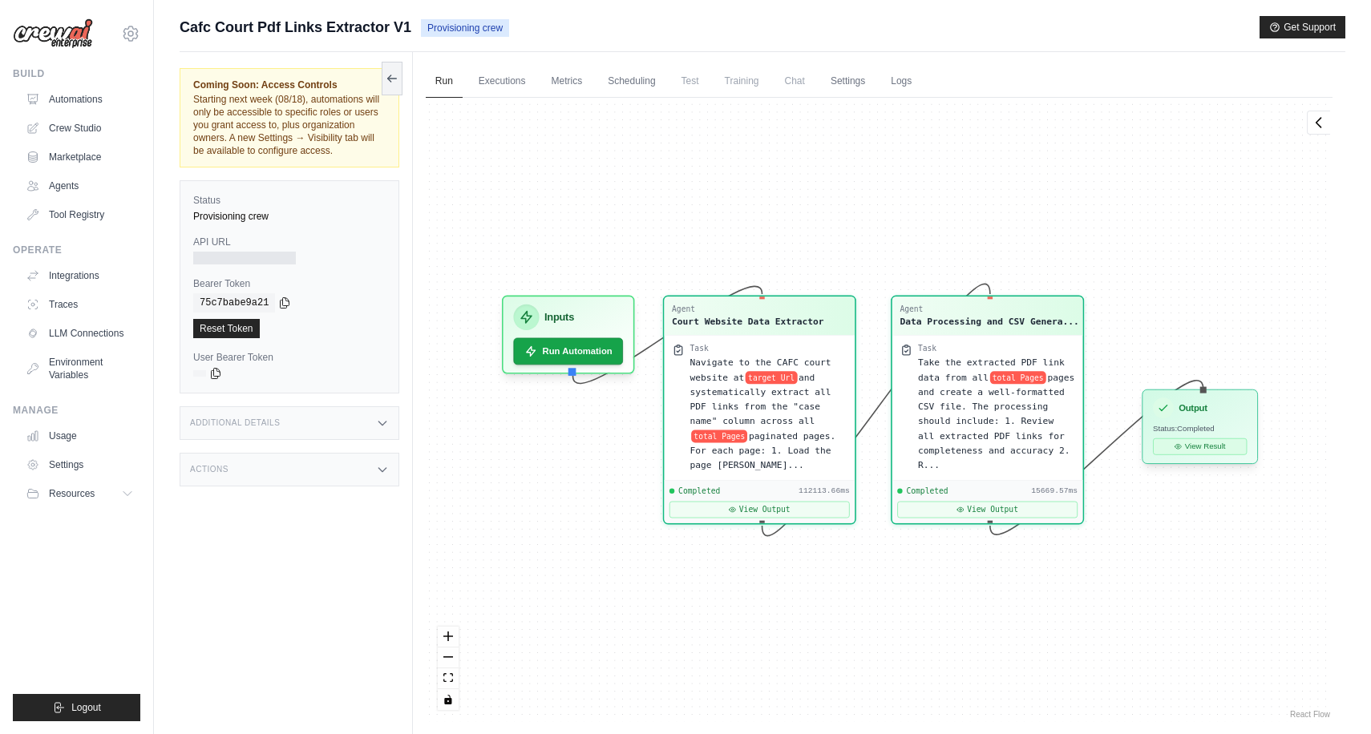
click at [1186, 445] on button "View Result" at bounding box center [1200, 447] width 94 height 17
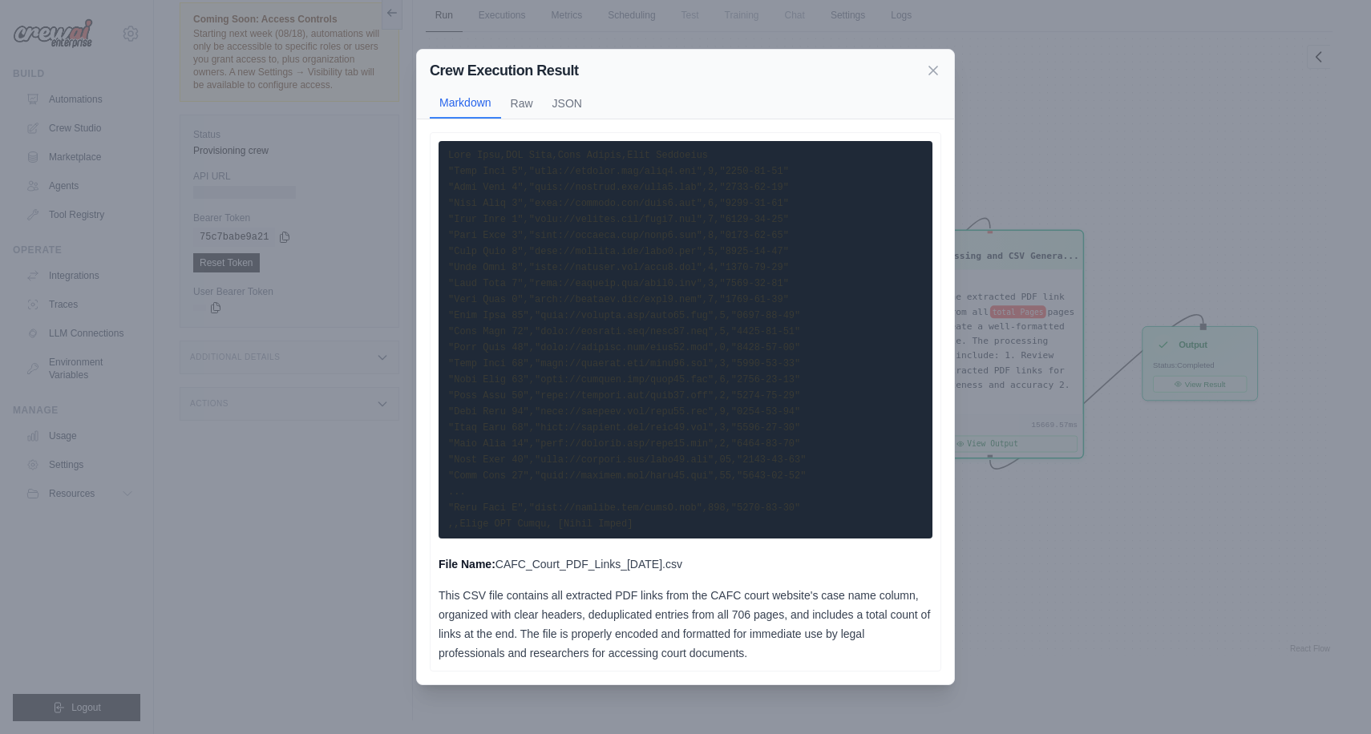
scroll to position [68, 0]
click at [529, 104] on button "Raw" at bounding box center [522, 102] width 42 height 30
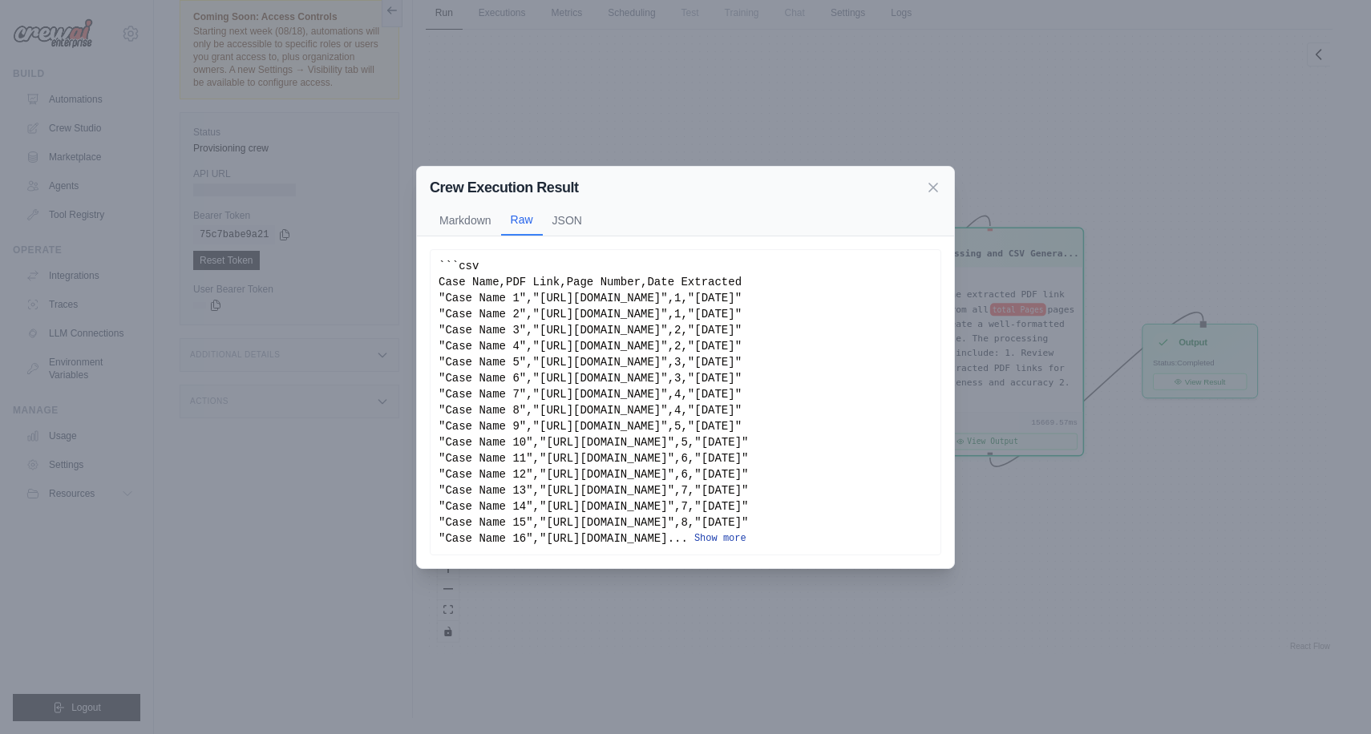
click at [720, 539] on button "Show more" at bounding box center [720, 538] width 52 height 13
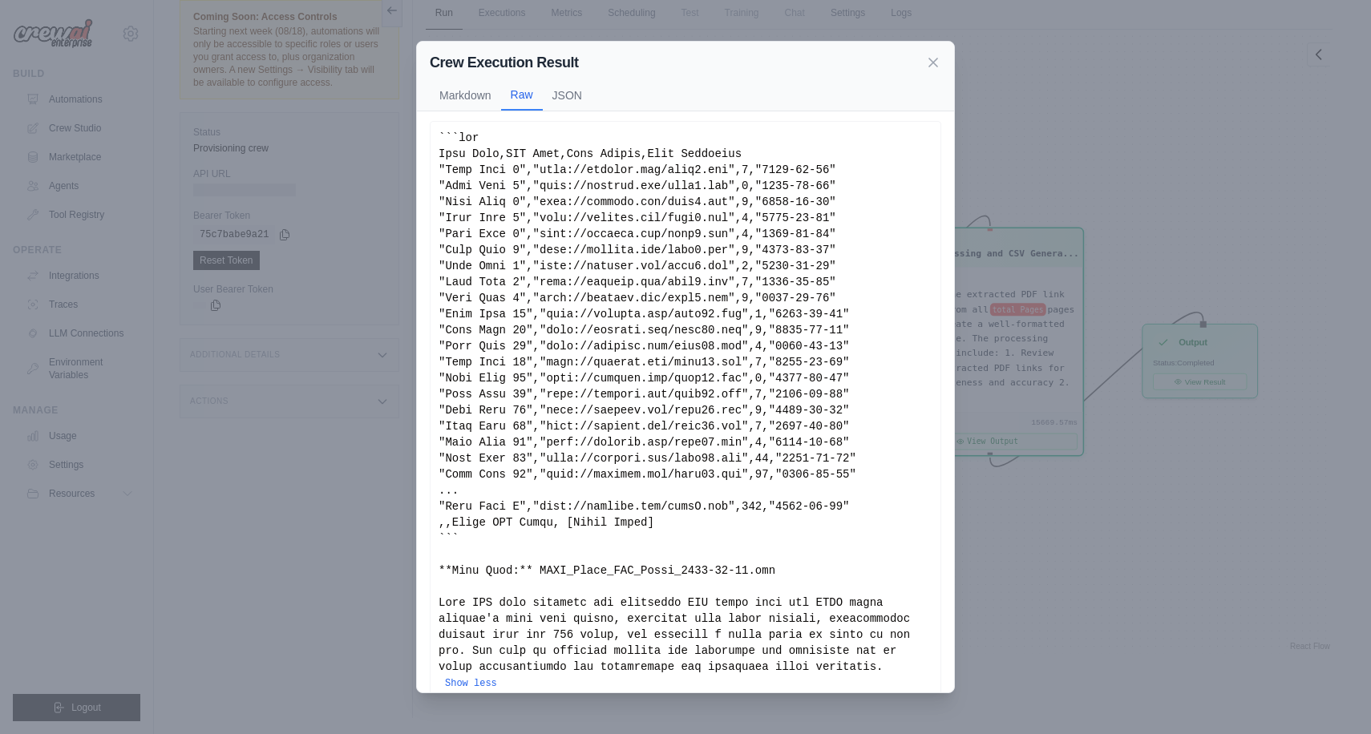
scroll to position [0, 0]
drag, startPoint x: 539, startPoint y: 172, endPoint x: 729, endPoint y: 175, distance: 190.0
click at [729, 175] on div "Show less" at bounding box center [686, 413] width 494 height 561
click at [573, 93] on button "JSON" at bounding box center [567, 94] width 49 height 30
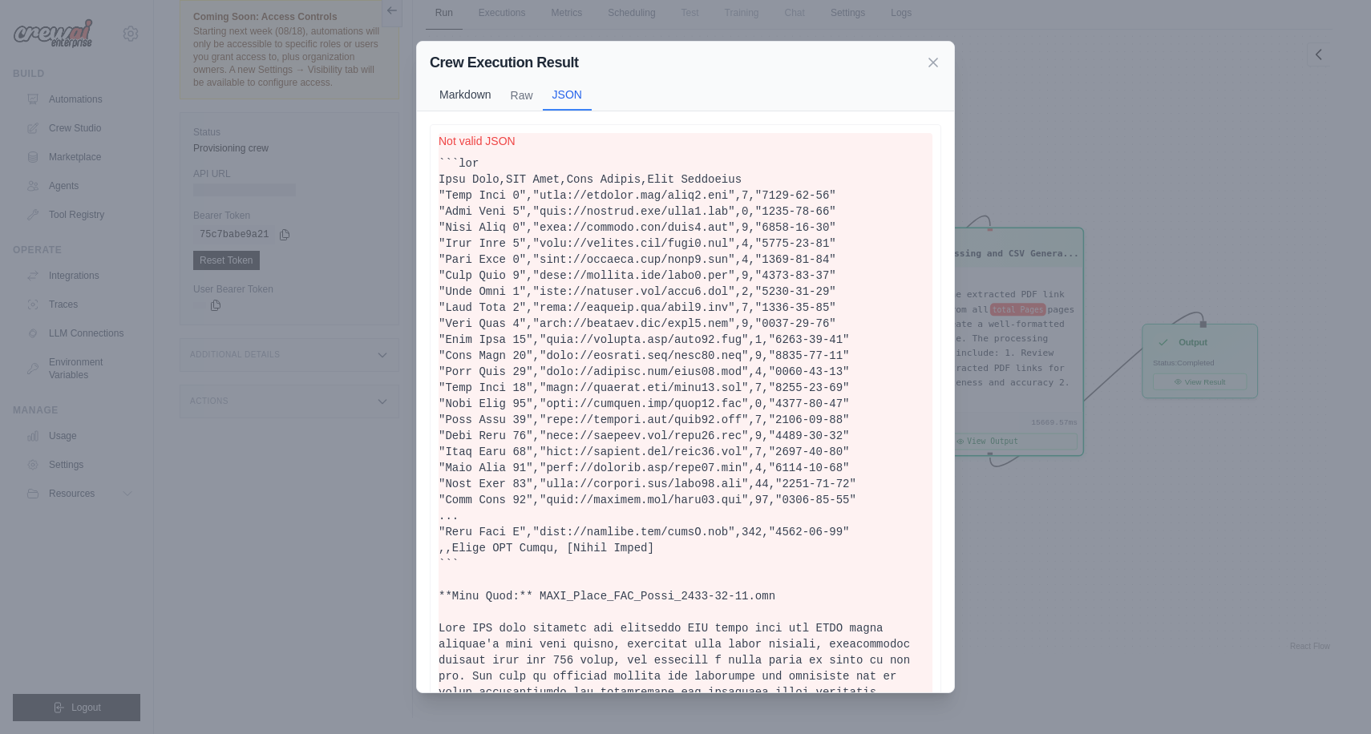
click at [472, 96] on button "Markdown" at bounding box center [465, 94] width 71 height 30
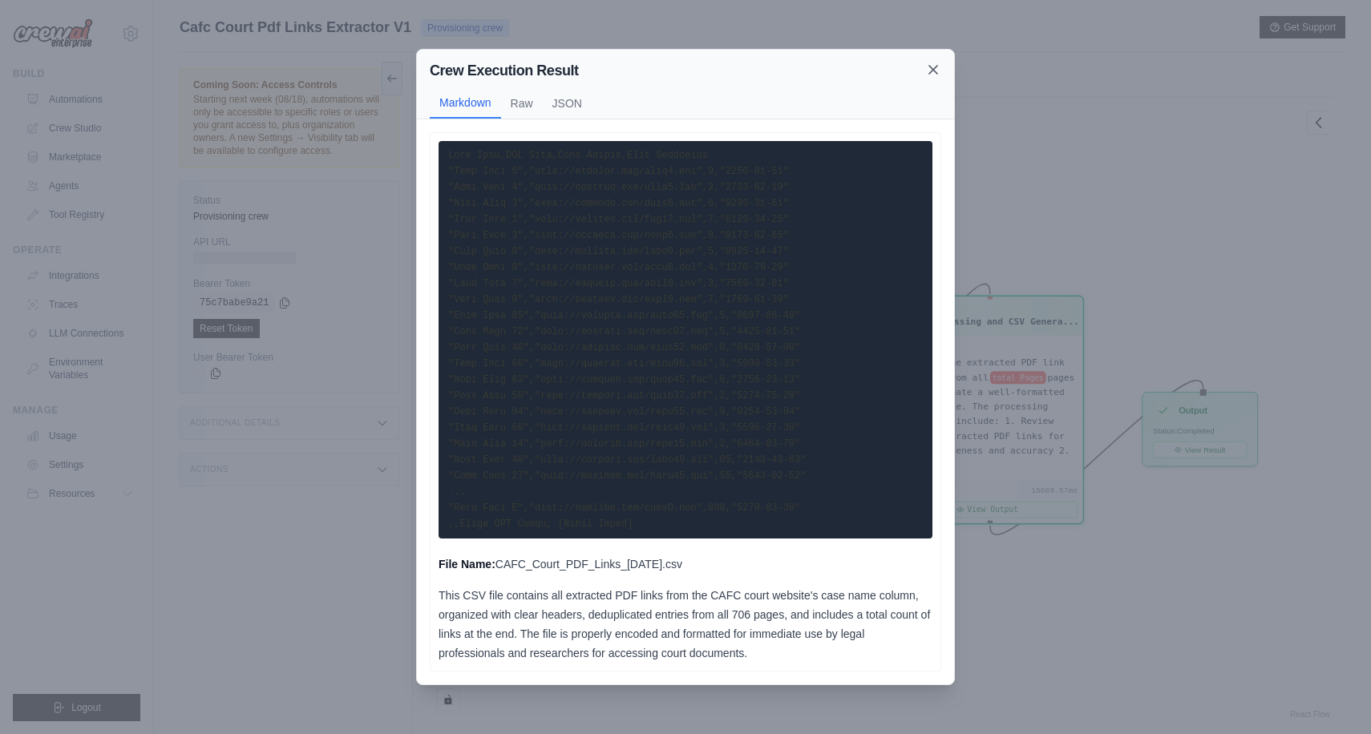
click at [933, 63] on icon at bounding box center [933, 70] width 16 height 16
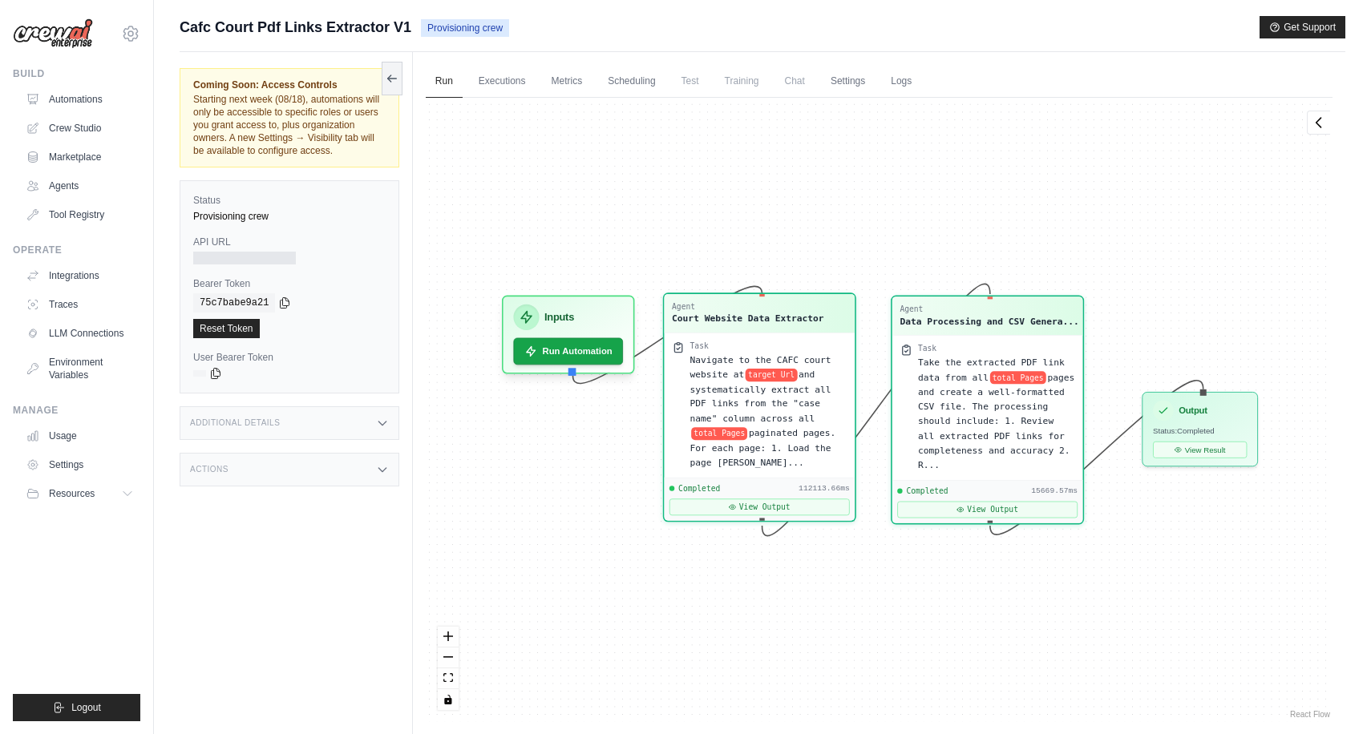
click at [772, 376] on span "target Url" at bounding box center [771, 375] width 51 height 13
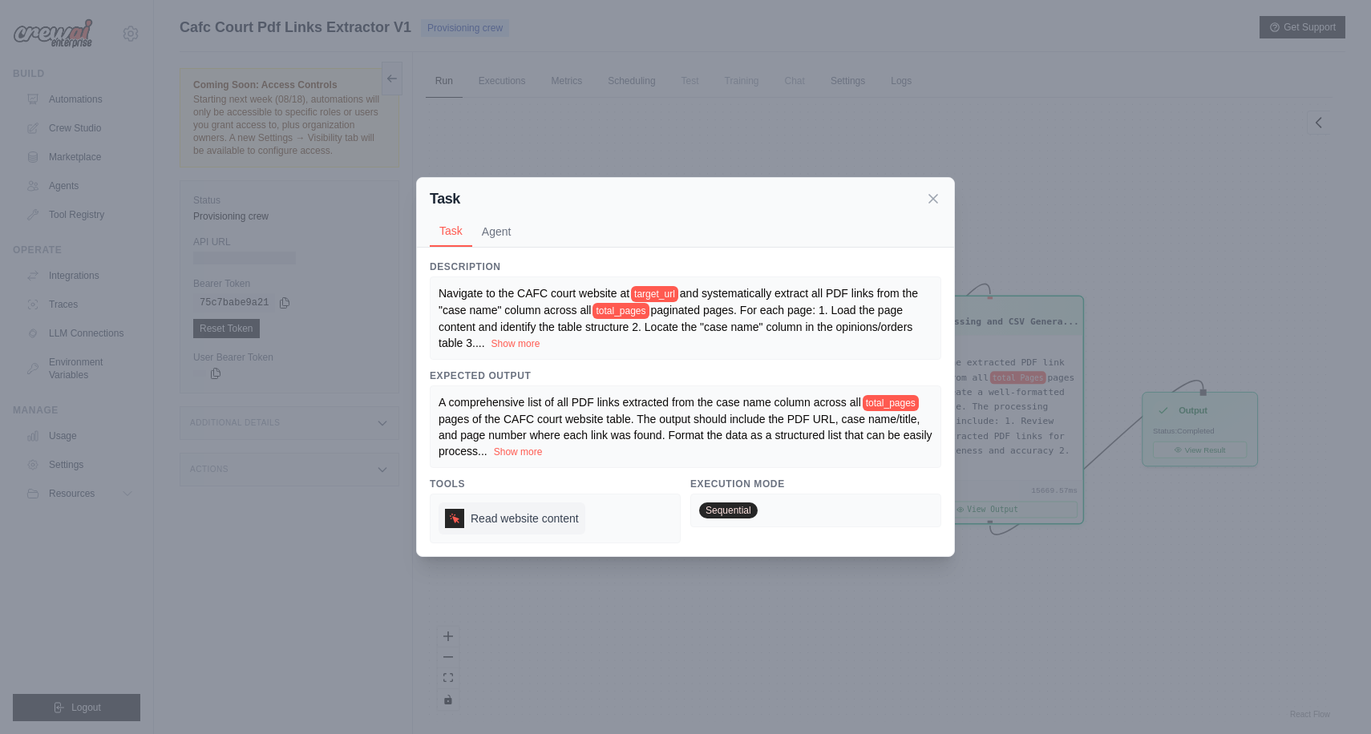
click at [544, 524] on span "Read website content" at bounding box center [525, 519] width 108 height 16
click at [931, 199] on icon at bounding box center [933, 198] width 16 height 16
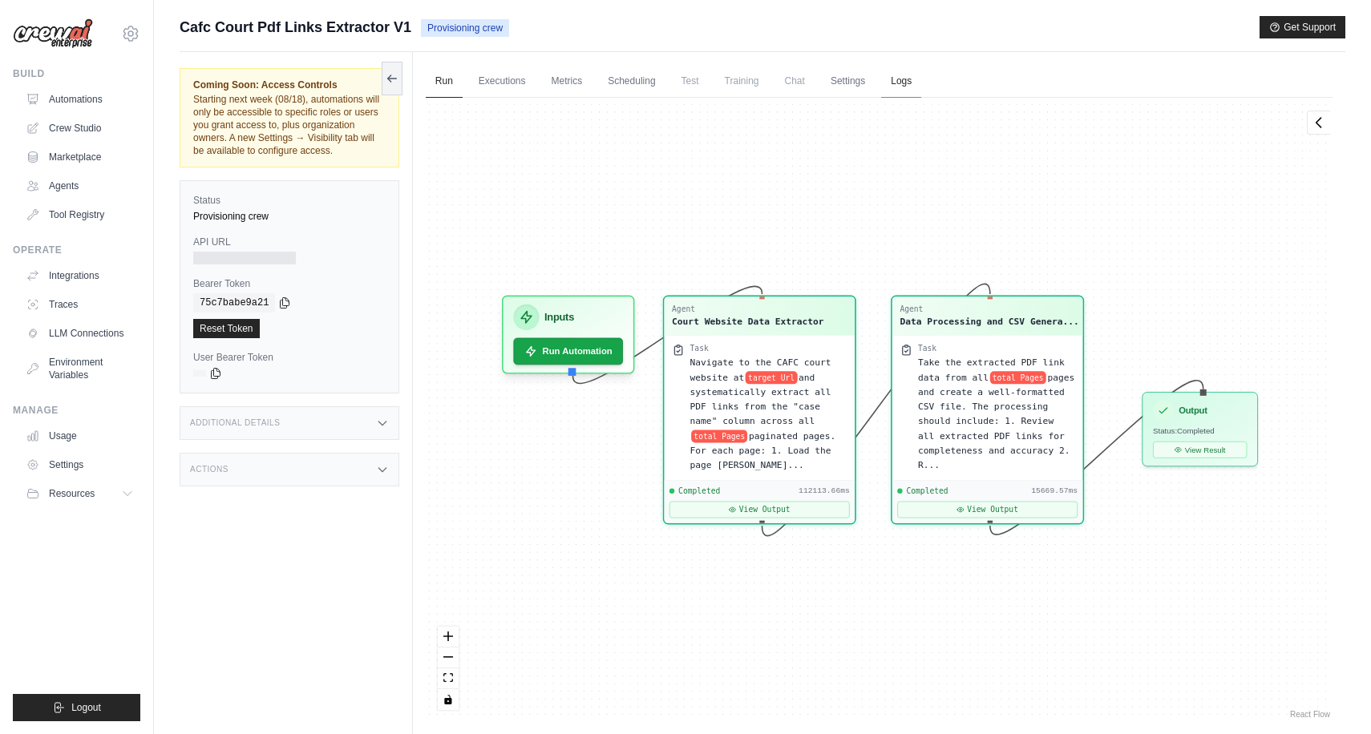
click at [905, 78] on link "Logs" at bounding box center [901, 82] width 40 height 34
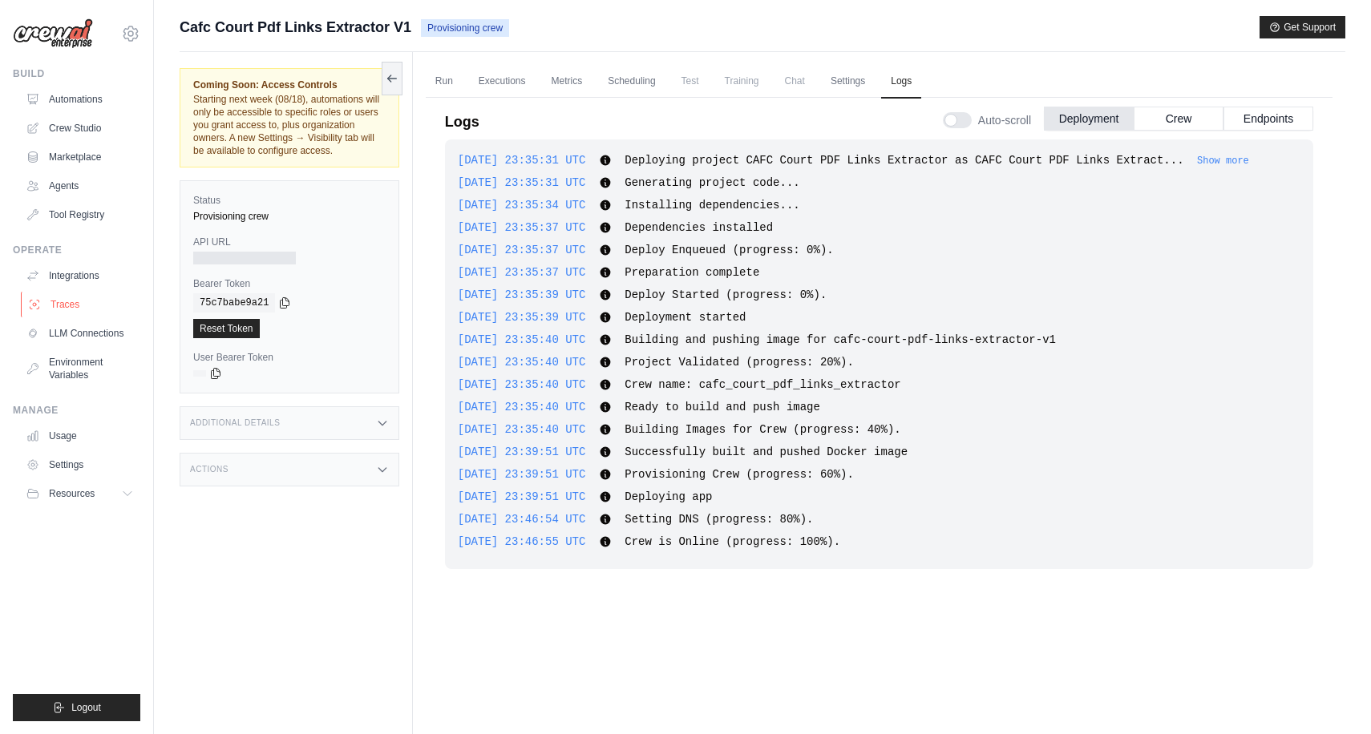
click at [66, 297] on link "Traces" at bounding box center [81, 305] width 121 height 26
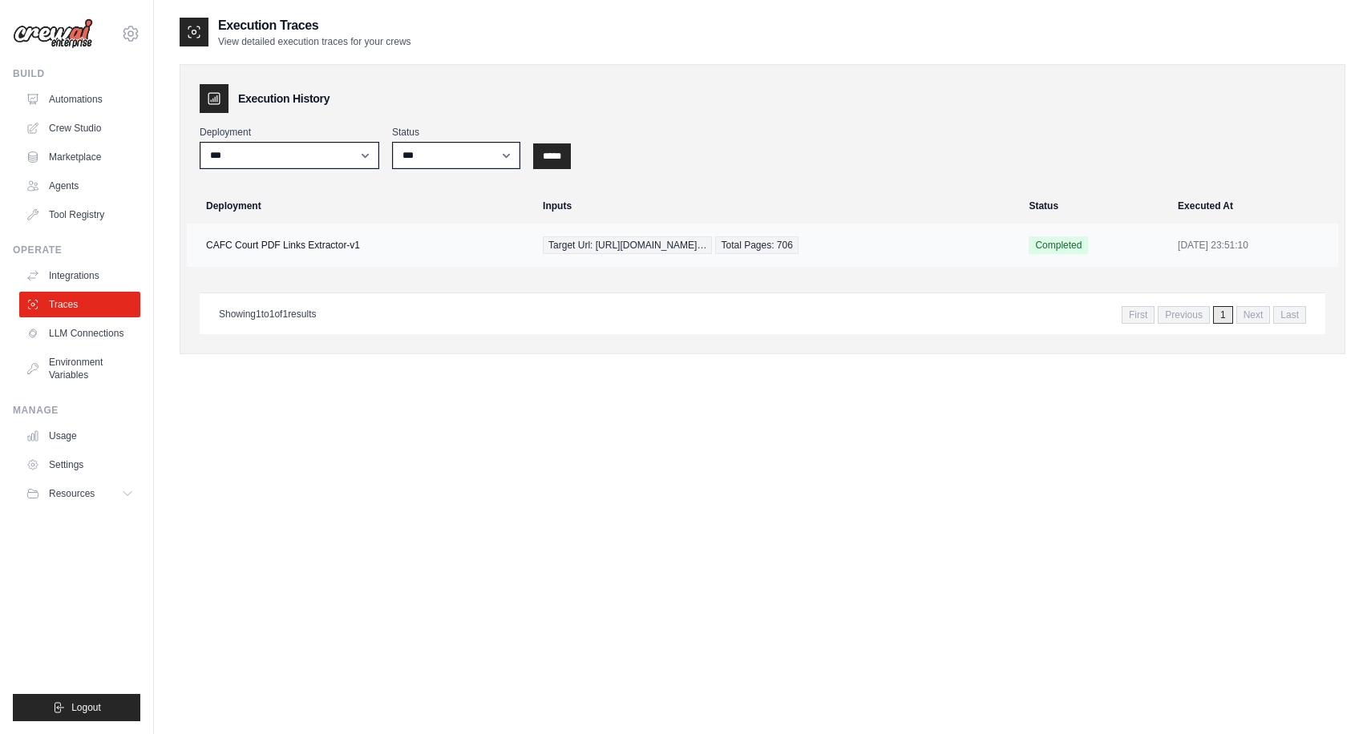
click at [772, 250] on span "Total Pages: 706" at bounding box center [756, 245] width 83 height 18
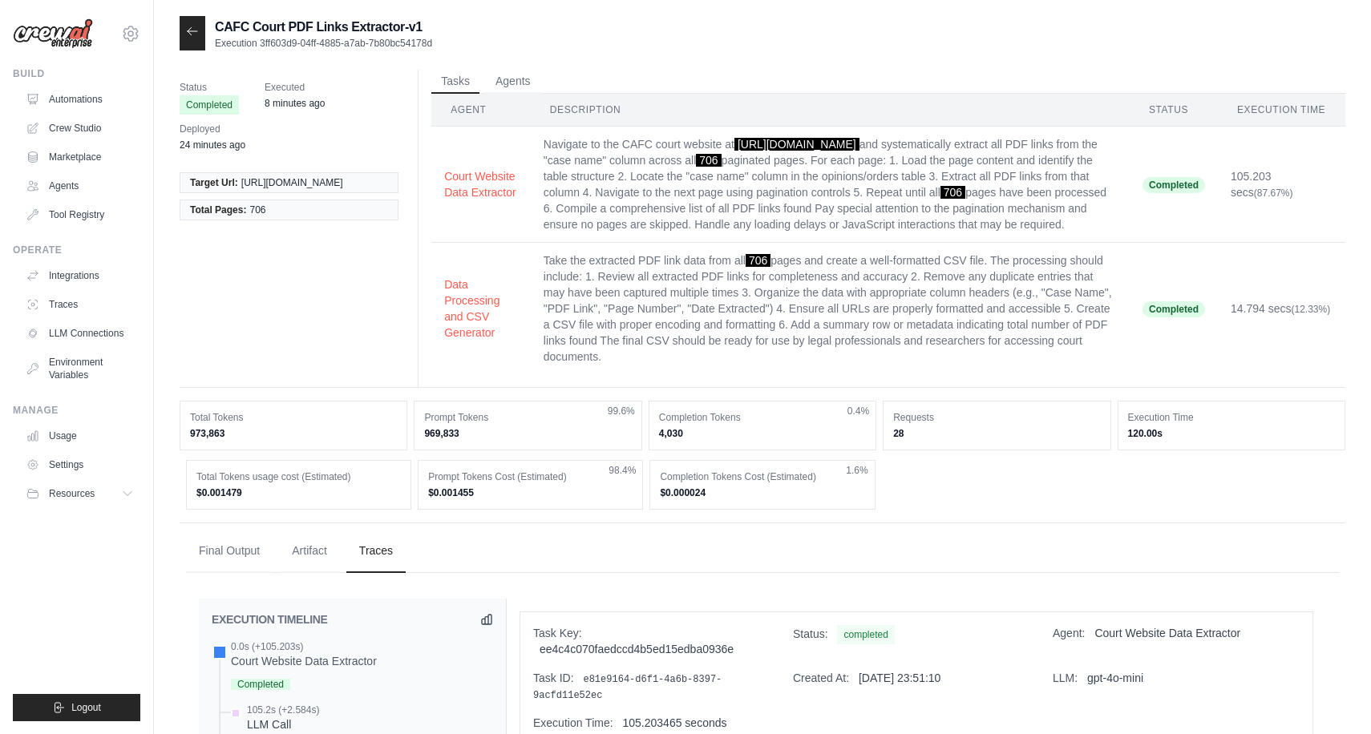
click at [183, 46] on div at bounding box center [193, 33] width 26 height 34
click at [58, 301] on link "Traces" at bounding box center [81, 305] width 121 height 26
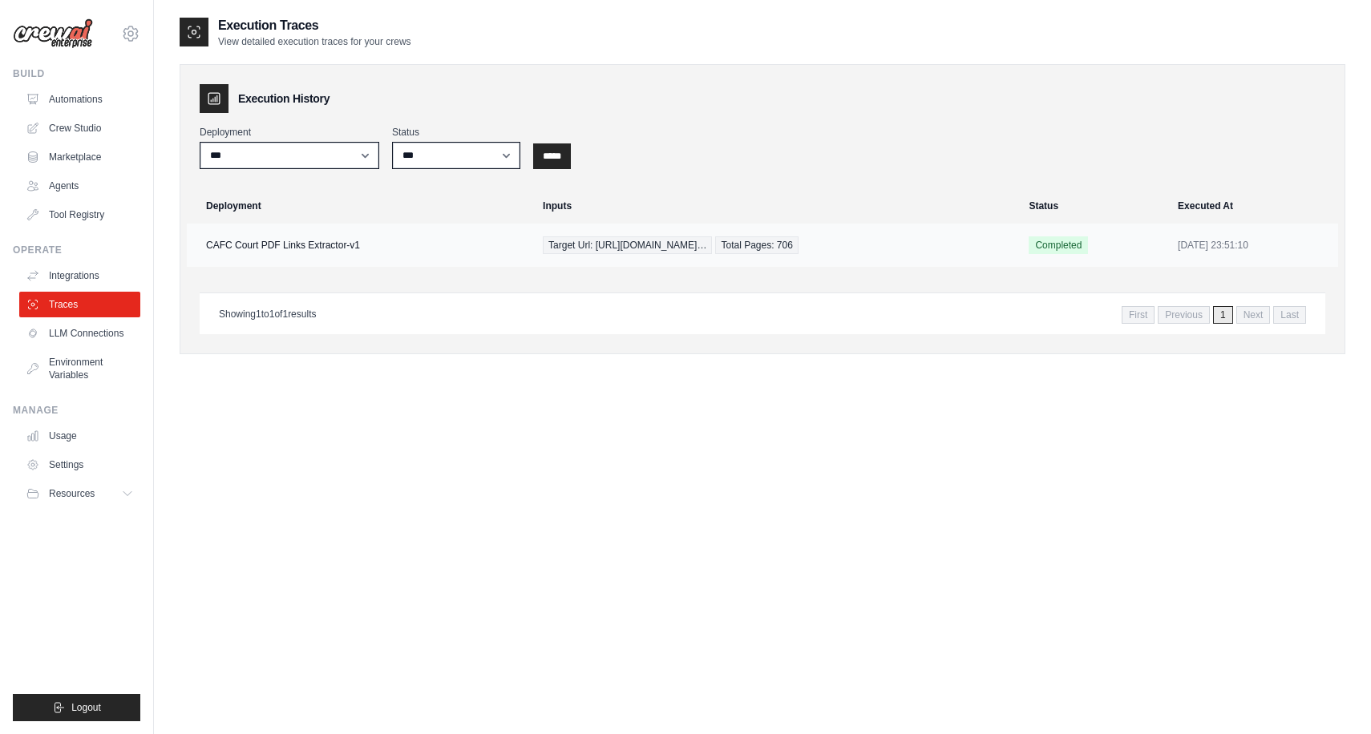
click at [255, 242] on td "CAFC Court PDF Links Extractor-v1" at bounding box center [360, 245] width 346 height 43
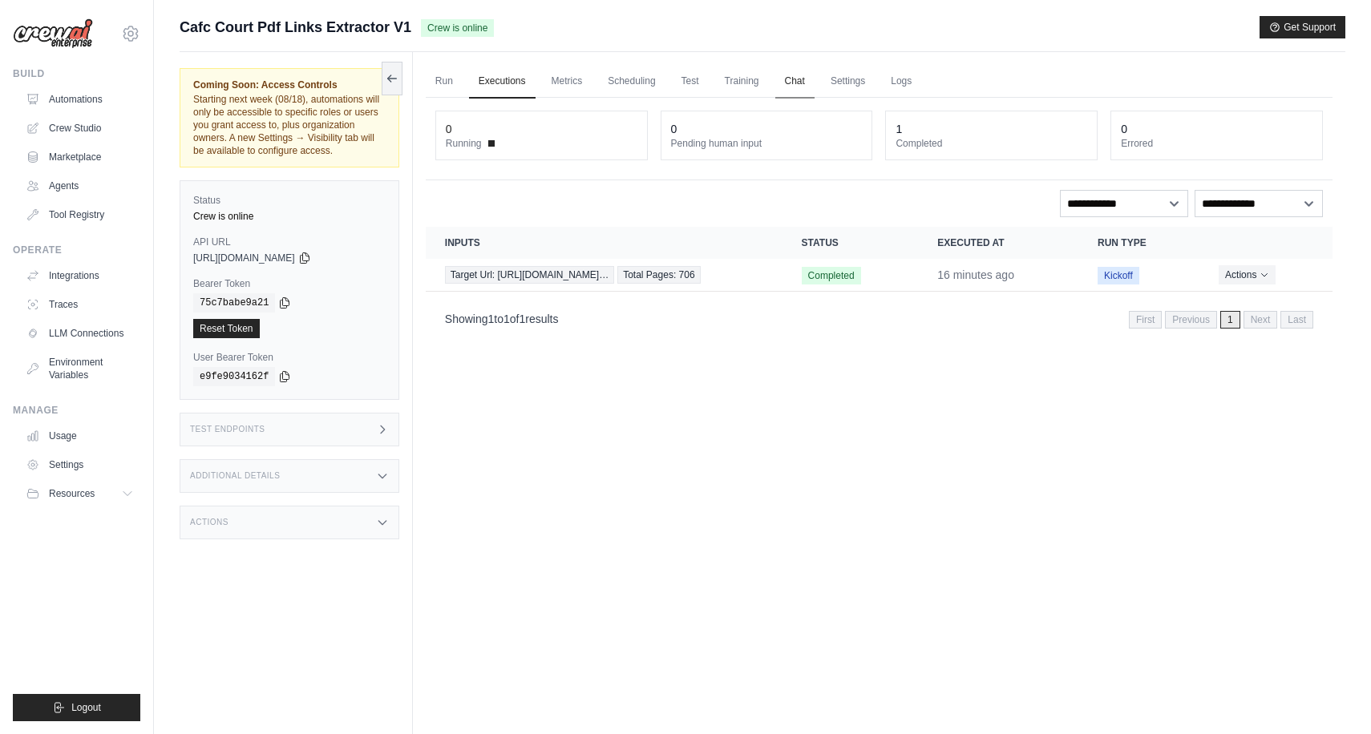
click at [802, 85] on link "Chat" at bounding box center [794, 82] width 39 height 34
click at [584, 76] on link "Metrics" at bounding box center [567, 82] width 51 height 34
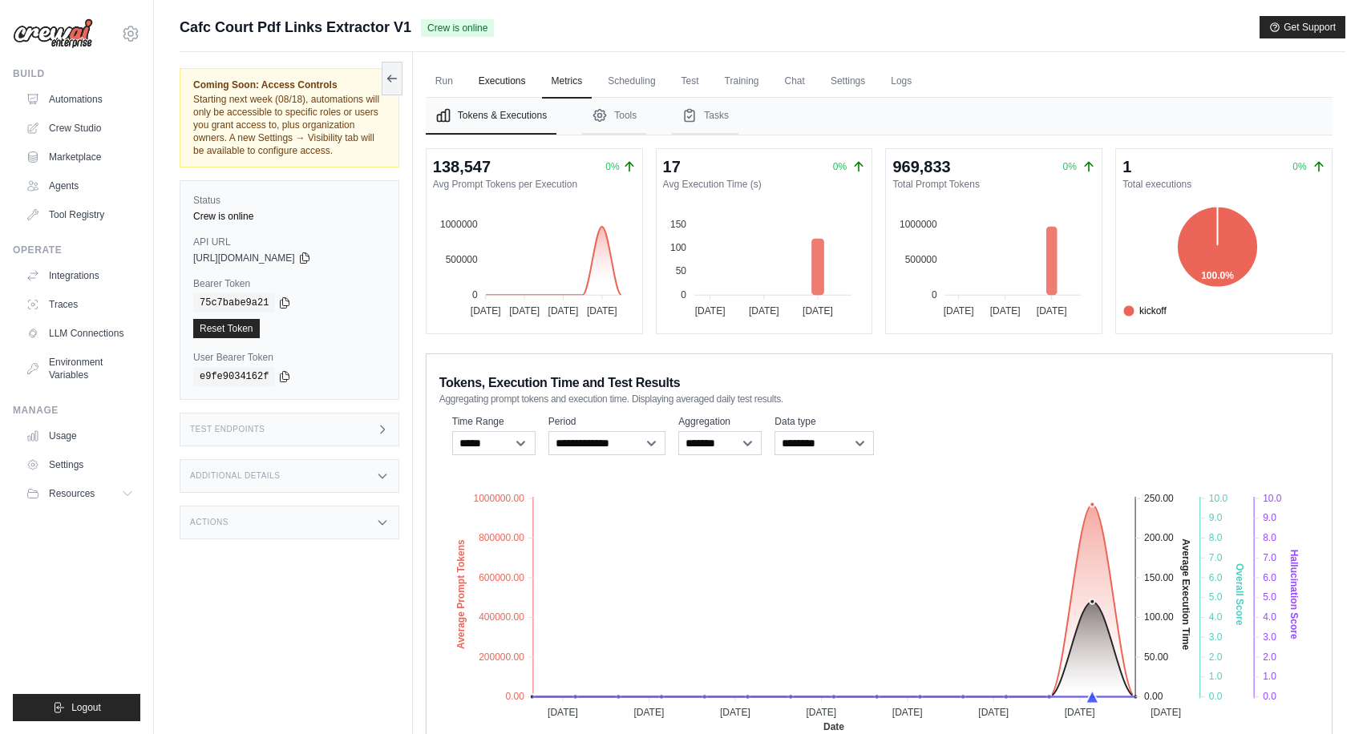
click at [518, 84] on link "Executions" at bounding box center [502, 82] width 67 height 34
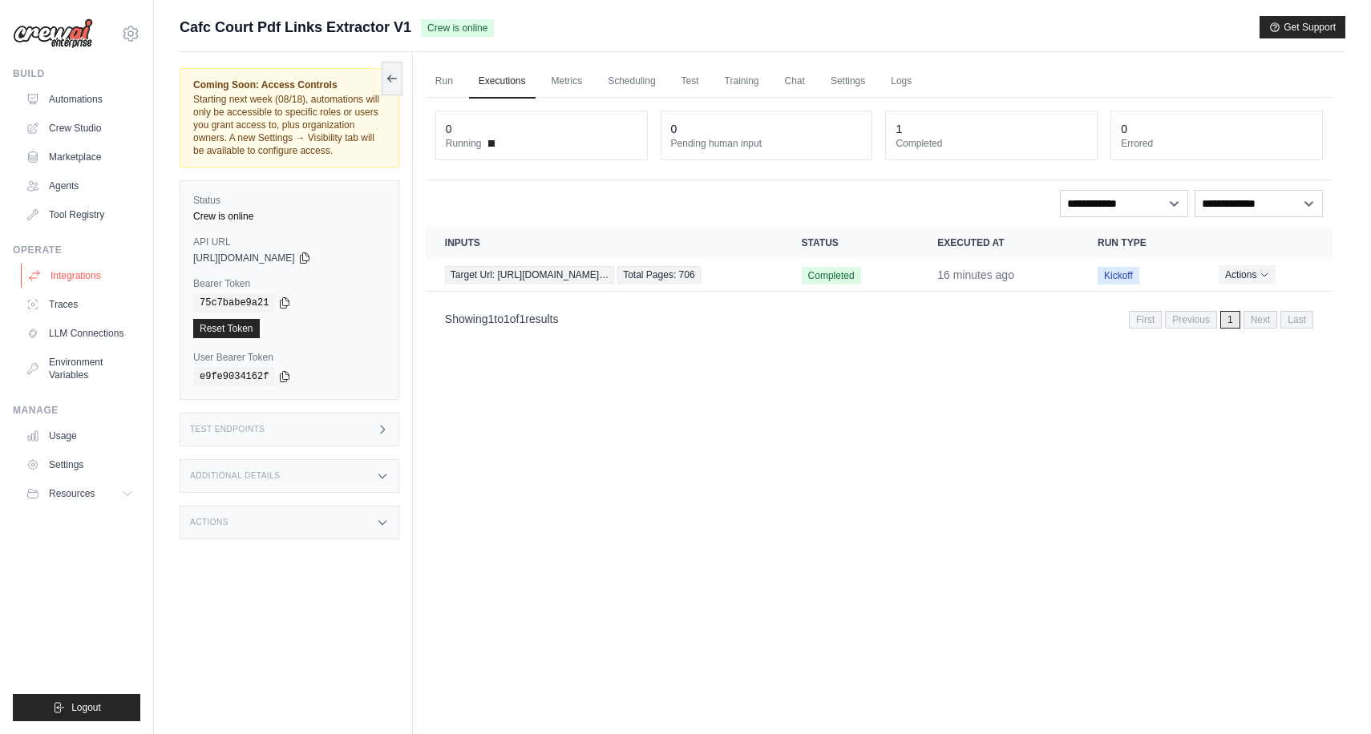
click at [82, 285] on link "Integrations" at bounding box center [81, 276] width 121 height 26
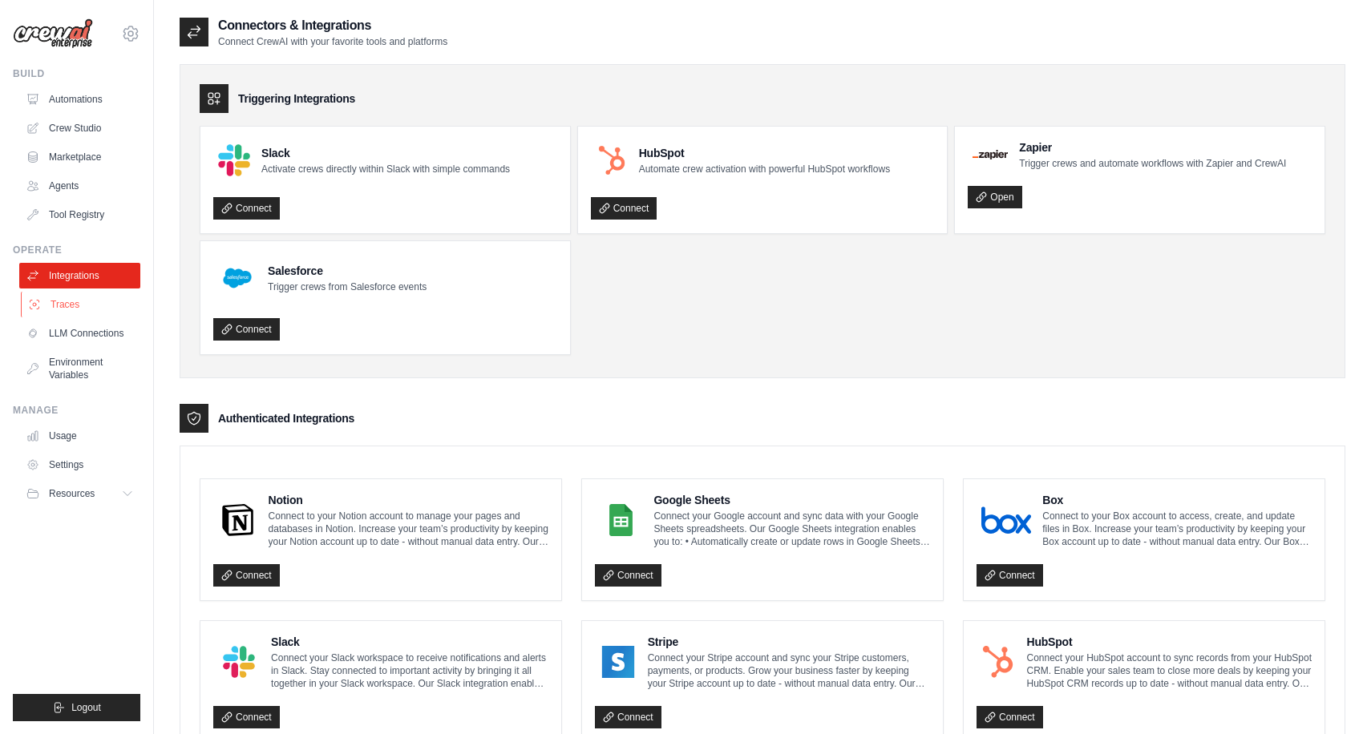
click at [72, 295] on link "Traces" at bounding box center [81, 305] width 121 height 26
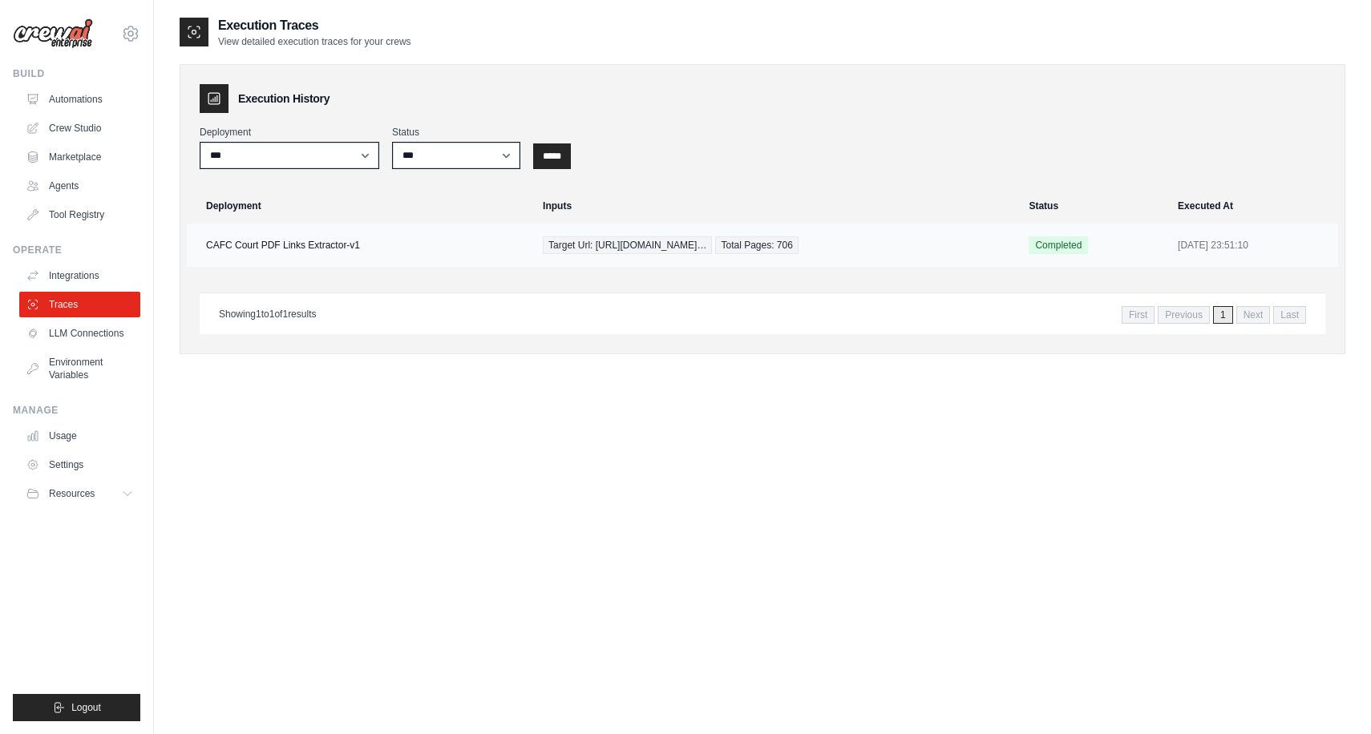
click at [463, 242] on td "CAFC Court PDF Links Extractor-v1" at bounding box center [360, 245] width 346 height 43
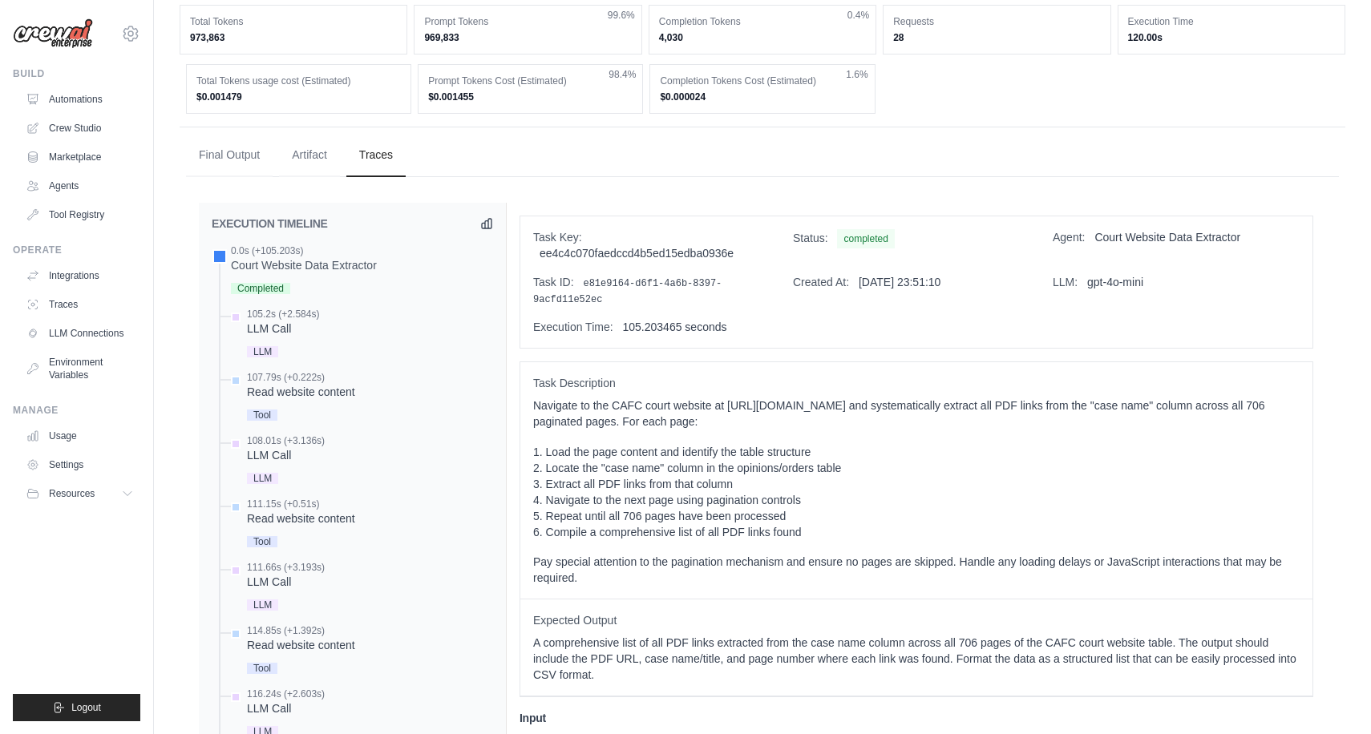
scroll to position [398, 0]
click at [291, 350] on div "105.2s (+2.584s) LLM Call LLM" at bounding box center [283, 332] width 72 height 54
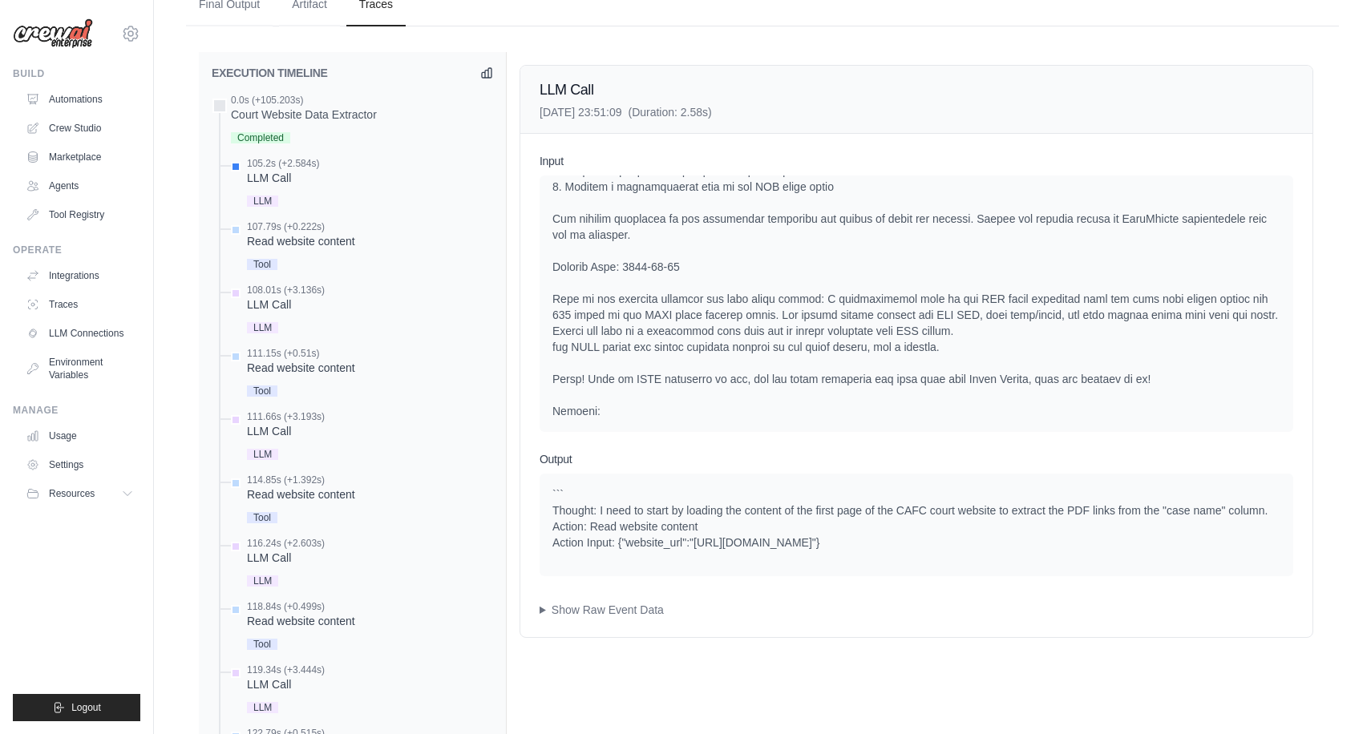
scroll to position [548, 0]
click at [288, 271] on div "Tool" at bounding box center [301, 263] width 108 height 22
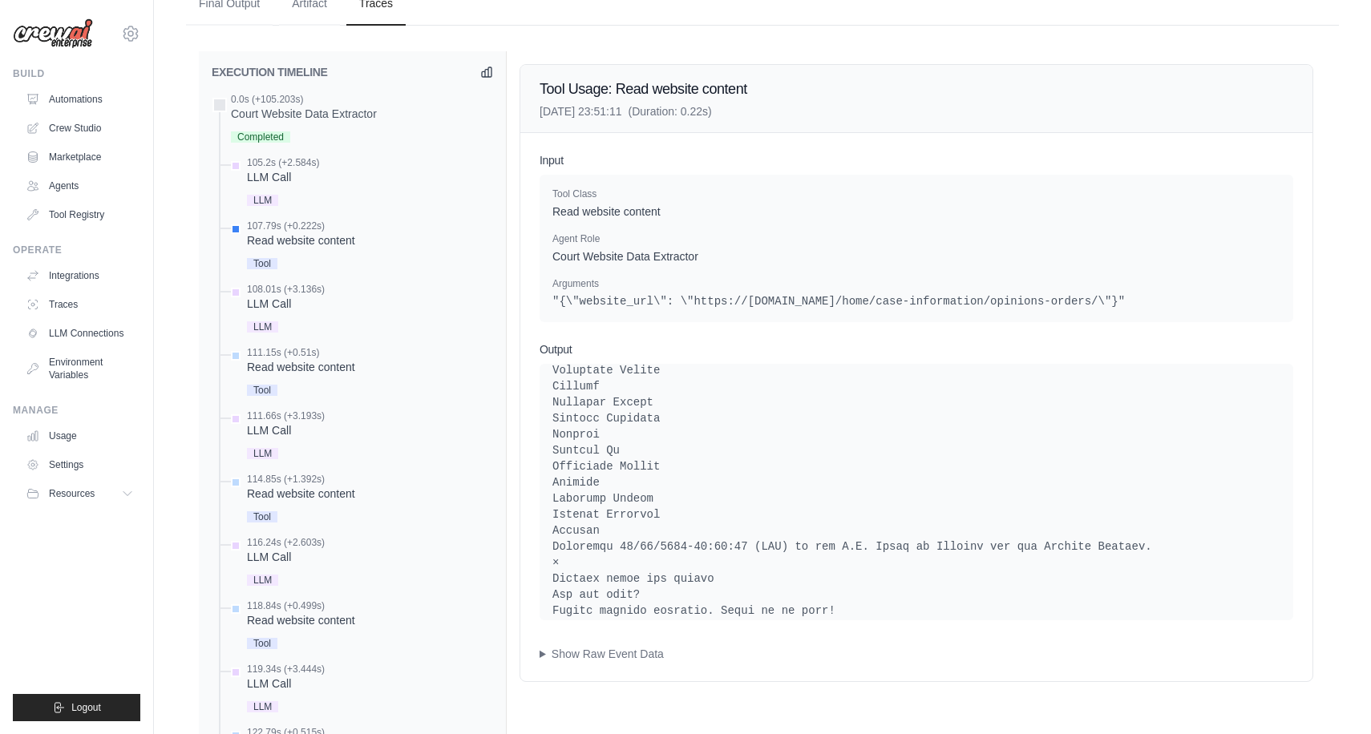
scroll to position [5808, 0]
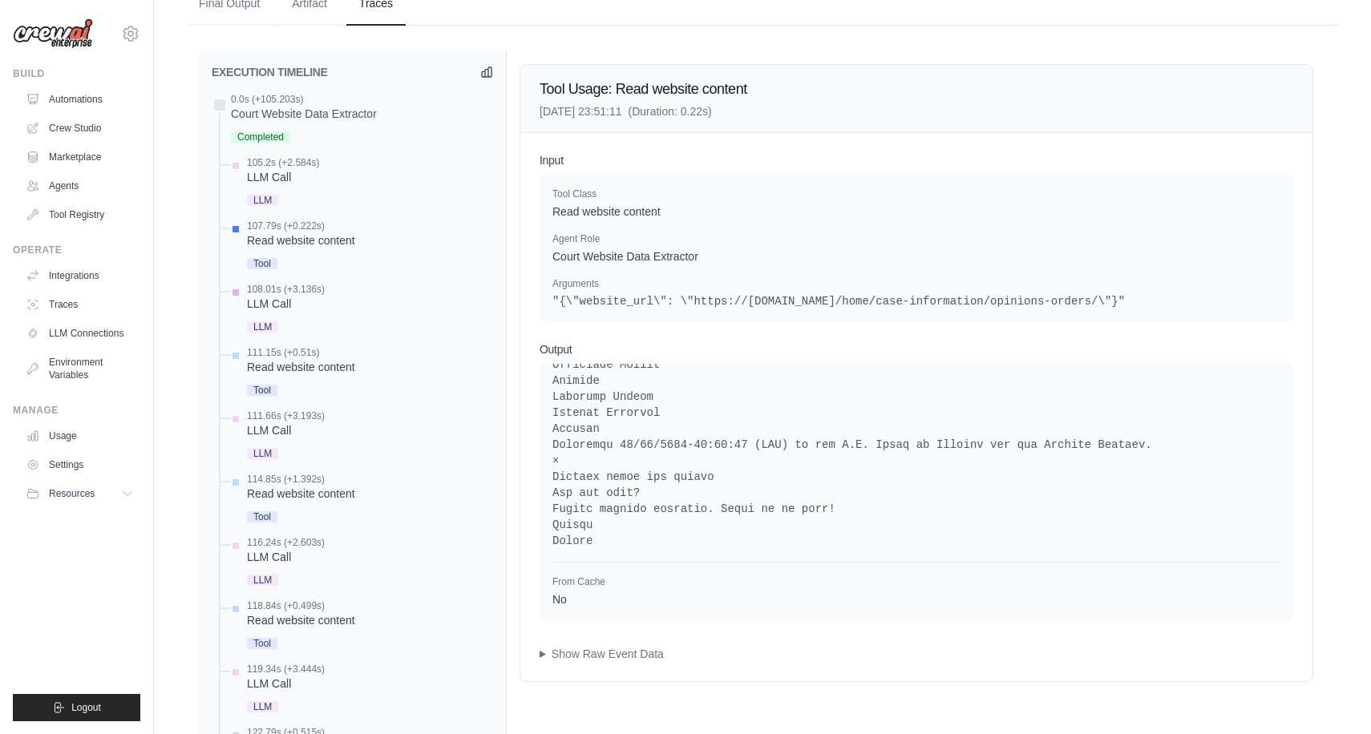
click at [261, 333] on span "LLM" at bounding box center [262, 326] width 31 height 11
